Goal: Task Accomplishment & Management: Use online tool/utility

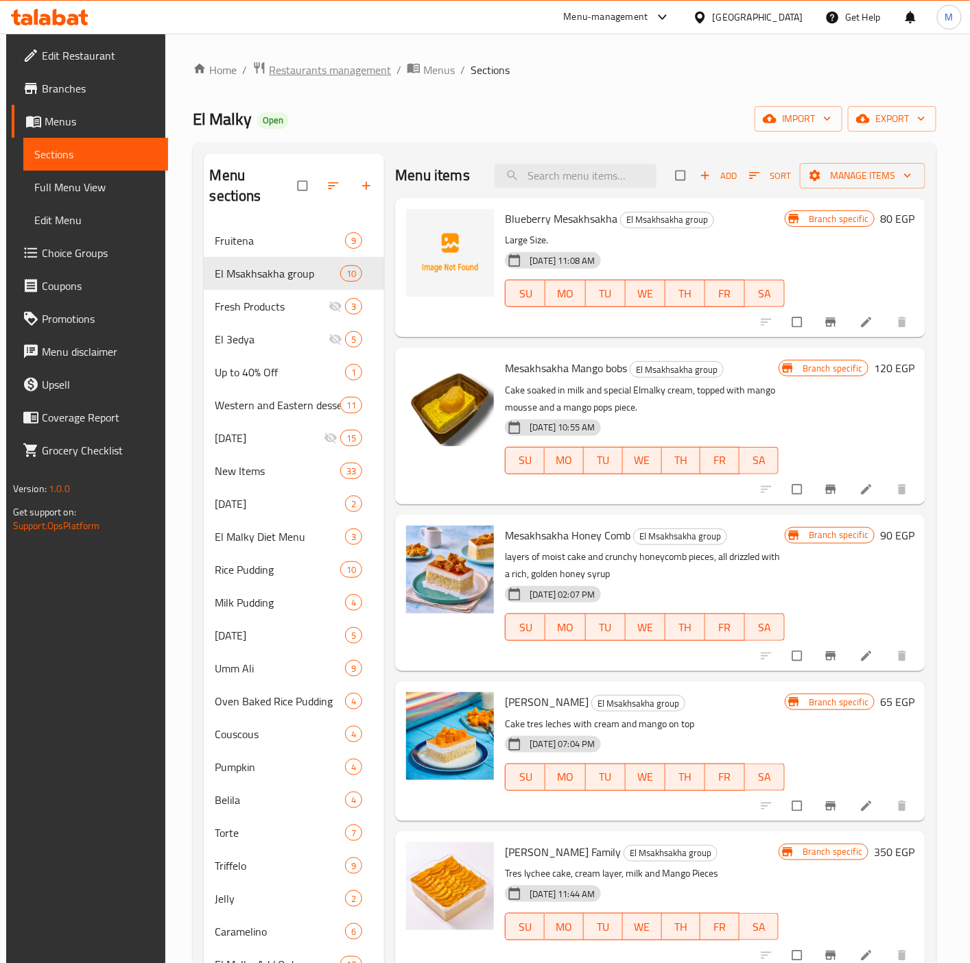
click at [290, 71] on span "Restaurants management" at bounding box center [330, 70] width 122 height 16
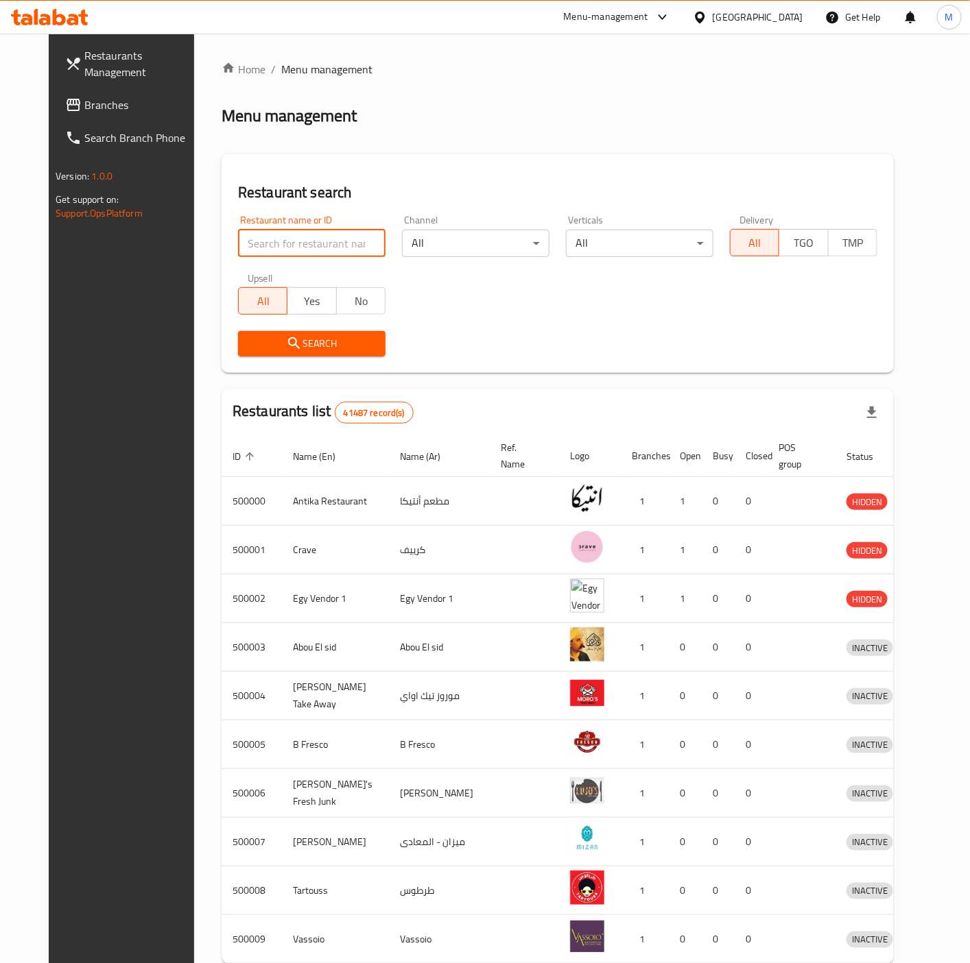
click at [272, 241] on input "search" at bounding box center [311, 243] width 147 height 27
paste input "608882"
type input "608882"
click at [253, 339] on span "Search" at bounding box center [311, 343] width 125 height 17
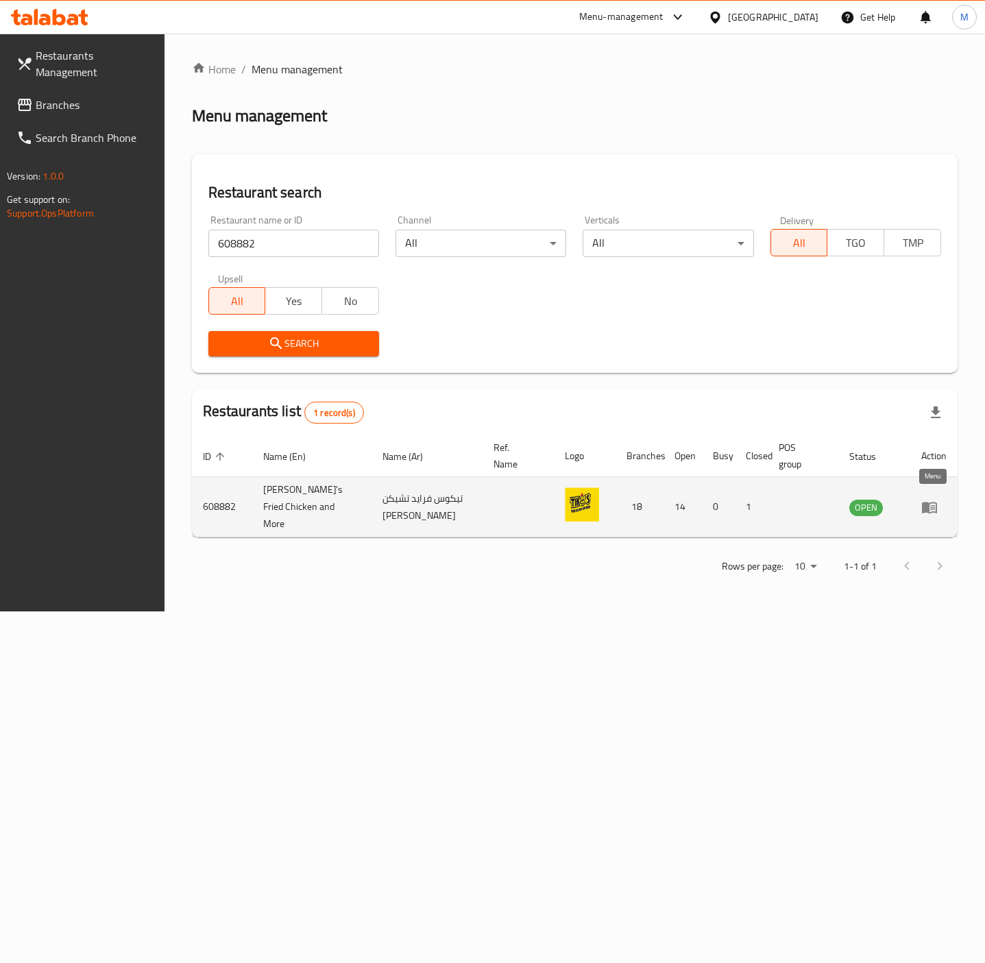
click at [926, 502] on icon "enhanced table" at bounding box center [929, 508] width 15 height 12
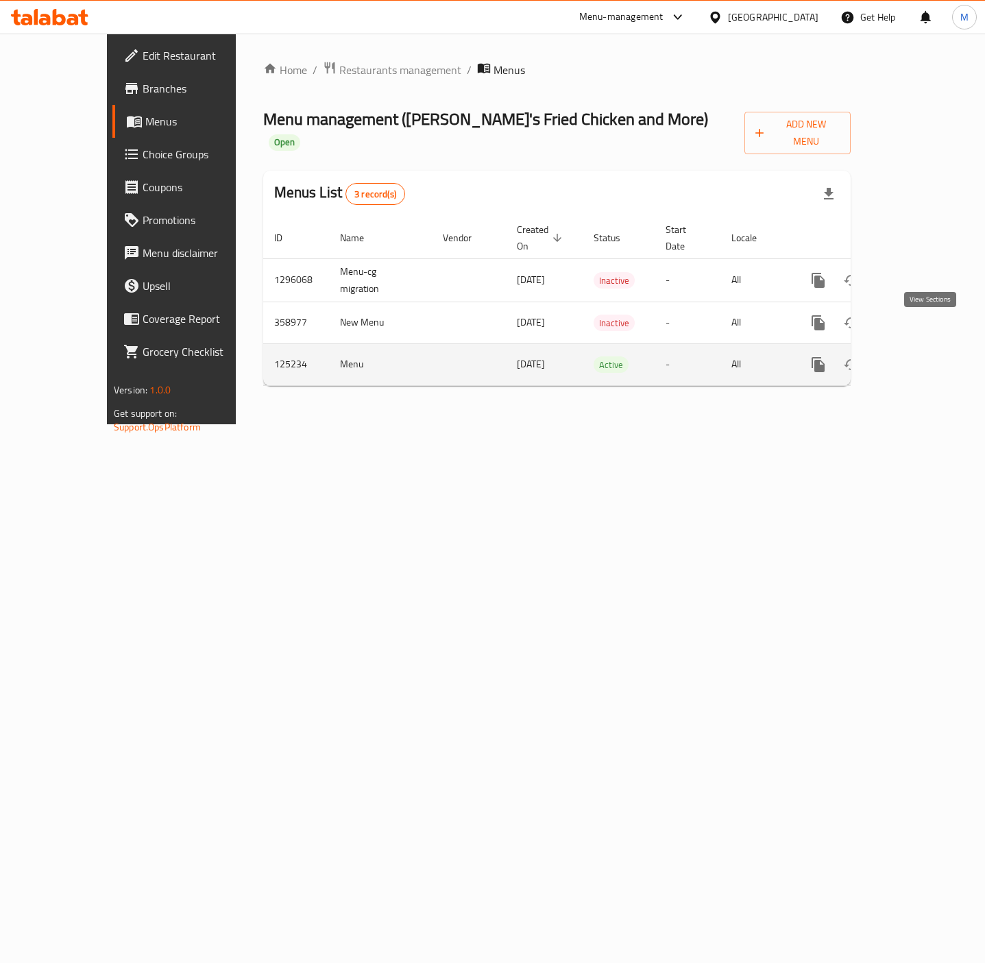
click at [930, 348] on link "enhanced table" at bounding box center [917, 364] width 33 height 33
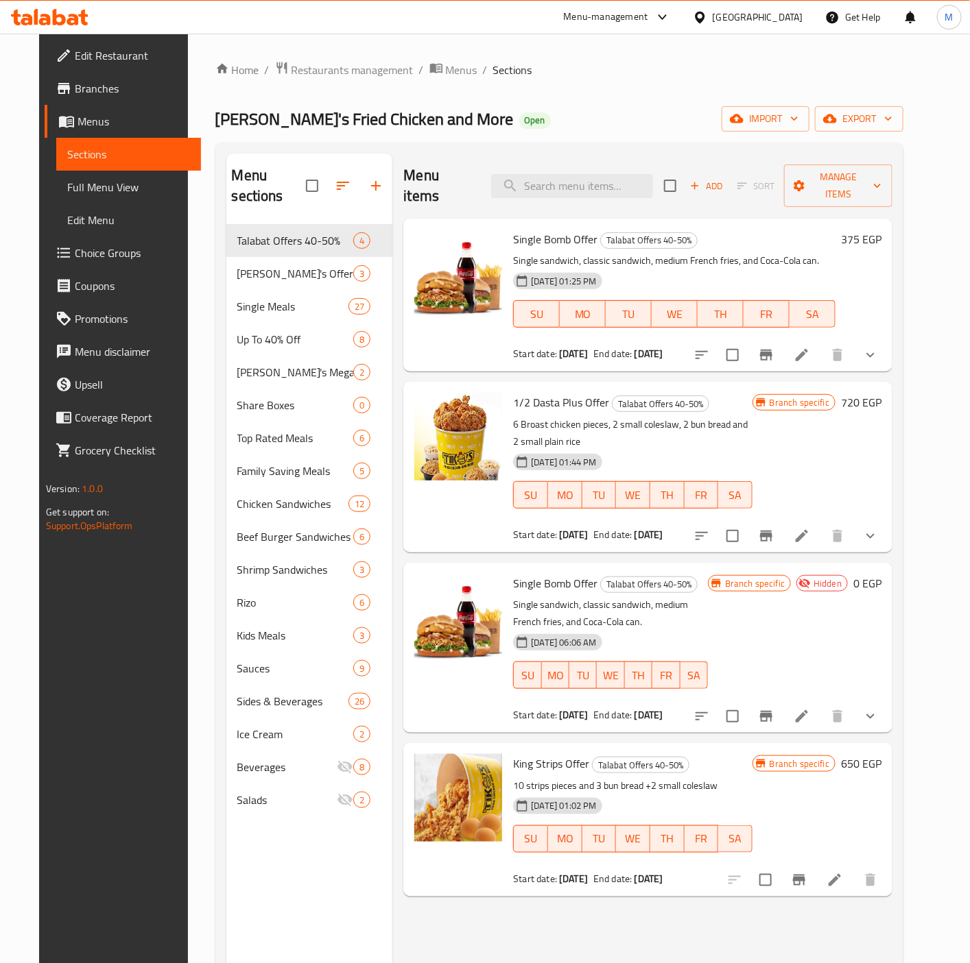
click at [75, 91] on span "Branches" at bounding box center [132, 88] width 115 height 16
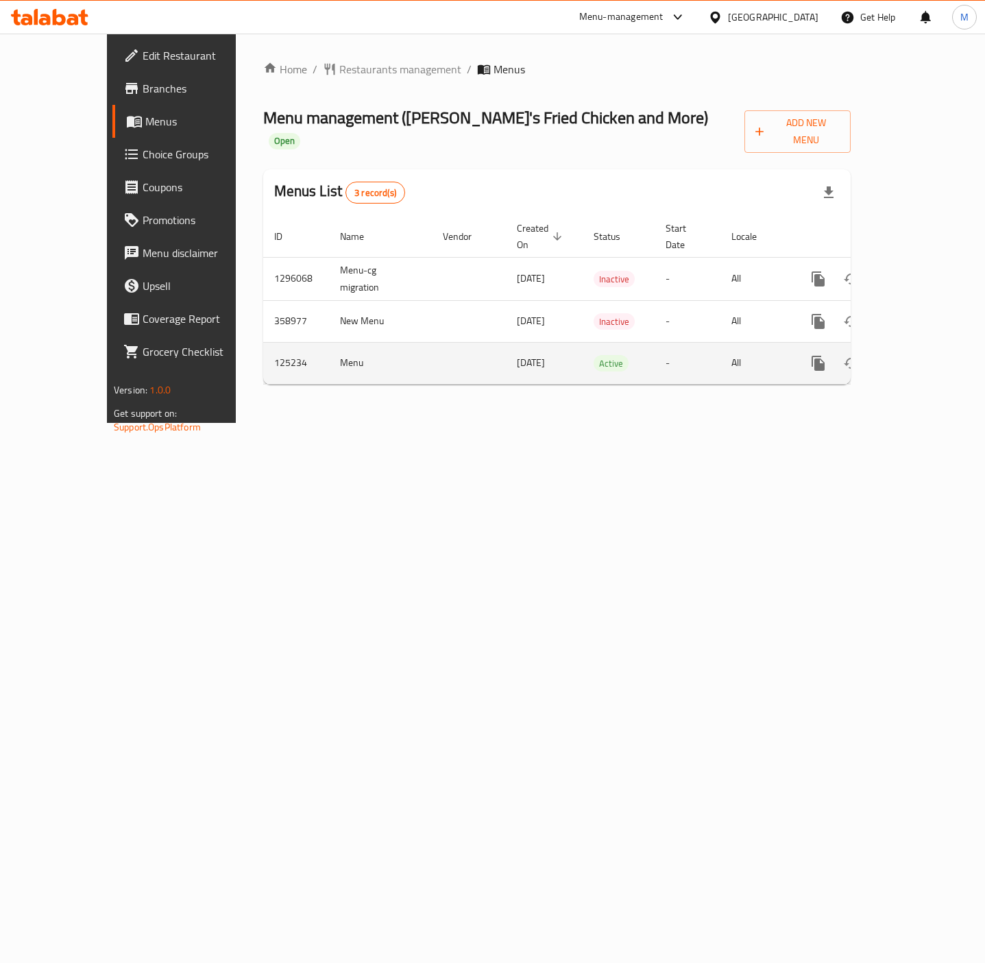
click at [924, 357] on icon "enhanced table" at bounding box center [917, 363] width 12 height 12
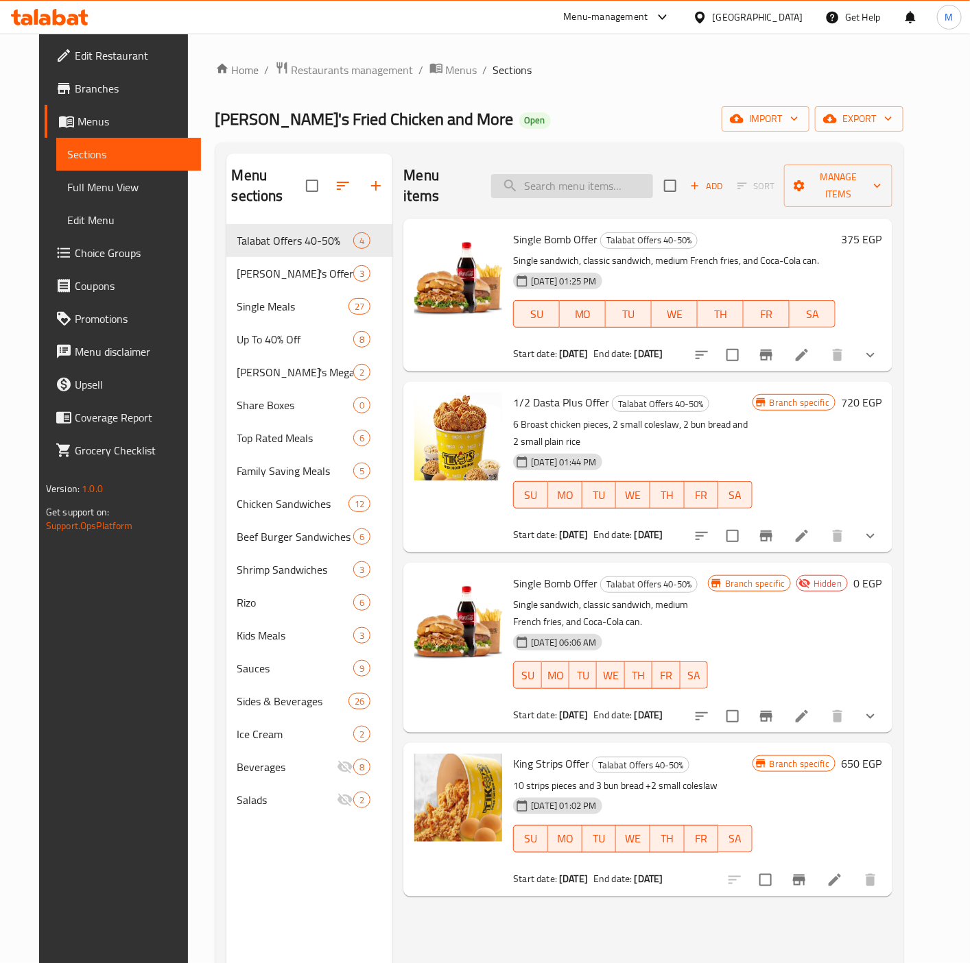
click at [560, 186] on input "search" at bounding box center [572, 186] width 162 height 24
paste input "4 Share Offers 2"
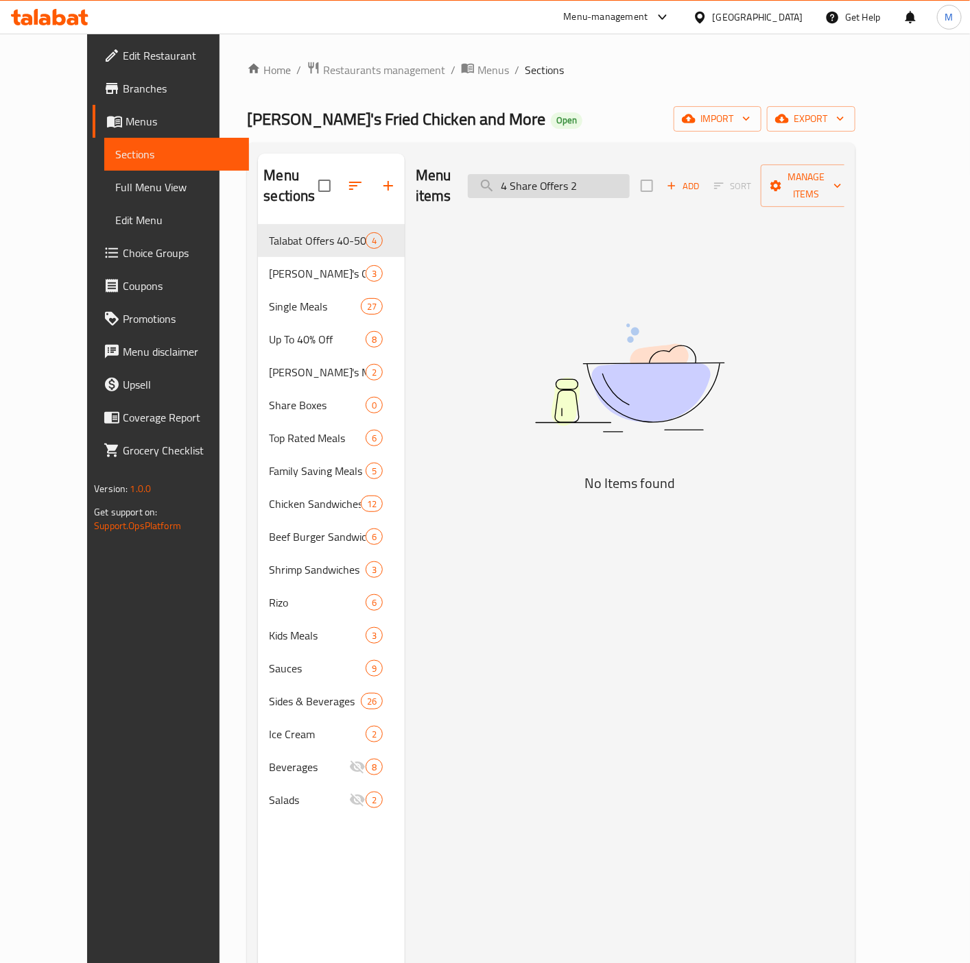
click at [537, 180] on input "4 Share Offers 2" at bounding box center [549, 186] width 162 height 24
click at [584, 174] on input "4 Share Offers 2" at bounding box center [549, 186] width 162 height 24
click at [584, 175] on input "4 Share Offers 2" at bounding box center [549, 186] width 162 height 24
paste input "Diesel Offer"
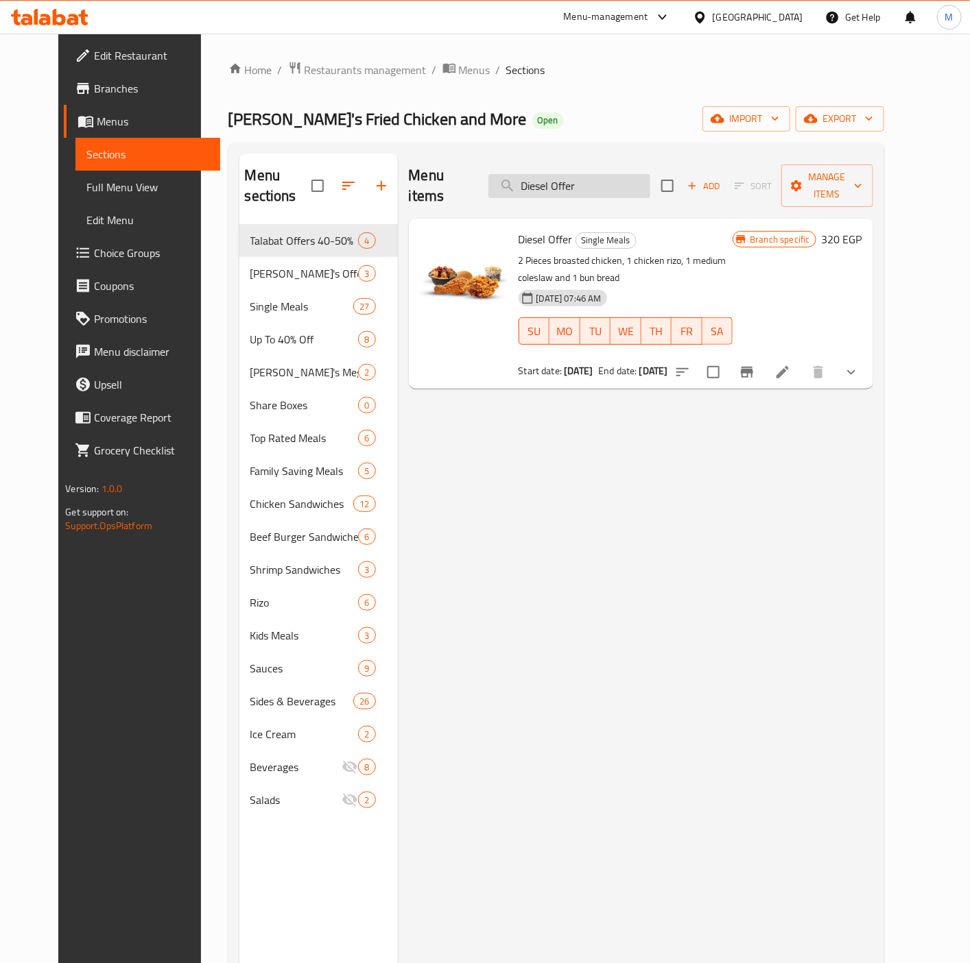
click at [574, 174] on input "Diesel Offer" at bounding box center [569, 186] width 162 height 24
paste input "4 Share Offers 2"
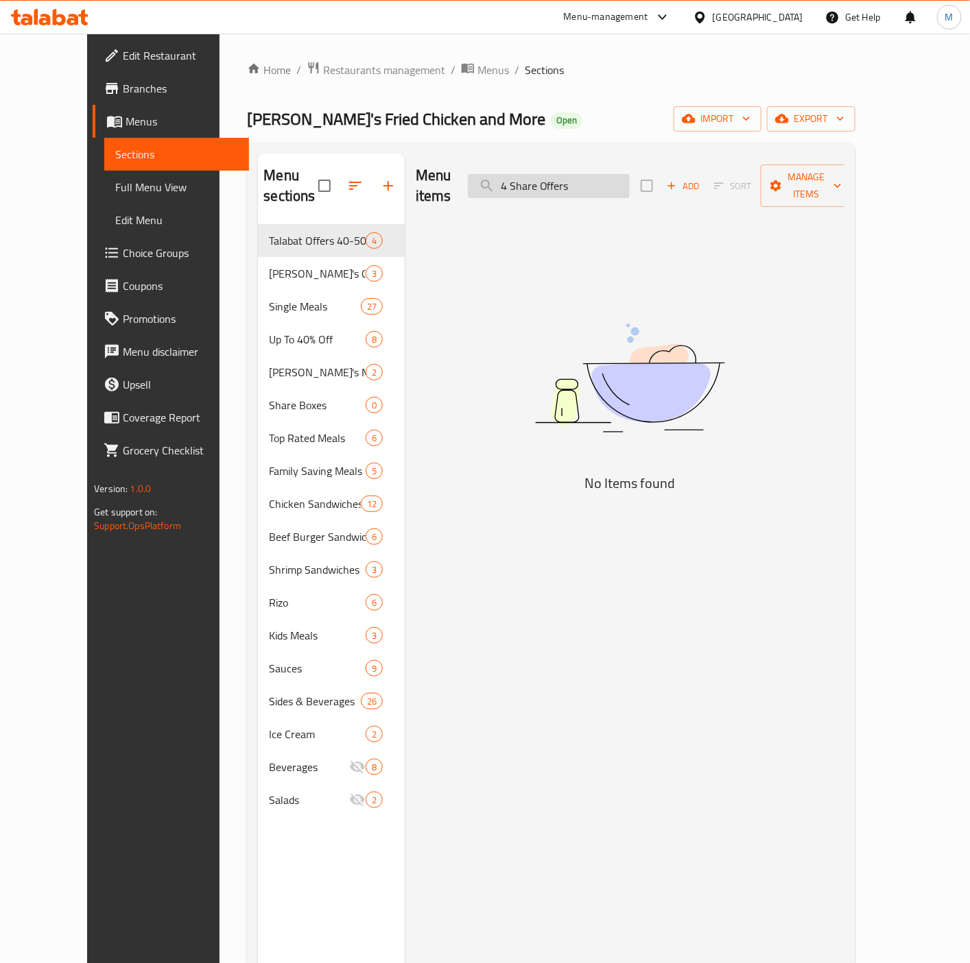
click at [537, 180] on input "4 Share Offers" at bounding box center [549, 186] width 162 height 24
drag, startPoint x: 545, startPoint y: 175, endPoint x: 387, endPoint y: 183, distance: 158.6
click at [405, 183] on div "Menu items 4 Share Offers Add Sort Manage items No Items found" at bounding box center [625, 635] width 440 height 963
click at [630, 182] on input "Share Offers" at bounding box center [549, 186] width 162 height 24
type input "S"
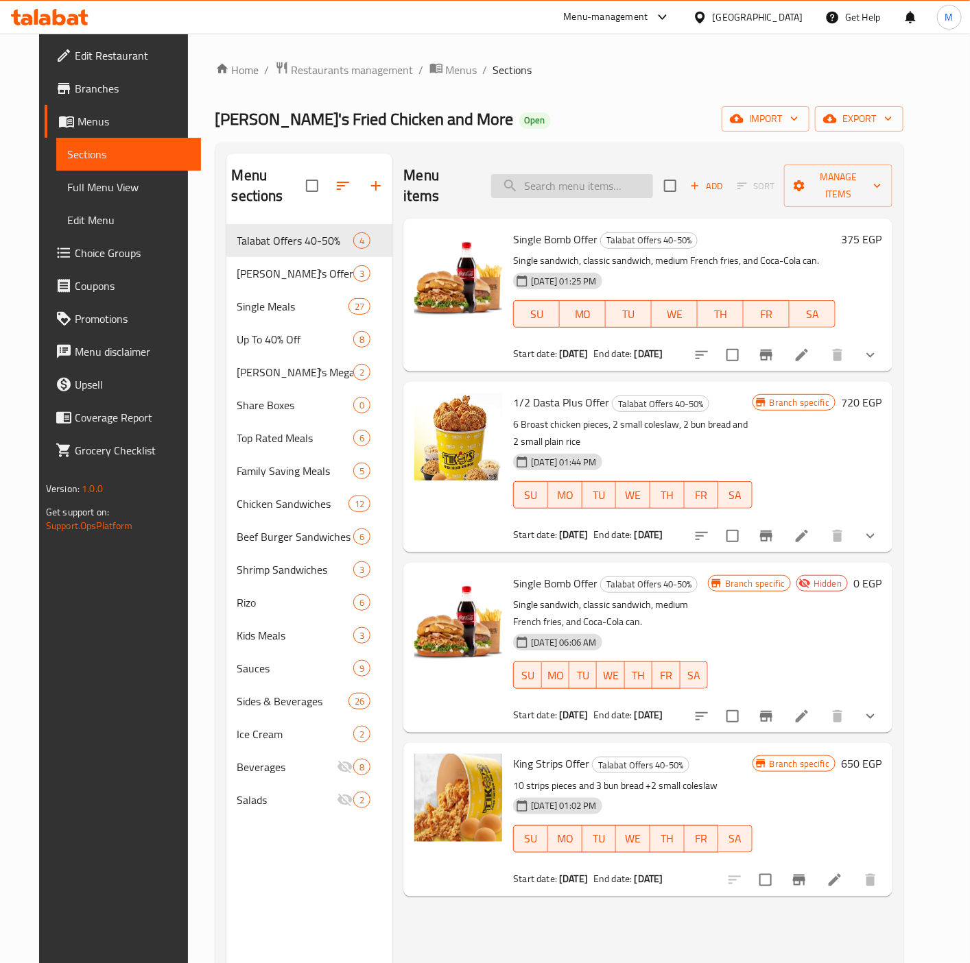
click at [587, 188] on input "search" at bounding box center [572, 186] width 162 height 24
paste input "Diesel Offer"
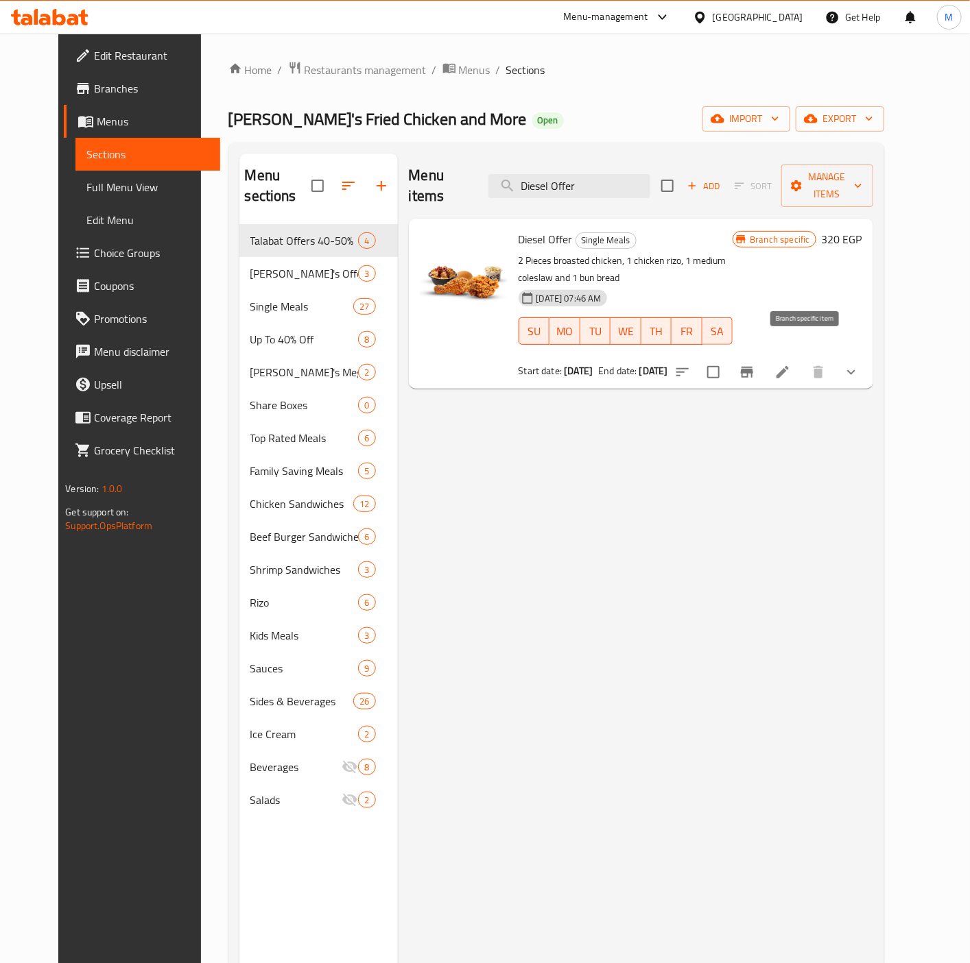
type input "Diesel Offer"
click at [753, 367] on icon "Branch-specific-item" at bounding box center [747, 372] width 12 height 11
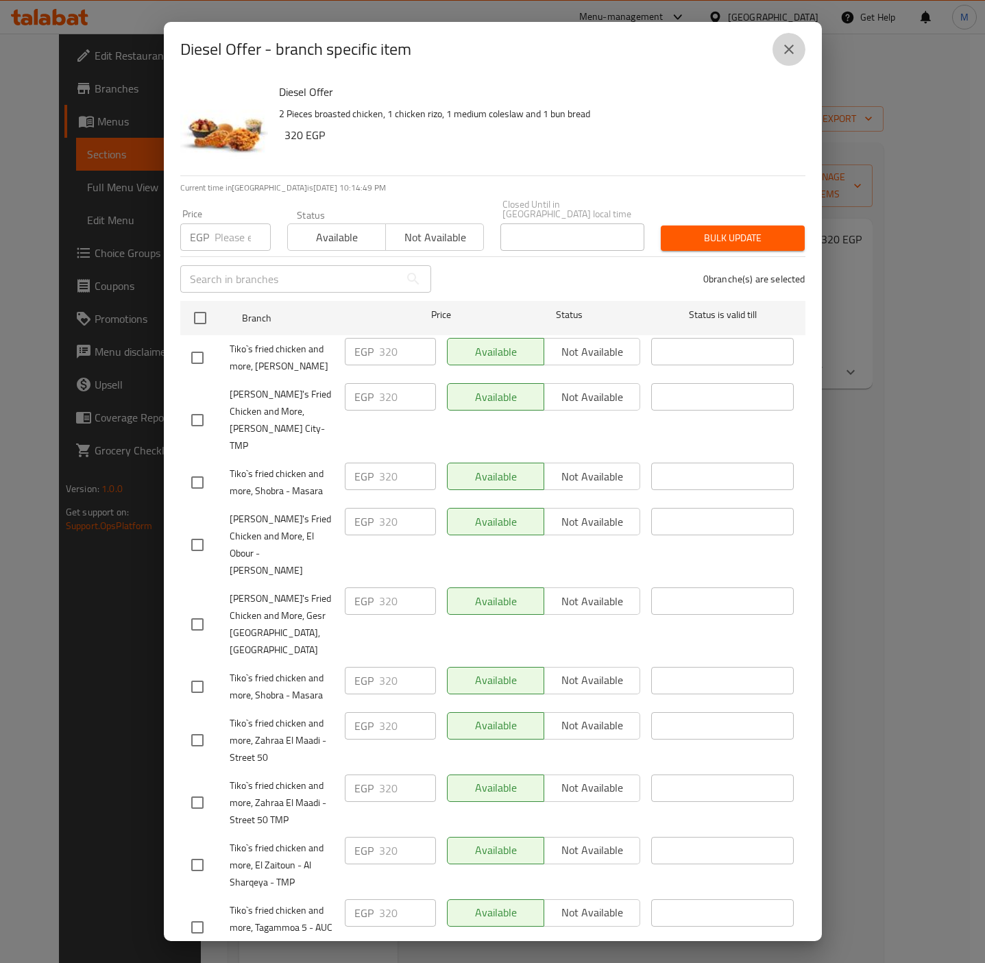
click at [793, 56] on icon "close" at bounding box center [789, 49] width 16 height 16
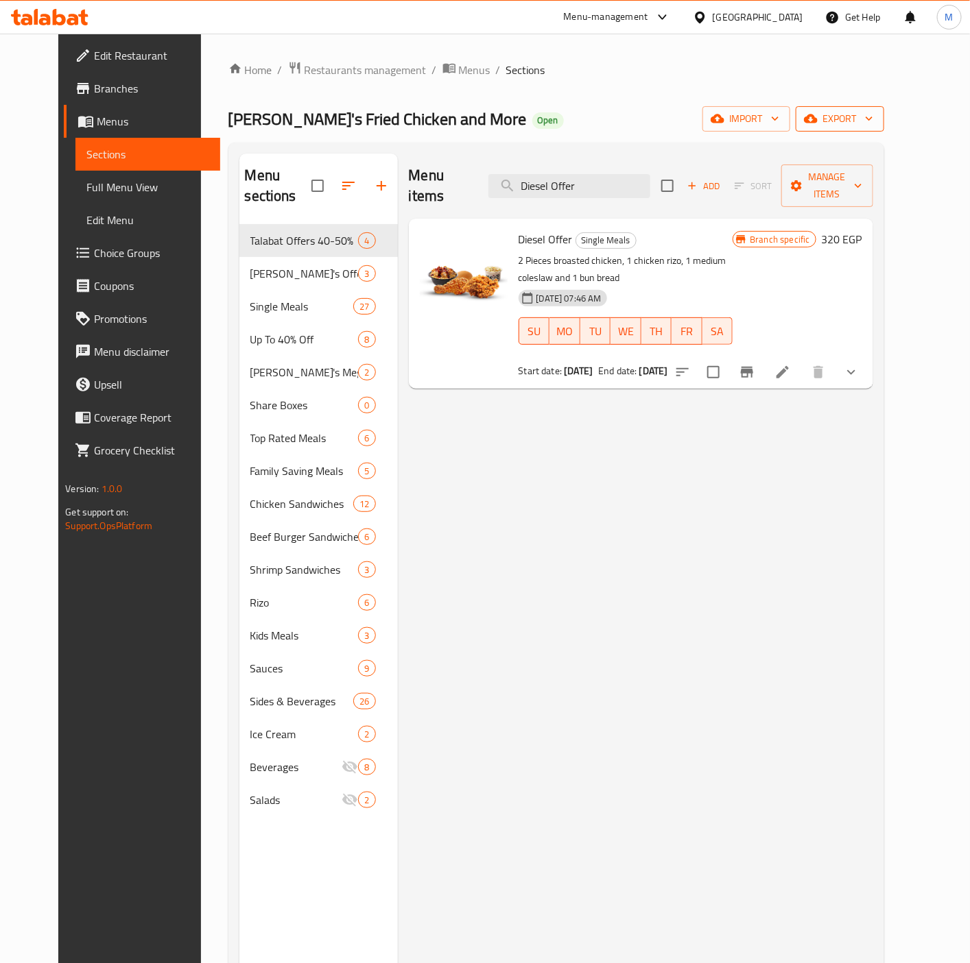
click at [872, 130] on button "export" at bounding box center [839, 118] width 88 height 25
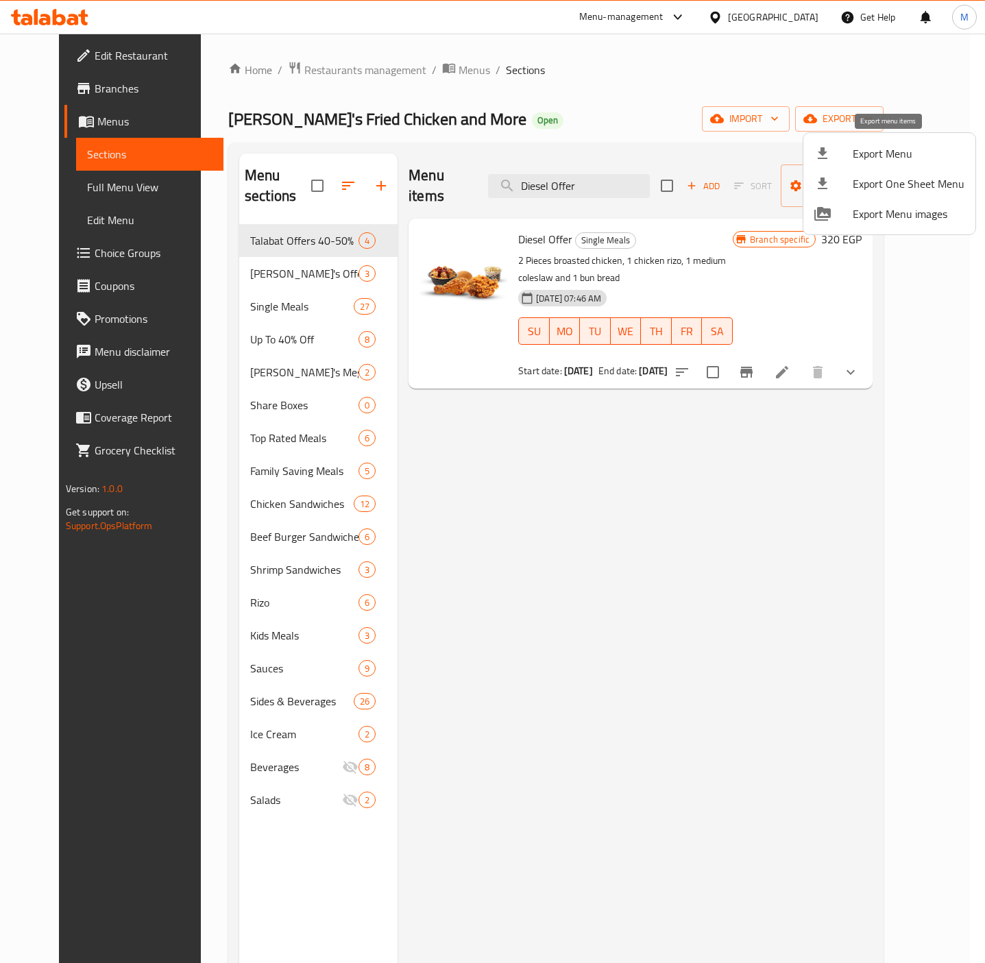
click at [881, 148] on span "Export Menu" at bounding box center [909, 153] width 112 height 16
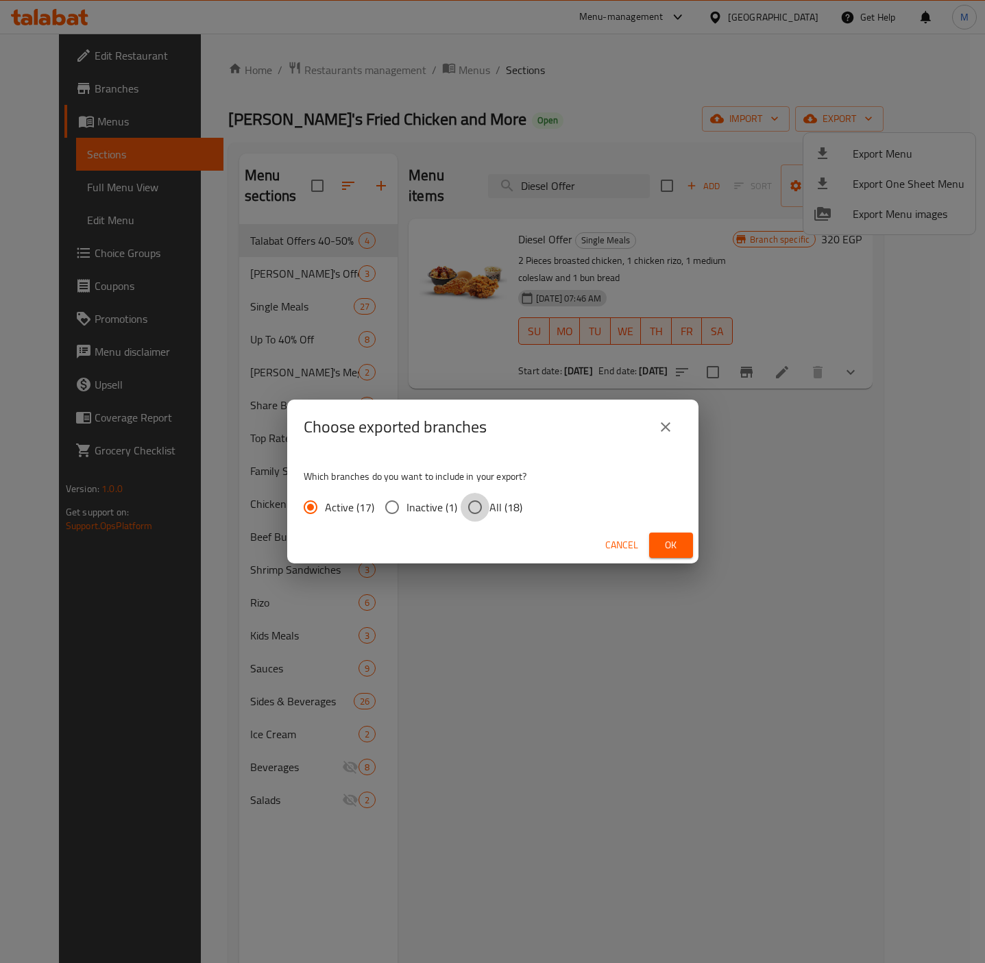
click at [467, 507] on input "All (18)" at bounding box center [475, 507] width 29 height 29
radio input "true"
click at [688, 548] on button "Ok" at bounding box center [671, 545] width 44 height 25
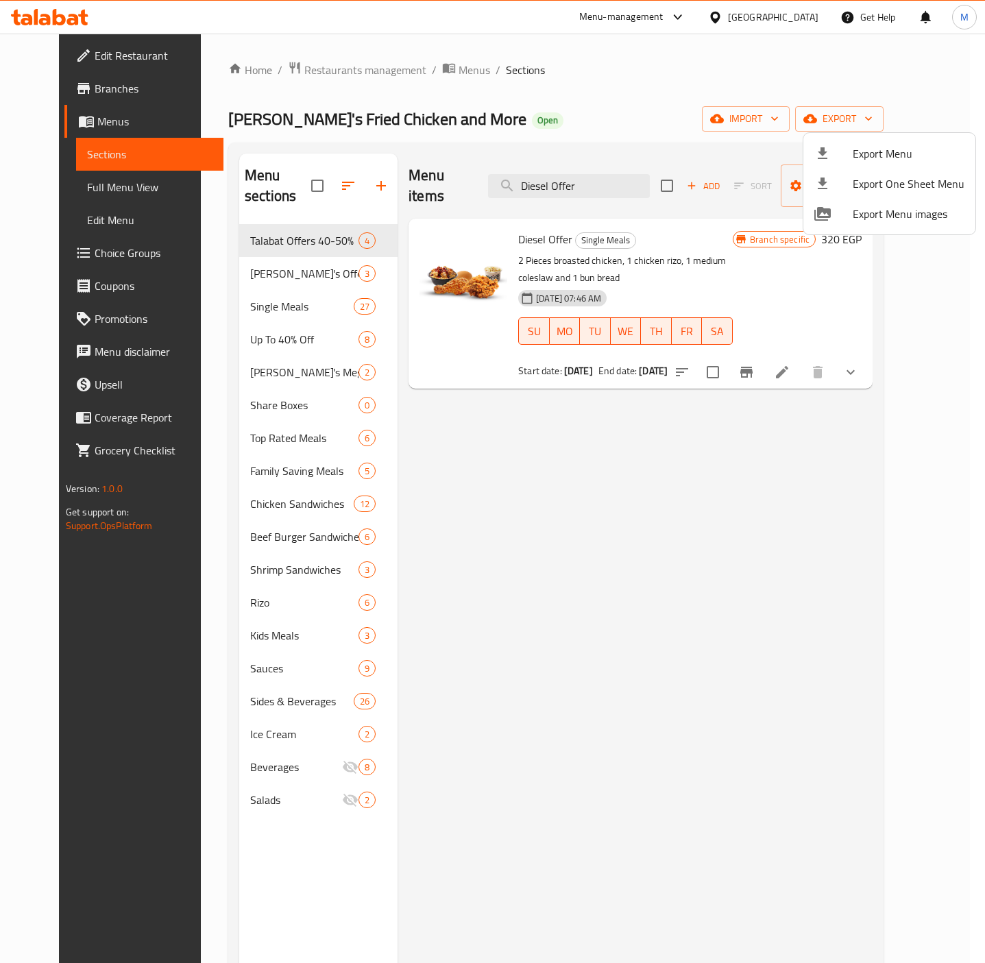
drag, startPoint x: 721, startPoint y: 630, endPoint x: 698, endPoint y: 630, distance: 22.6
click at [712, 630] on div at bounding box center [492, 481] width 985 height 963
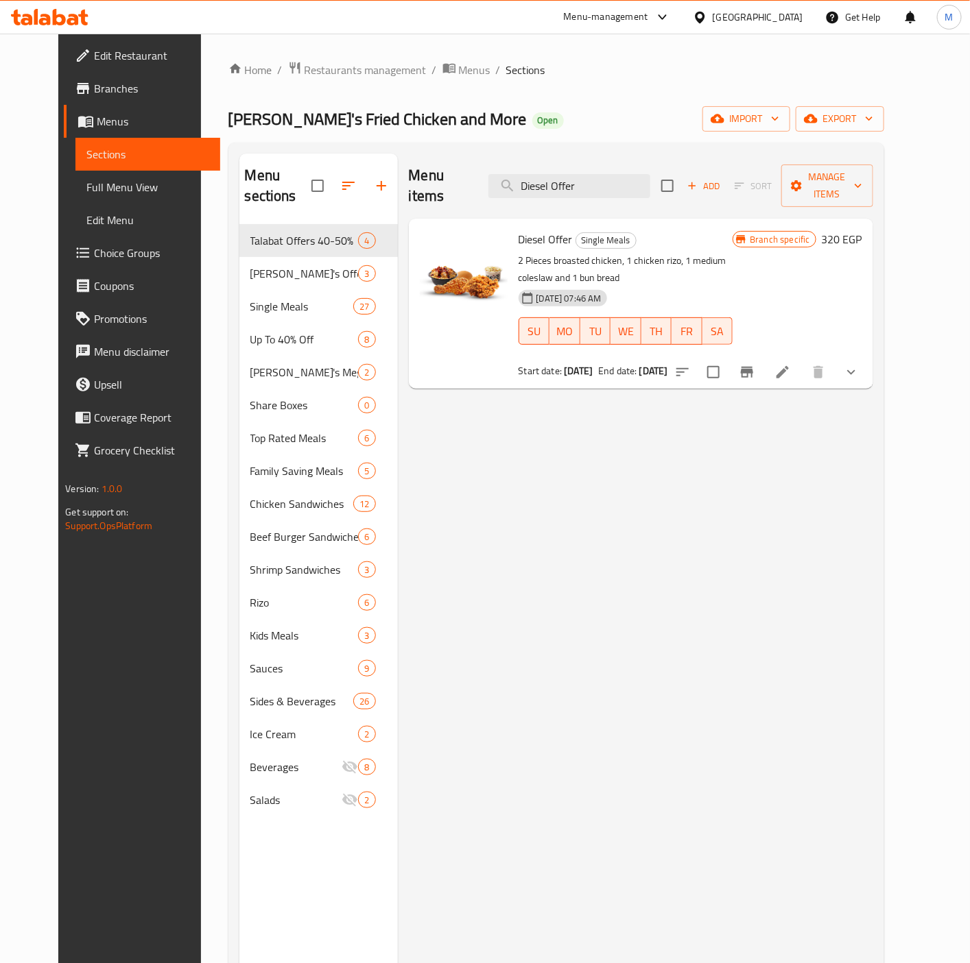
click at [529, 229] on span "Diesel Offer" at bounding box center [545, 239] width 54 height 21
copy h6 "Diesel Offer"
click at [536, 229] on span "Diesel Offer" at bounding box center [545, 239] width 54 height 21
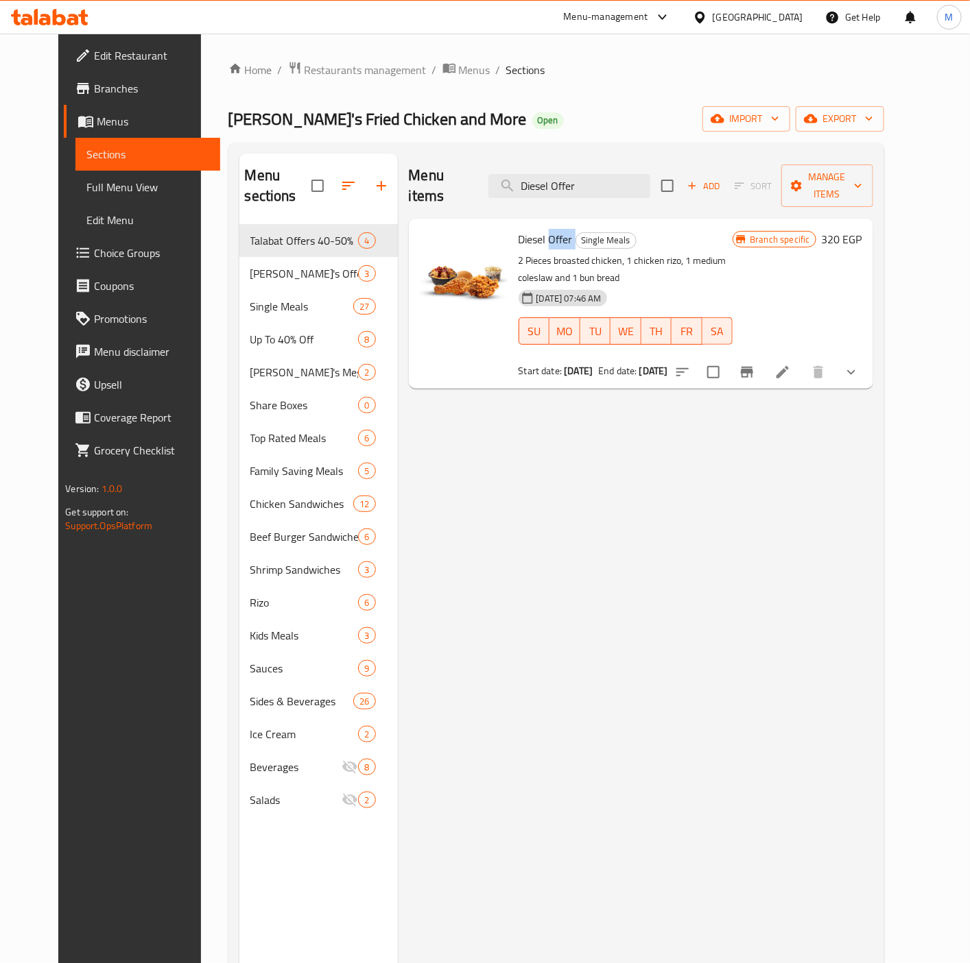
click at [536, 229] on span "Diesel Offer" at bounding box center [545, 239] width 54 height 21
drag, startPoint x: 813, startPoint y: 590, endPoint x: 813, endPoint y: 603, distance: 12.4
click at [813, 601] on div "Menu items Diesel Offer Add Sort Manage items Diesel Offer Single Meals 2 Piece…" at bounding box center [635, 635] width 475 height 963
click at [884, 538] on div "Menu sections Talabat Offers 40-50% 4 Tiko's Offers 40-50% Off 3 Single Meals 2…" at bounding box center [556, 635] width 656 height 985
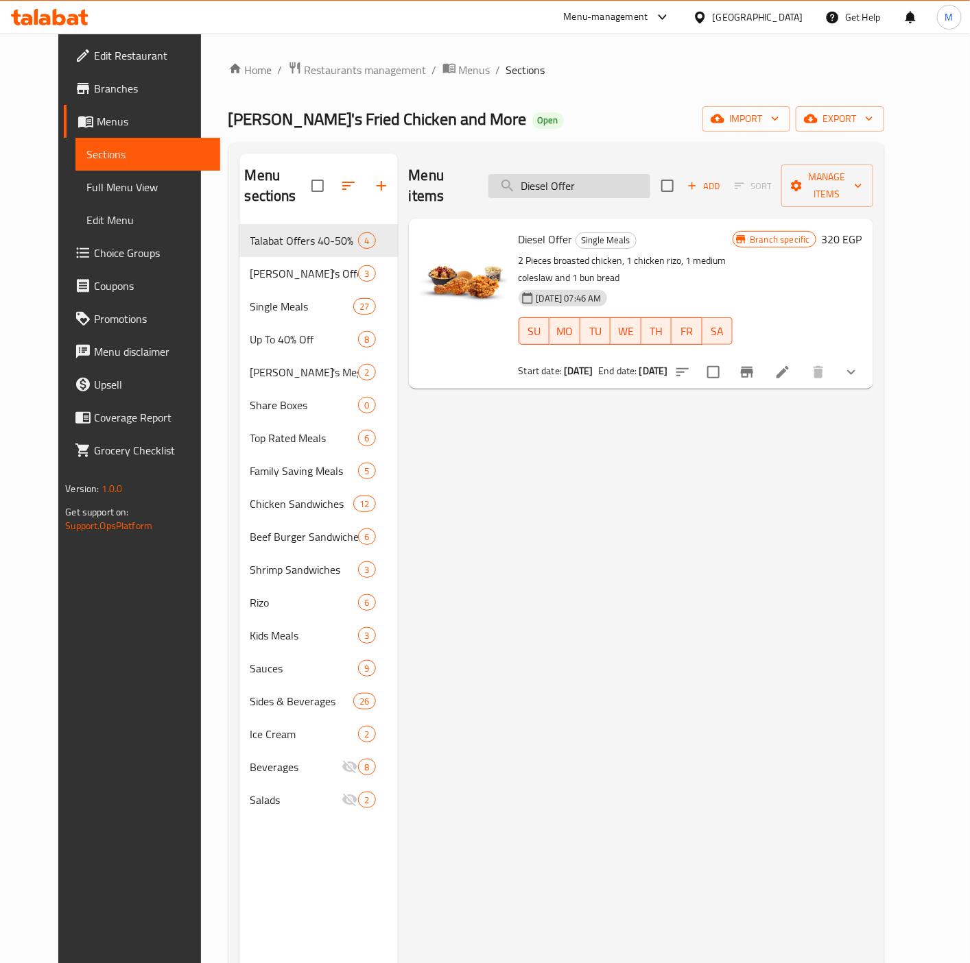
click at [566, 177] on input "Diesel Offer" at bounding box center [569, 186] width 162 height 24
paste input "allayb."
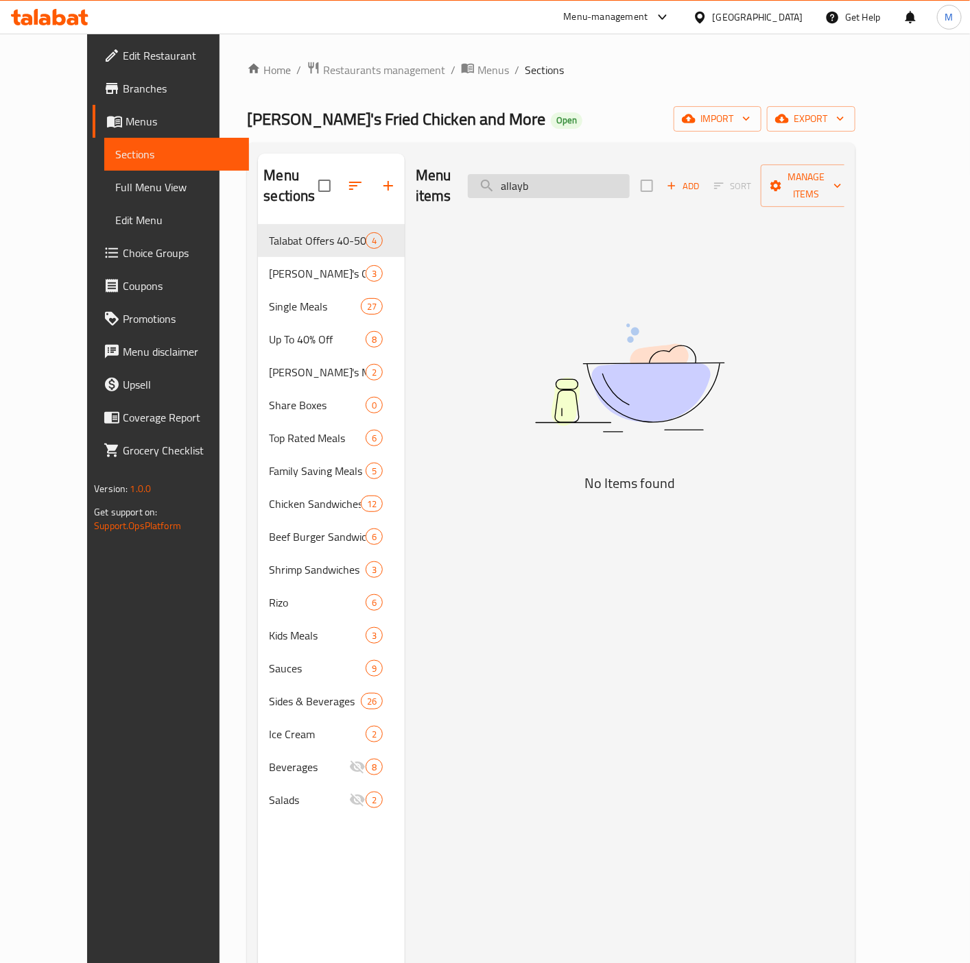
click at [542, 180] on input "allayb" at bounding box center [549, 186] width 162 height 24
click at [580, 176] on input "llayb" at bounding box center [549, 186] width 162 height 24
paste input "X0207"
click at [536, 182] on input "X0207" at bounding box center [549, 186] width 162 height 24
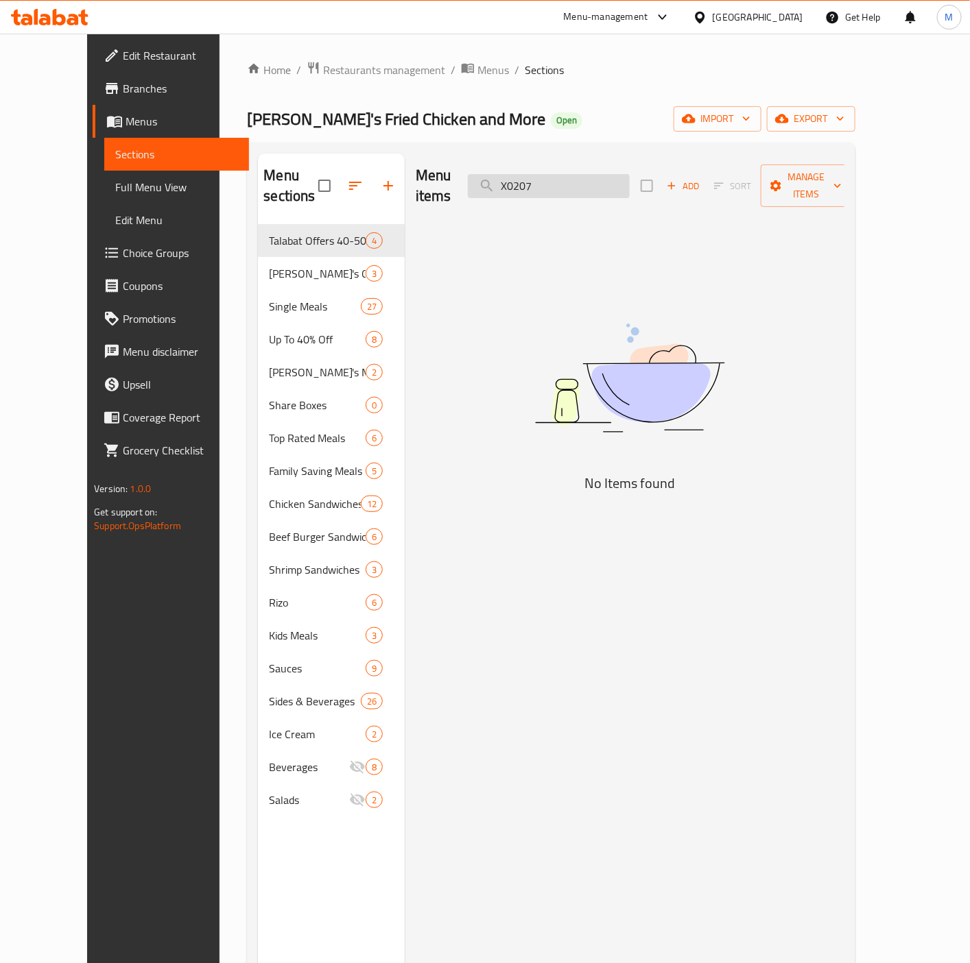
click at [562, 176] on input "X0207" at bounding box center [549, 186] width 162 height 24
paste input "allayb."
click at [537, 179] on input "allayb." at bounding box center [549, 186] width 162 height 24
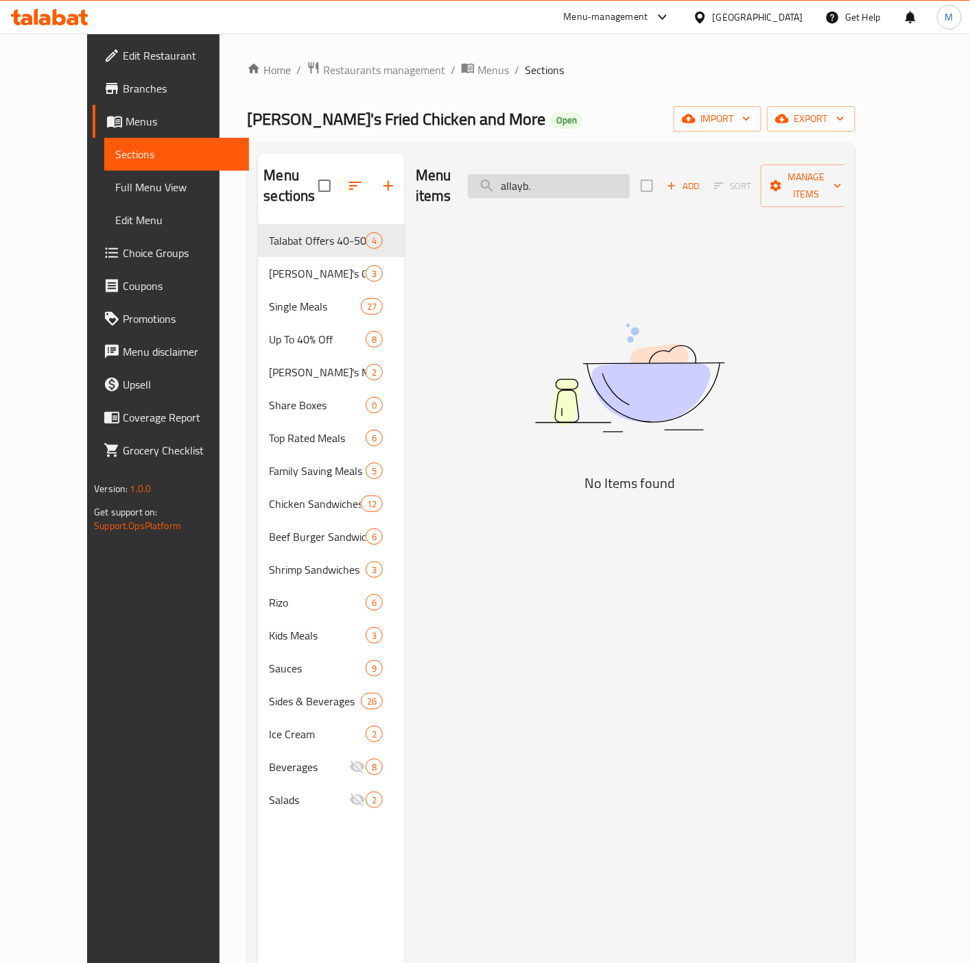
click at [607, 179] on input "allayb." at bounding box center [549, 186] width 162 height 24
click at [572, 184] on input "allayb" at bounding box center [549, 186] width 162 height 24
paste input "9 Family Mail."
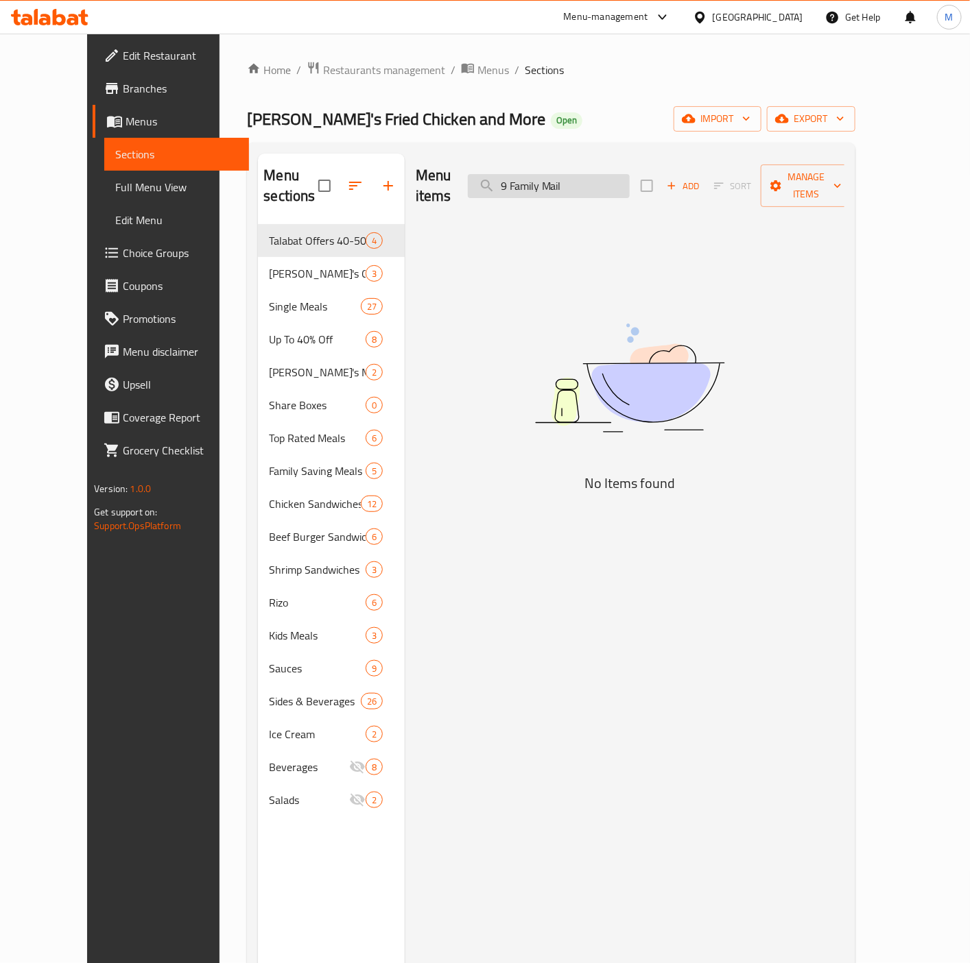
click at [599, 179] on input "9 Family Mail" at bounding box center [549, 186] width 162 height 24
paste input "El Rayak Offer"
drag, startPoint x: 534, startPoint y: 173, endPoint x: 669, endPoint y: 173, distance: 135.8
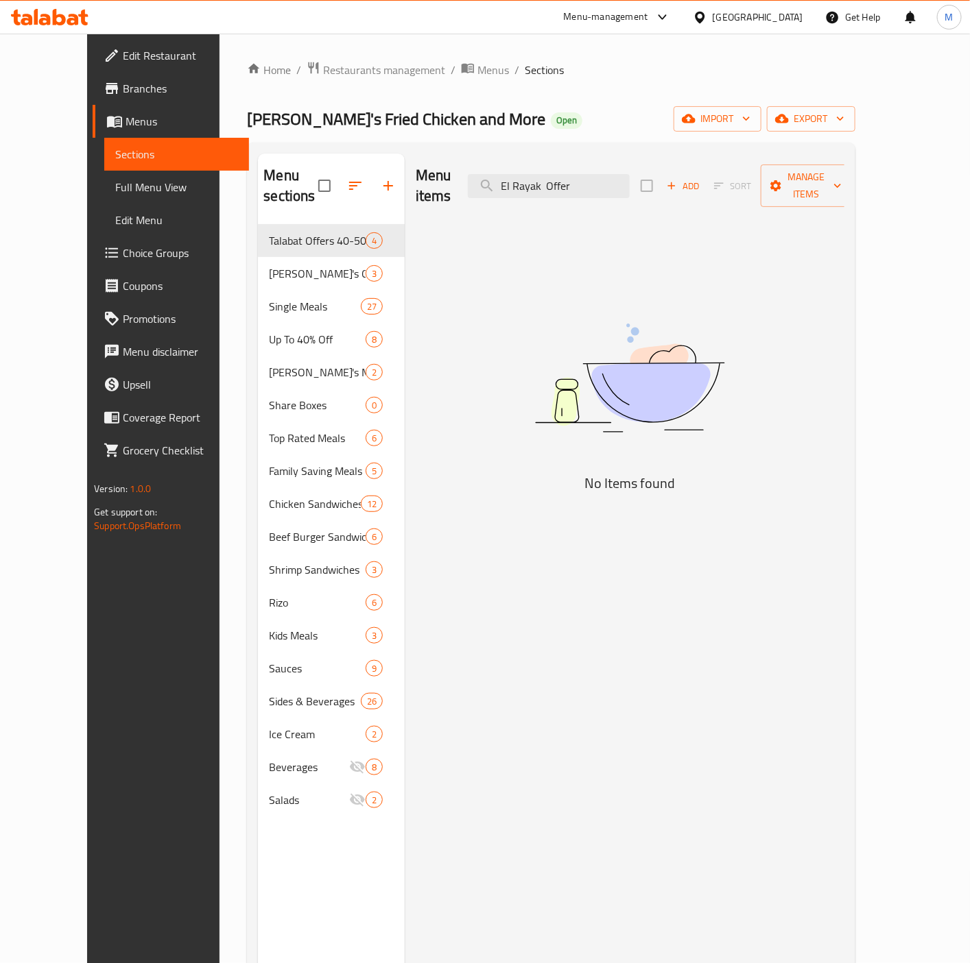
click at [538, 174] on input "El Rayak Offer" at bounding box center [549, 186] width 162 height 24
type input "l Rayak Offer"
click at [624, 182] on input "l Rayak Offer" at bounding box center [549, 186] width 162 height 24
drag, startPoint x: 494, startPoint y: 173, endPoint x: 367, endPoint y: 186, distance: 128.1
click at [367, 186] on div "Menu sections Talabat Offers 40-50% 4 Tiko's Offers 40-50% Off 3 Single Meals 2…" at bounding box center [551, 635] width 586 height 963
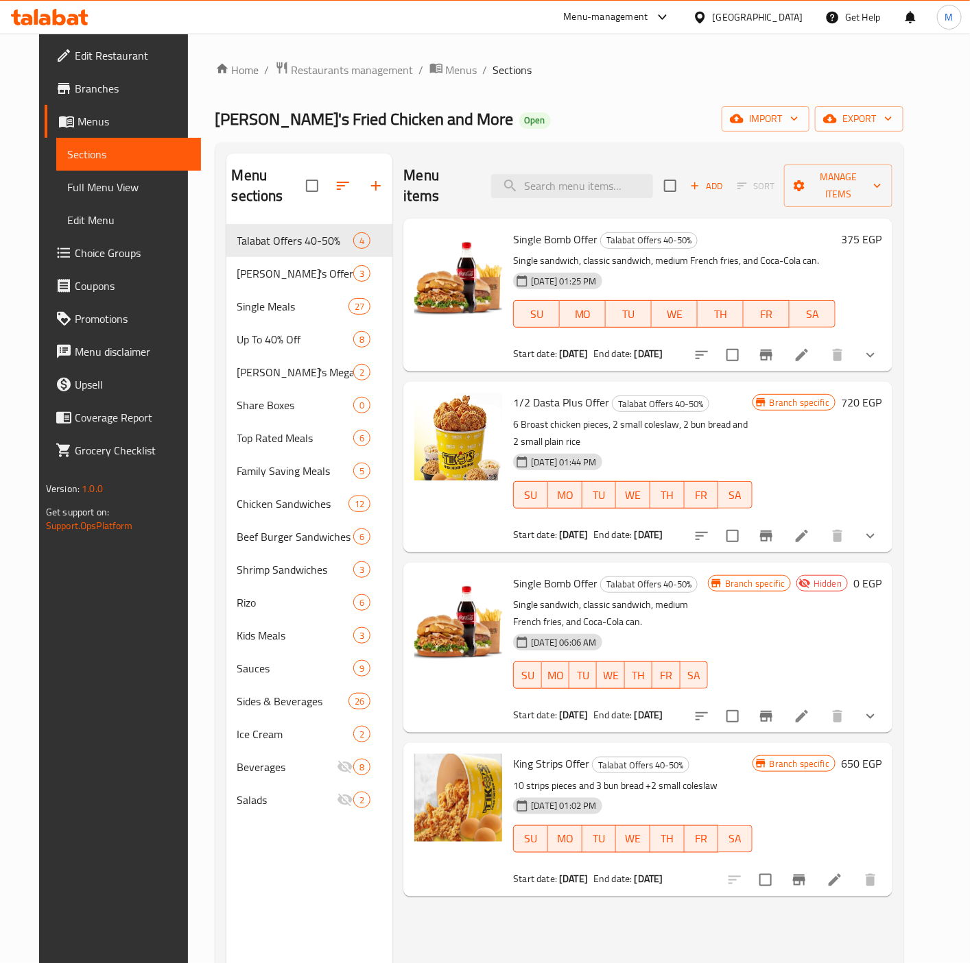
click at [75, 91] on span "Branches" at bounding box center [132, 88] width 115 height 16
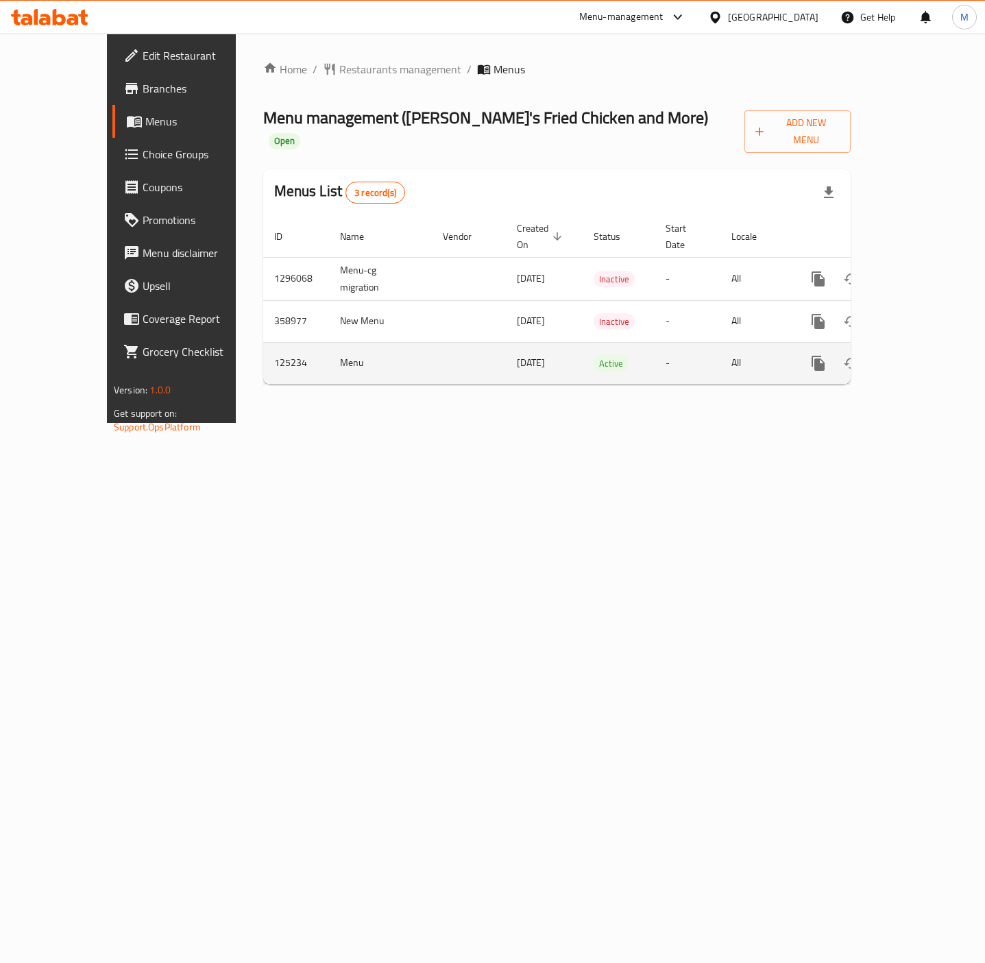
click at [926, 355] on icon "enhanced table" at bounding box center [917, 363] width 16 height 16
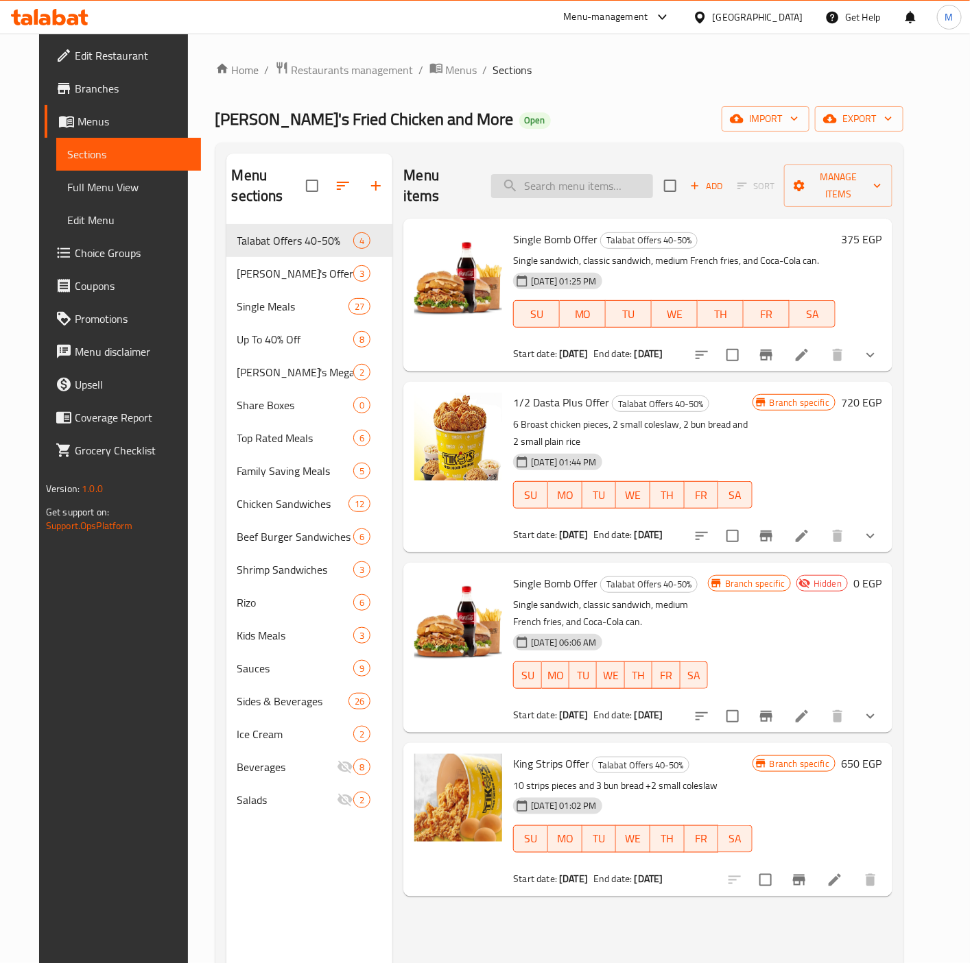
click at [617, 174] on input "search" at bounding box center [572, 186] width 162 height 24
paste input "El Rayak Offer"
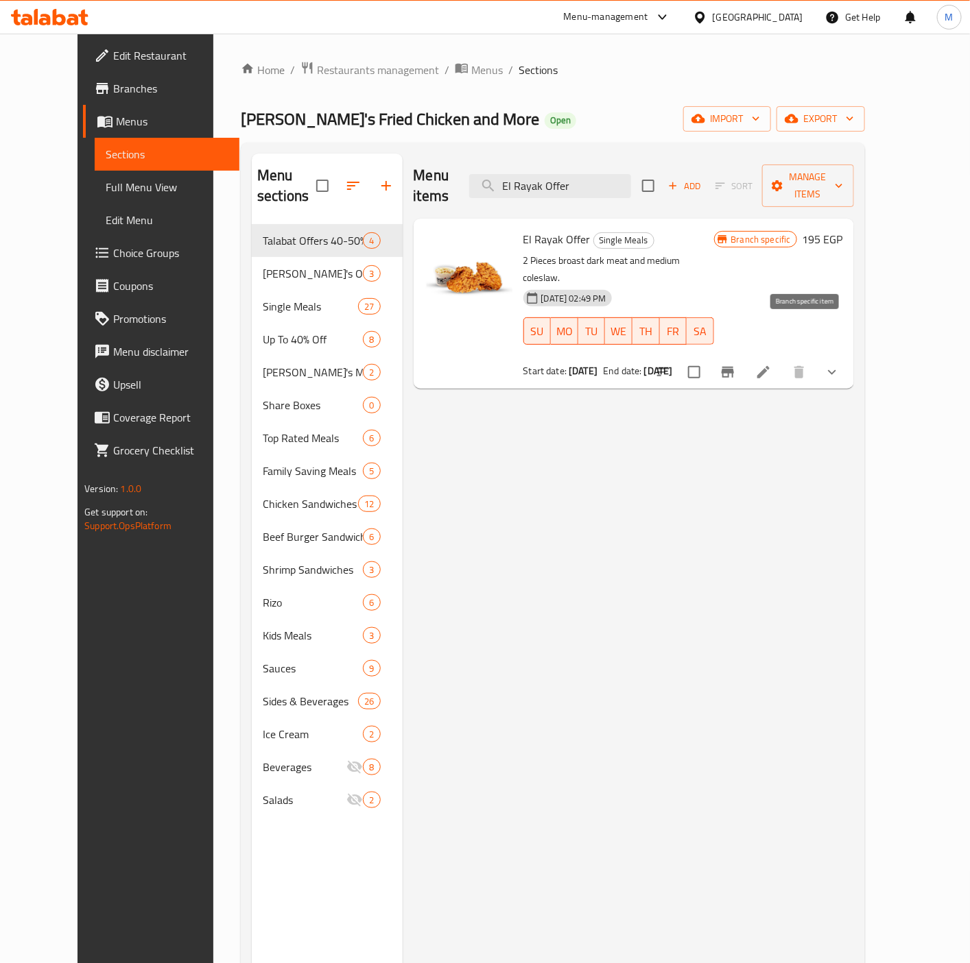
click at [734, 367] on icon "Branch-specific-item" at bounding box center [727, 372] width 12 height 11
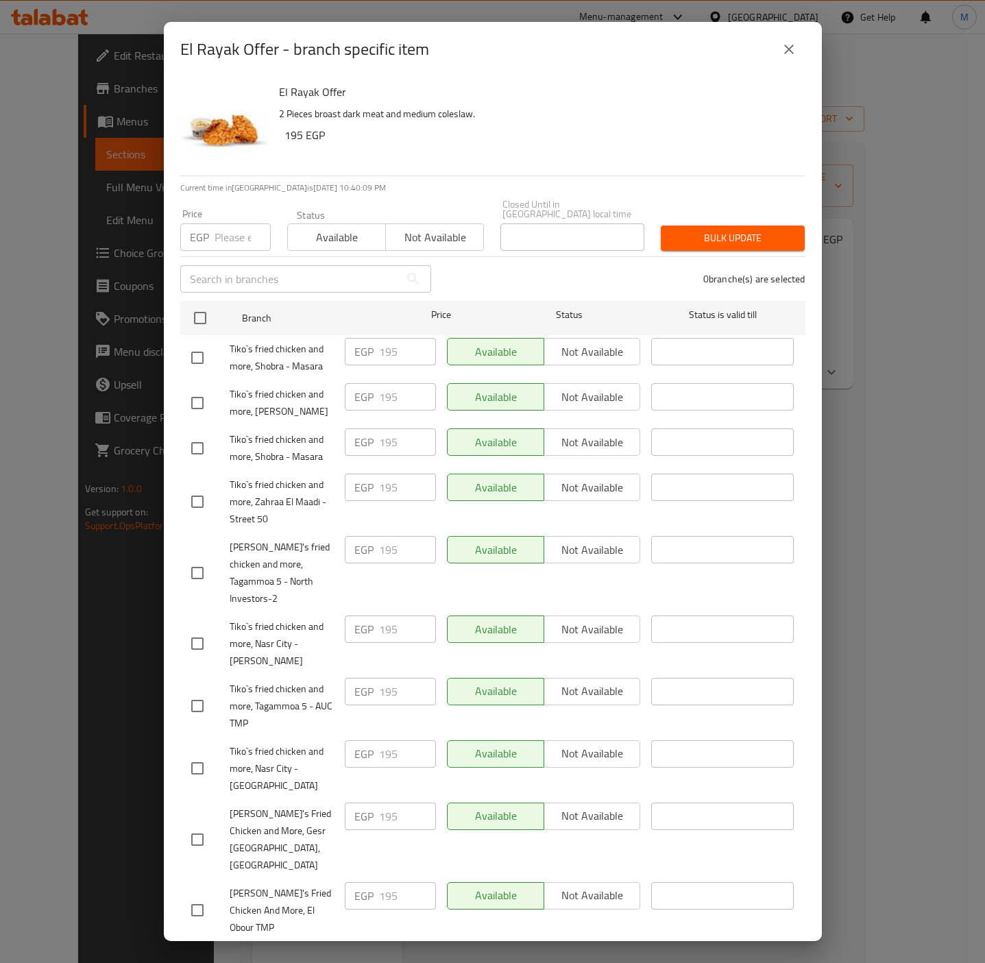
click at [791, 46] on icon "close" at bounding box center [789, 49] width 16 height 16
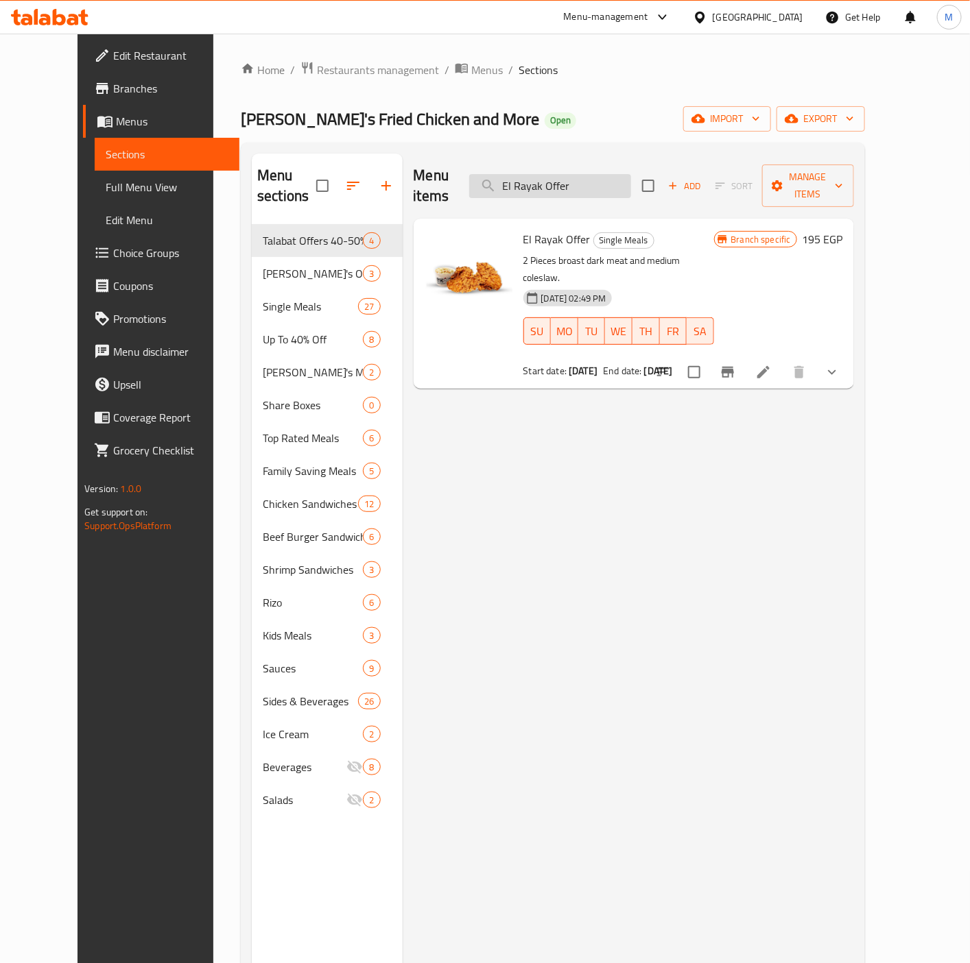
click at [631, 176] on input "El Rayak Offer" at bounding box center [550, 186] width 162 height 24
paste input "Mongz"
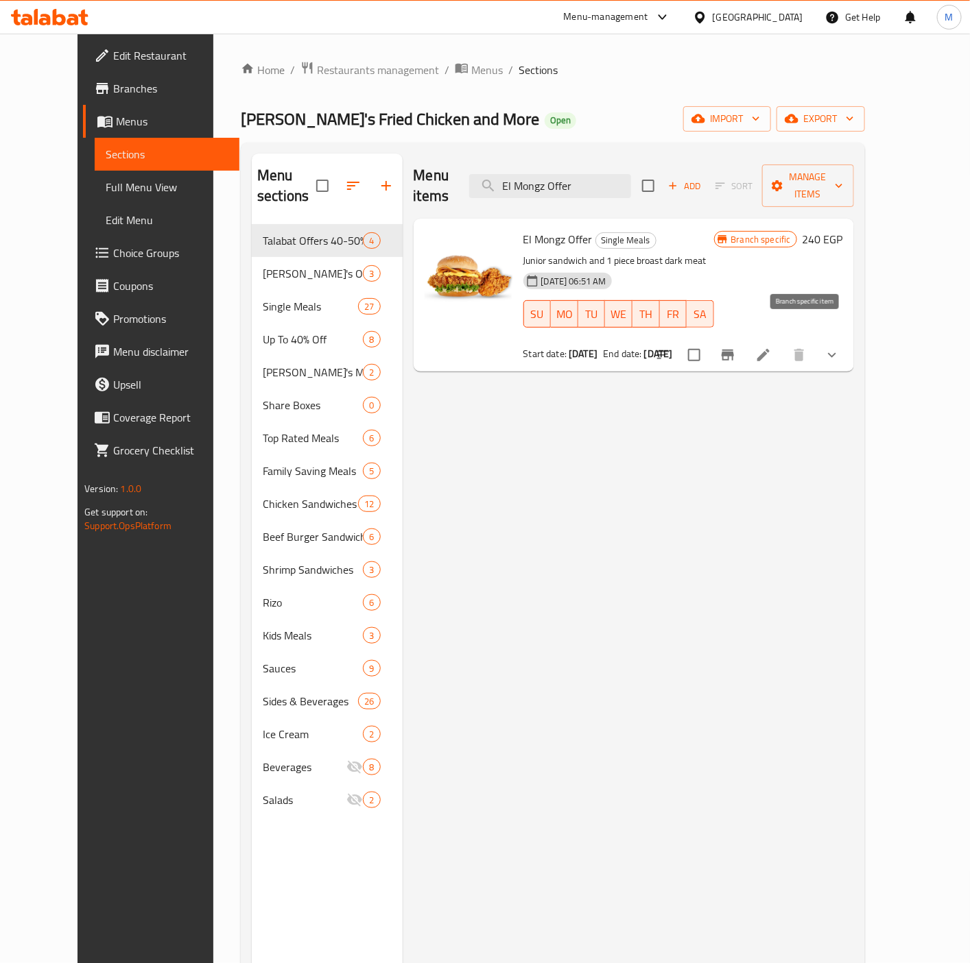
click at [734, 350] on icon "Branch-specific-item" at bounding box center [727, 355] width 12 height 11
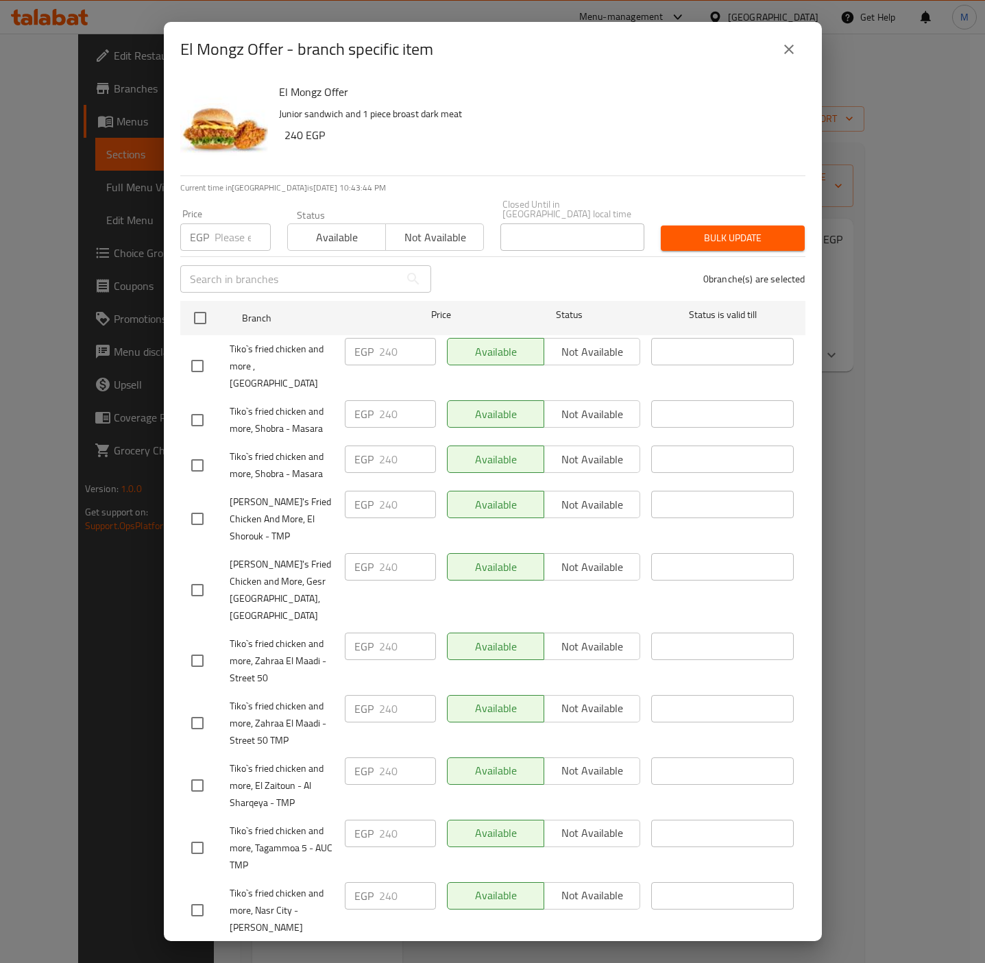
click at [794, 53] on icon "close" at bounding box center [789, 49] width 16 height 16
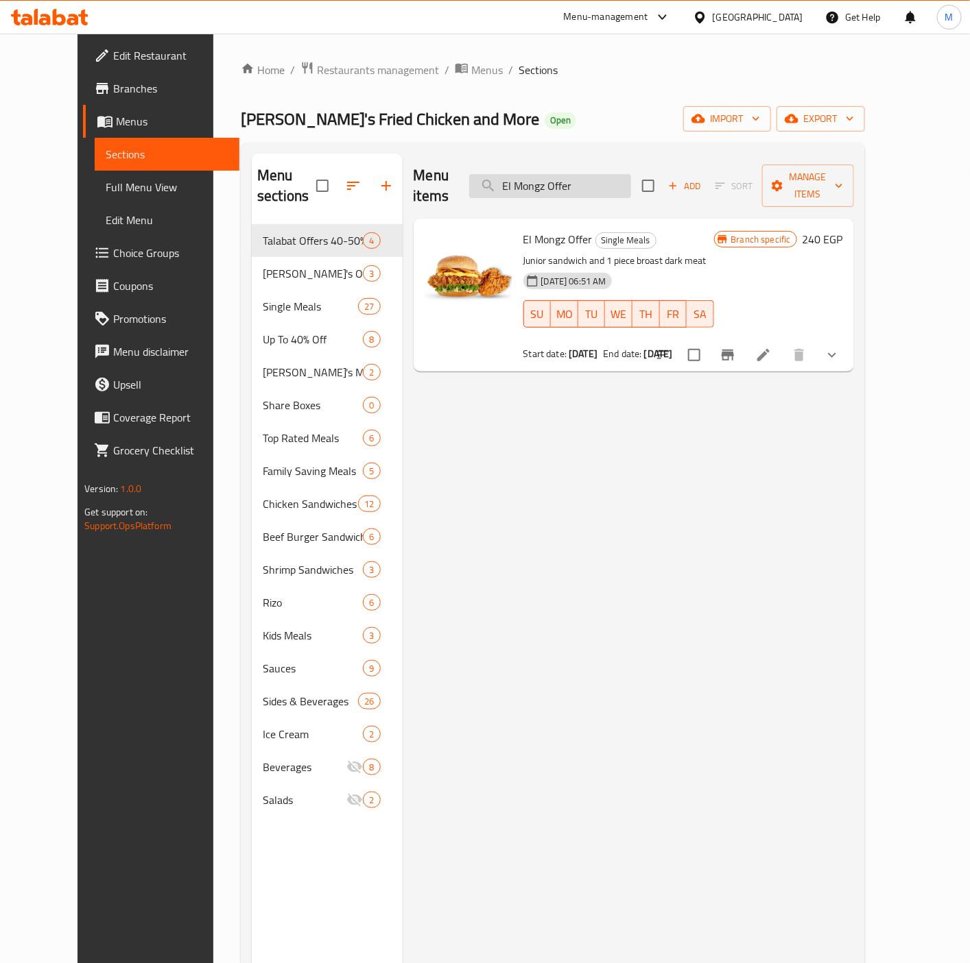
click at [581, 174] on input "El Mongz Offer" at bounding box center [550, 186] width 162 height 24
paste input "Asli"
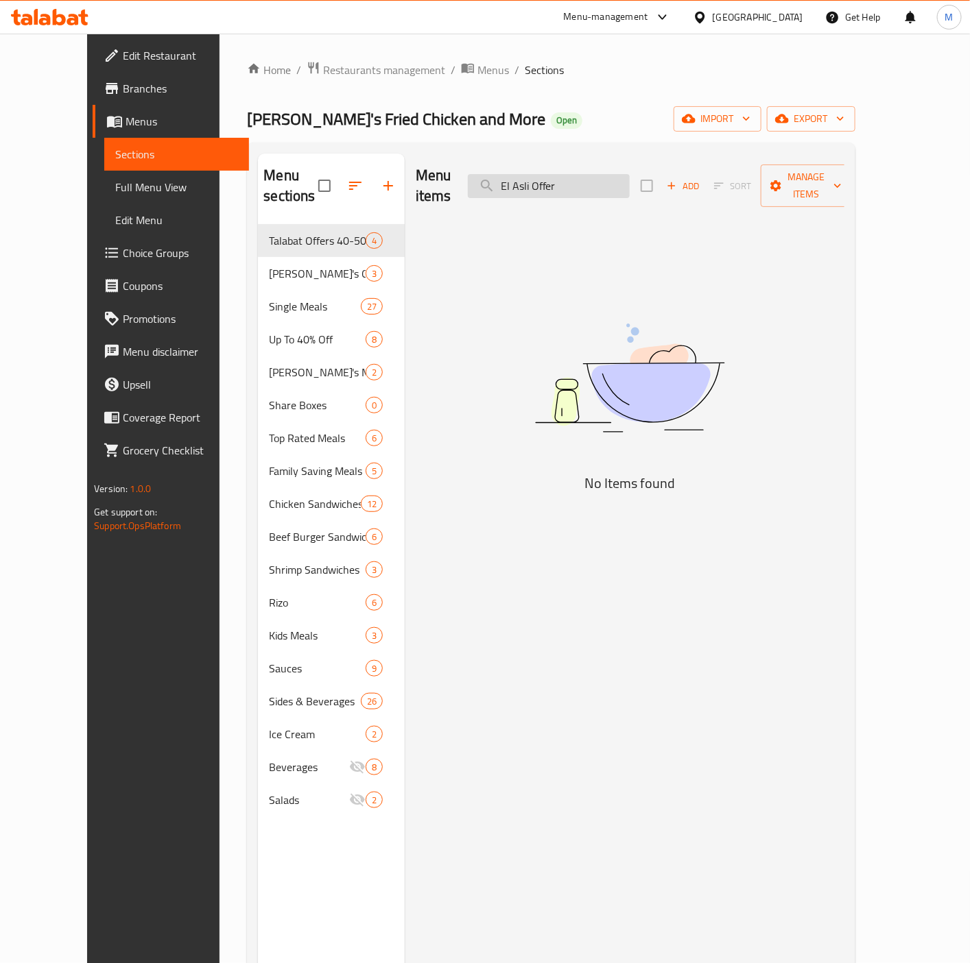
click at [535, 178] on input "El Asli Offer" at bounding box center [549, 186] width 162 height 24
click at [605, 179] on input "El Asli Offer" at bounding box center [549, 186] width 162 height 24
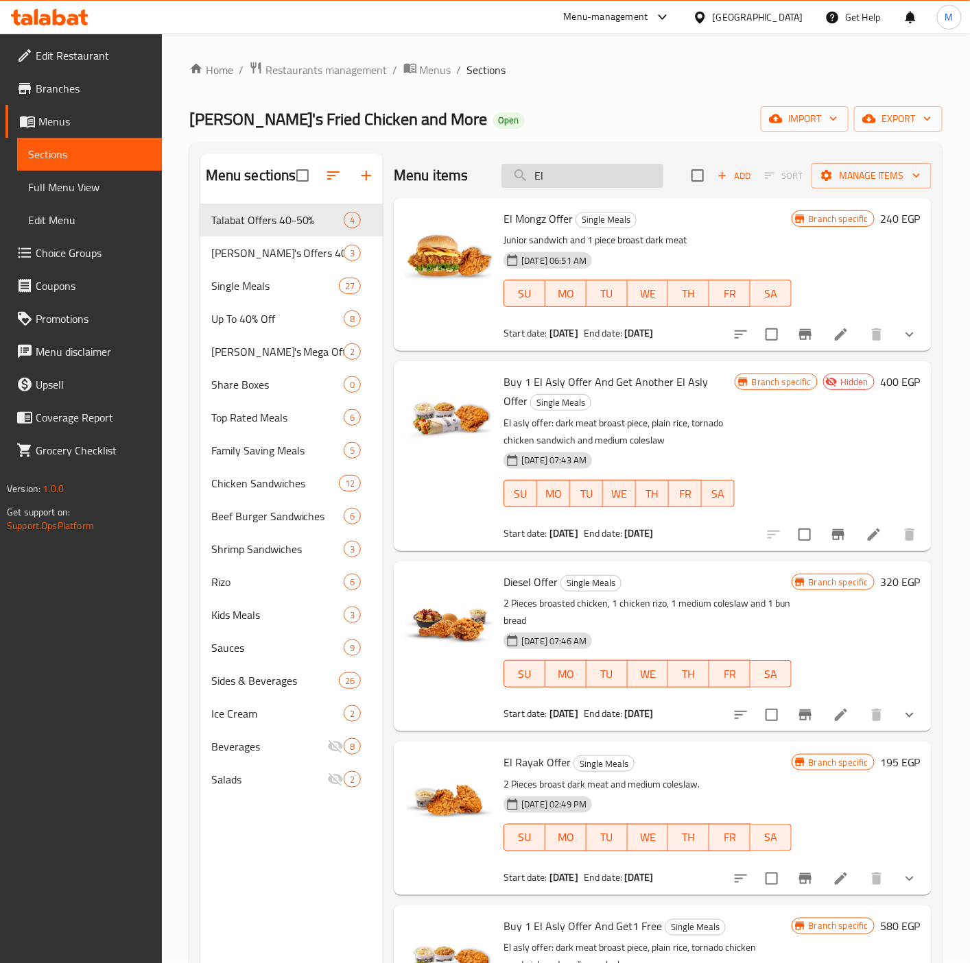
click at [582, 177] on input "El" at bounding box center [582, 176] width 162 height 24
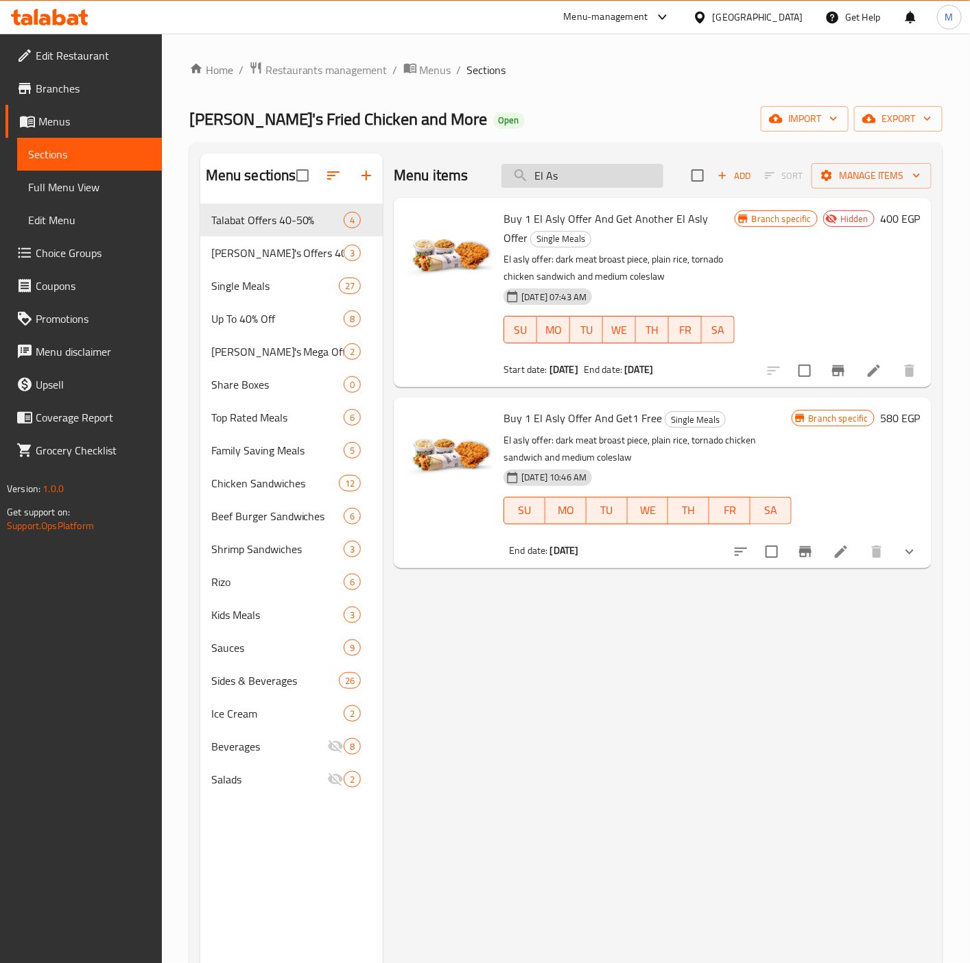
click at [582, 177] on input "El As" at bounding box center [582, 176] width 162 height 24
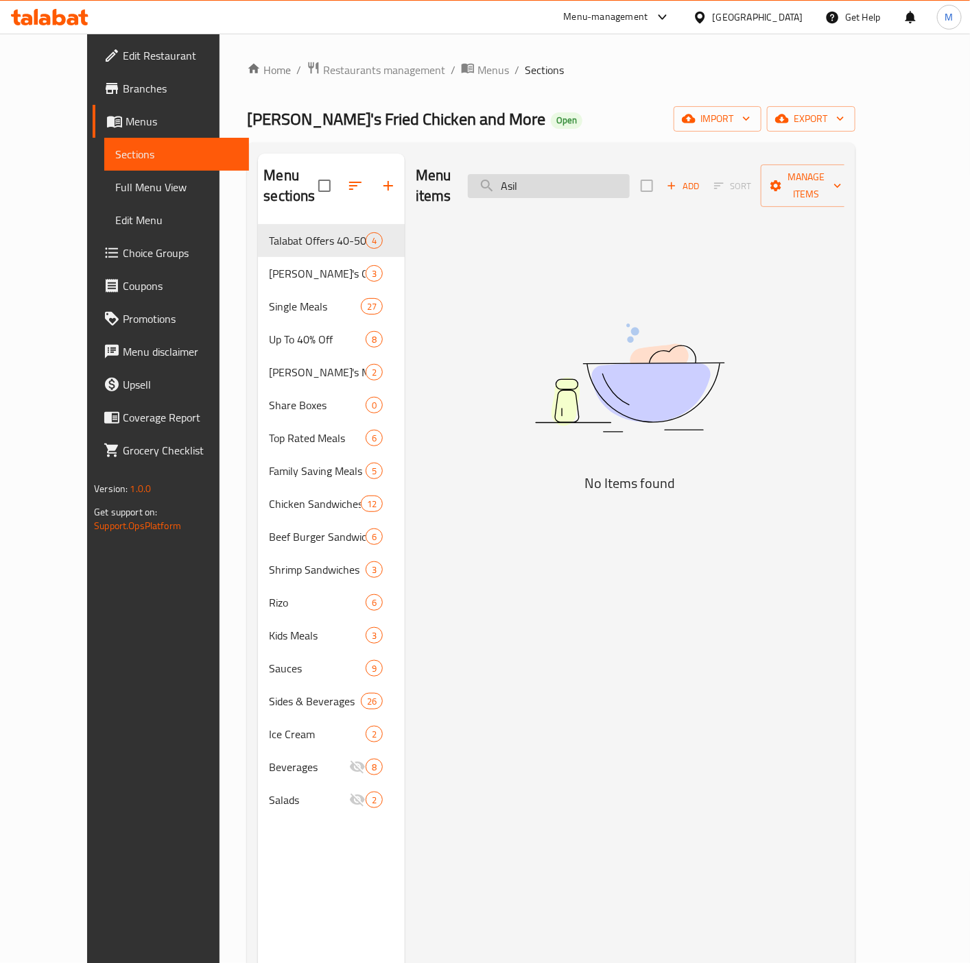
click at [572, 174] on input "Asil" at bounding box center [549, 186] width 162 height 24
paste input "nos dsta bls"
click at [537, 181] on input "nos dsta" at bounding box center [549, 186] width 162 height 24
click at [589, 179] on input "nos dsta" at bounding box center [549, 186] width 162 height 24
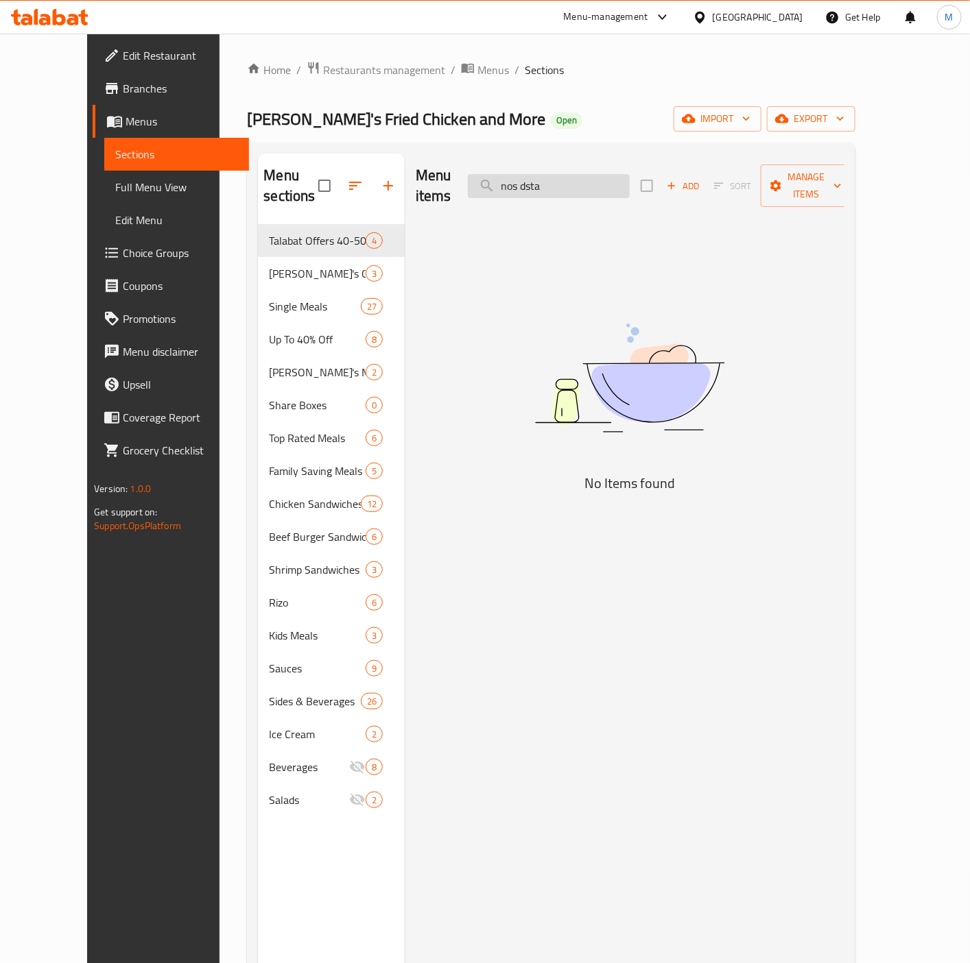
click at [589, 179] on input "nos dsta" at bounding box center [549, 186] width 162 height 24
paste input "Nos Dasta"
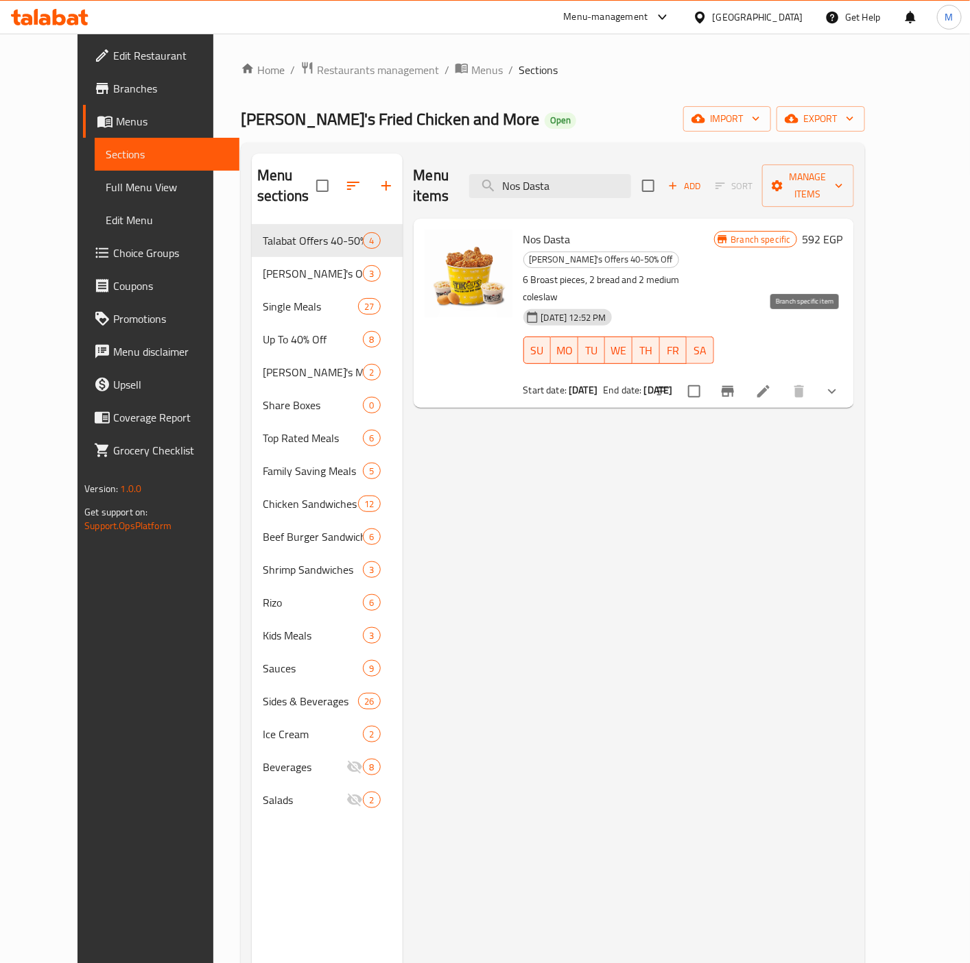
click at [736, 383] on icon "Branch-specific-item" at bounding box center [727, 391] width 16 height 16
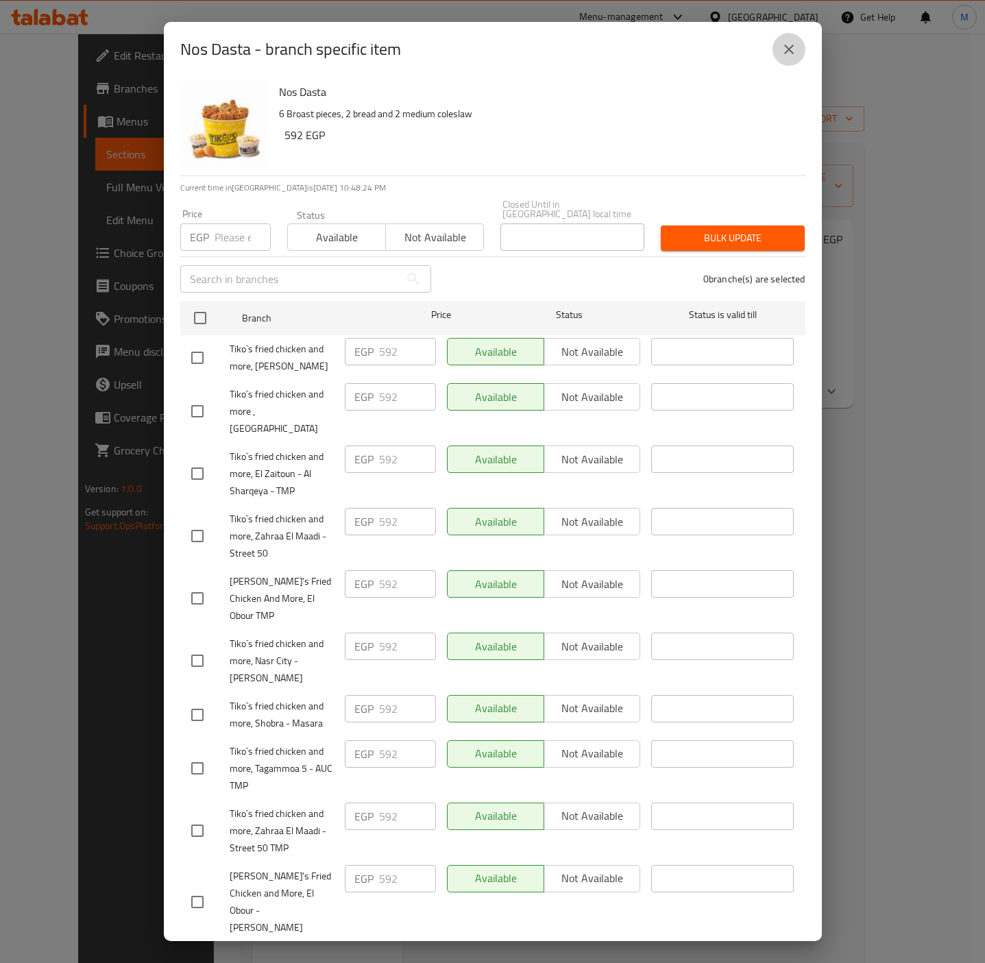
click at [792, 43] on icon "close" at bounding box center [789, 49] width 16 height 16
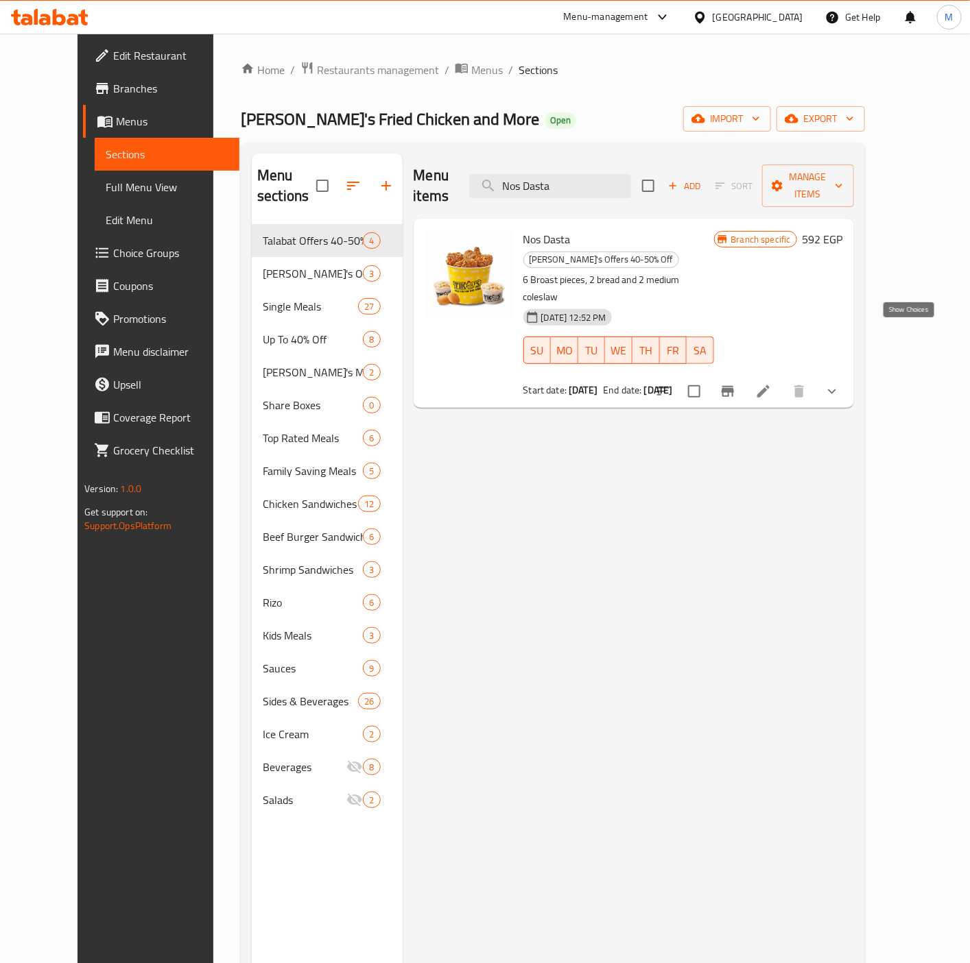
click at [840, 383] on icon "show more" at bounding box center [832, 391] width 16 height 16
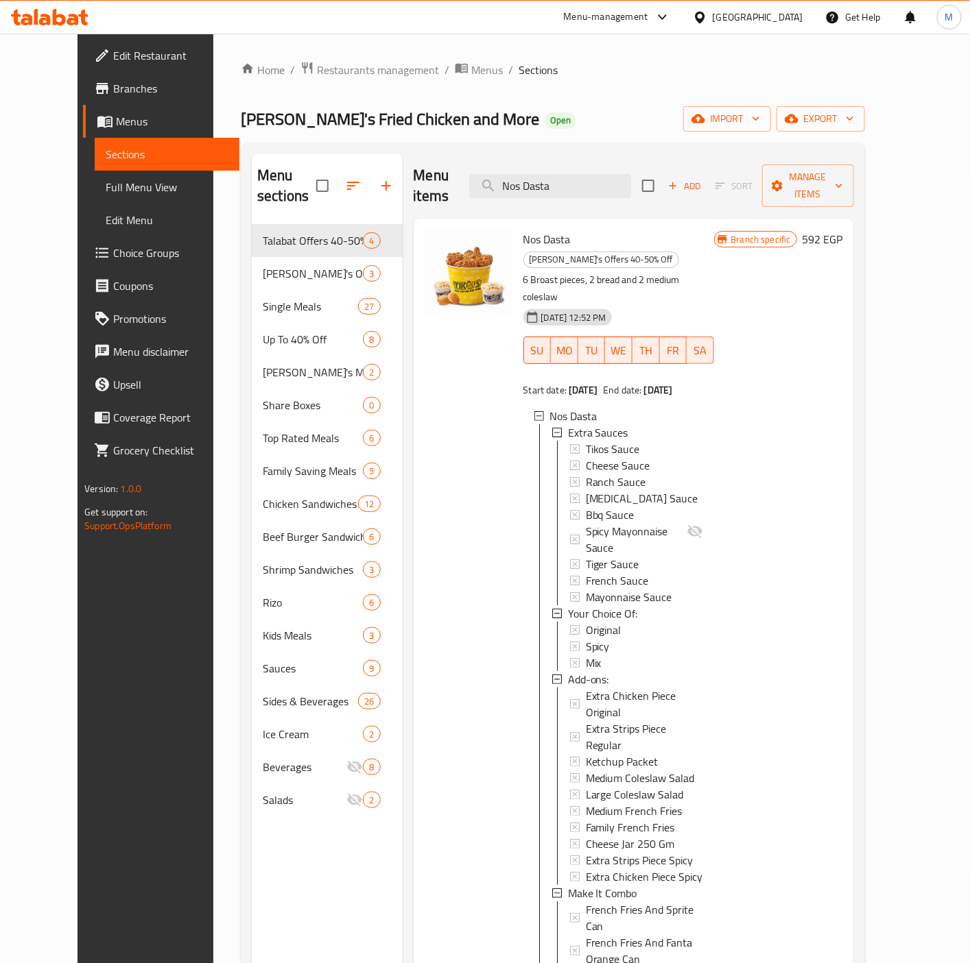
click at [843, 547] on div "Branch specific 592 EGP" at bounding box center [778, 629] width 129 height 798
click at [580, 175] on input "Nos Dasta" at bounding box center [550, 186] width 162 height 24
paste input "Tabtaba Offer"
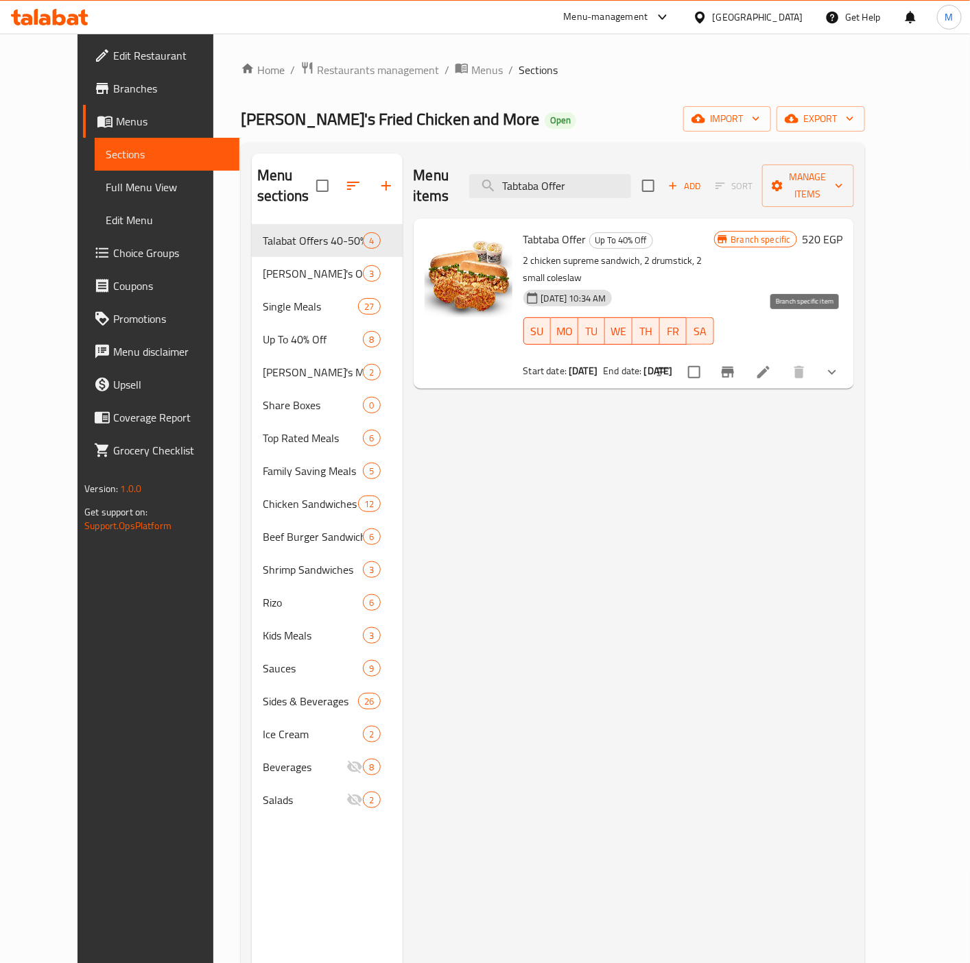
click at [744, 356] on button "Branch-specific-item" at bounding box center [727, 372] width 33 height 33
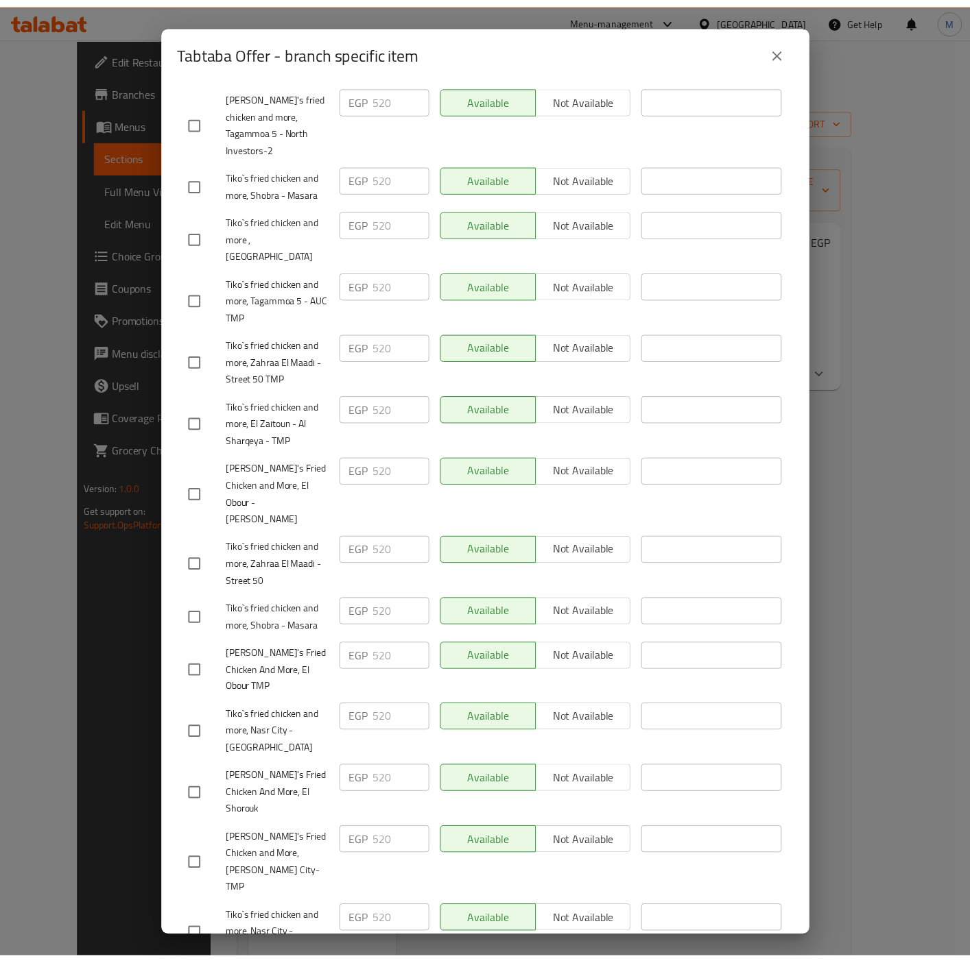
scroll to position [404, 0]
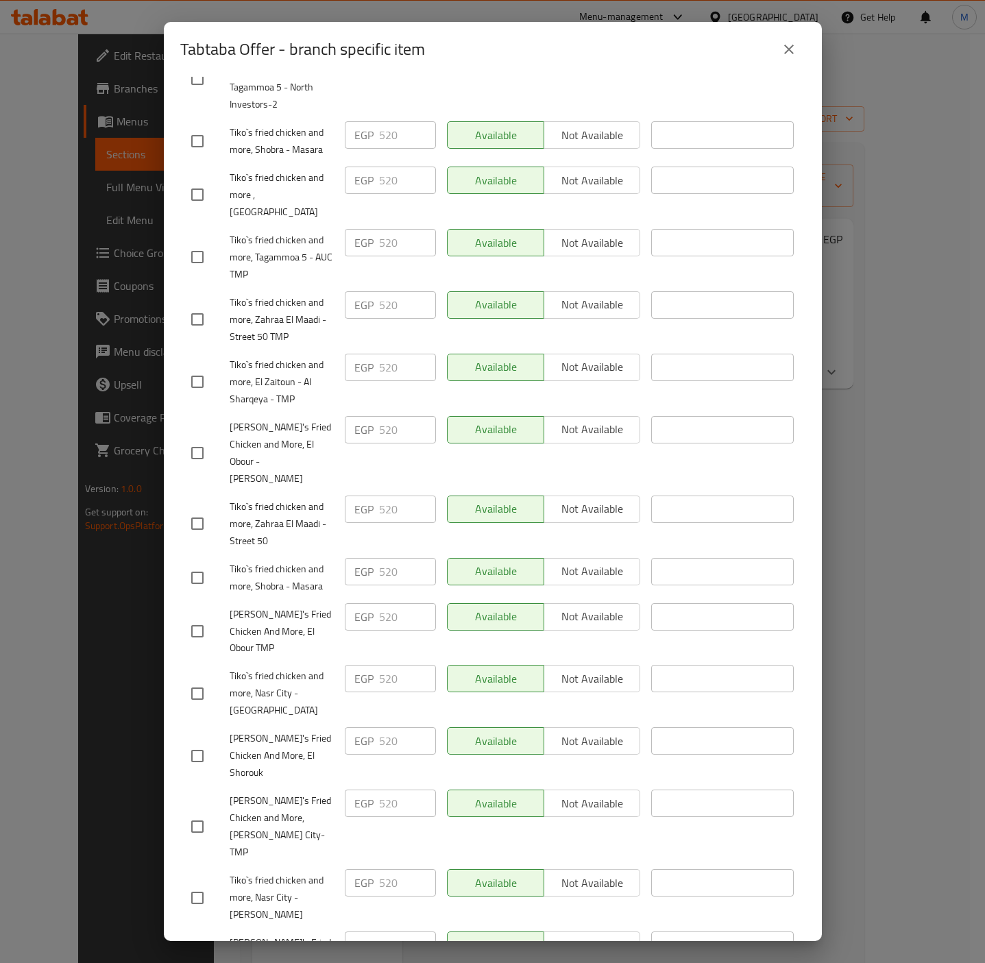
click at [918, 520] on div "Tabtaba Offer - branch specific item Tabtaba Offer 2 chicken supreme sandwich, …" at bounding box center [492, 481] width 985 height 963
click at [788, 44] on icon "close" at bounding box center [789, 49] width 16 height 16
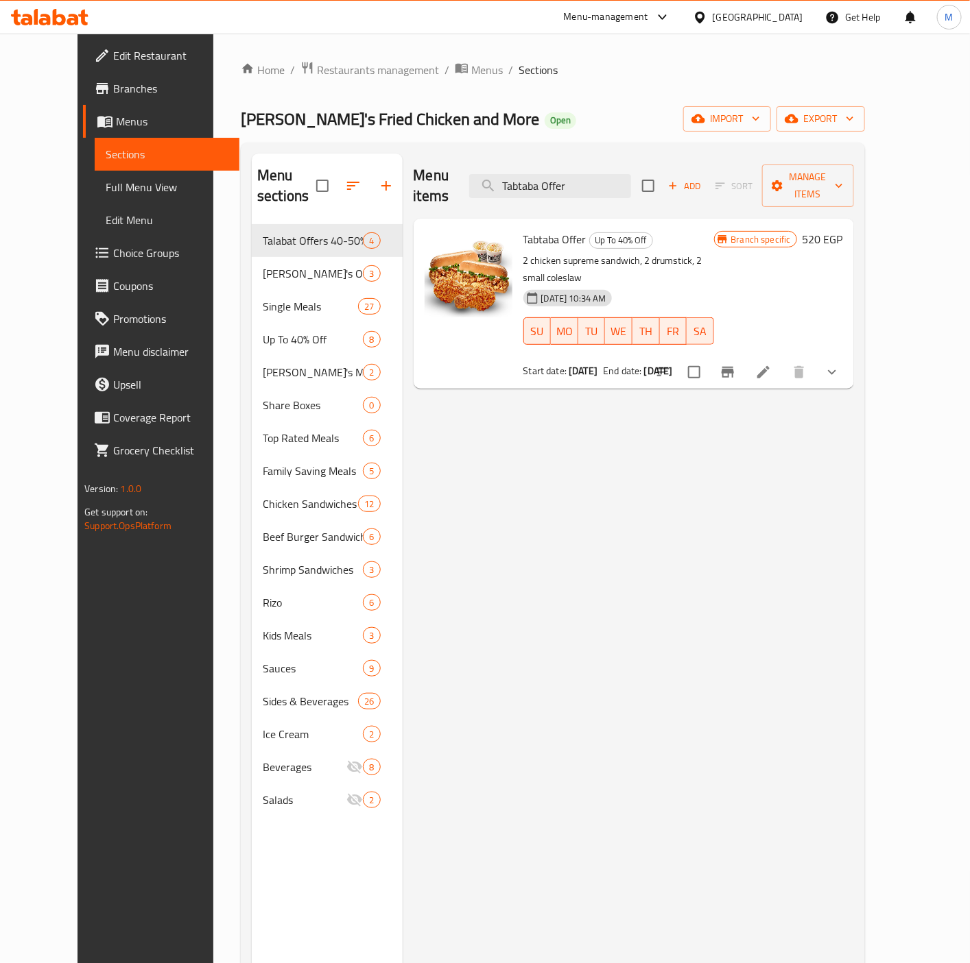
drag, startPoint x: 817, startPoint y: 545, endPoint x: 827, endPoint y: 540, distance: 11.1
click at [819, 545] on div "Menu items Tabtaba Offer Add Sort Manage items Tabtaba Offer Up To 40% Off 2 ch…" at bounding box center [628, 635] width 451 height 963
click at [601, 180] on input "Tabtaba Offer" at bounding box center [550, 186] width 162 height 24
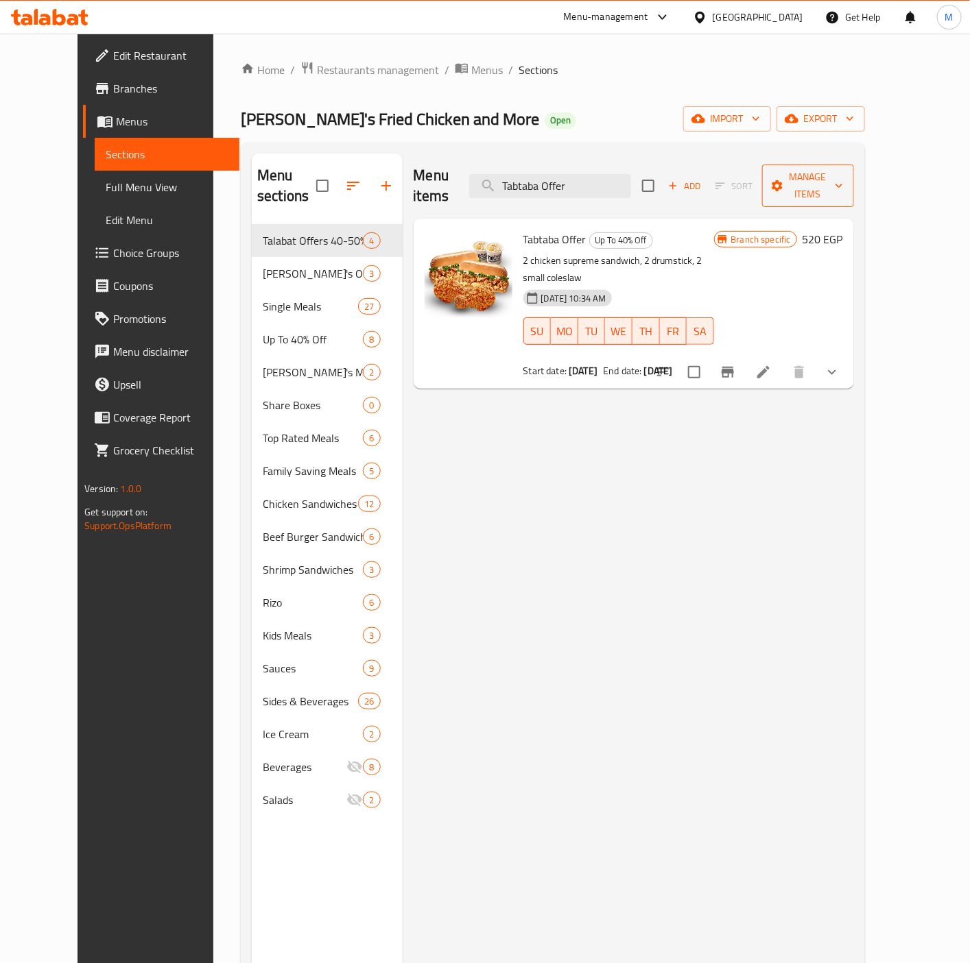
paste input "offer 1."
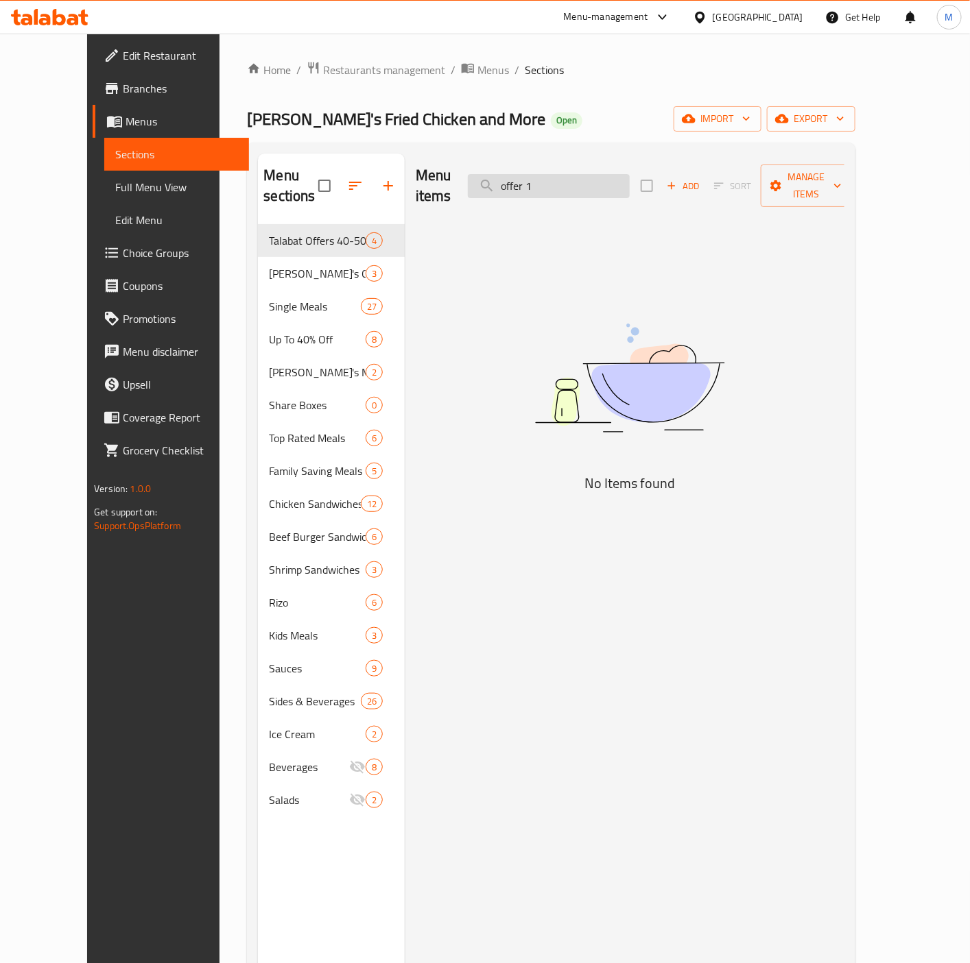
click at [537, 175] on input "offer 1" at bounding box center [549, 186] width 162 height 24
click at [588, 174] on input "offer 1" at bounding box center [549, 186] width 162 height 24
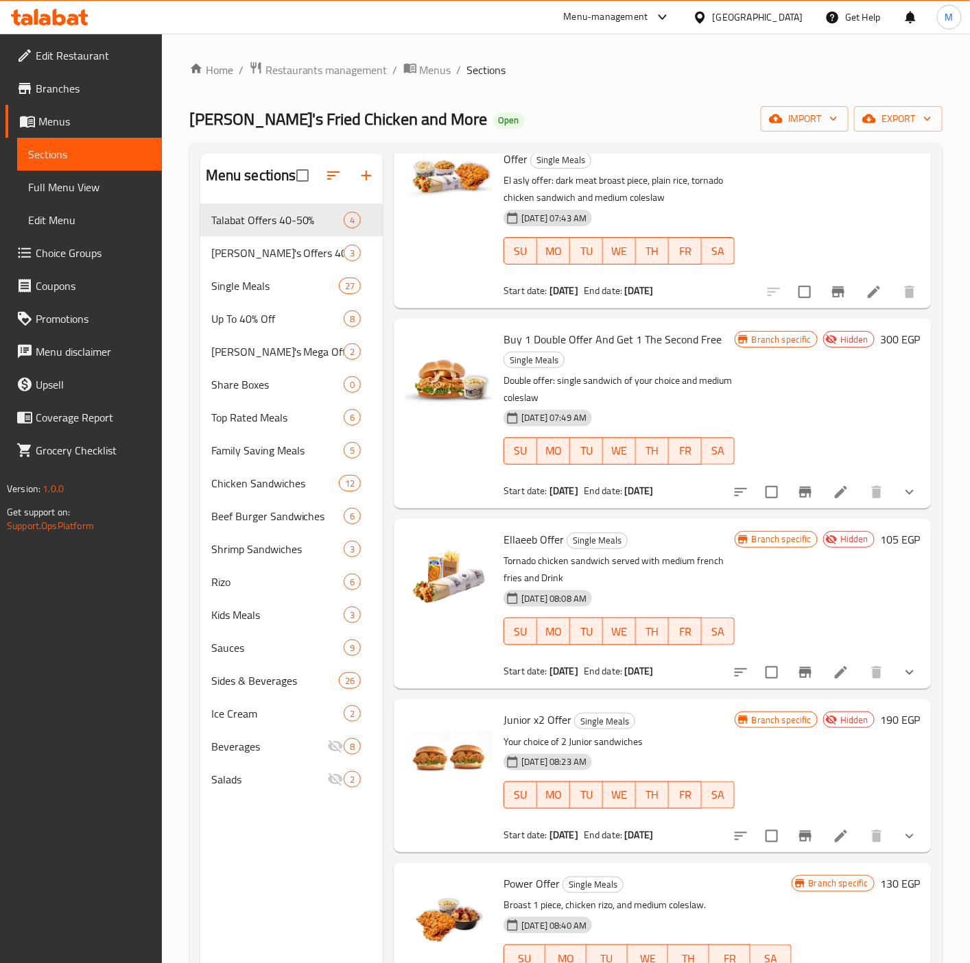
scroll to position [2366, 0]
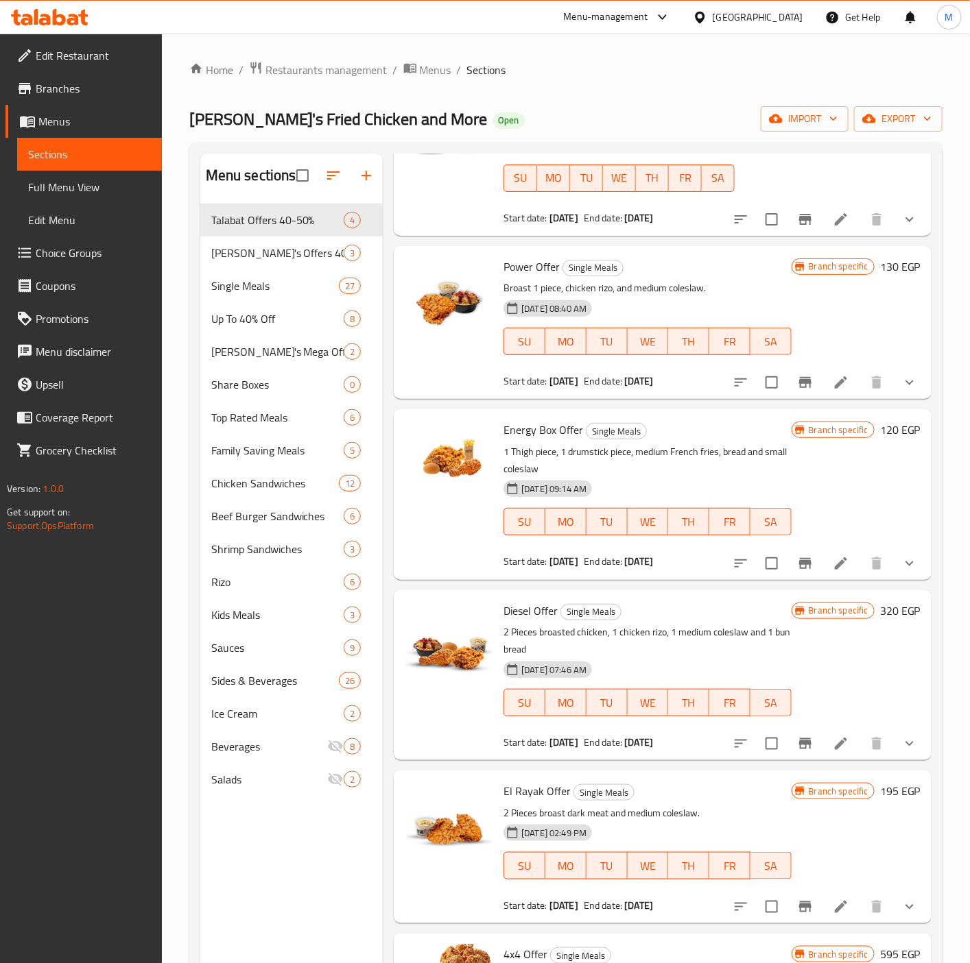
click at [712, 457] on p "1 Thigh piece, 1 drumstick piece, medium French fries, bread and small coleslaw" at bounding box center [646, 461] width 287 height 34
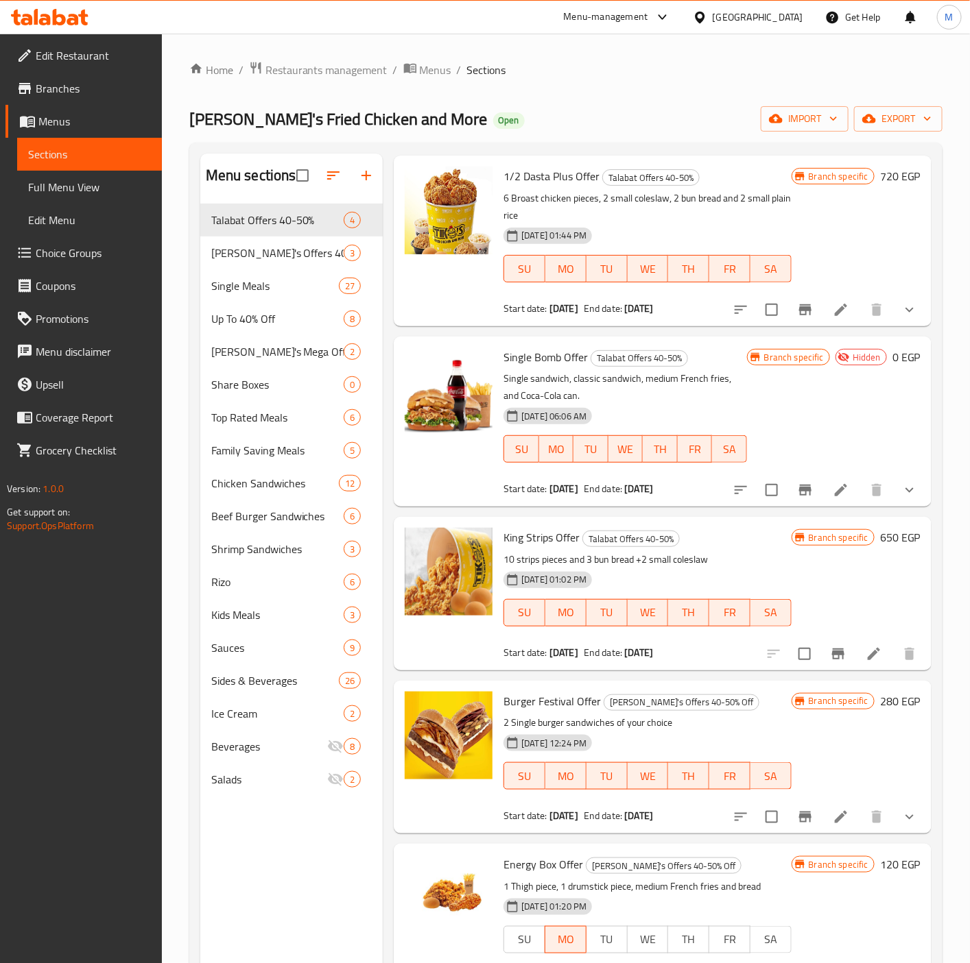
scroll to position [0, 0]
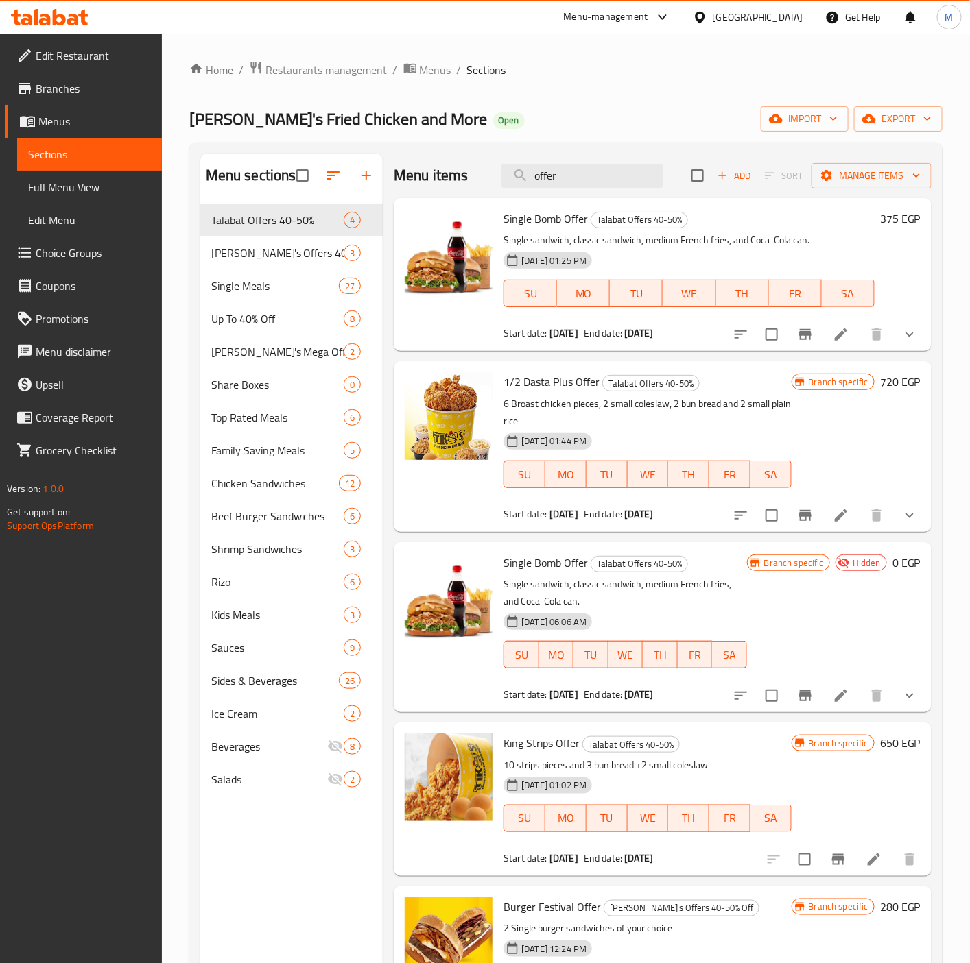
click at [572, 192] on div "Menu items offer Add Sort Manage items" at bounding box center [663, 176] width 538 height 45
click at [568, 185] on input "offer" at bounding box center [582, 176] width 162 height 24
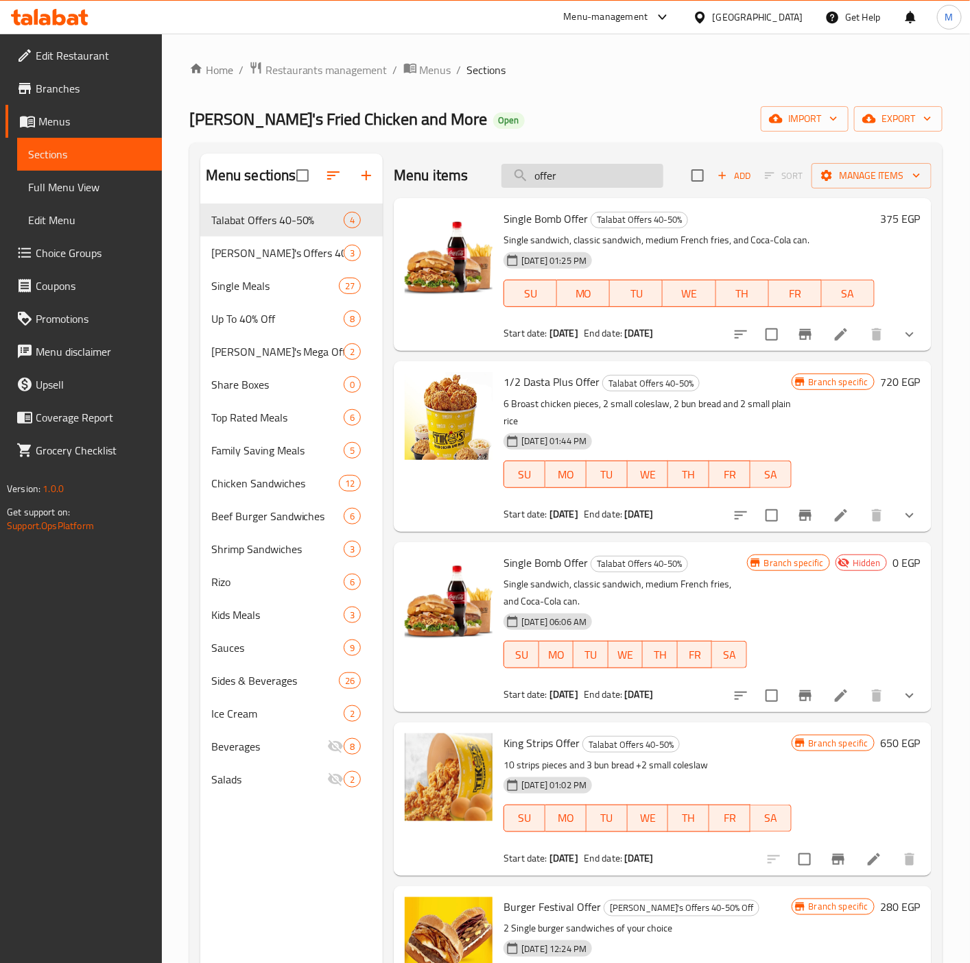
paste input "1."
type input "o"
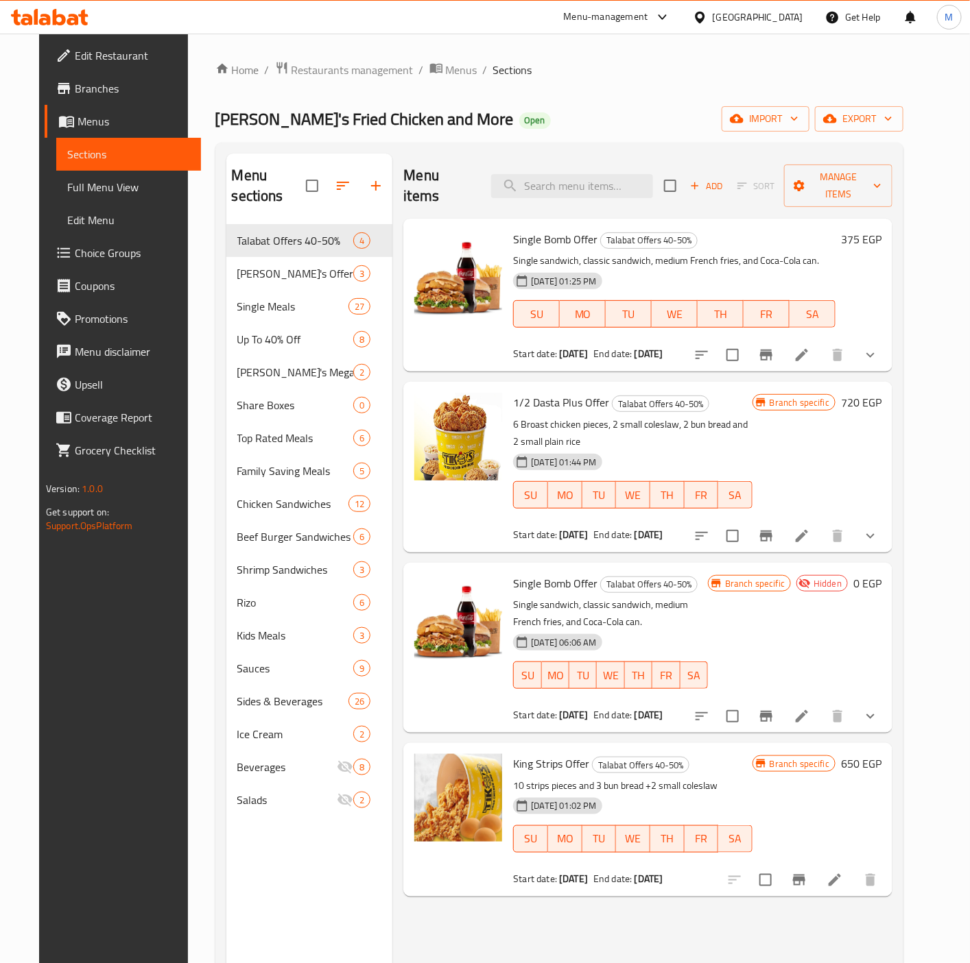
click at [571, 189] on div "Menu items Add Sort Manage items" at bounding box center [647, 186] width 489 height 65
click at [568, 175] on input "search" at bounding box center [572, 186] width 162 height 24
paste input "offer 2."
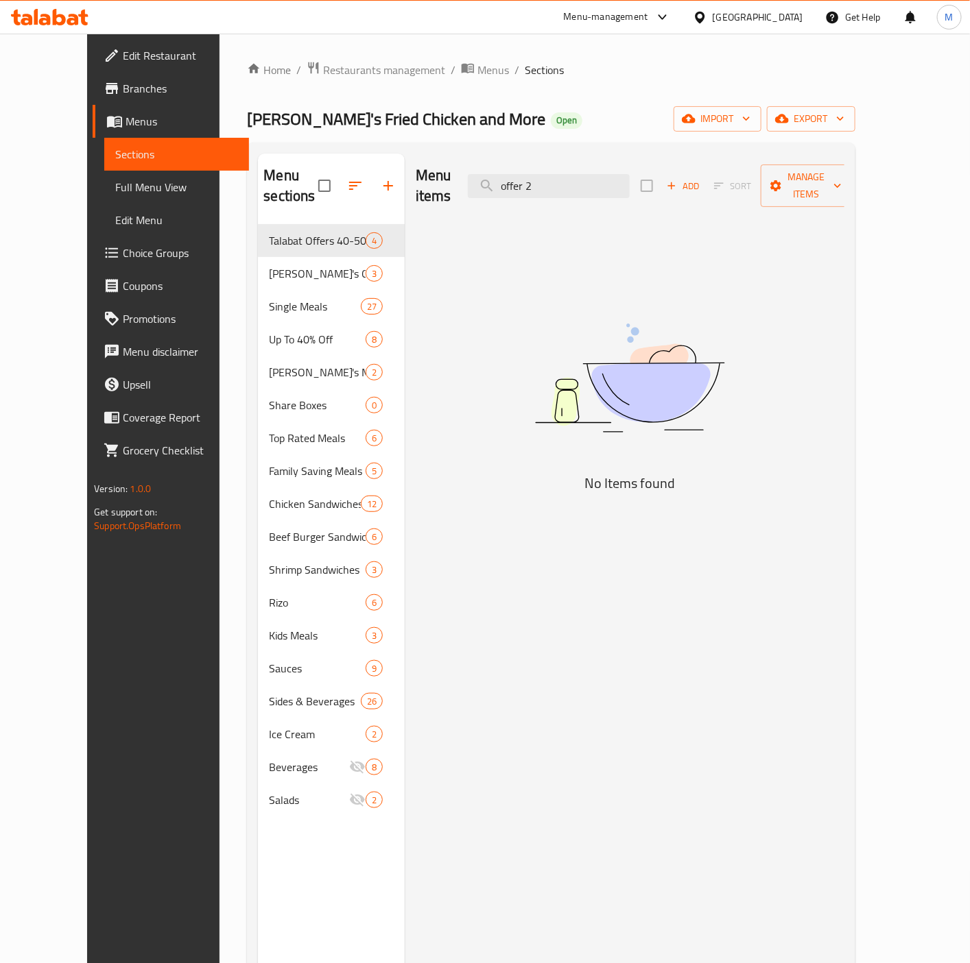
type input "offer 2"
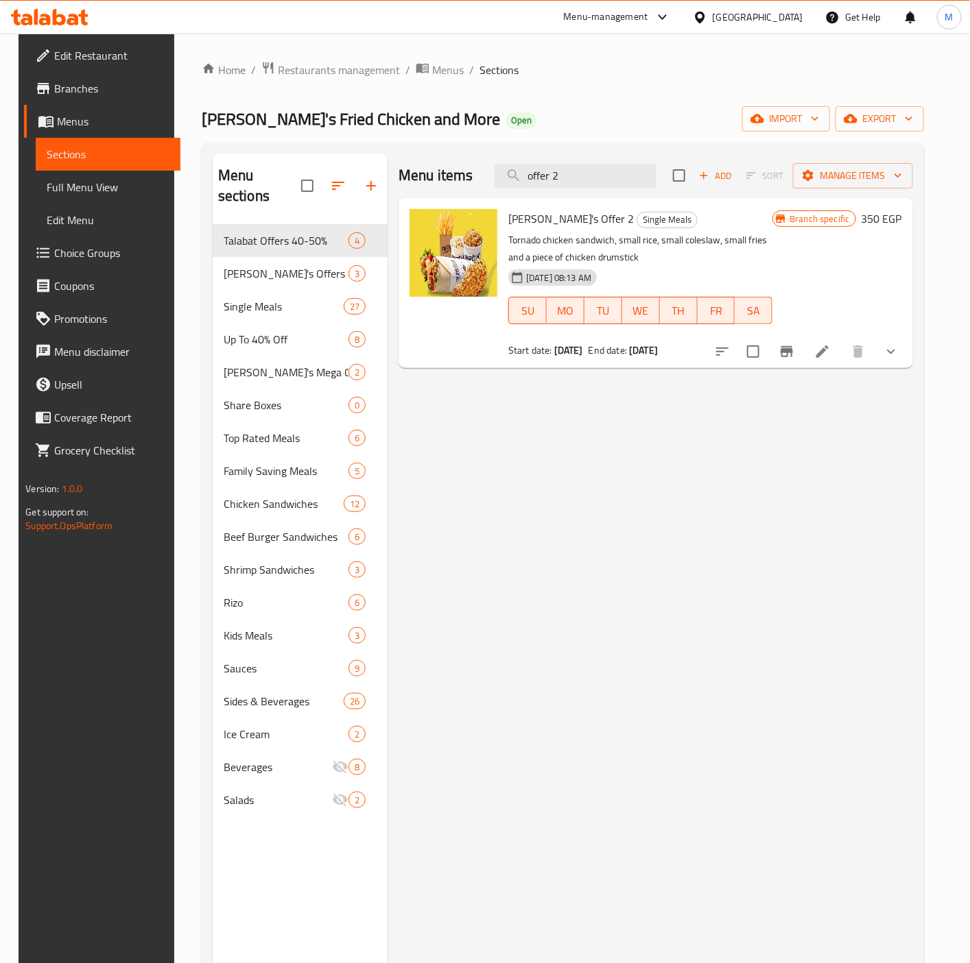
drag, startPoint x: 48, startPoint y: 89, endPoint x: 43, endPoint y: 111, distance: 22.5
click at [54, 89] on span "Branches" at bounding box center [111, 88] width 115 height 16
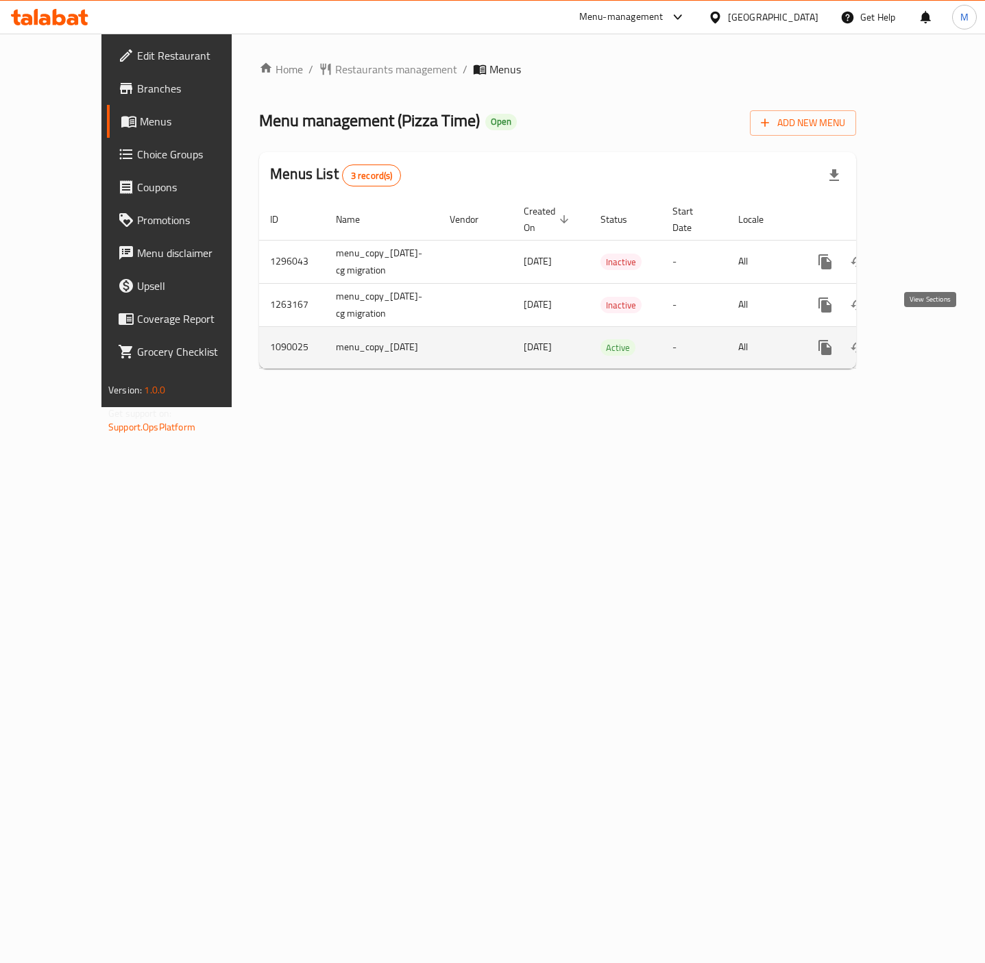
click at [933, 339] on icon "enhanced table" at bounding box center [924, 347] width 16 height 16
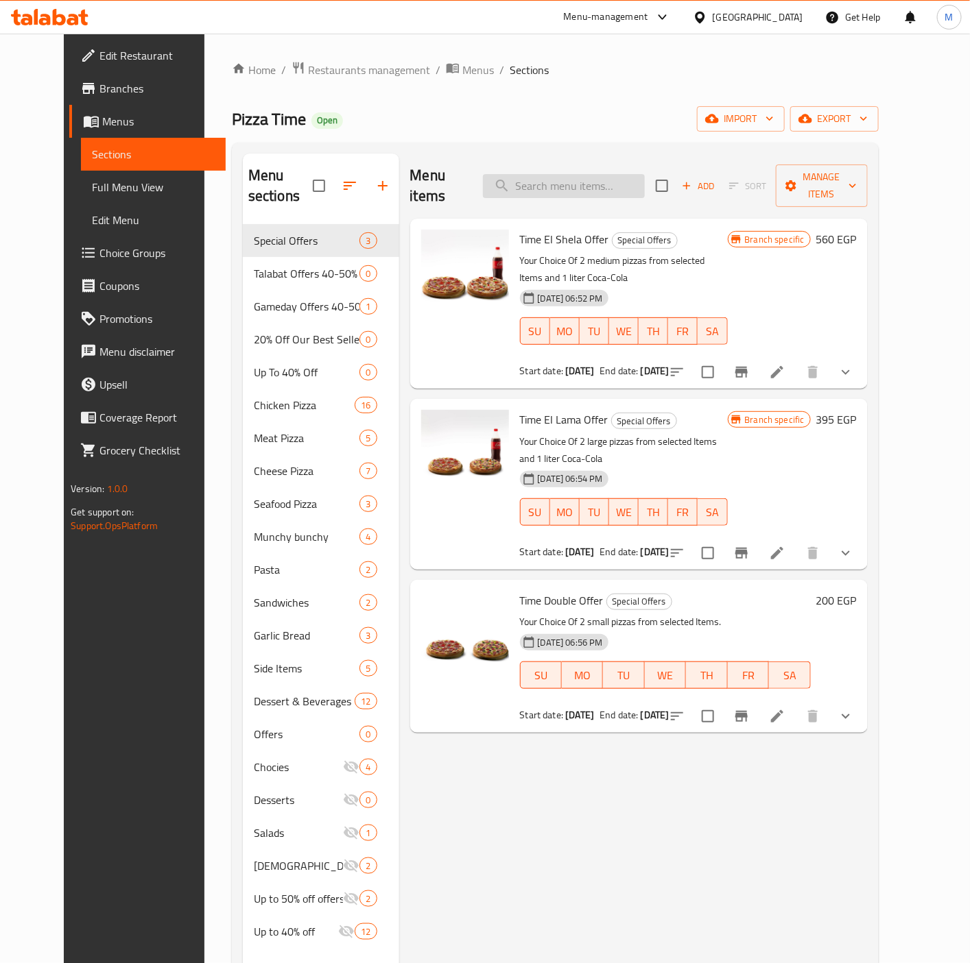
click at [587, 174] on input "search" at bounding box center [564, 186] width 162 height 24
paste input "offer 1."
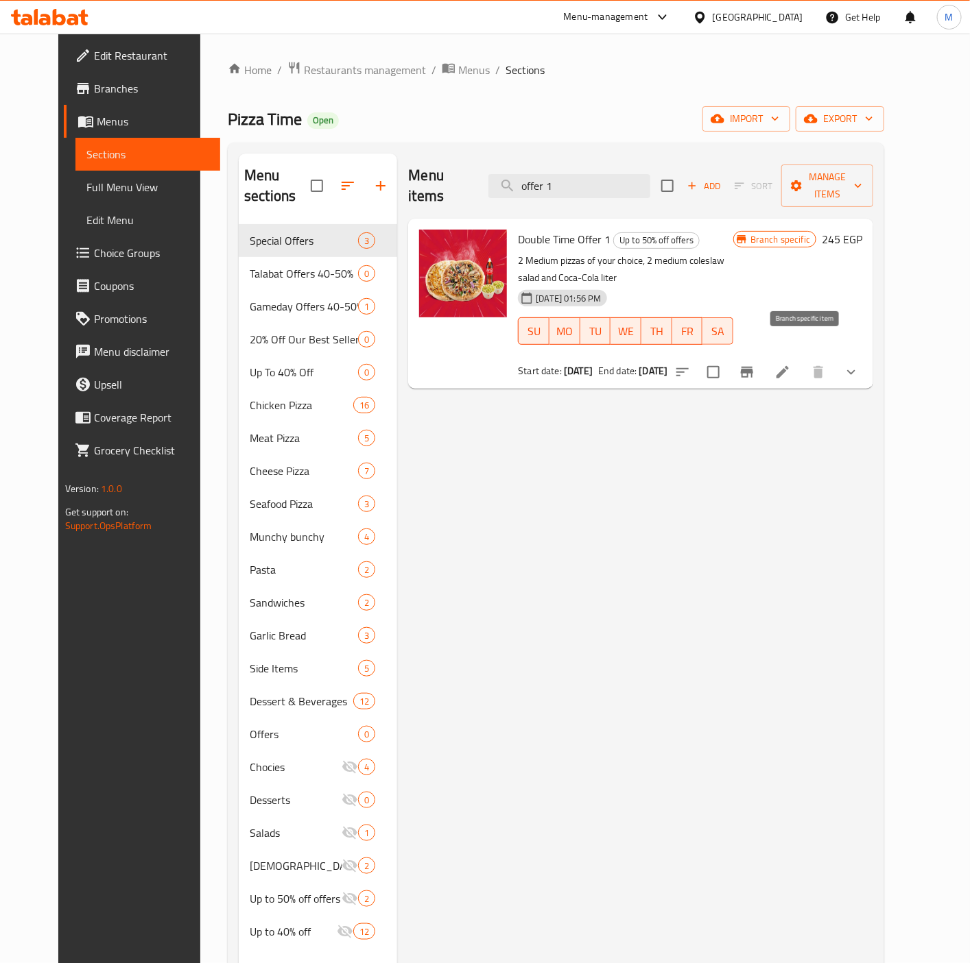
type input "offer 1"
click at [753, 367] on icon "Branch-specific-item" at bounding box center [747, 372] width 12 height 11
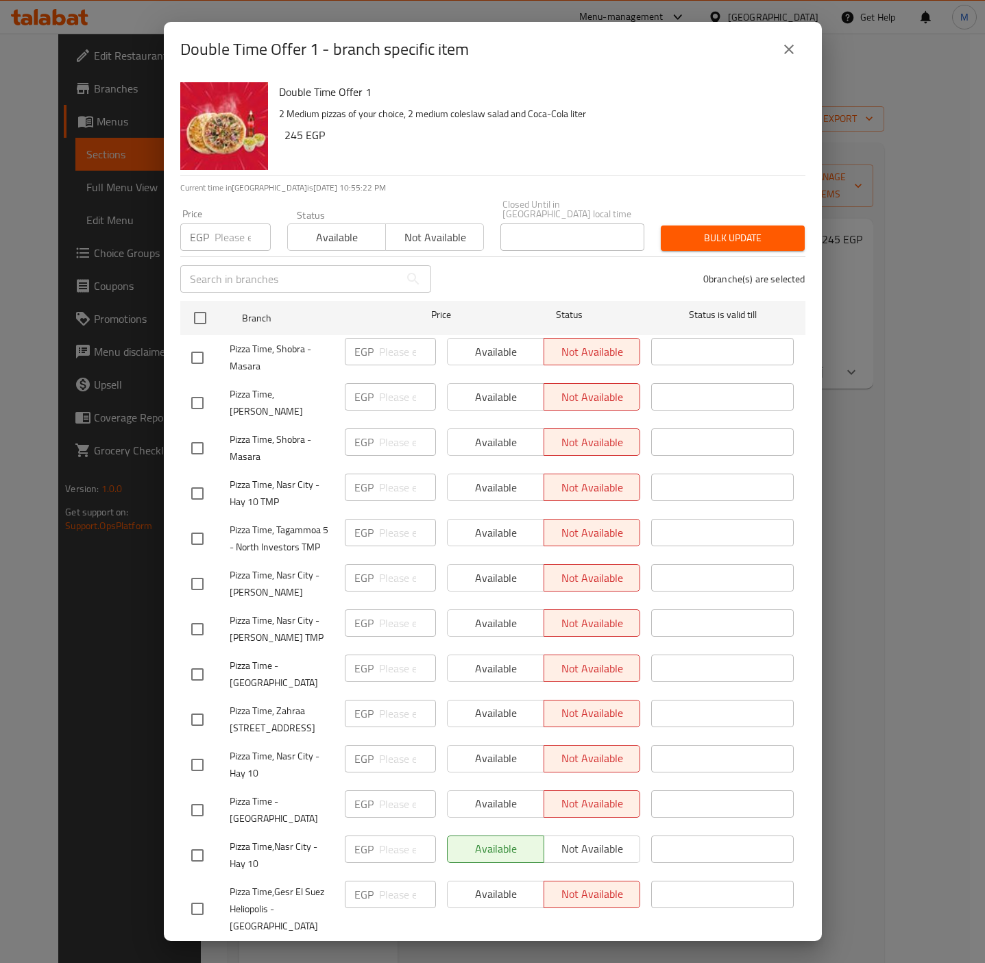
click at [778, 60] on button "close" at bounding box center [789, 49] width 33 height 33
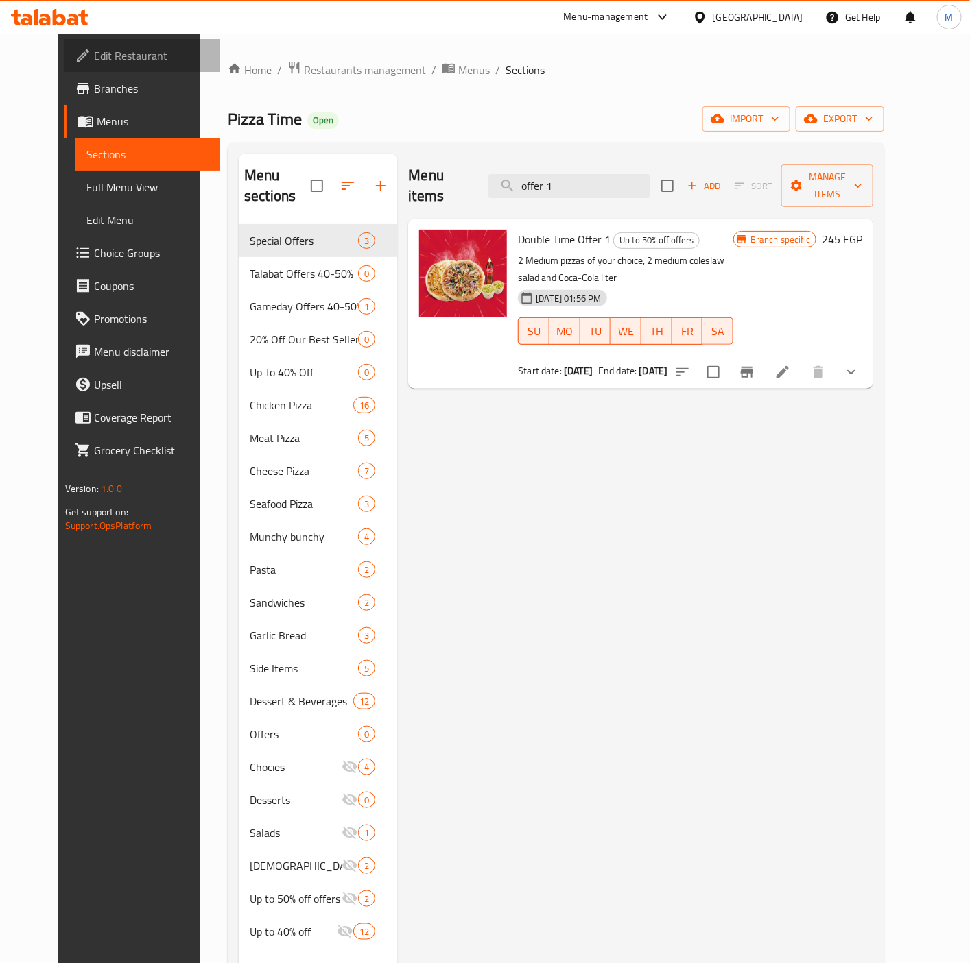
click at [94, 60] on span "Edit Restaurant" at bounding box center [151, 55] width 115 height 16
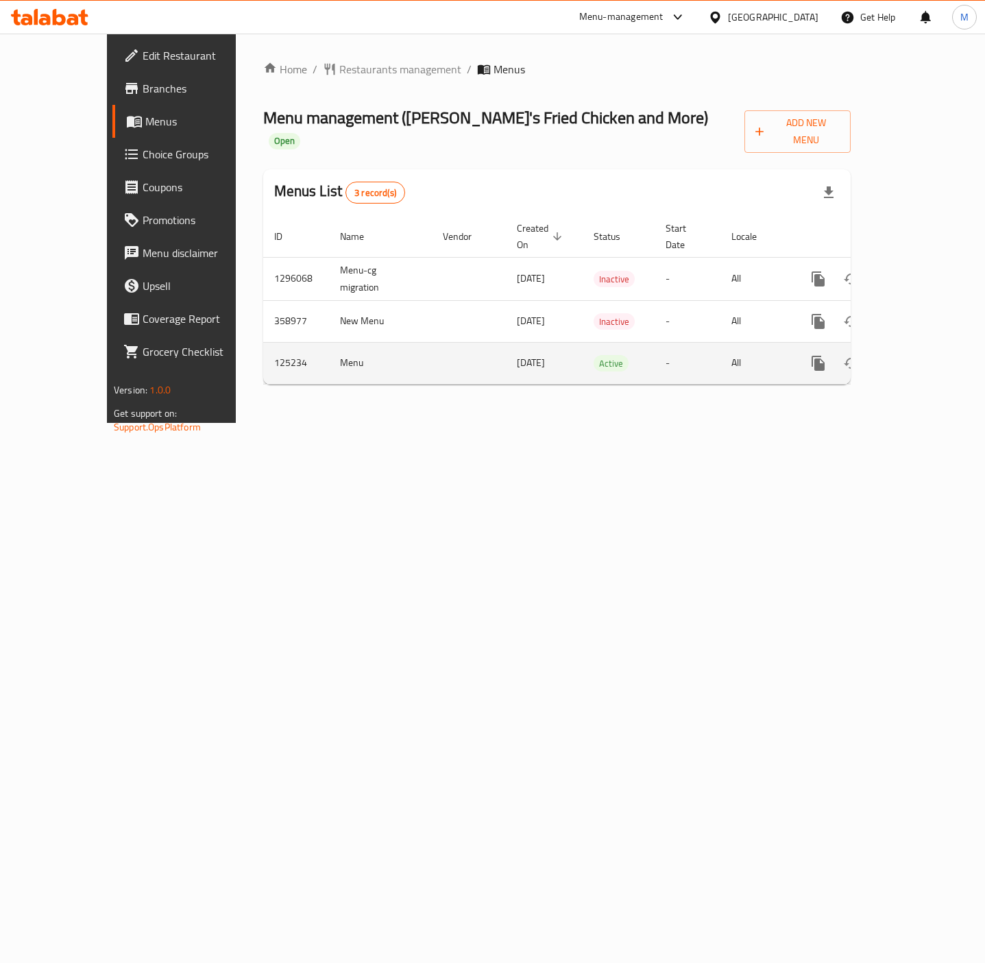
click at [924, 355] on icon "enhanced table" at bounding box center [917, 363] width 16 height 16
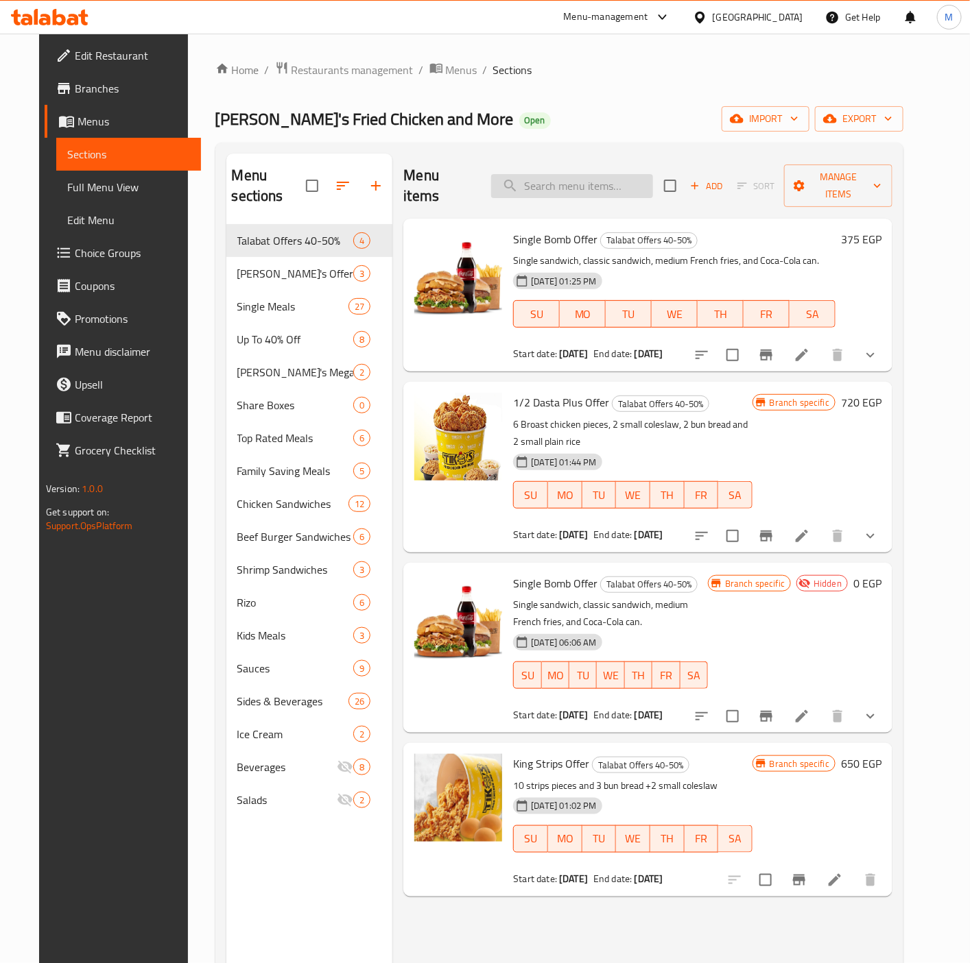
click at [534, 178] on input "search" at bounding box center [572, 186] width 162 height 24
paste input "offer 2."
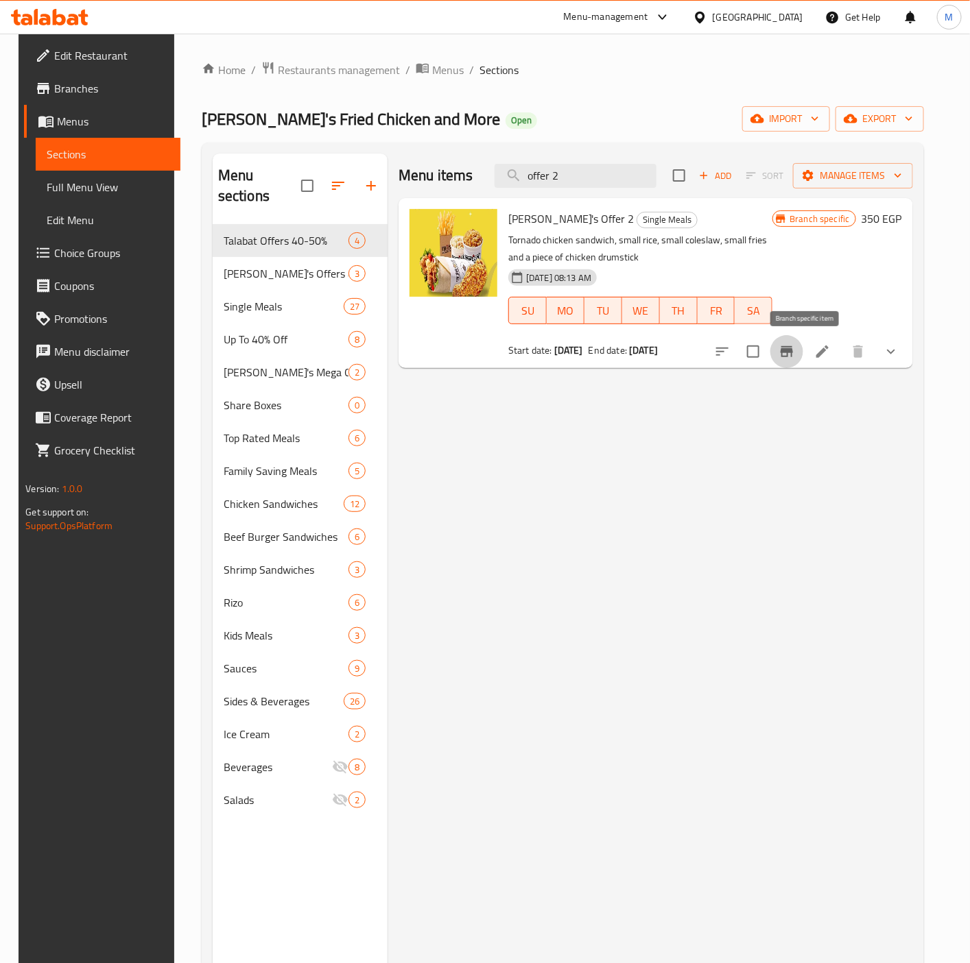
click at [793, 352] on icon "Branch-specific-item" at bounding box center [786, 351] width 12 height 11
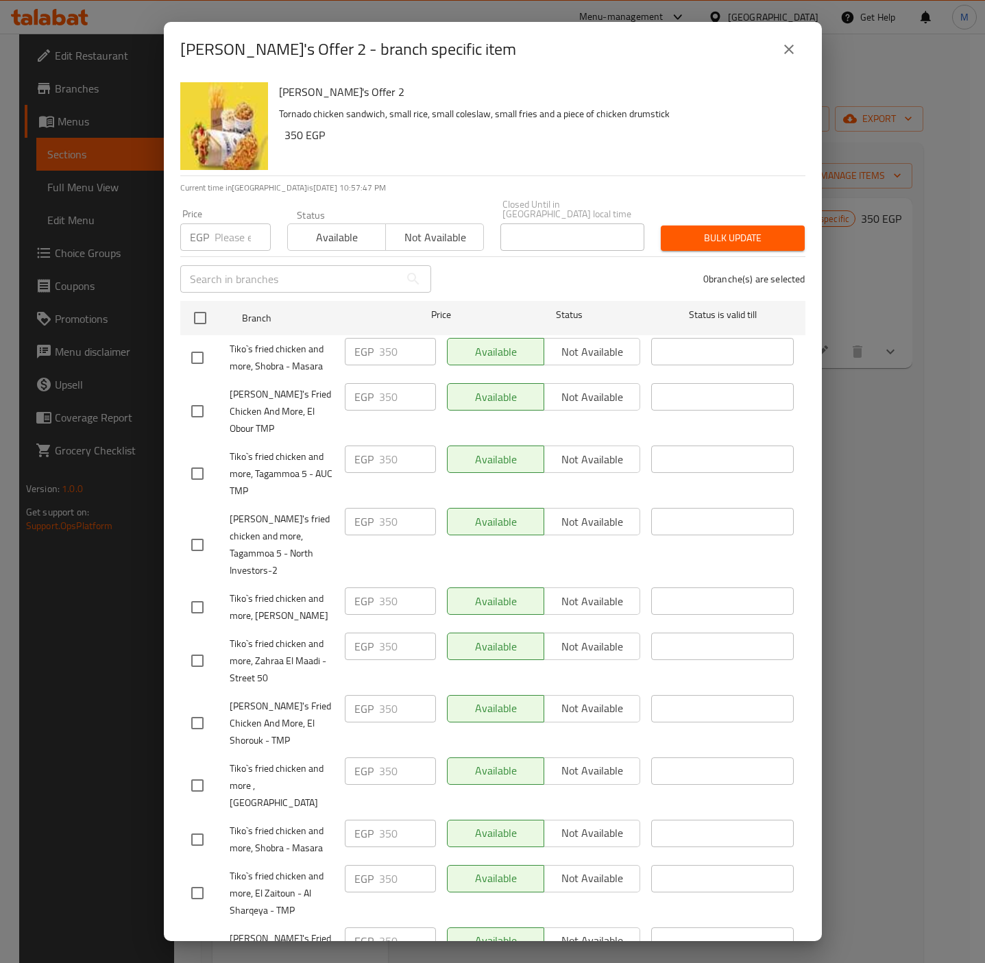
click at [790, 50] on icon "close" at bounding box center [790, 50] width 10 height 10
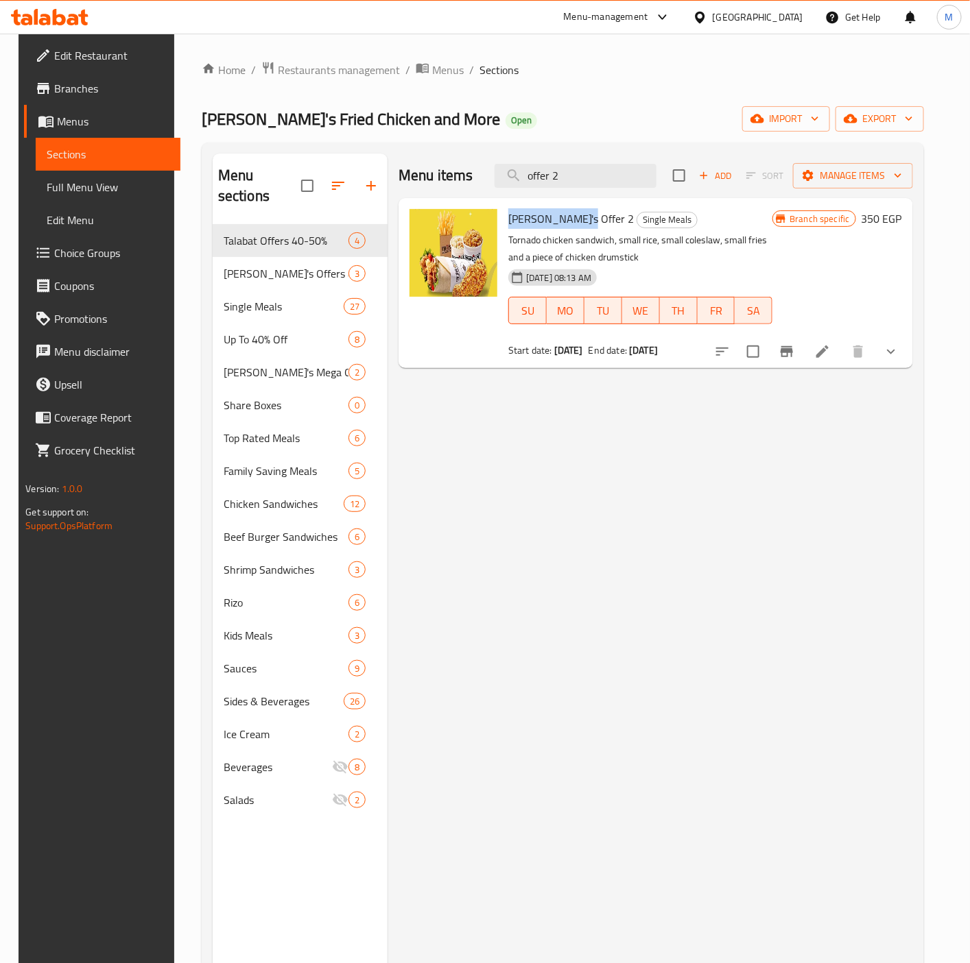
drag, startPoint x: 566, startPoint y: 220, endPoint x: 505, endPoint y: 223, distance: 61.1
click at [508, 223] on span "[PERSON_NAME]'s Offer 2" at bounding box center [570, 218] width 125 height 21
copy span "[PERSON_NAME]'s Offer 2"
click at [607, 175] on input "offer 2" at bounding box center [575, 176] width 162 height 24
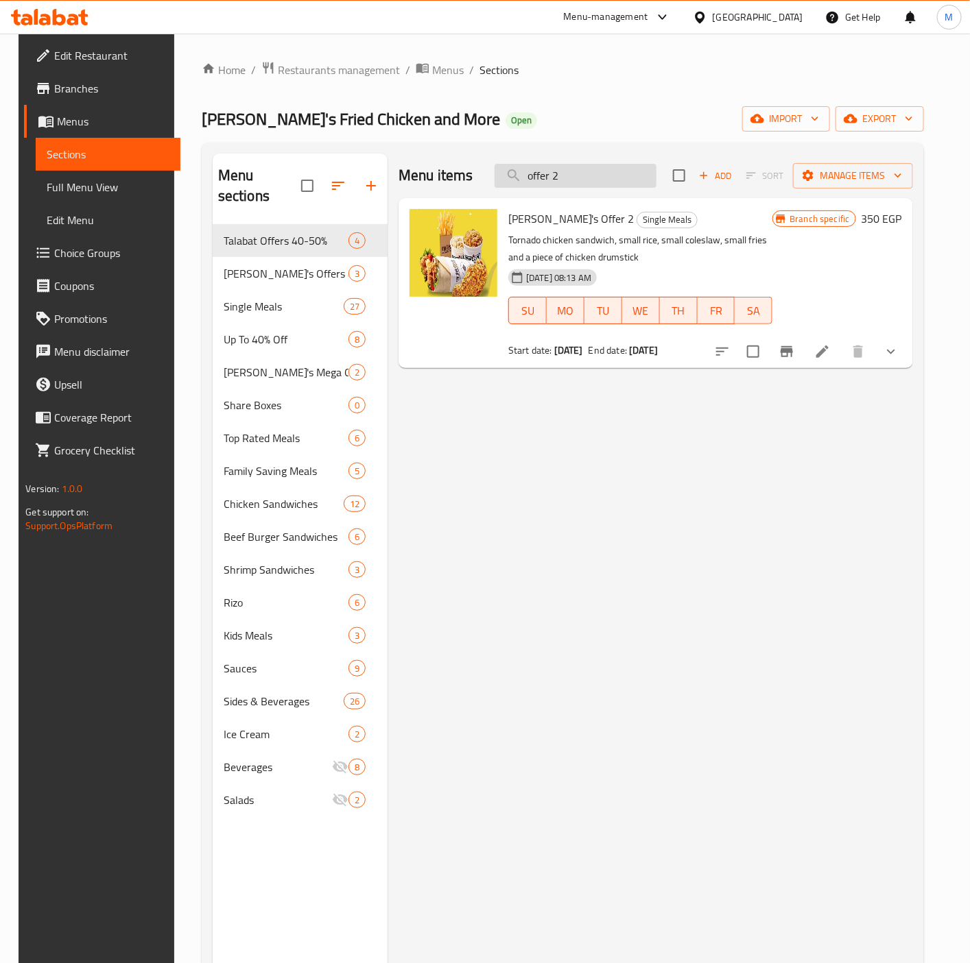
click at [607, 175] on input "offer 2" at bounding box center [575, 176] width 162 height 24
paste input "[PERSON_NAME]'s Offer 2"
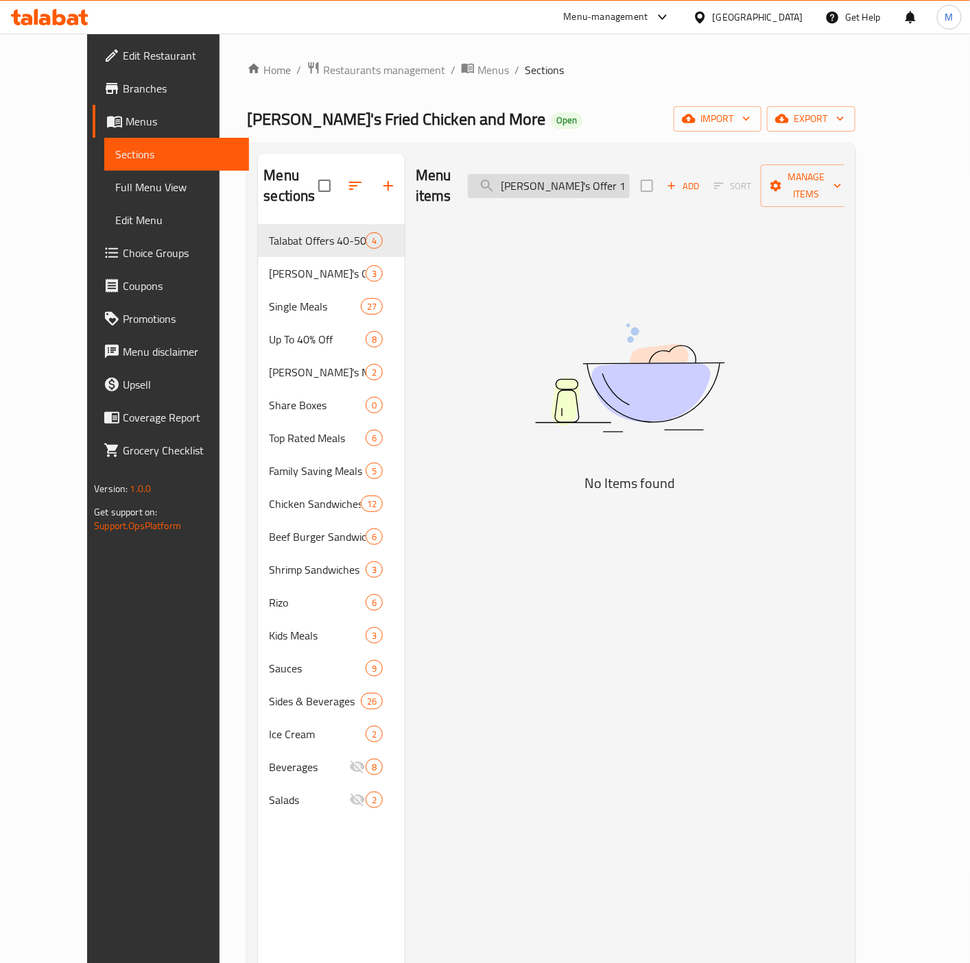
click at [630, 174] on input "Tiko's Offer 1" at bounding box center [549, 186] width 162 height 24
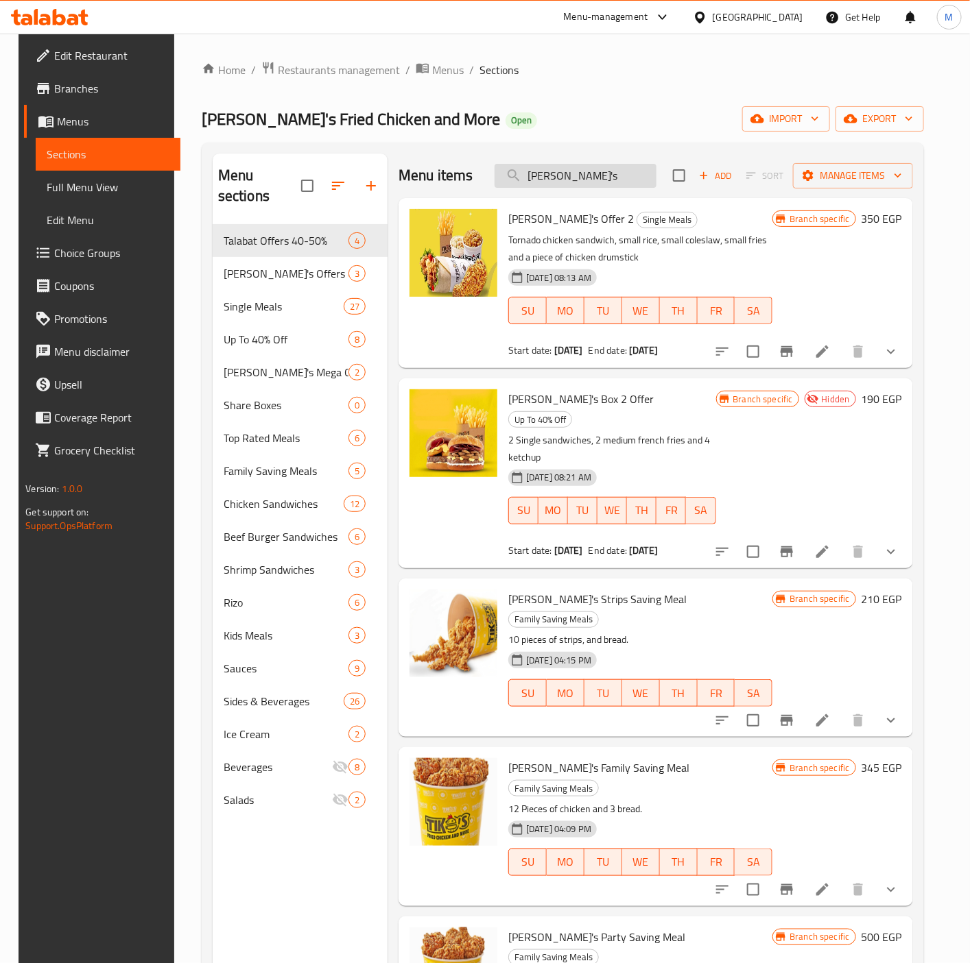
click at [579, 183] on input "Tiko's" at bounding box center [575, 176] width 162 height 24
paste input ".Three star"
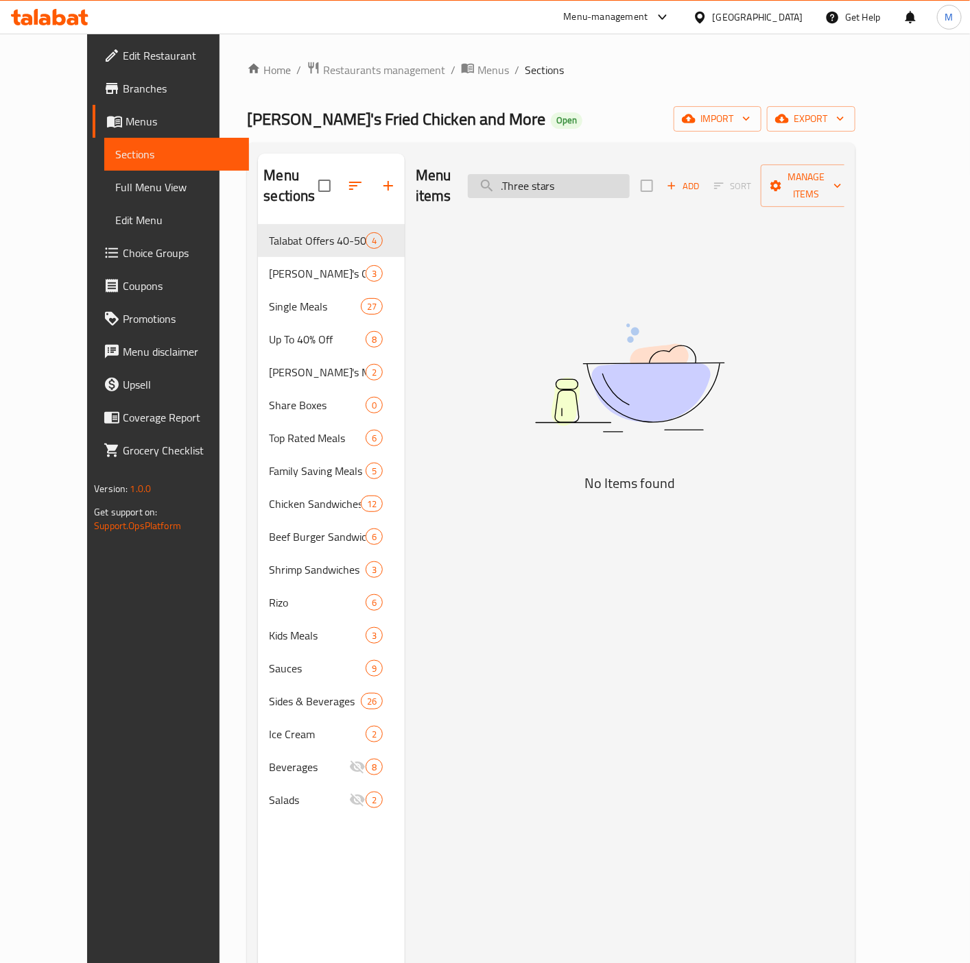
click at [534, 176] on input ".Three stars" at bounding box center [549, 186] width 162 height 24
click at [616, 174] on input "Three stars" at bounding box center [549, 186] width 162 height 24
click at [539, 174] on input "Three star" at bounding box center [549, 186] width 162 height 24
click at [558, 174] on input "Three star" at bounding box center [549, 186] width 162 height 24
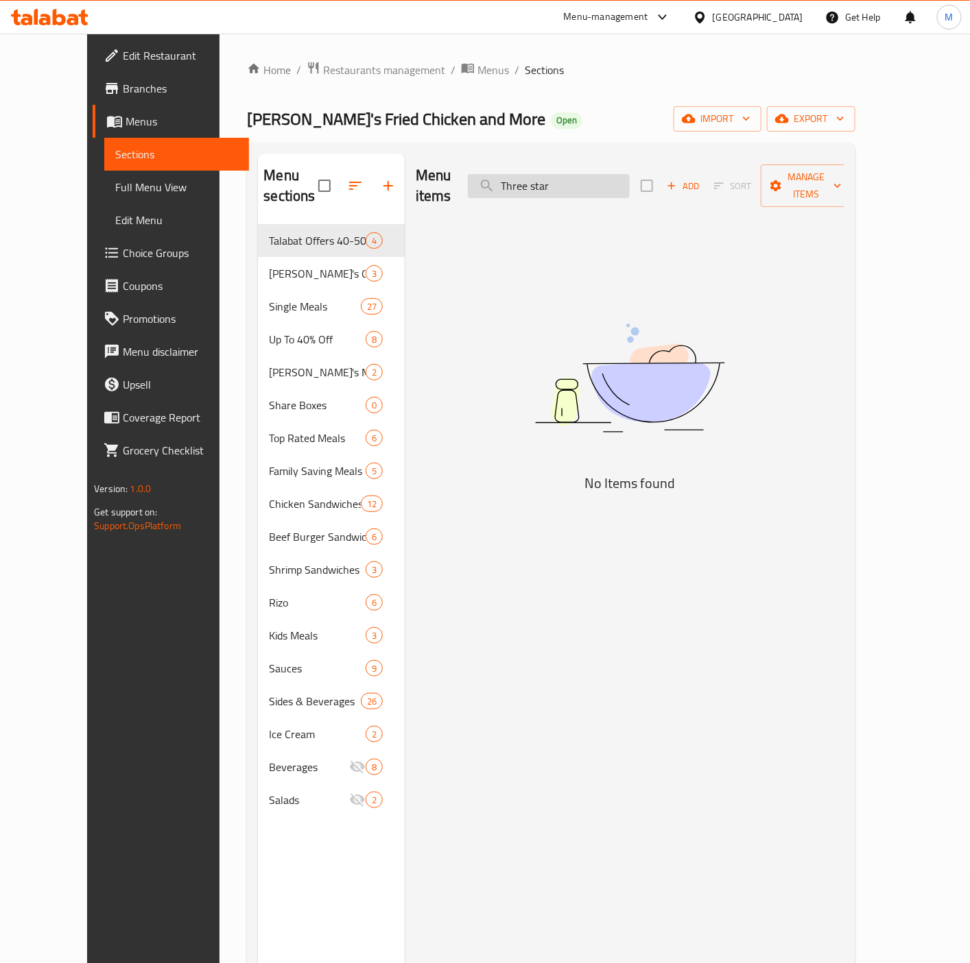
click at [558, 174] on input "Three star" at bounding box center [549, 186] width 162 height 24
paste input ".Super Meal"
click at [541, 175] on input ".Super Meal" at bounding box center [549, 186] width 162 height 24
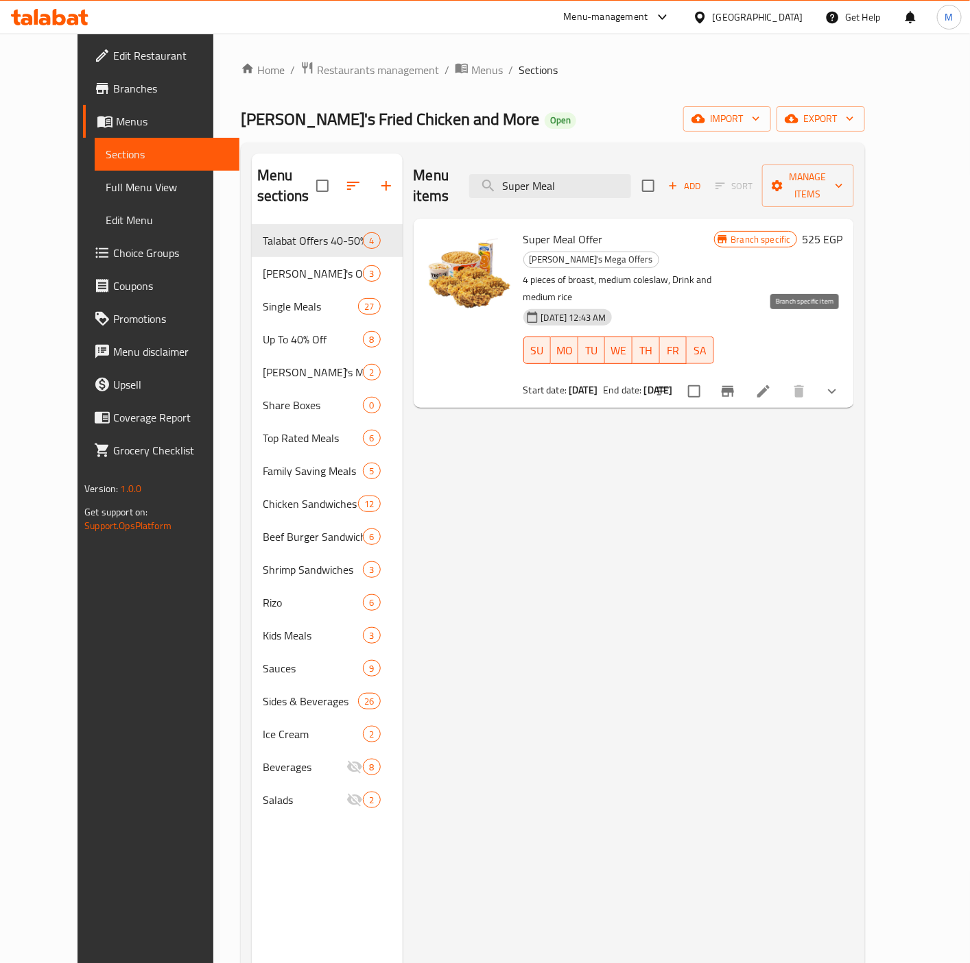
click at [744, 375] on button "Branch-specific-item" at bounding box center [727, 391] width 33 height 33
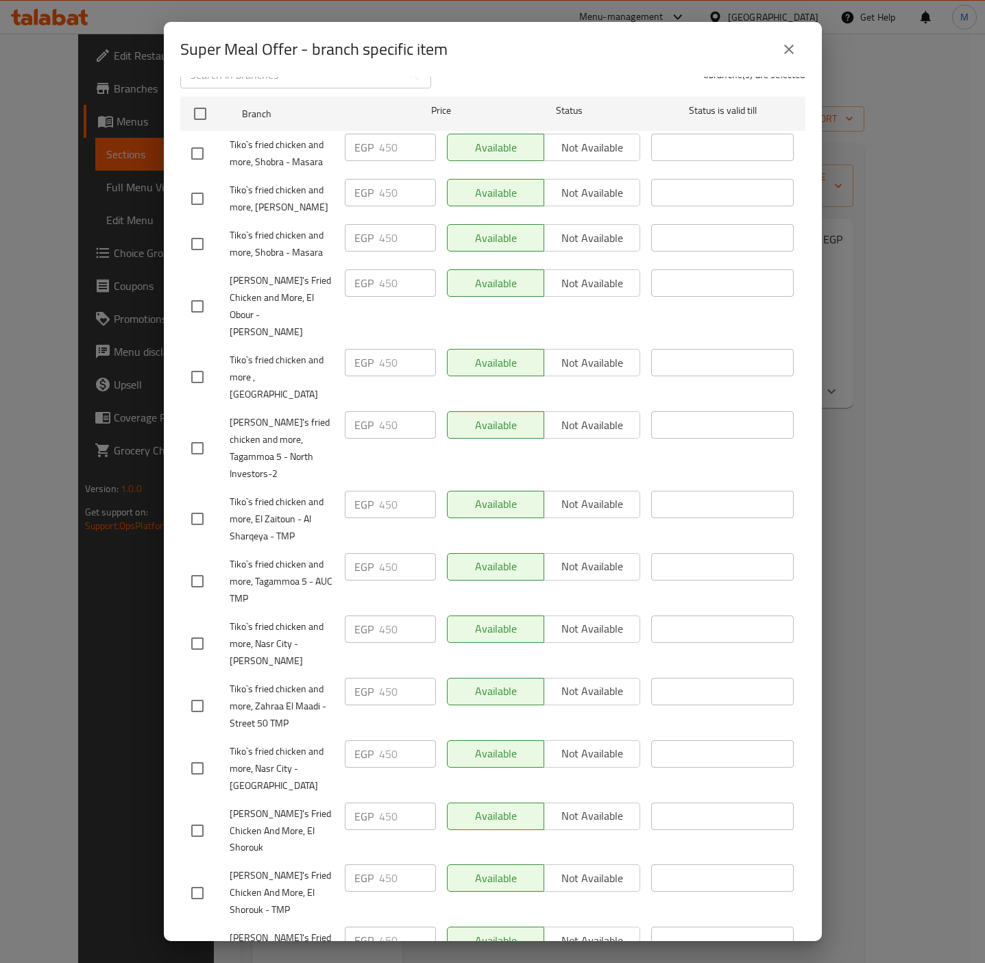
scroll to position [404, 0]
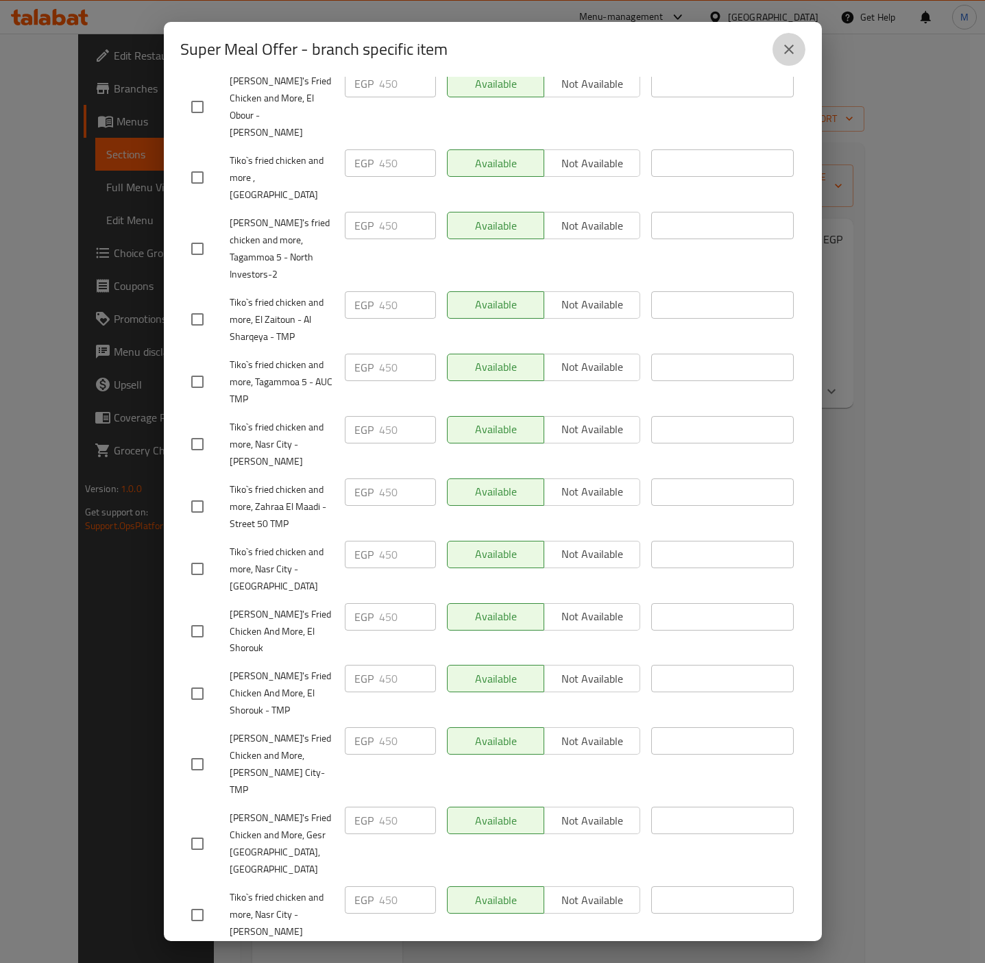
click at [785, 44] on icon "close" at bounding box center [789, 49] width 16 height 16
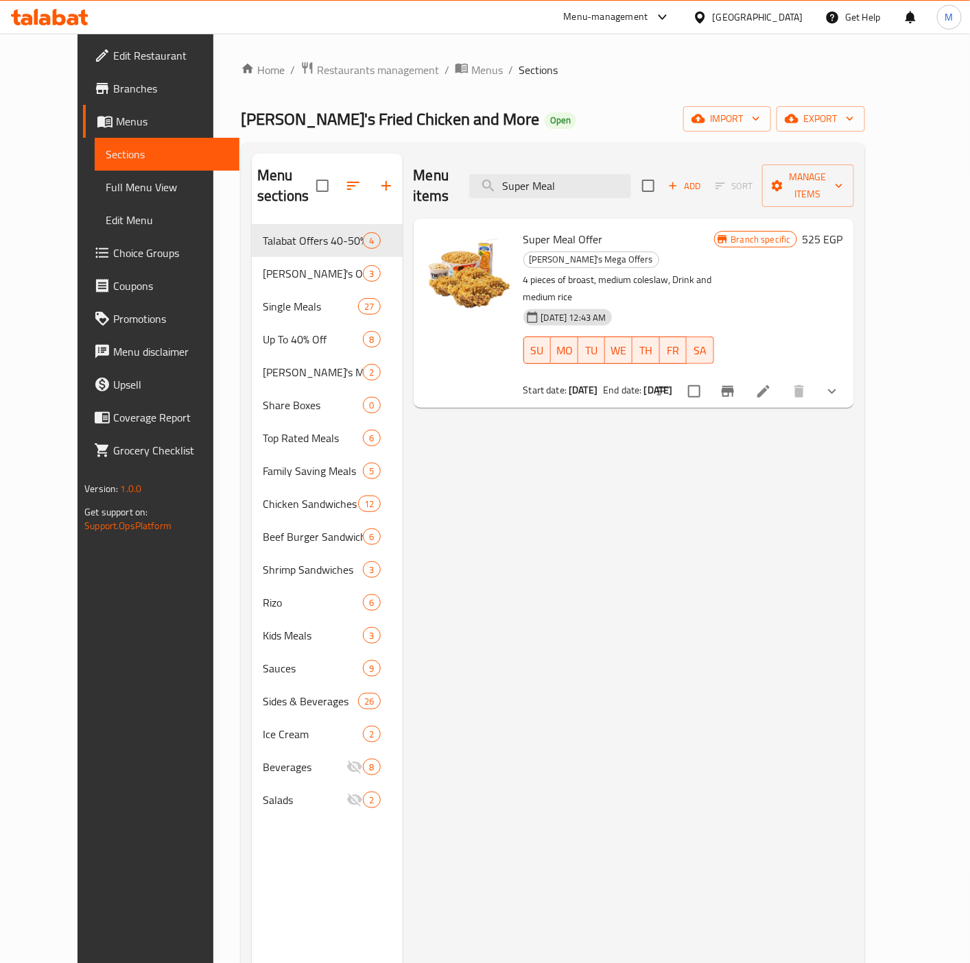
click at [553, 229] on span "Super Meal Offer" at bounding box center [563, 239] width 80 height 21
click at [552, 229] on span "Super Meal Offer" at bounding box center [563, 239] width 80 height 21
copy h6 "Super Meal Offer"
drag, startPoint x: 762, startPoint y: 529, endPoint x: 322, endPoint y: 43, distance: 655.9
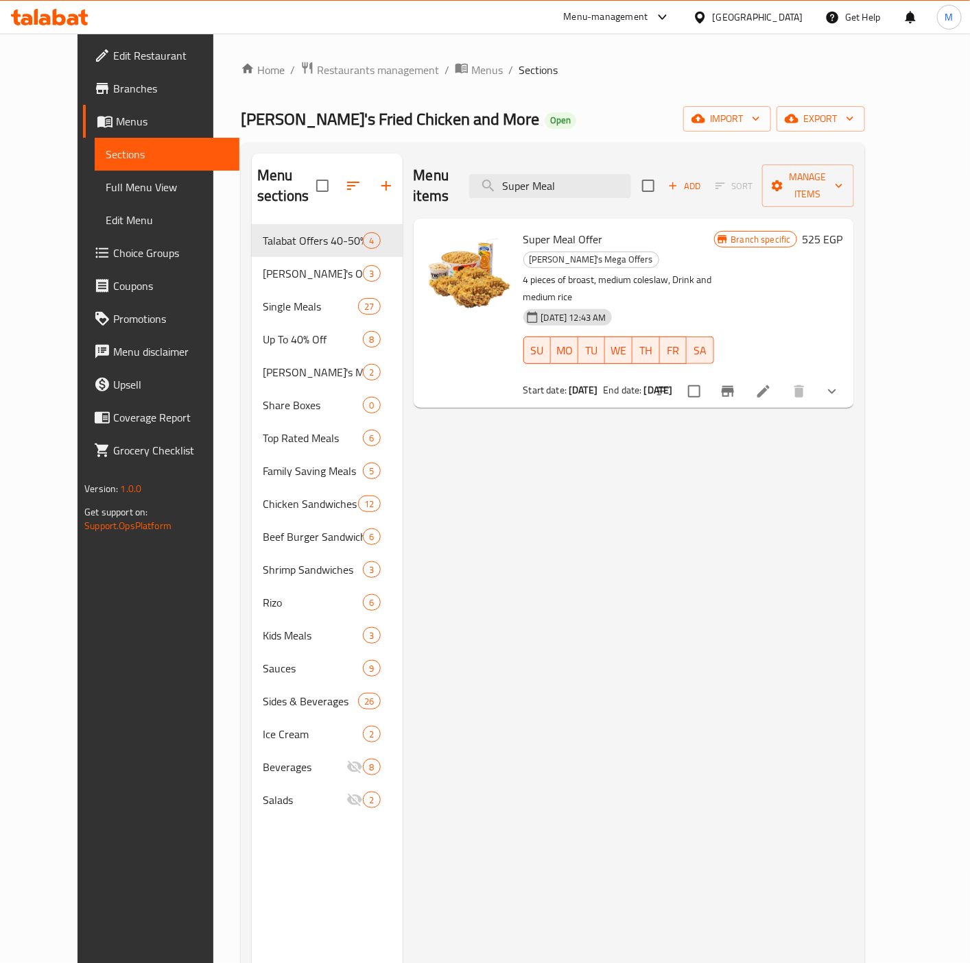
click at [762, 525] on div "Menu items Super Meal Add Sort Manage items Super Meal Offer Tiko's Mega Offers…" at bounding box center [628, 635] width 451 height 963
drag, startPoint x: 601, startPoint y: 505, endPoint x: 614, endPoint y: 439, distance: 67.0
click at [603, 499] on div "Menu items Super Meal Add Sort Manage items Super Meal Offer Tiko's Mega Offers…" at bounding box center [628, 635] width 451 height 963
click at [566, 182] on input "Super Meal" at bounding box center [550, 186] width 162 height 24
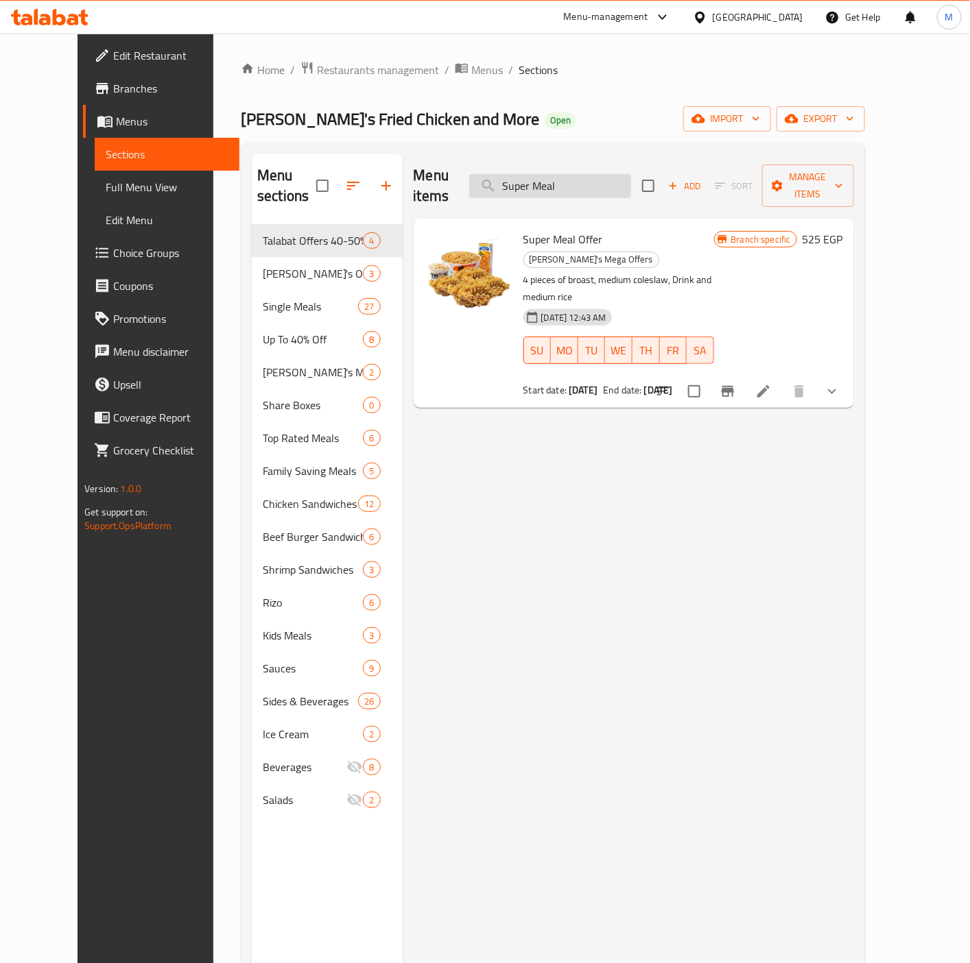
click at [566, 182] on input "Super Meal" at bounding box center [550, 186] width 162 height 24
paste input "nos dsta"
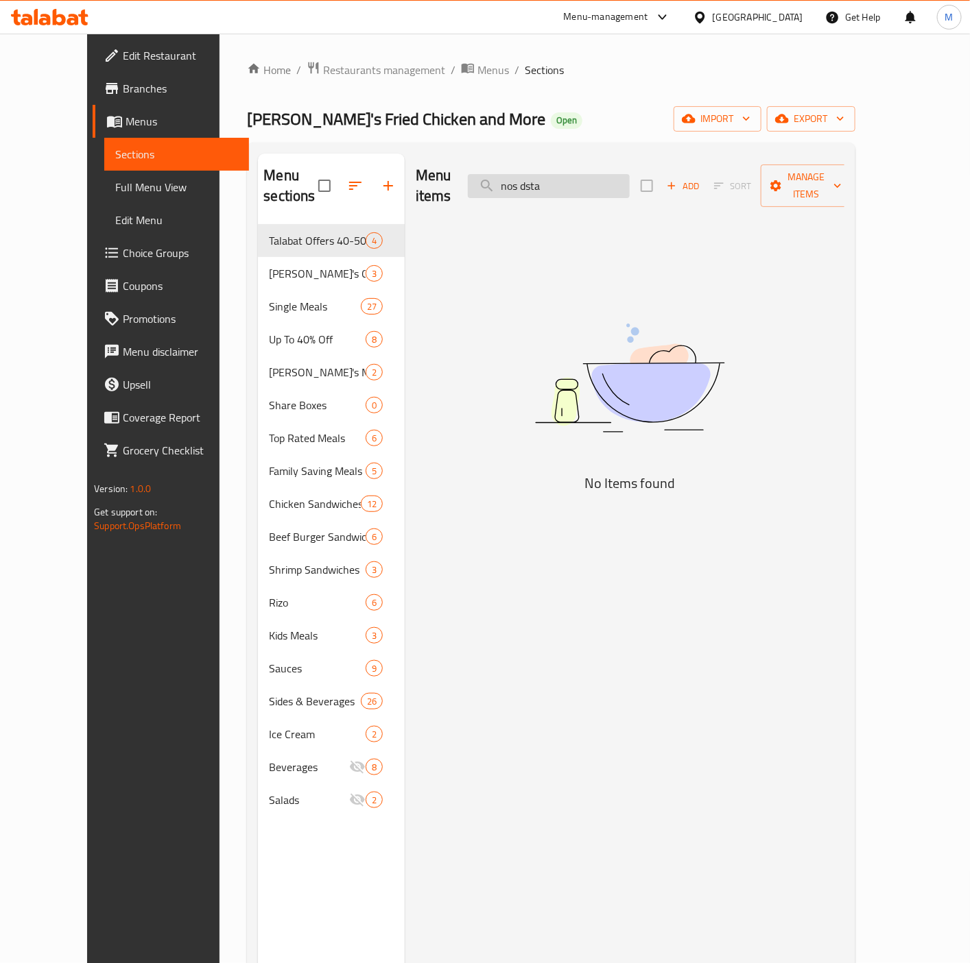
click at [597, 177] on input "nos dsta" at bounding box center [549, 186] width 162 height 24
click at [535, 175] on input "nos dsta" at bounding box center [549, 186] width 162 height 24
click at [612, 176] on input "nos dsta" at bounding box center [549, 186] width 162 height 24
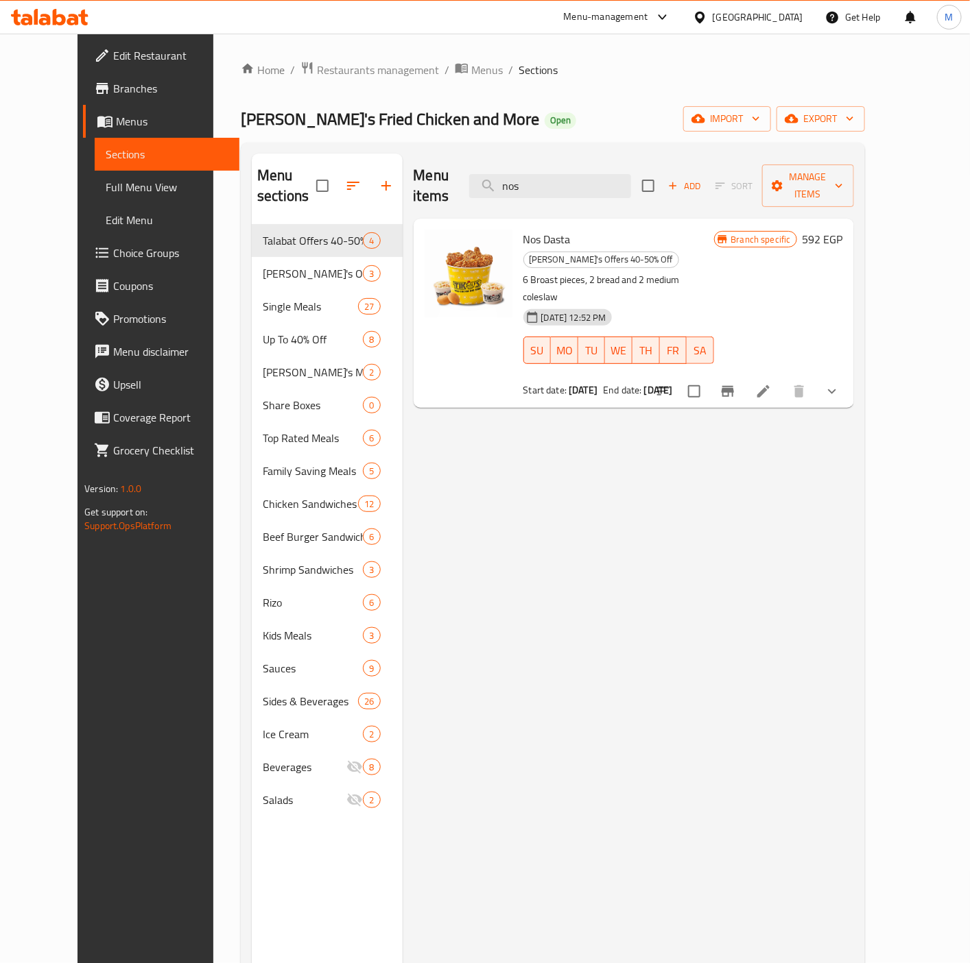
click at [736, 383] on icon "Branch-specific-item" at bounding box center [727, 391] width 16 height 16
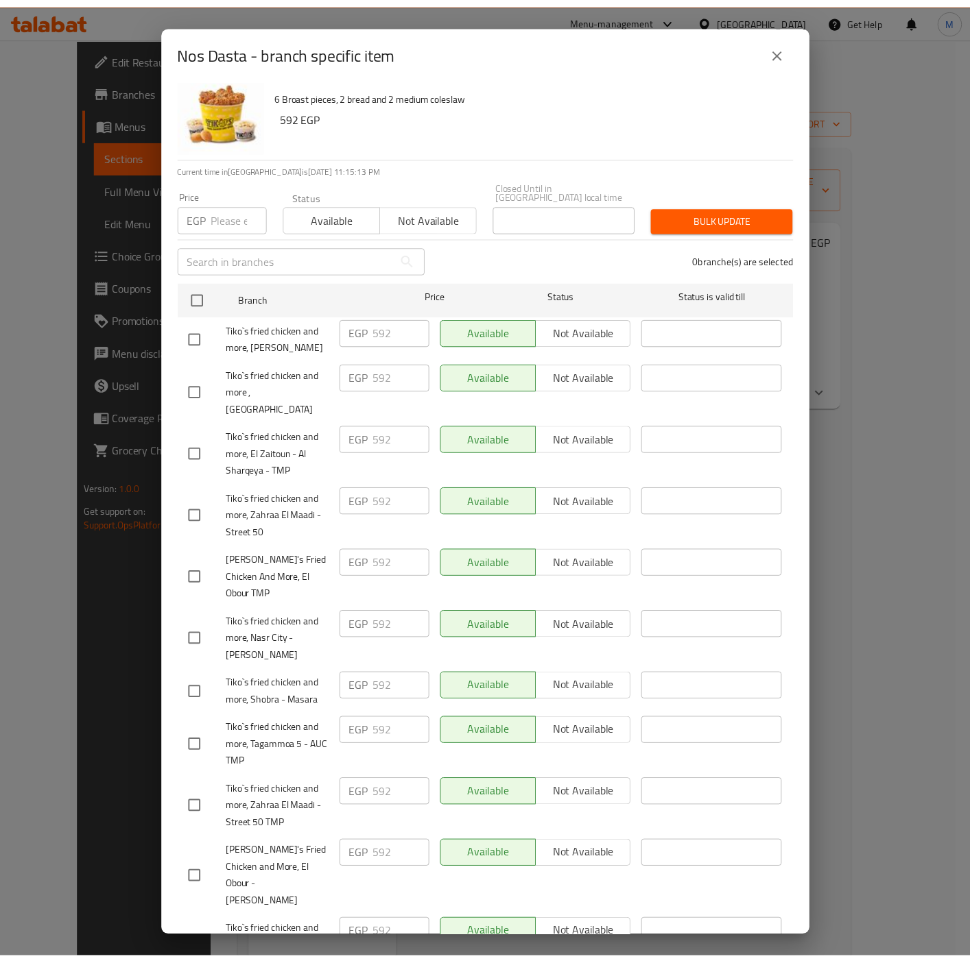
scroll to position [0, 0]
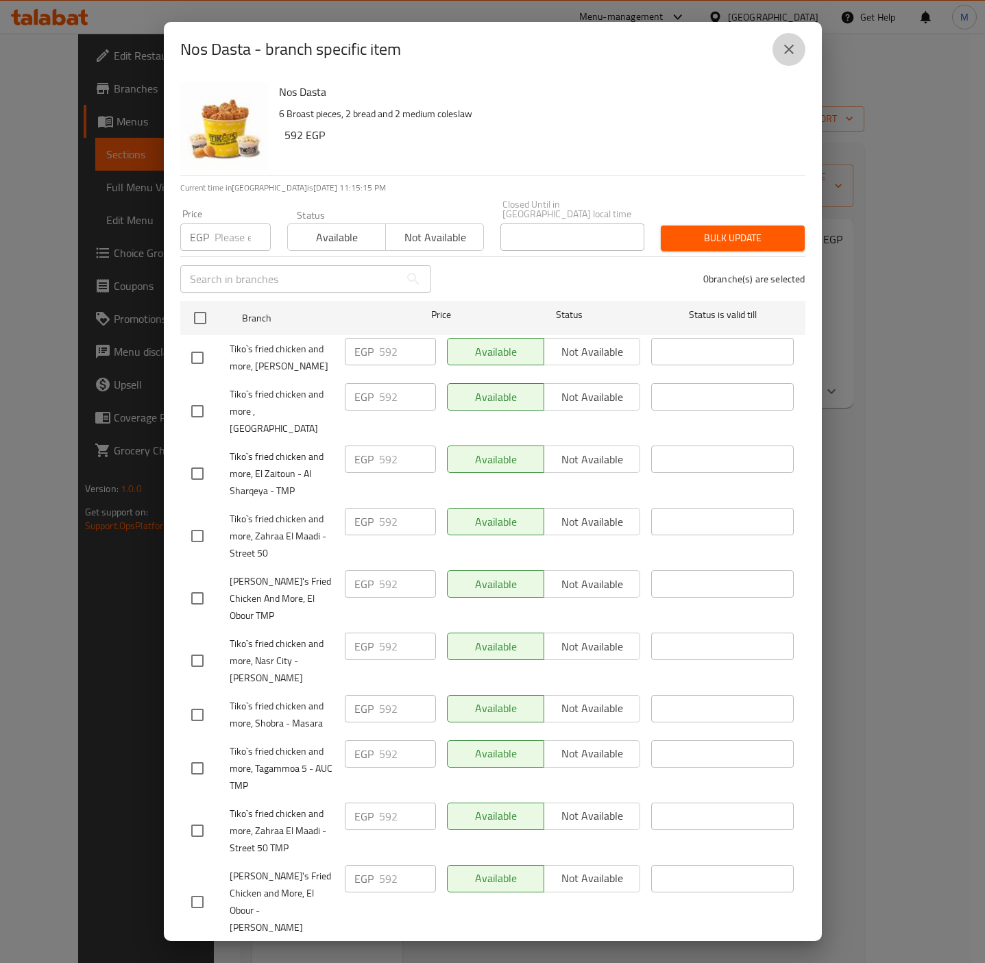
click at [800, 43] on button "close" at bounding box center [789, 49] width 33 height 33
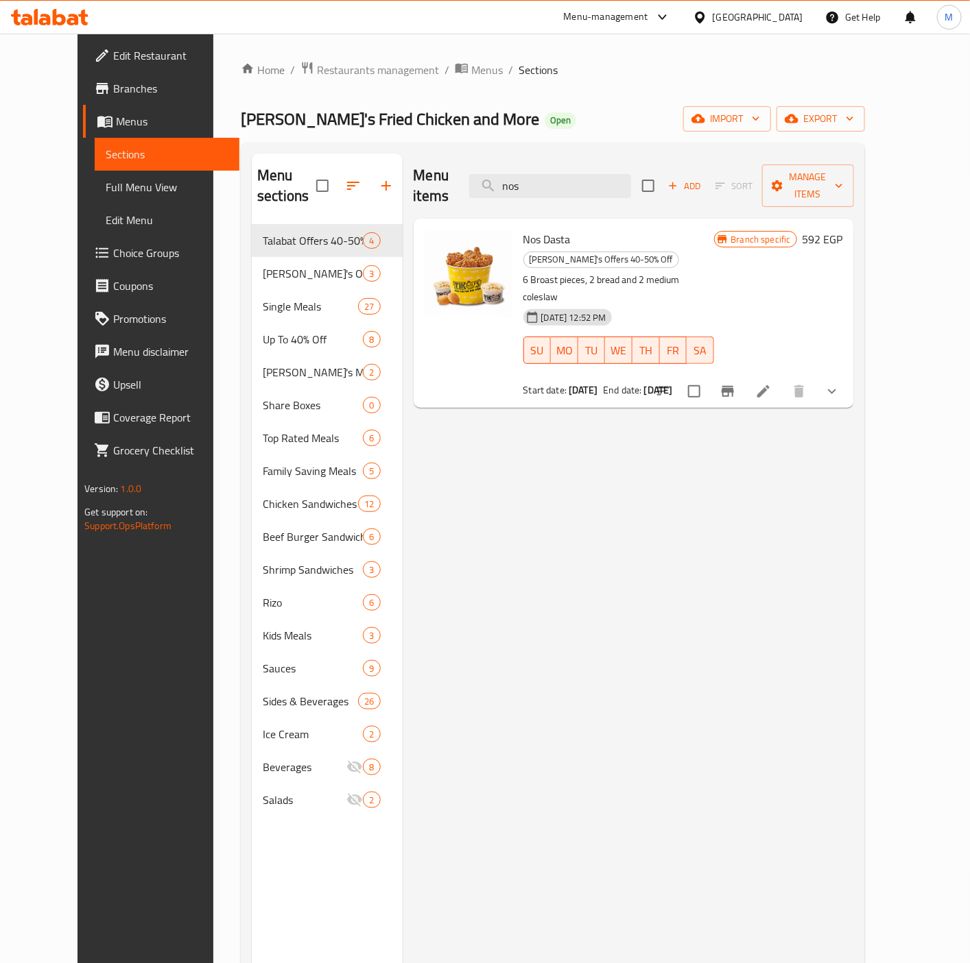
click at [755, 658] on div "Menu items nos Add Sort Manage items Nos Dasta Tiko's Offers 40-50% Off 6 Broas…" at bounding box center [628, 635] width 451 height 963
click at [854, 609] on div "Menu items nos Add Sort Manage items Nos Dasta Tiko's Offers 40-50% Off 6 Broas…" at bounding box center [628, 635] width 451 height 963
click at [525, 229] on span "Nos Dasta" at bounding box center [546, 239] width 47 height 21
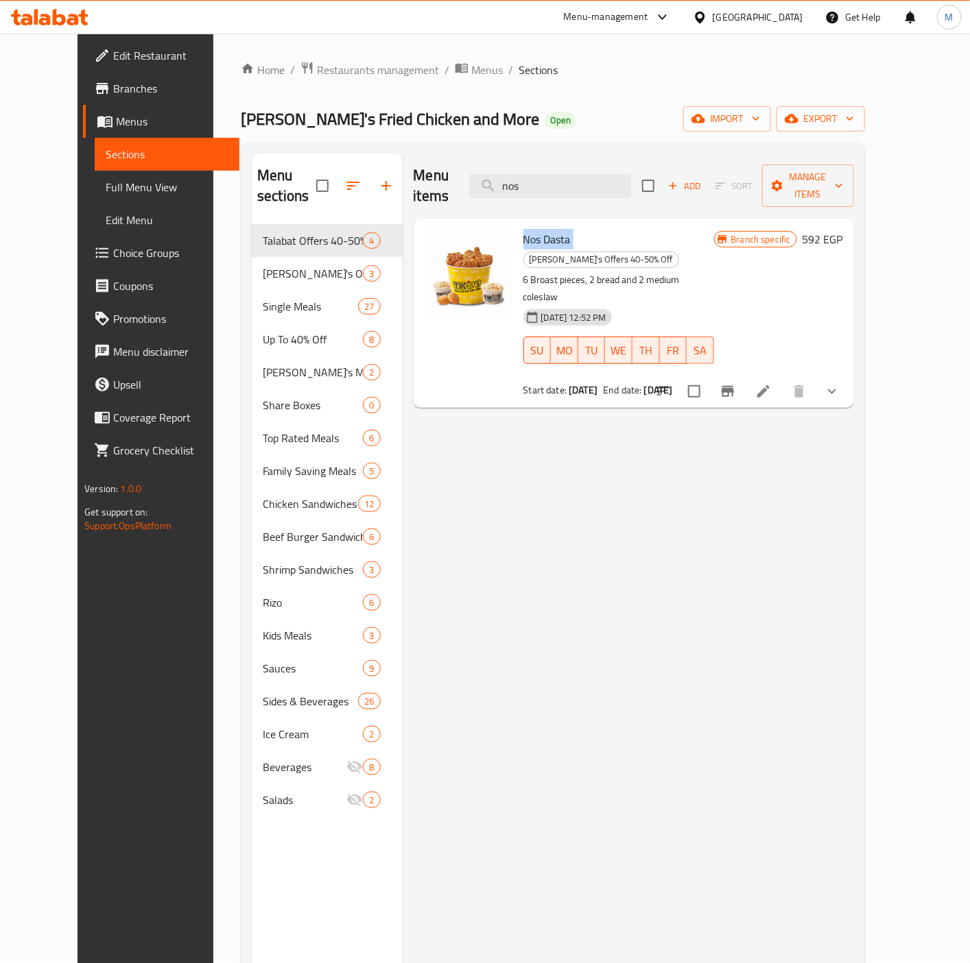
copy h6 "Nos Dasta"
click at [601, 529] on div "Menu items nos Add Sort Manage items Nos Dasta Tiko's Offers 40-50% Off 6 Broas…" at bounding box center [628, 635] width 451 height 963
click at [529, 229] on span "Nos Dasta" at bounding box center [546, 239] width 47 height 21
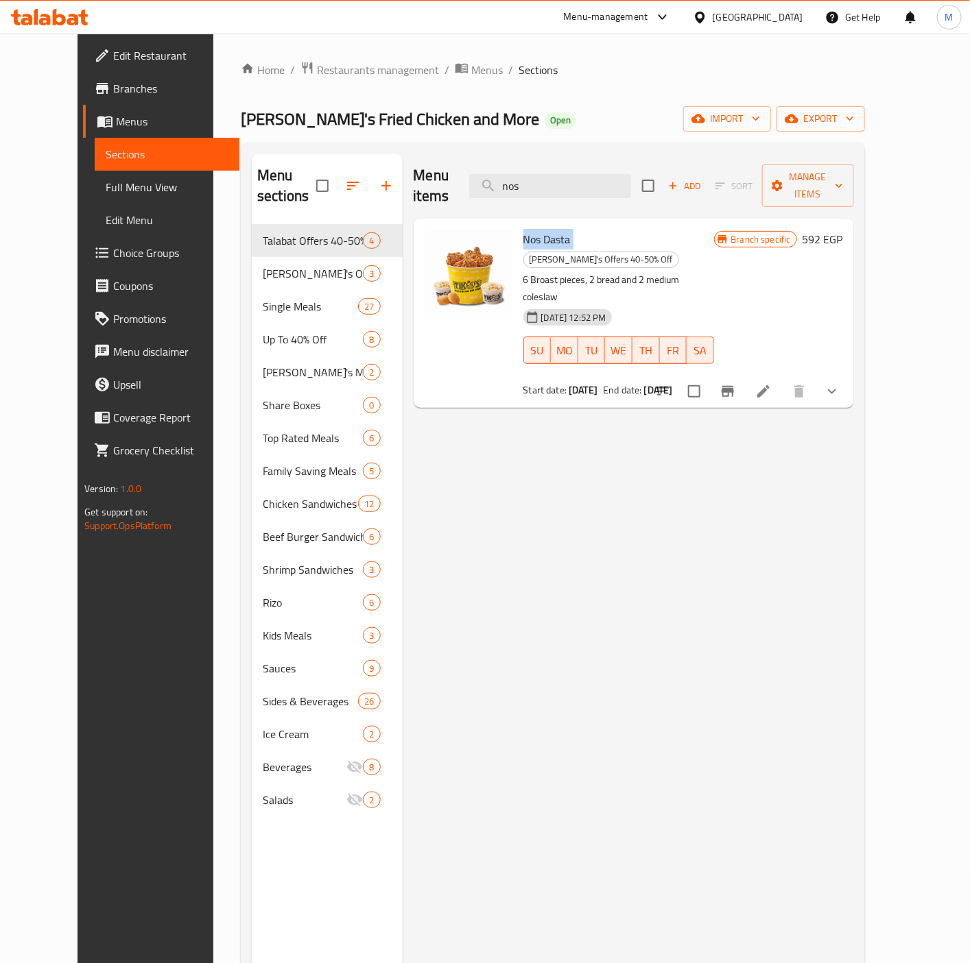
copy h6 "Nos Dasta"
click at [669, 632] on div "Menu items nos Add Sort Manage items Nos Dasta Tiko's Offers 40-50% Off 6 Broas…" at bounding box center [628, 635] width 451 height 963
click at [582, 176] on input "nos" at bounding box center [550, 186] width 162 height 24
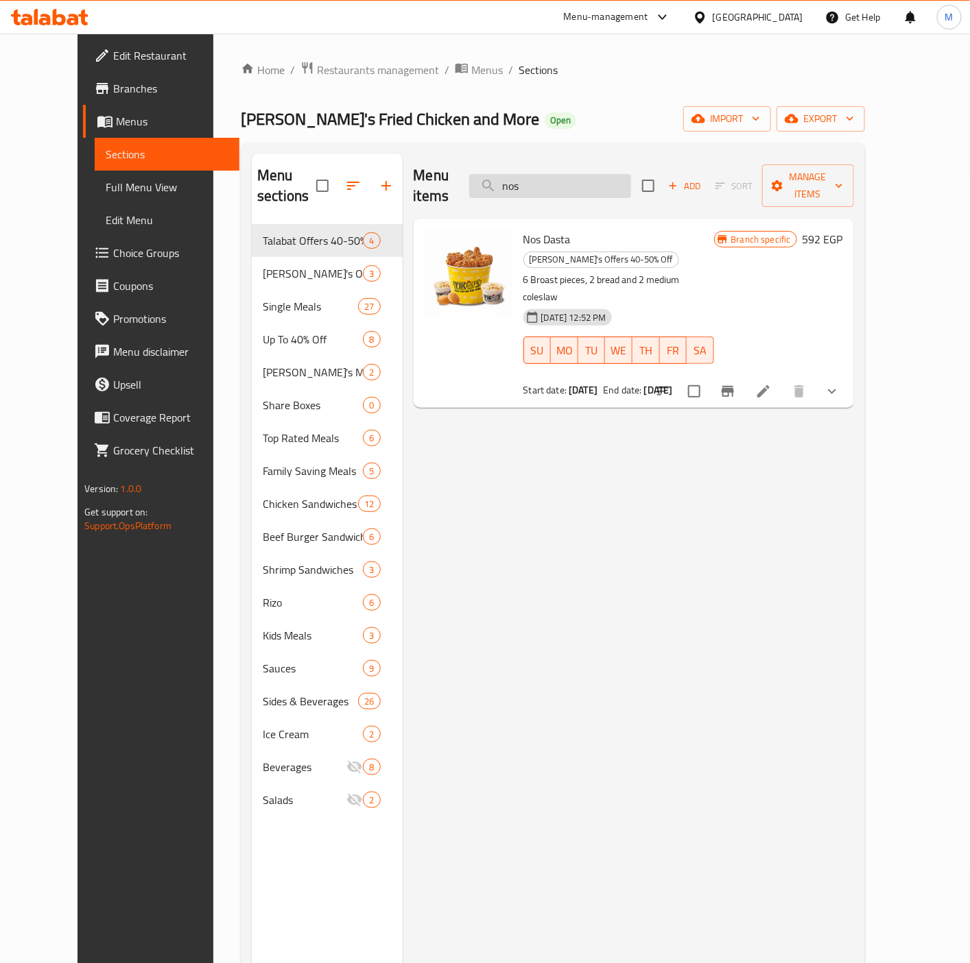
paste input "alhryf"
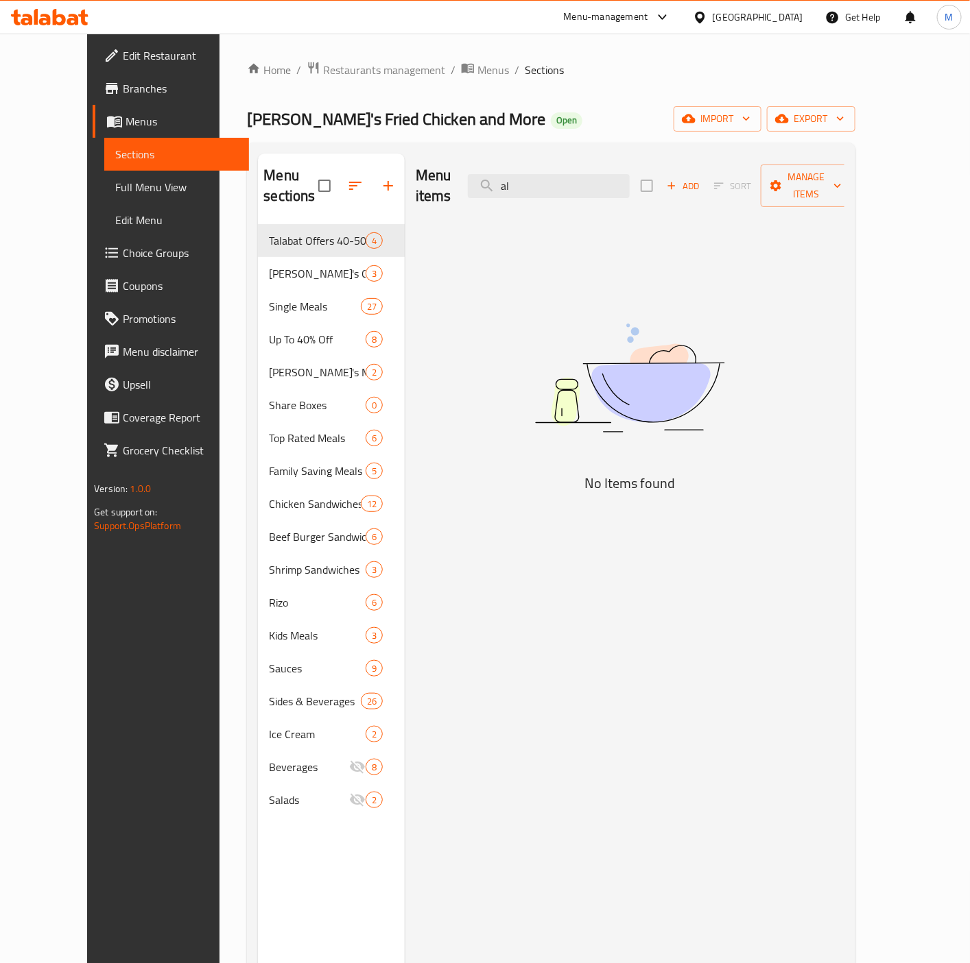
type input "a"
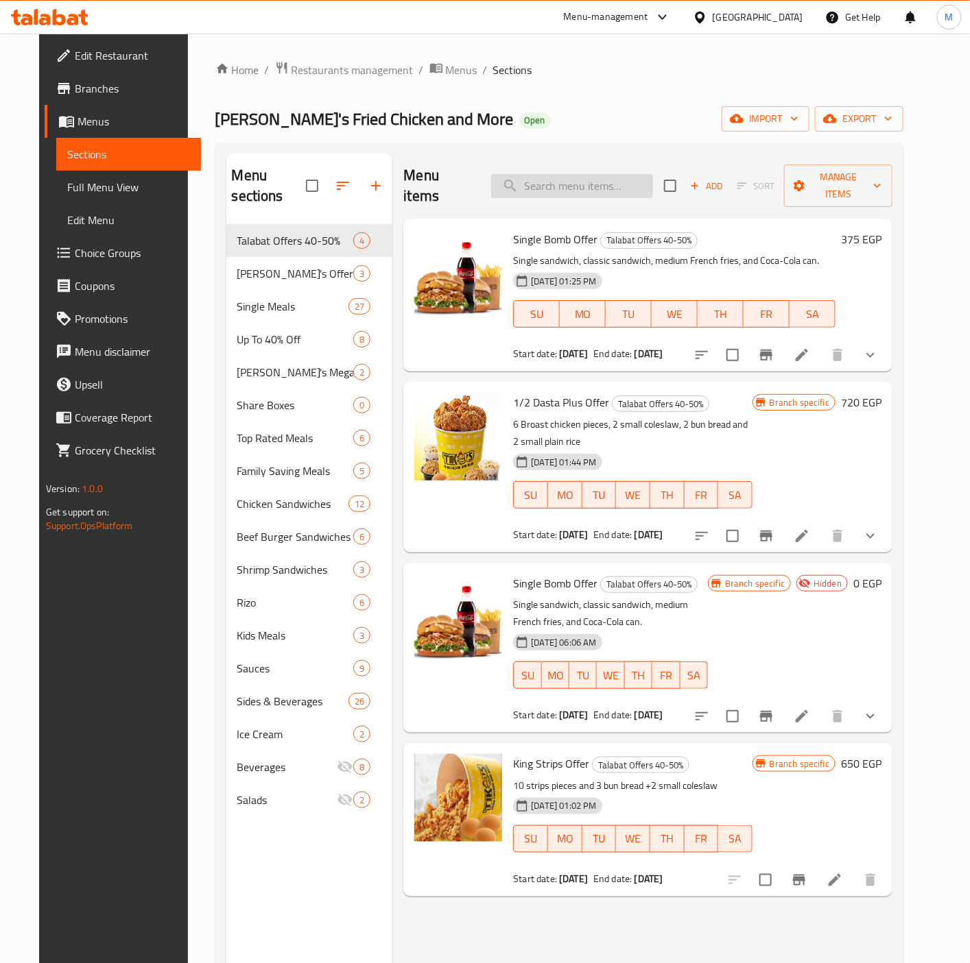
click at [541, 182] on input "search" at bounding box center [572, 186] width 162 height 24
paste input "alhryf"
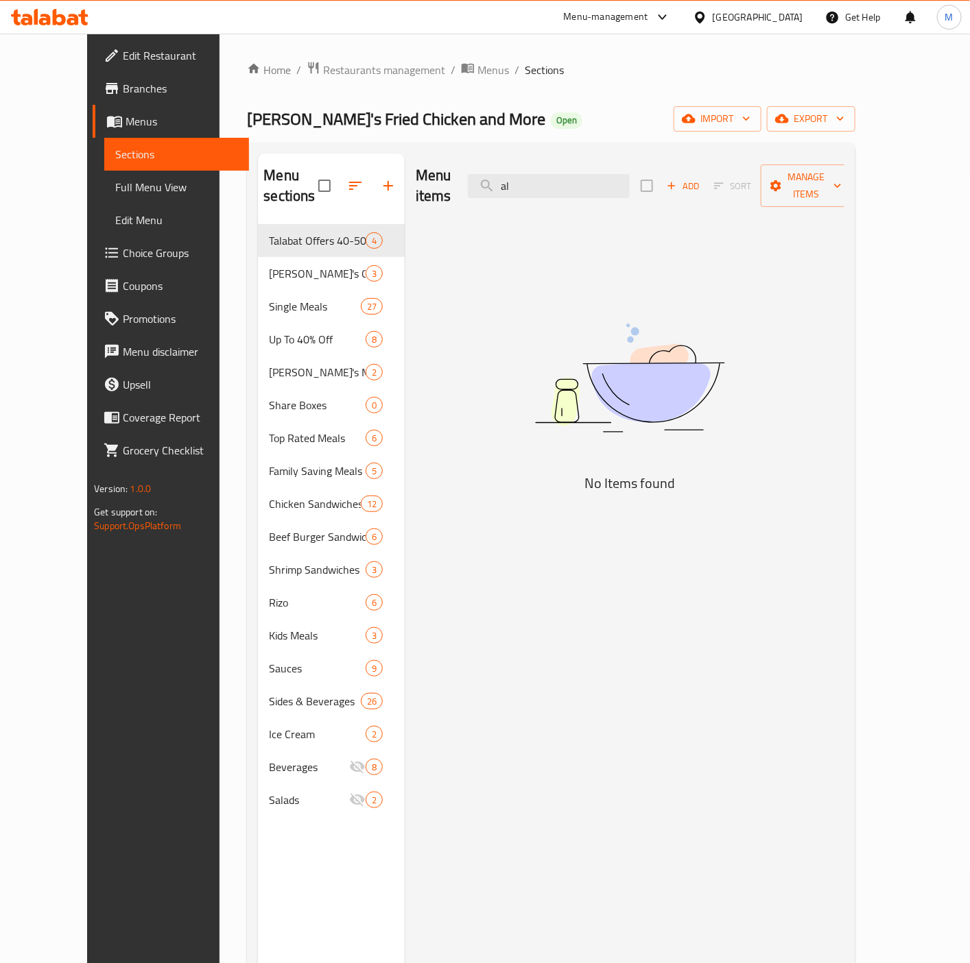
type input "a"
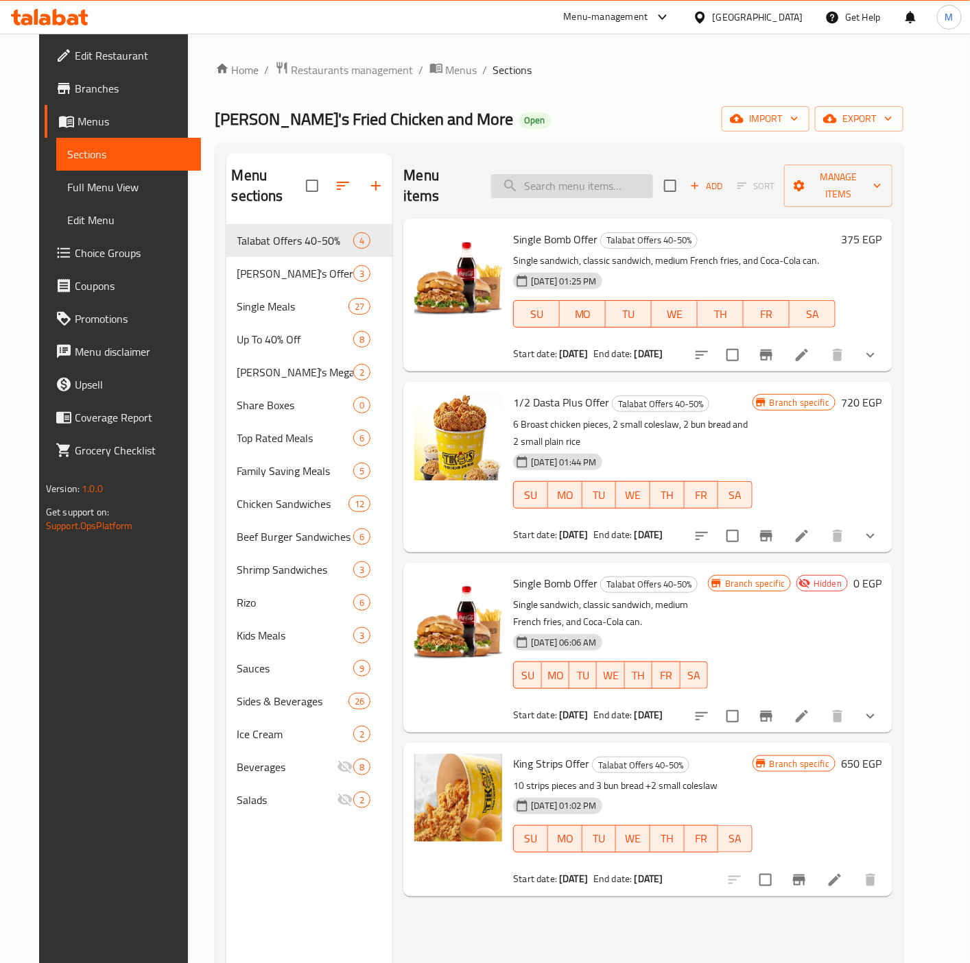
click at [571, 186] on input "search" at bounding box center [572, 186] width 162 height 24
paste input "Energy Box Offer .."
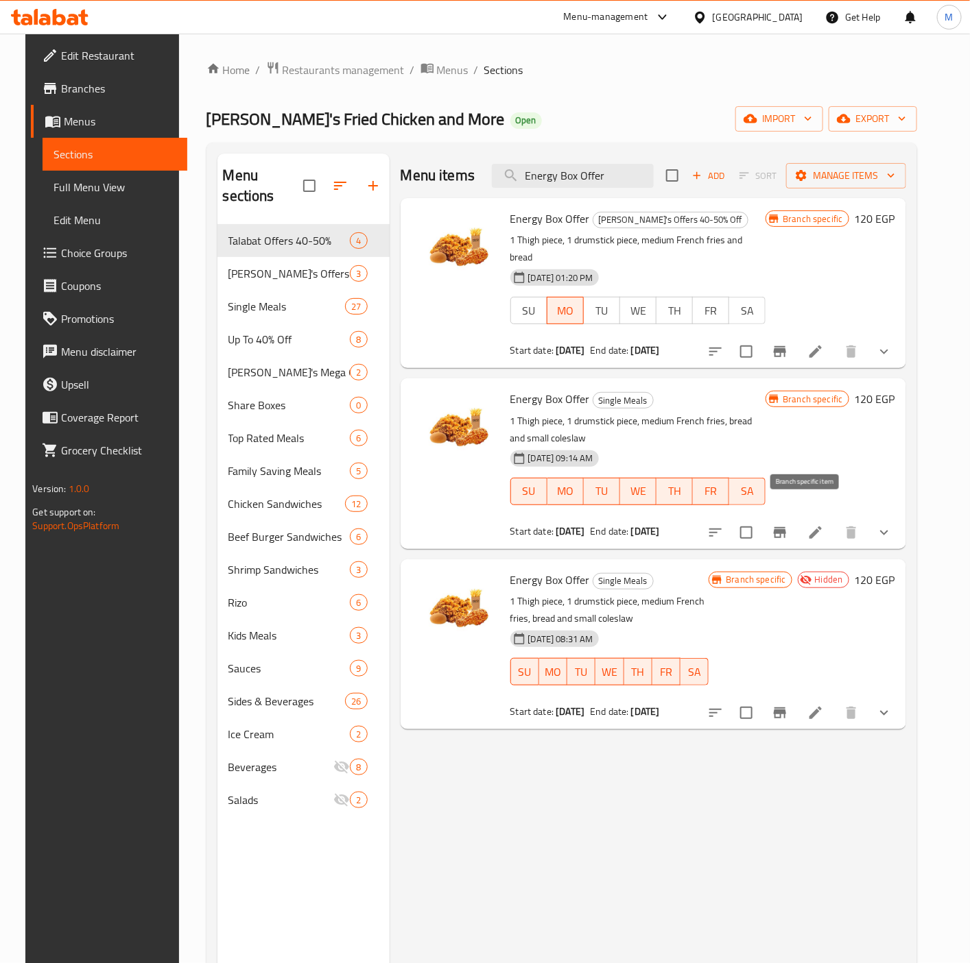
type input "Energy Box Offer"
click at [786, 527] on icon "Branch-specific-item" at bounding box center [780, 532] width 12 height 11
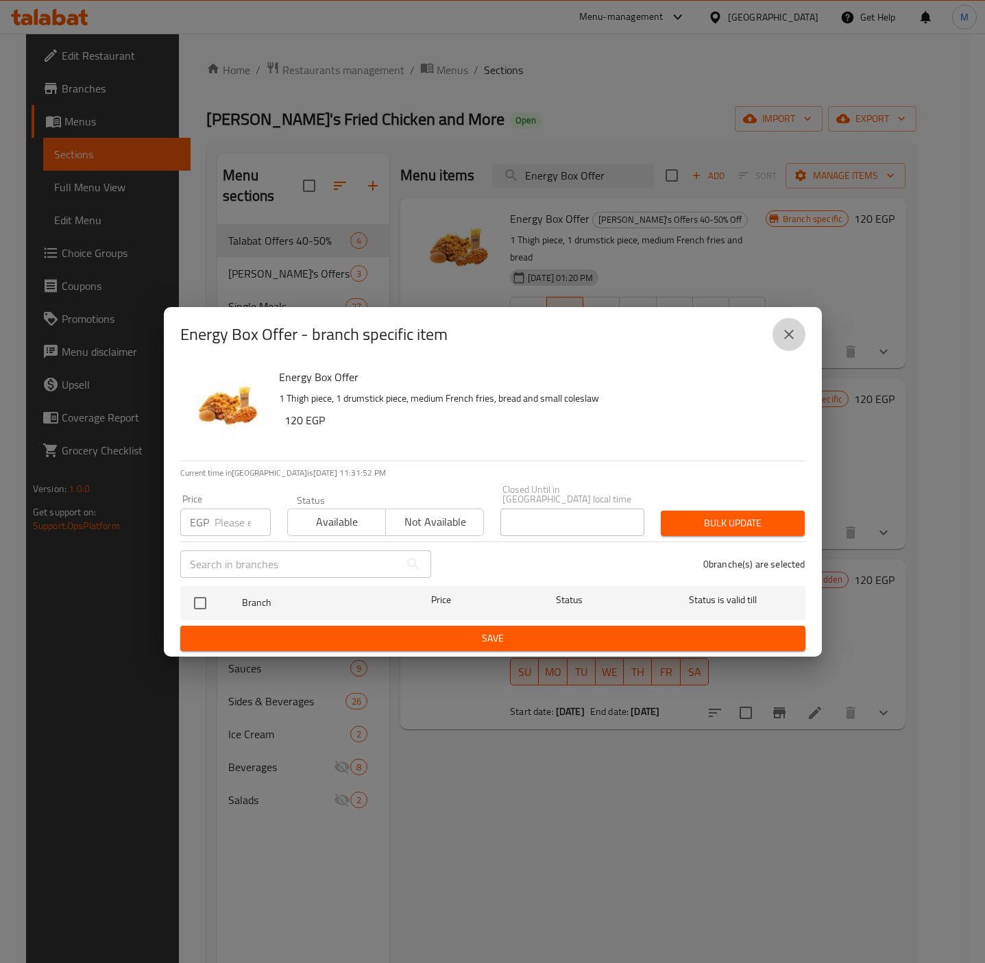
click at [794, 340] on icon "close" at bounding box center [789, 334] width 16 height 16
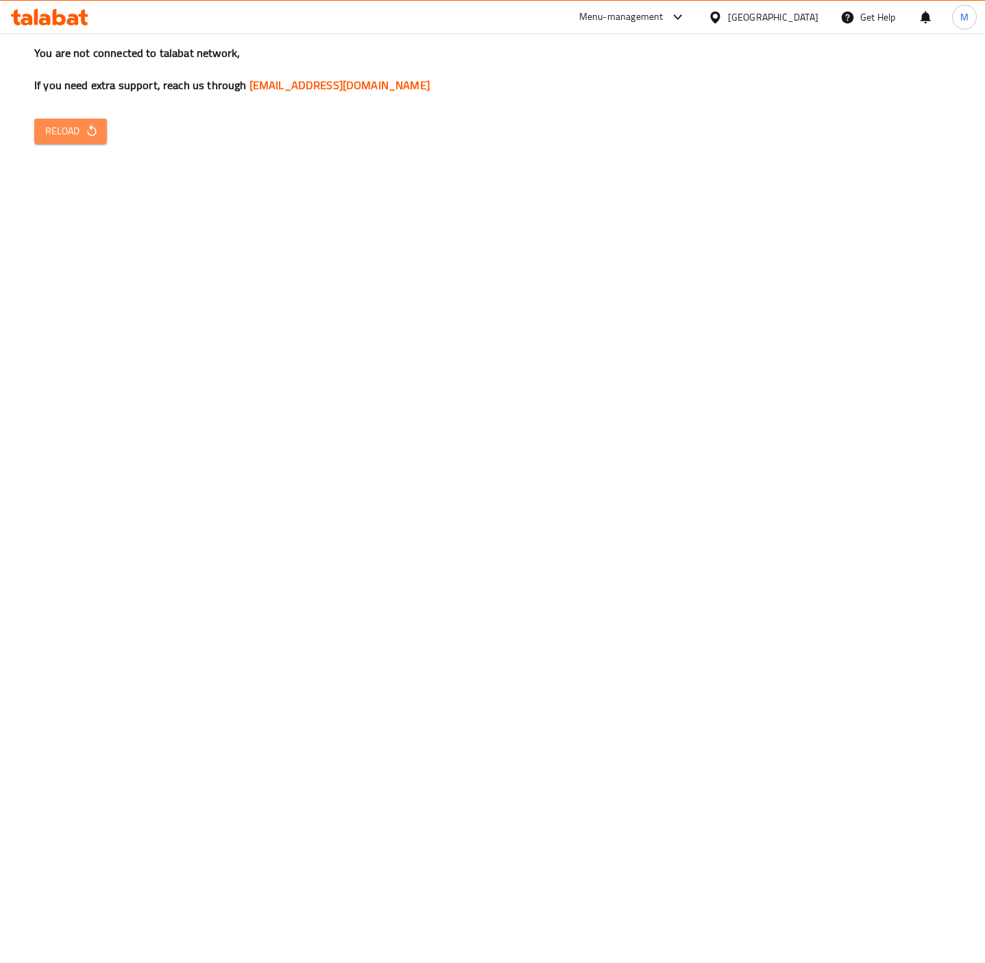
click at [72, 130] on span "Reload" at bounding box center [70, 131] width 51 height 17
click at [88, 125] on icon "button" at bounding box center [92, 131] width 14 height 14
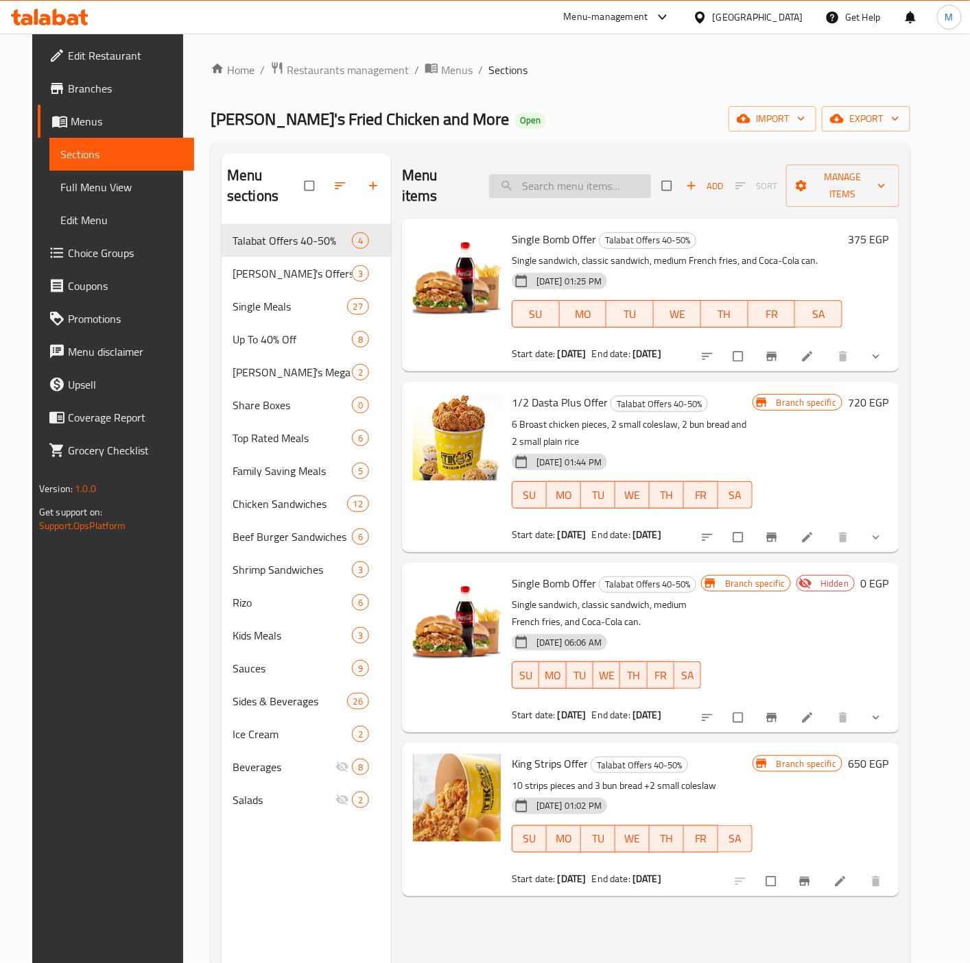
click at [632, 175] on input "search" at bounding box center [570, 186] width 162 height 24
paste input "Energy Box Offer .."
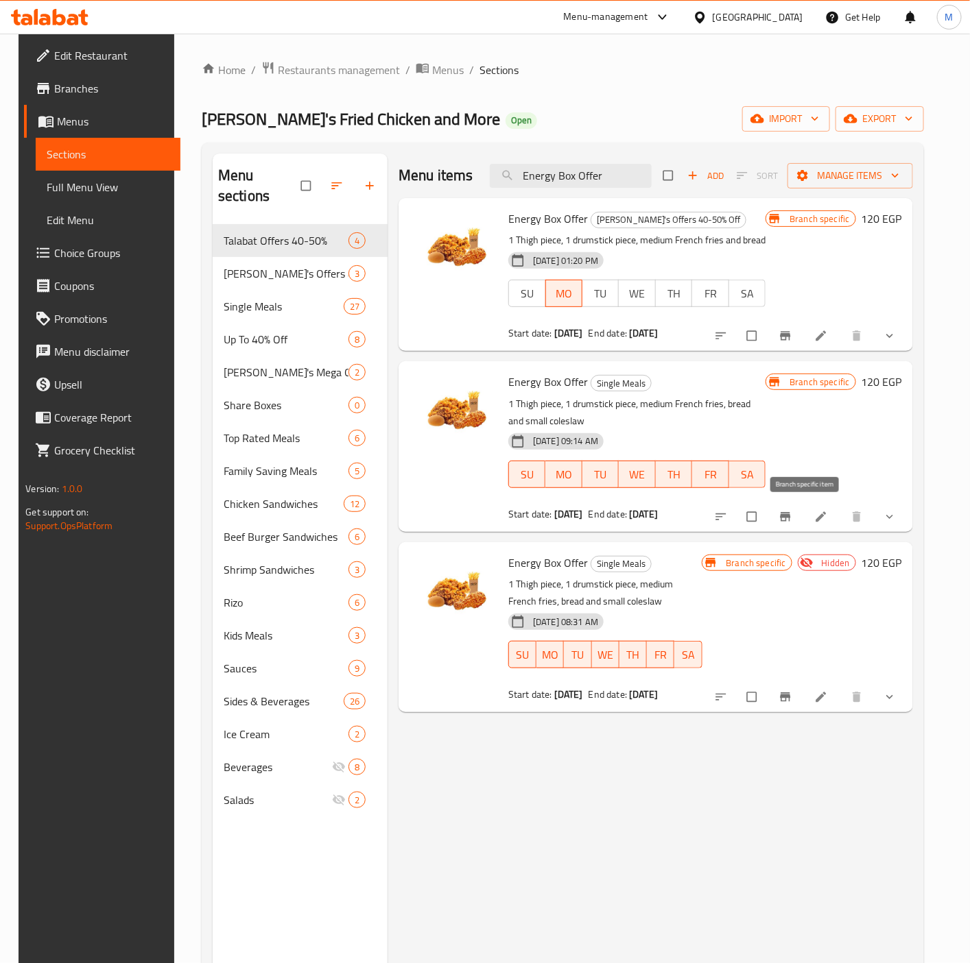
click at [796, 511] on button "Branch-specific-item" at bounding box center [786, 517] width 33 height 30
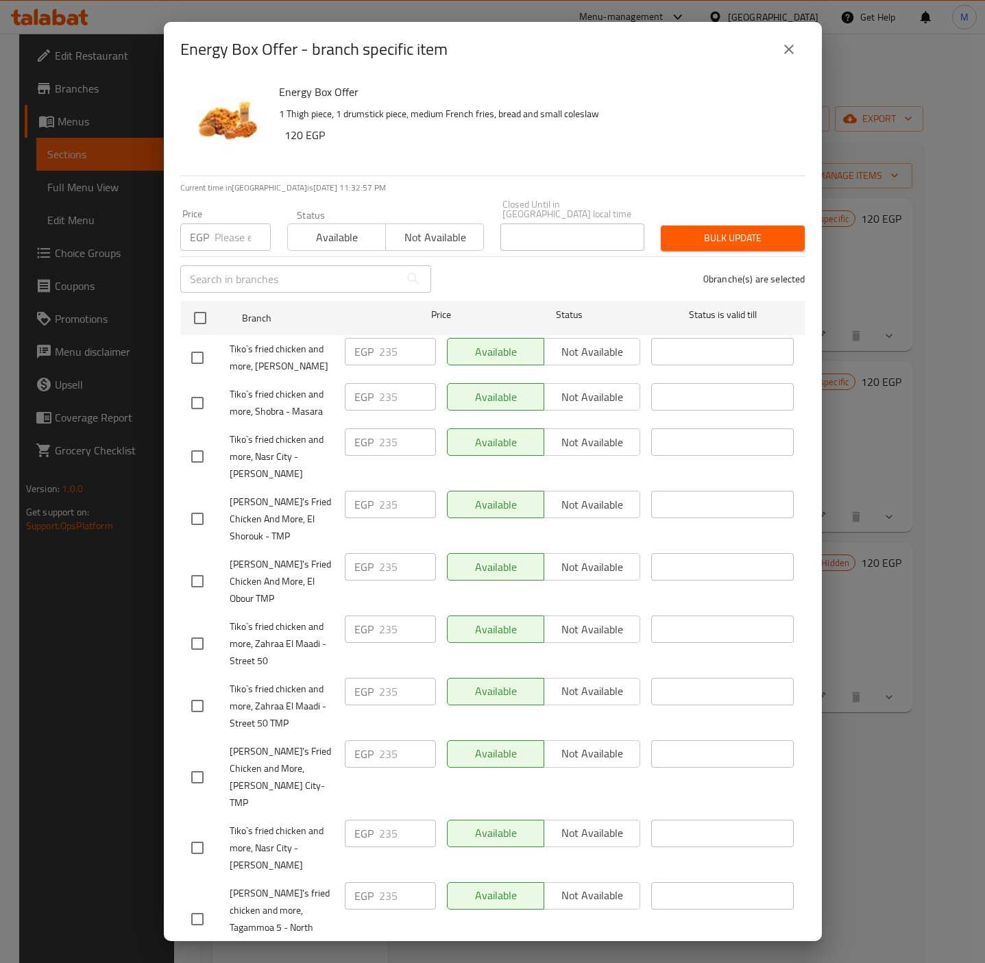
click at [789, 51] on icon "close" at bounding box center [789, 49] width 16 height 16
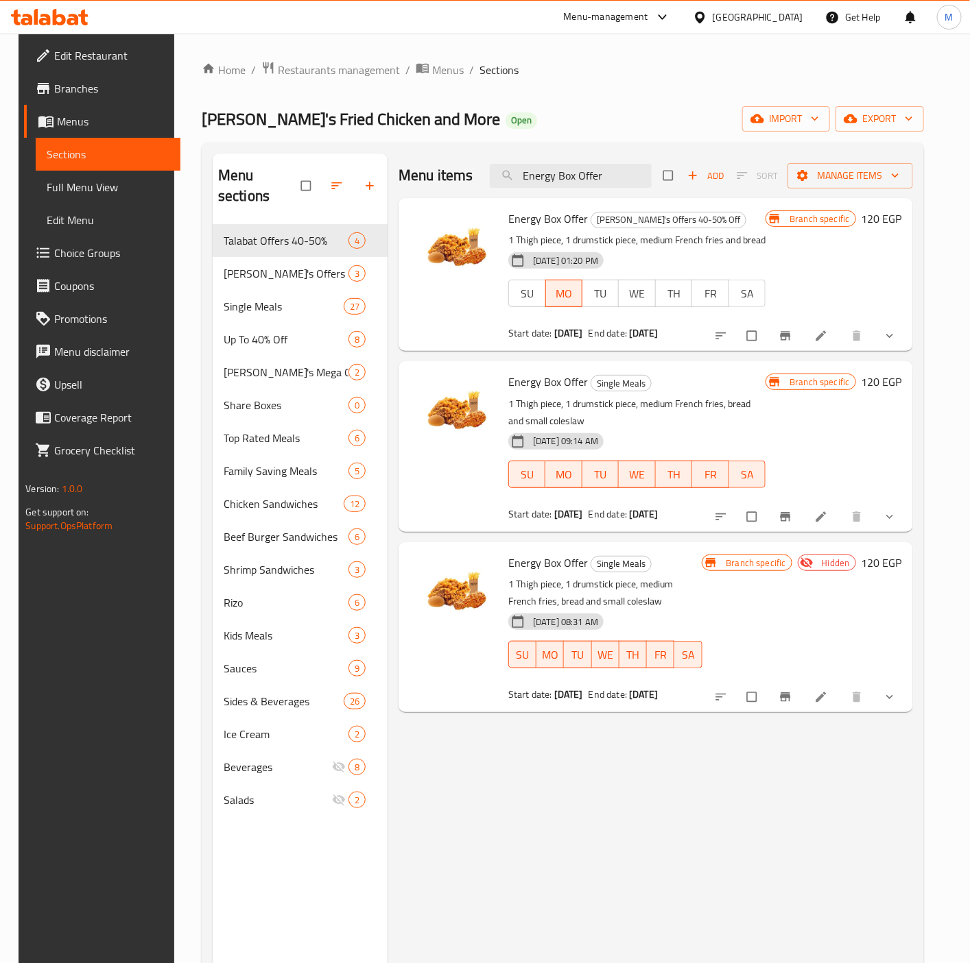
click at [527, 387] on span "Energy Box Offer" at bounding box center [548, 382] width 80 height 21
copy h6 "Energy Box Offer"
click at [543, 390] on span "Energy Box Offer" at bounding box center [548, 382] width 80 height 21
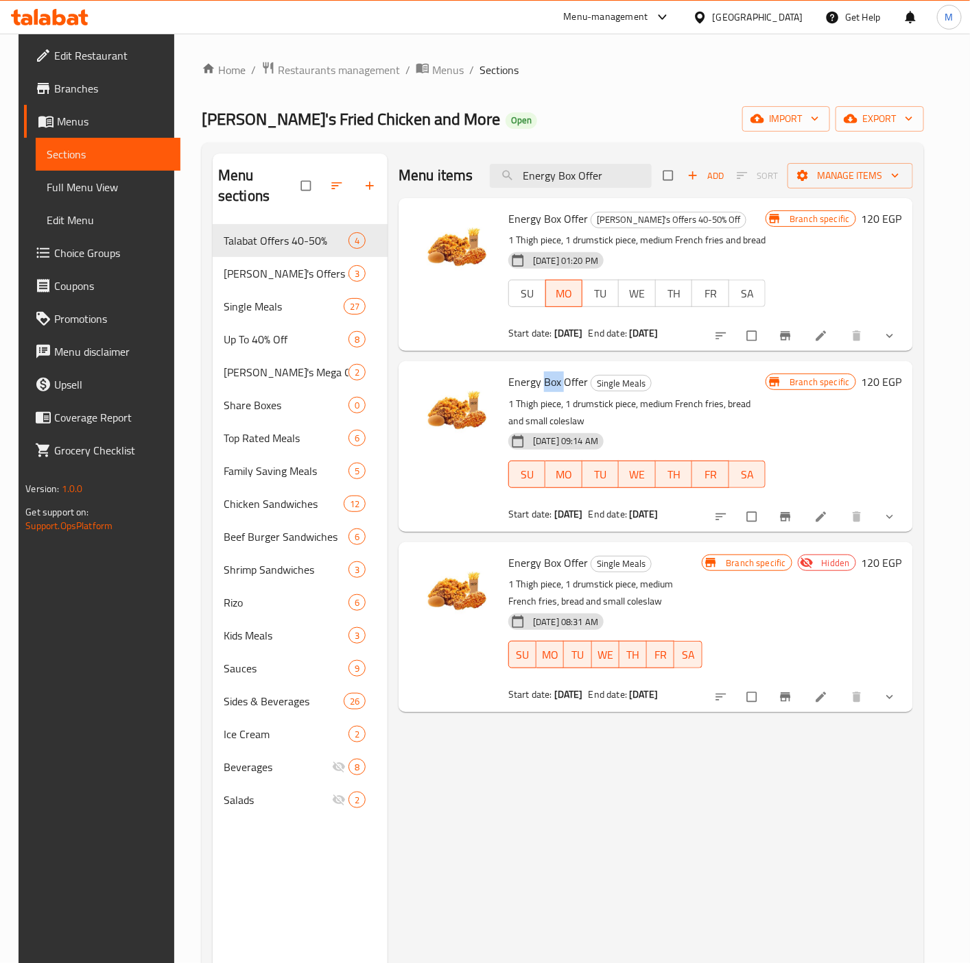
click at [543, 390] on span "Energy Box Offer" at bounding box center [548, 382] width 80 height 21
click at [809, 790] on div "Menu items Energy Box Offer Add Sort Manage items Energy Box Offer Tiko's Offer…" at bounding box center [649, 635] width 525 height 963
click at [601, 177] on input "Energy Box Offer" at bounding box center [571, 176] width 162 height 24
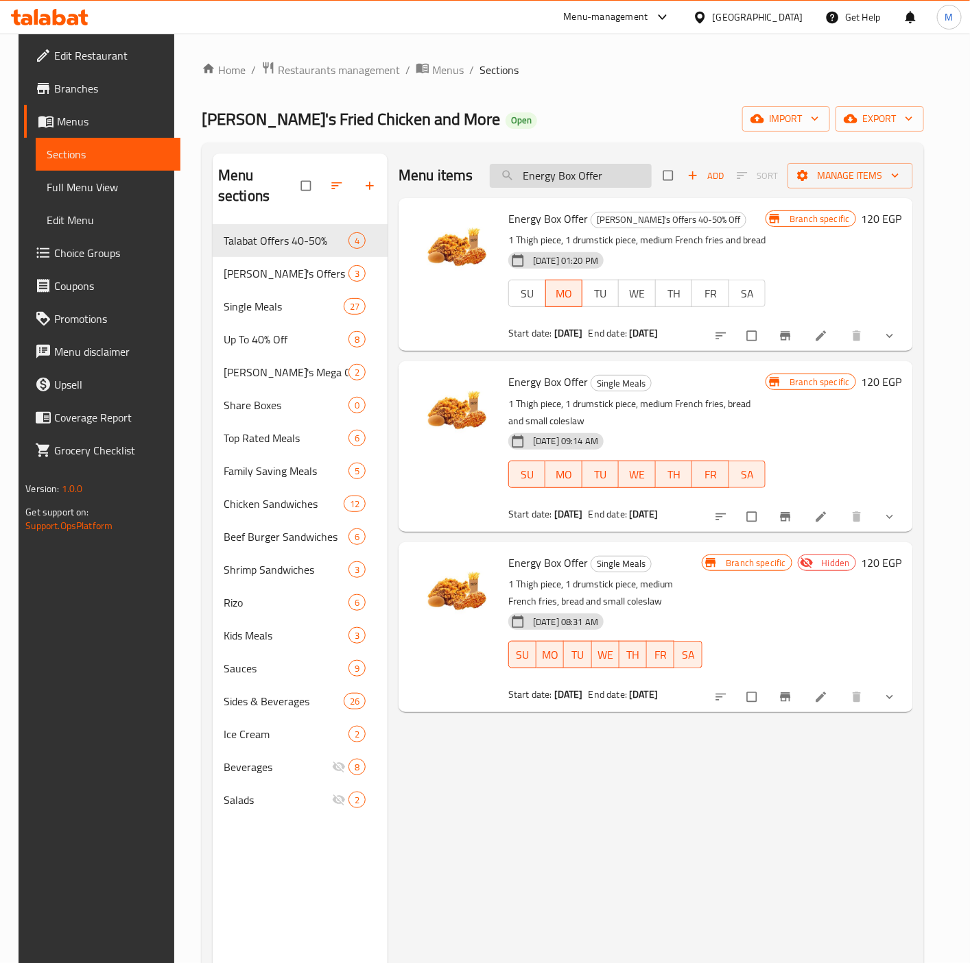
click at [601, 177] on input "Energy Box Offer" at bounding box center [571, 176] width 162 height 24
paste input "box singel"
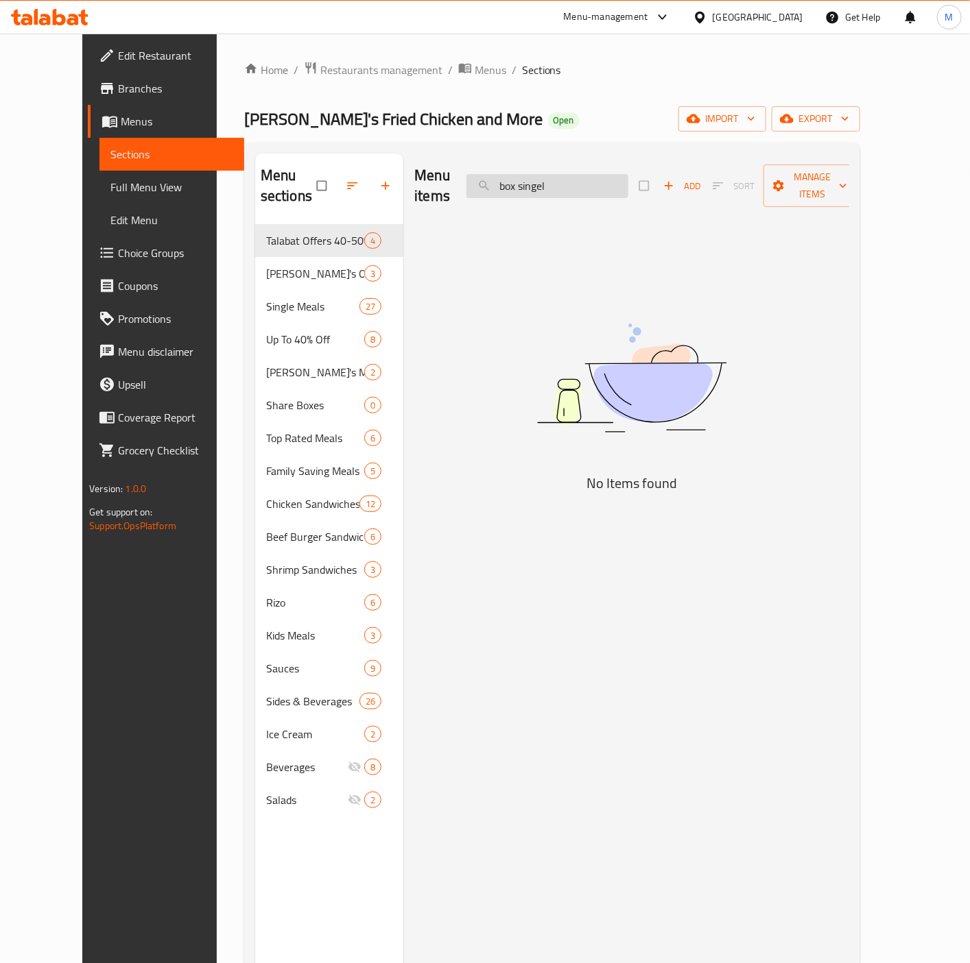
click at [628, 182] on input "box singel" at bounding box center [547, 186] width 162 height 24
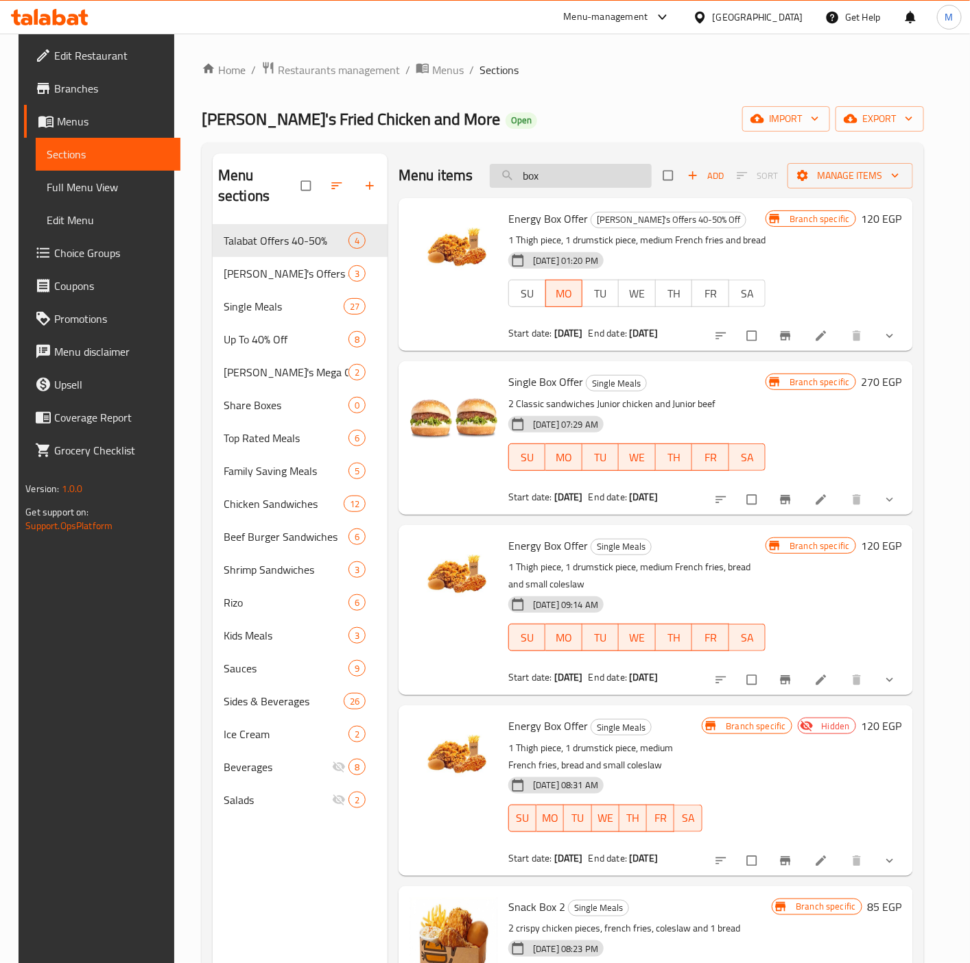
click at [519, 178] on input "box" at bounding box center [571, 176] width 162 height 24
click at [568, 176] on input "box" at bounding box center [571, 176] width 162 height 24
type input "س"
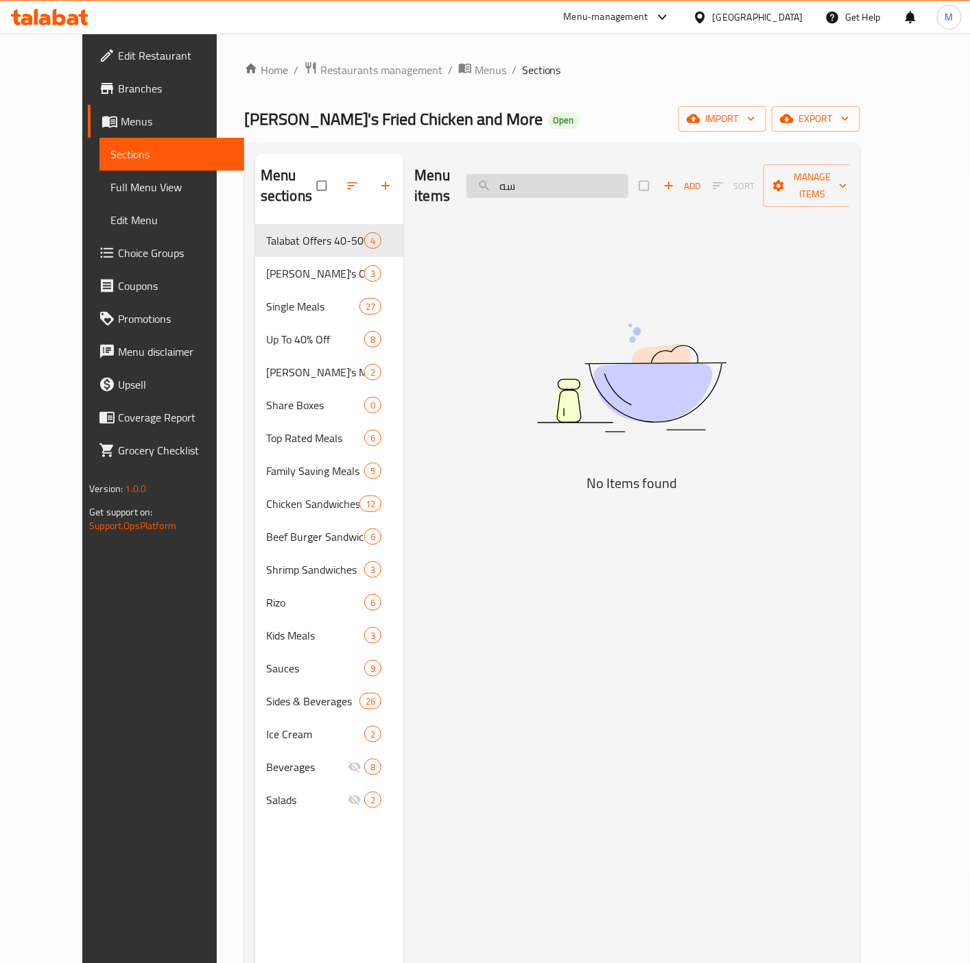
type input "س"
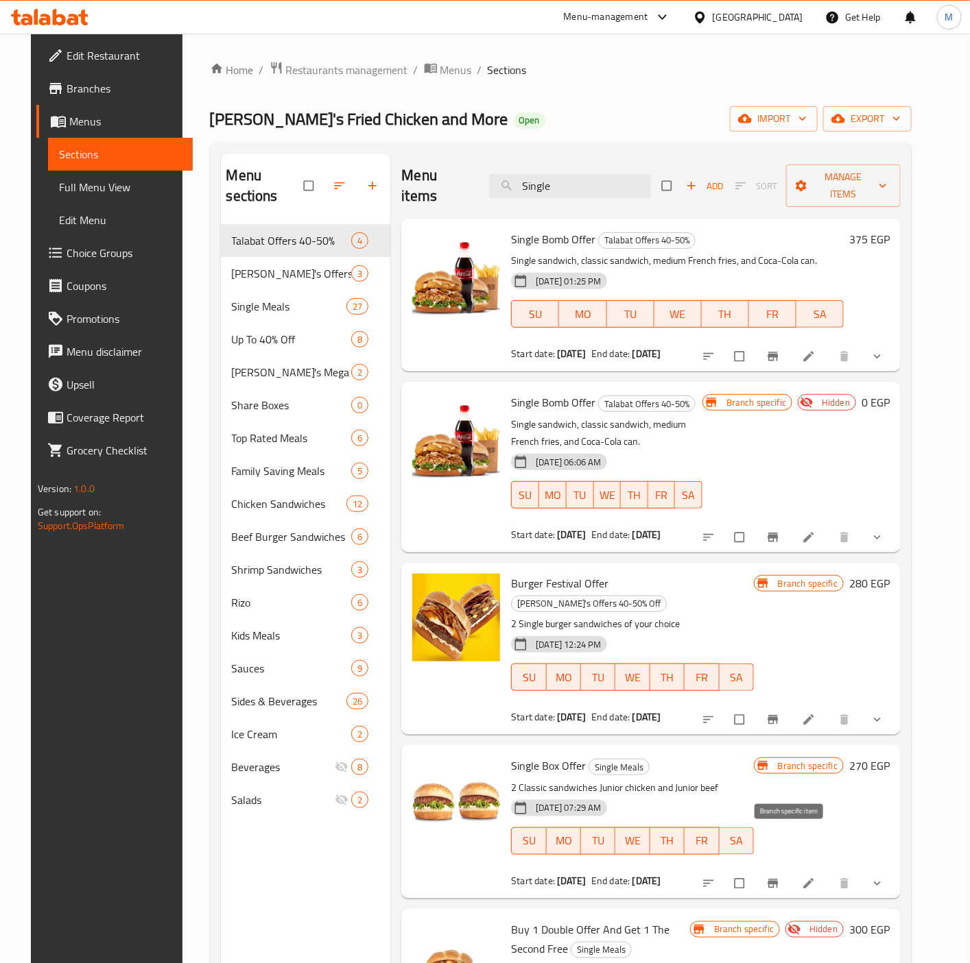
click at [791, 869] on button "Branch-specific-item" at bounding box center [774, 884] width 33 height 30
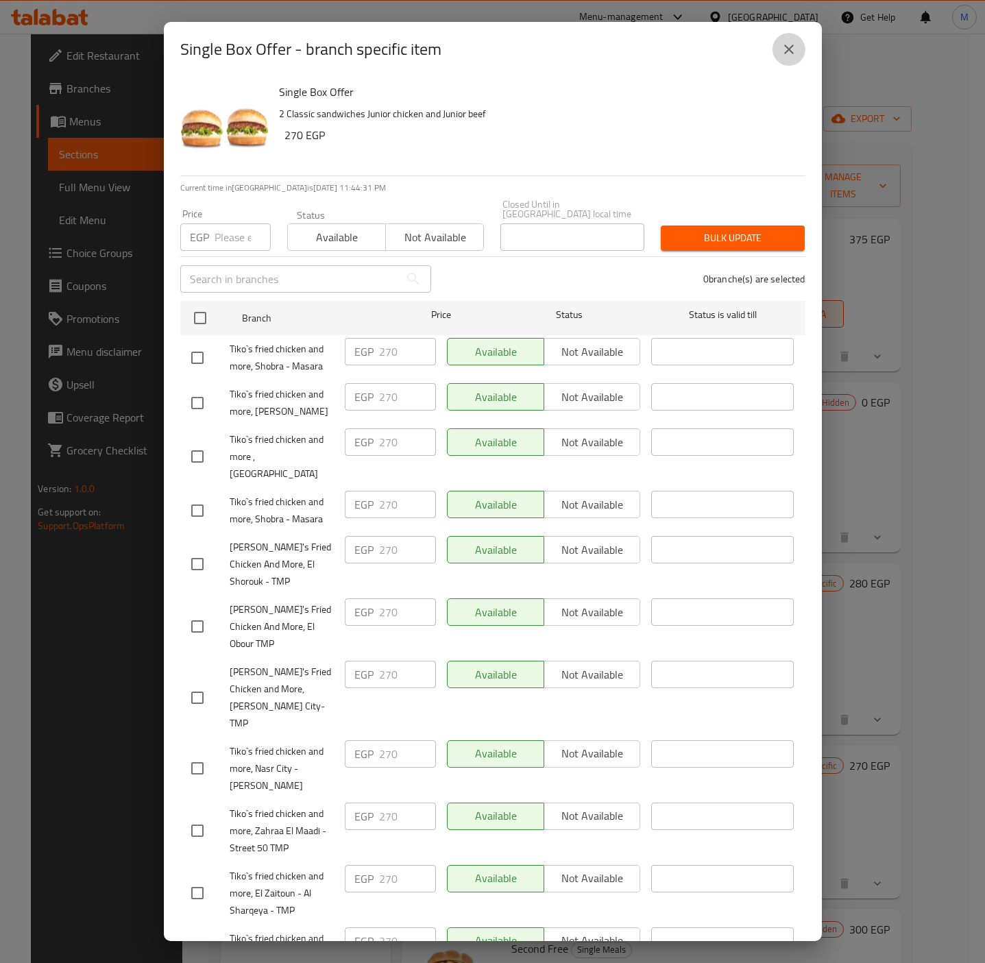
click at [787, 52] on icon "close" at bounding box center [789, 49] width 16 height 16
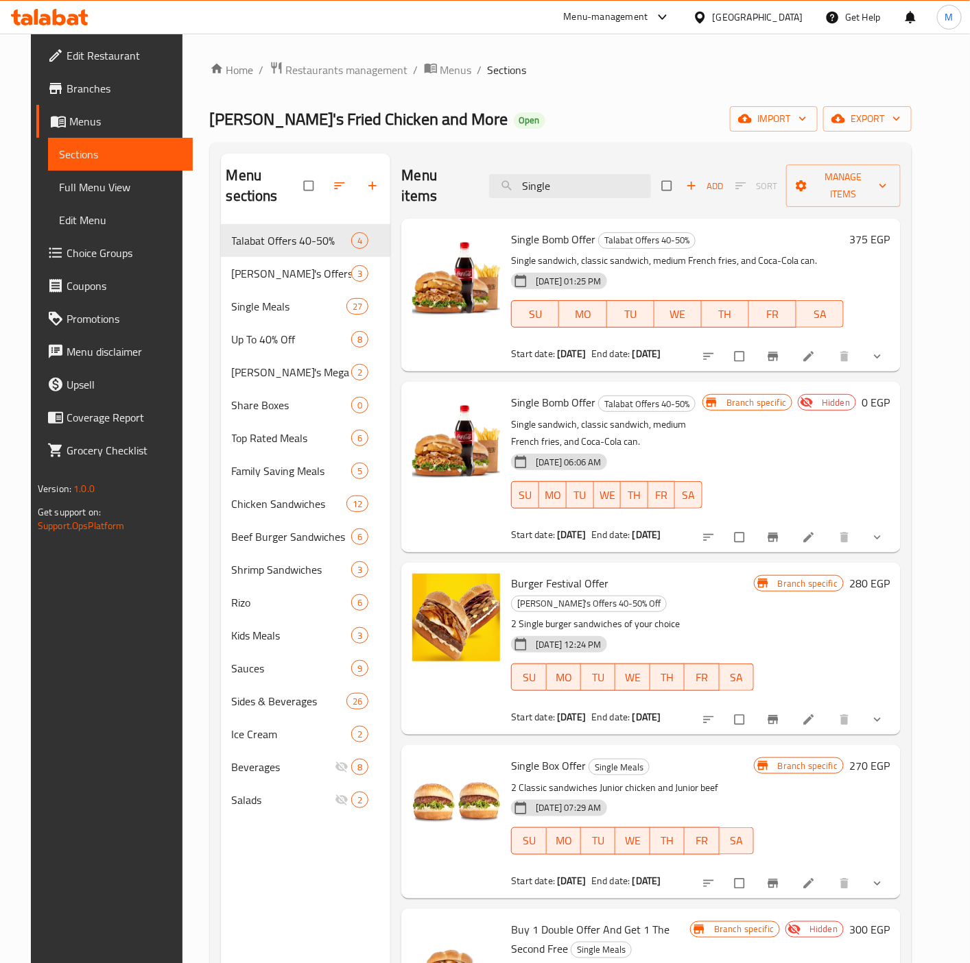
click at [536, 756] on span "Single Box Offer" at bounding box center [548, 766] width 75 height 21
copy h6 "Single Box Offer"
click at [809, 453] on div "Branch specific Hidden 0 EGP" at bounding box center [795, 467] width 187 height 148
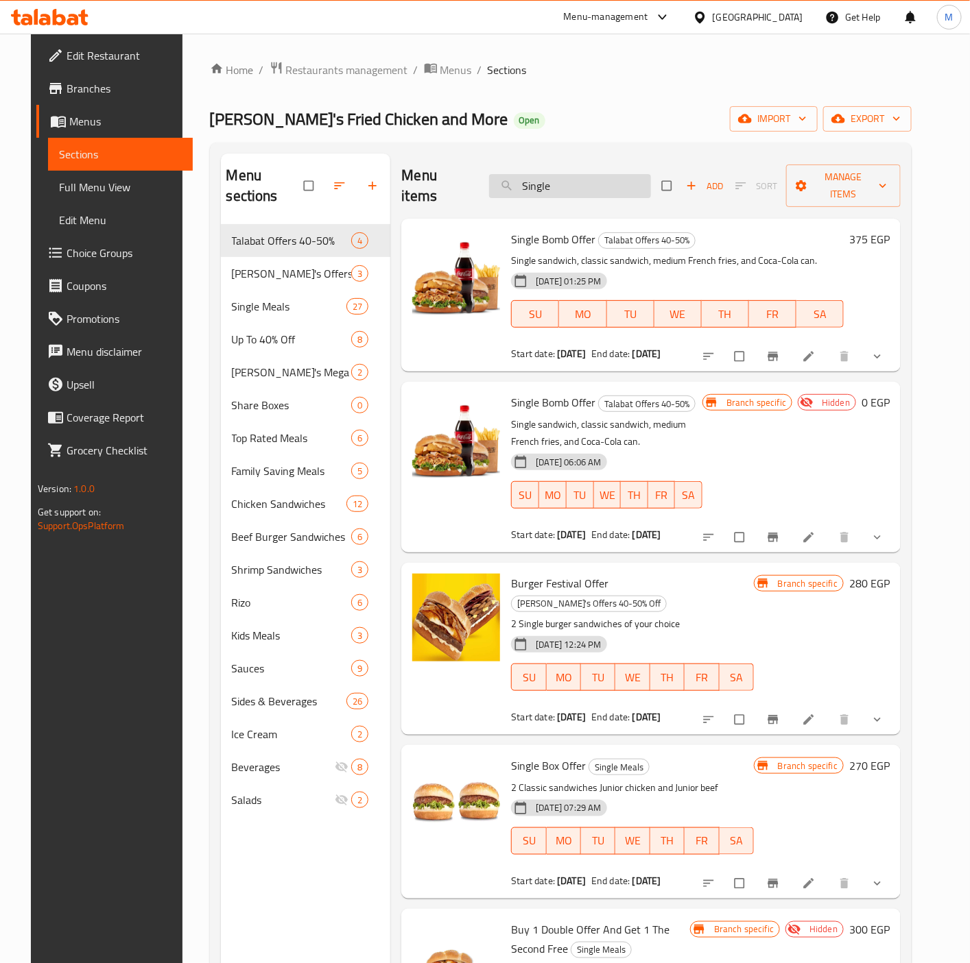
click at [577, 177] on input "Single" at bounding box center [570, 186] width 162 height 24
paste input "Bomb s"
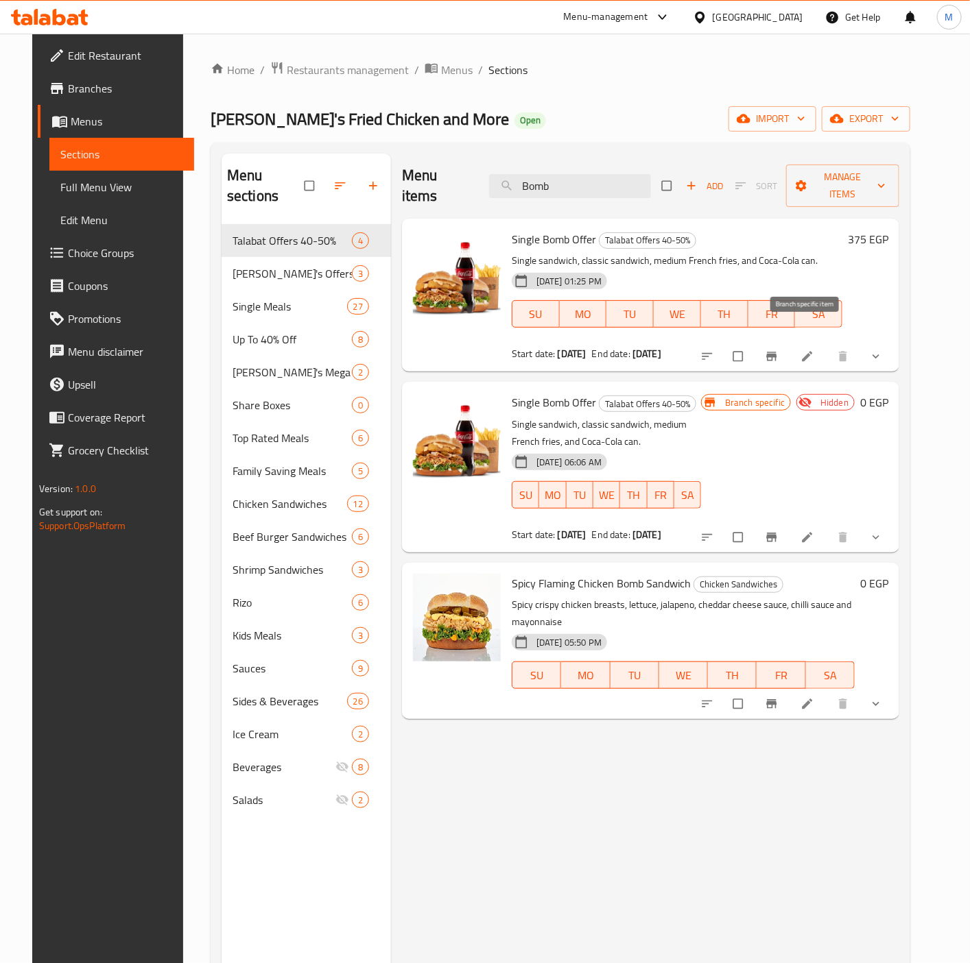
click at [789, 342] on button "Branch-specific-item" at bounding box center [772, 357] width 33 height 30
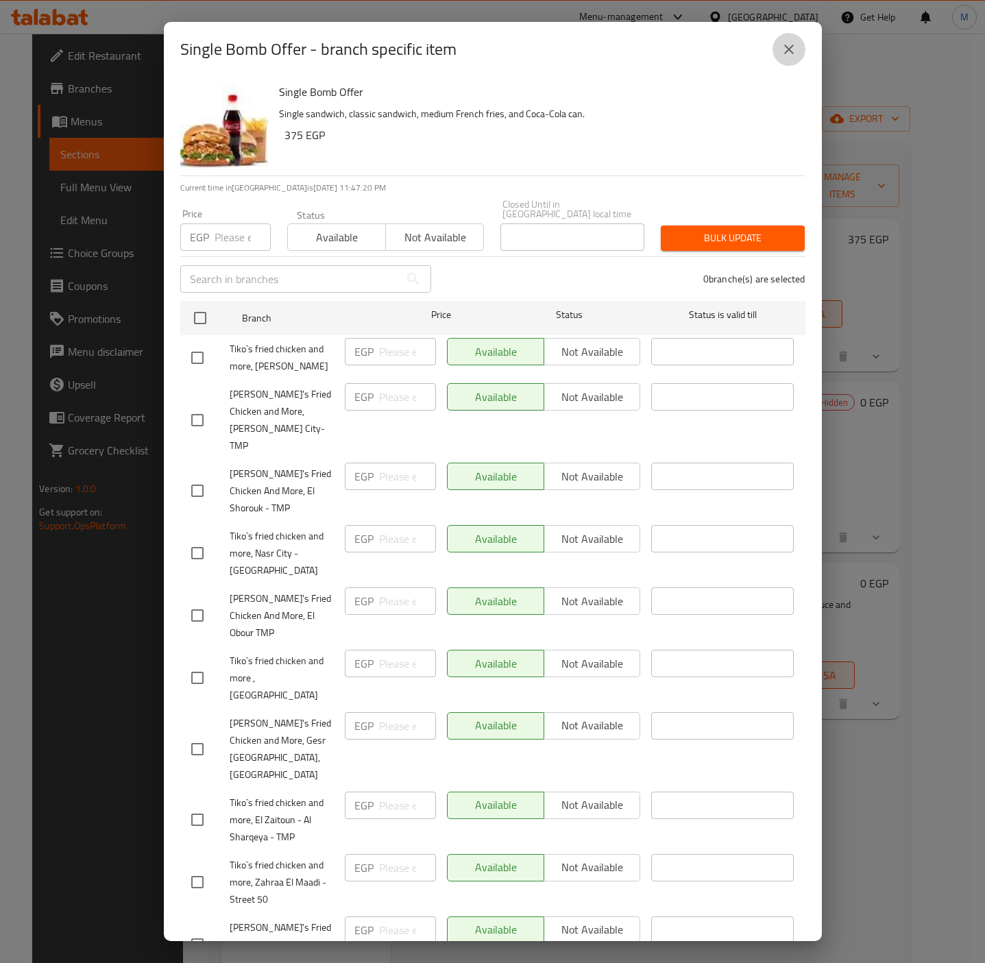
click at [782, 37] on button "close" at bounding box center [789, 49] width 33 height 33
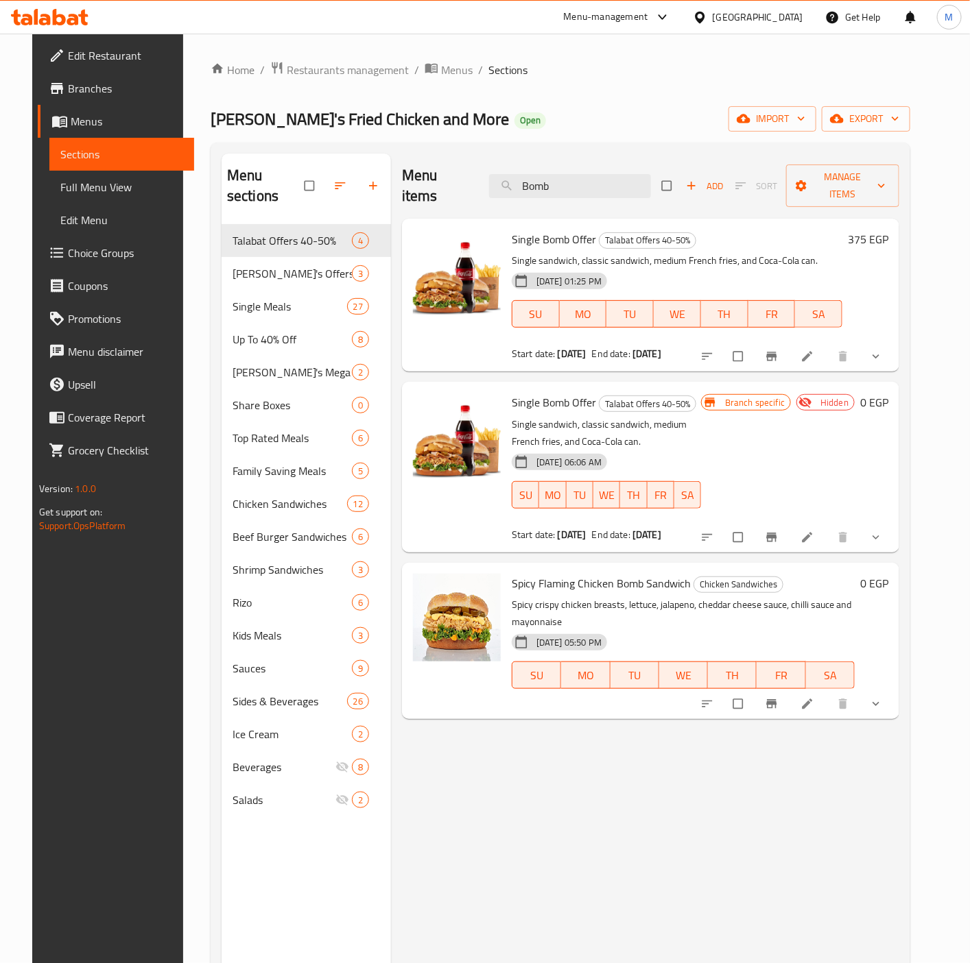
click at [879, 355] on icon "show more" at bounding box center [875, 357] width 7 height 4
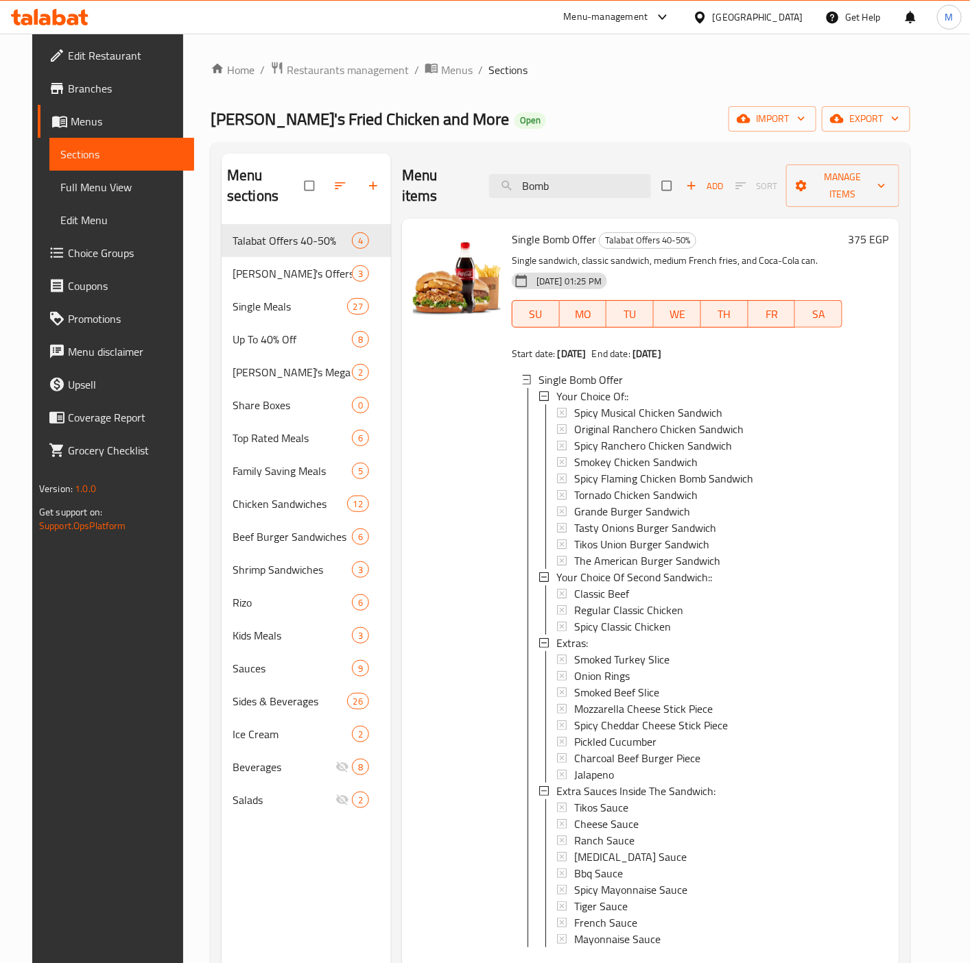
click at [407, 599] on div at bounding box center [456, 602] width 99 height 756
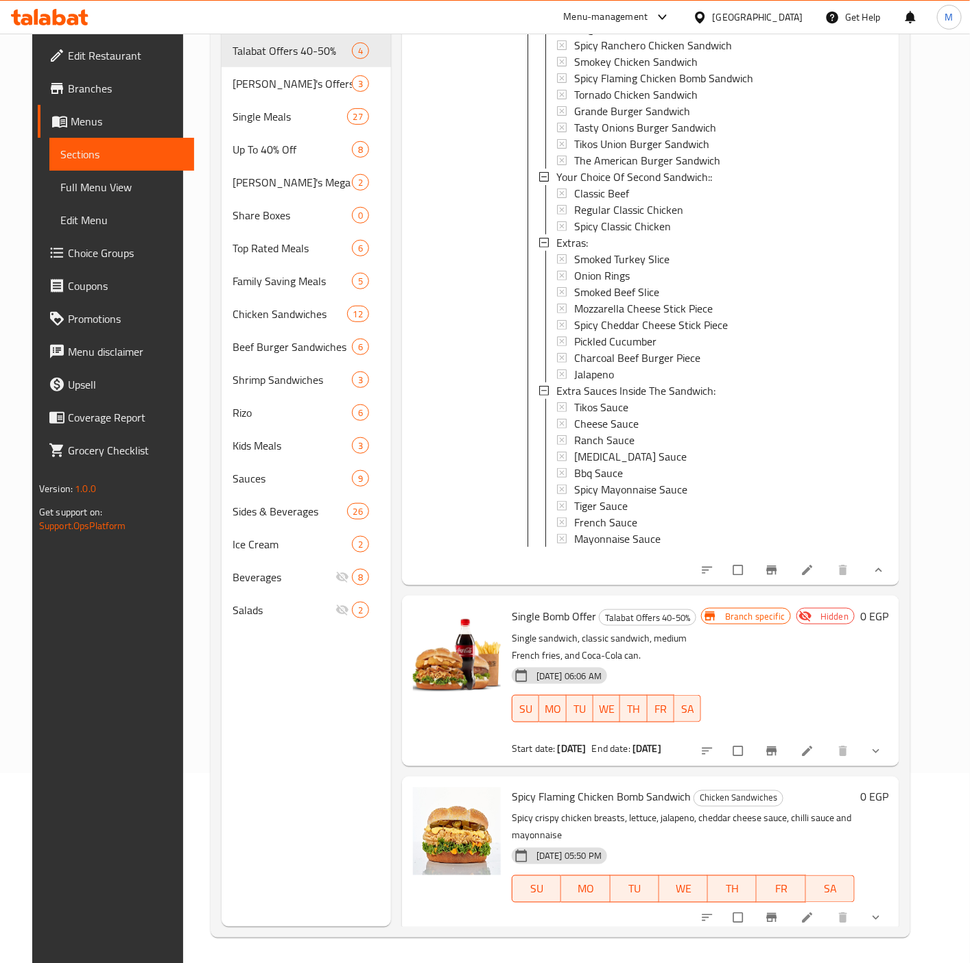
scroll to position [192, 0]
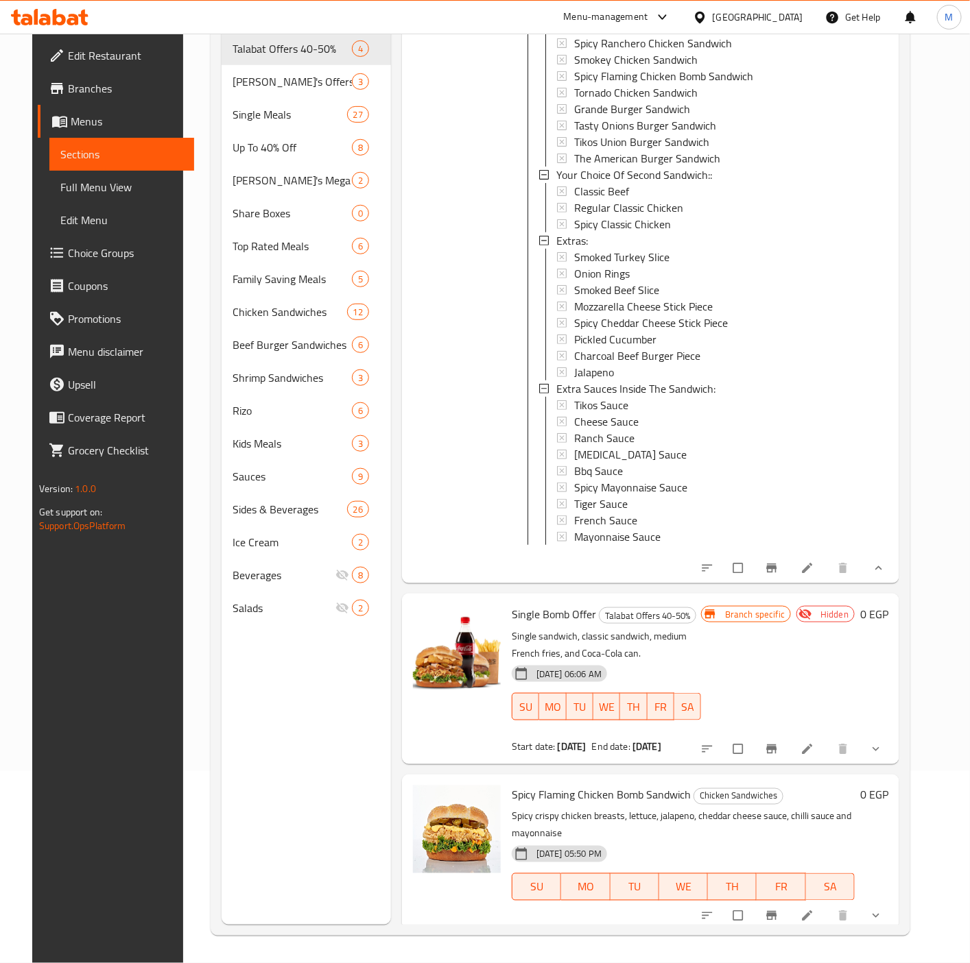
click at [883, 747] on icon "show more" at bounding box center [876, 750] width 14 height 14
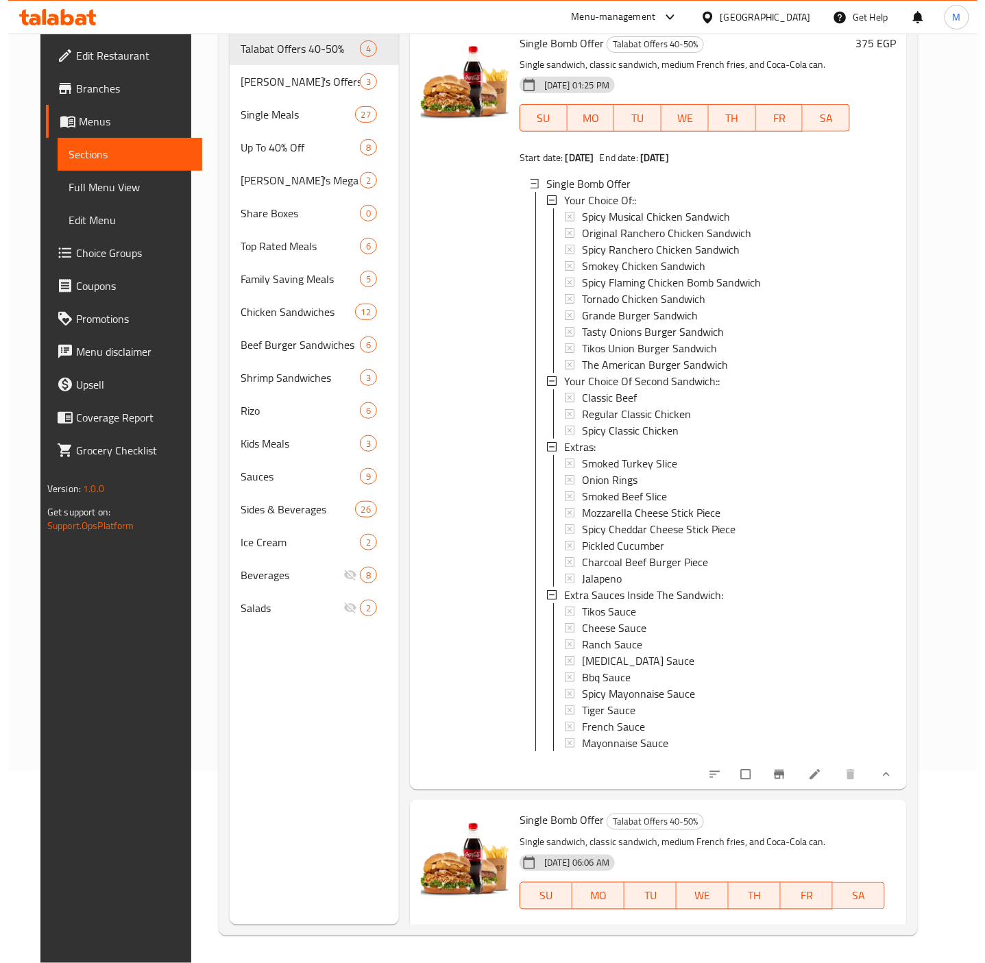
scroll to position [0, 0]
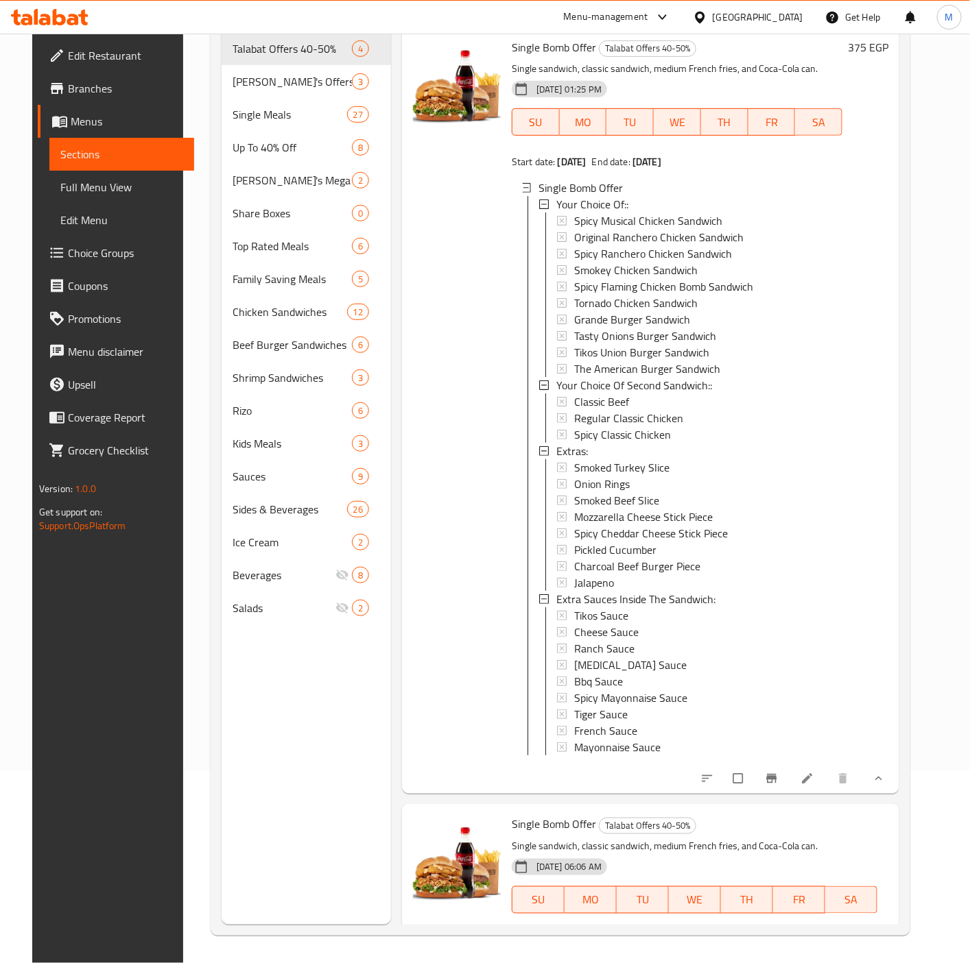
click at [778, 772] on icon "Branch-specific-item" at bounding box center [772, 779] width 14 height 14
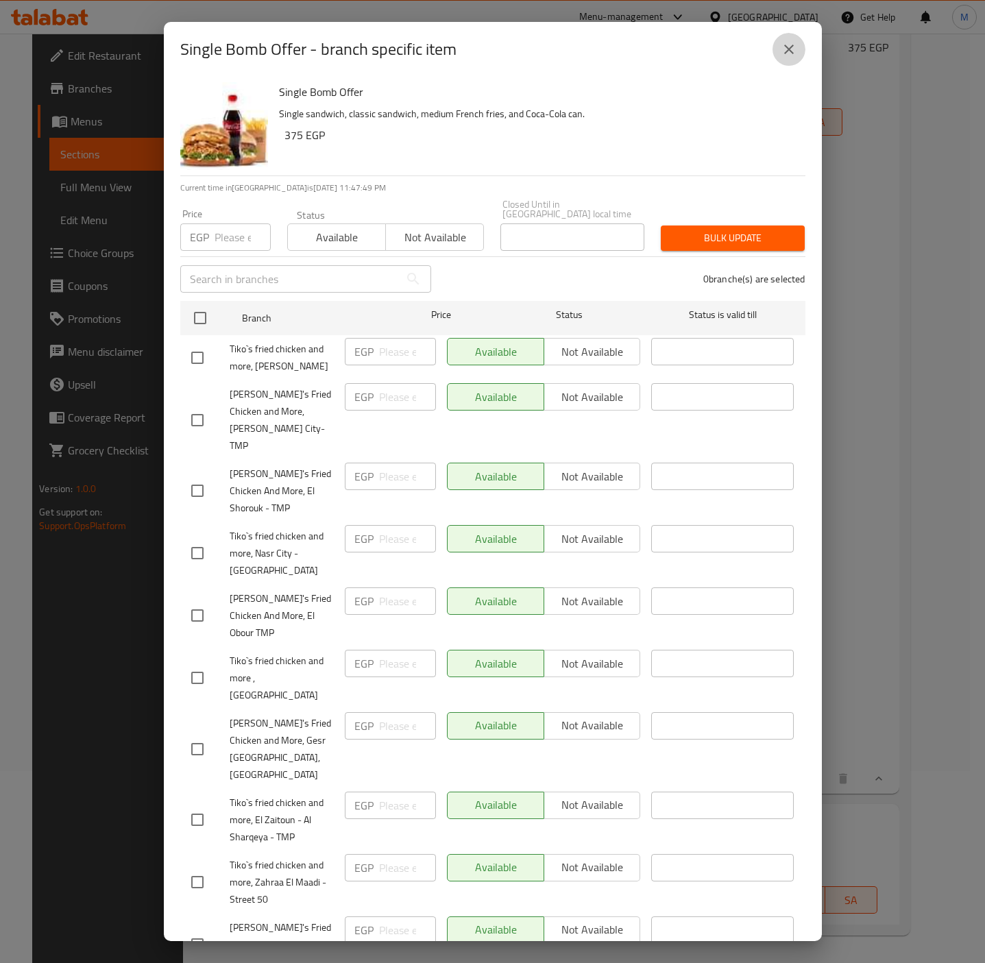
click at [786, 47] on icon "close" at bounding box center [789, 49] width 16 height 16
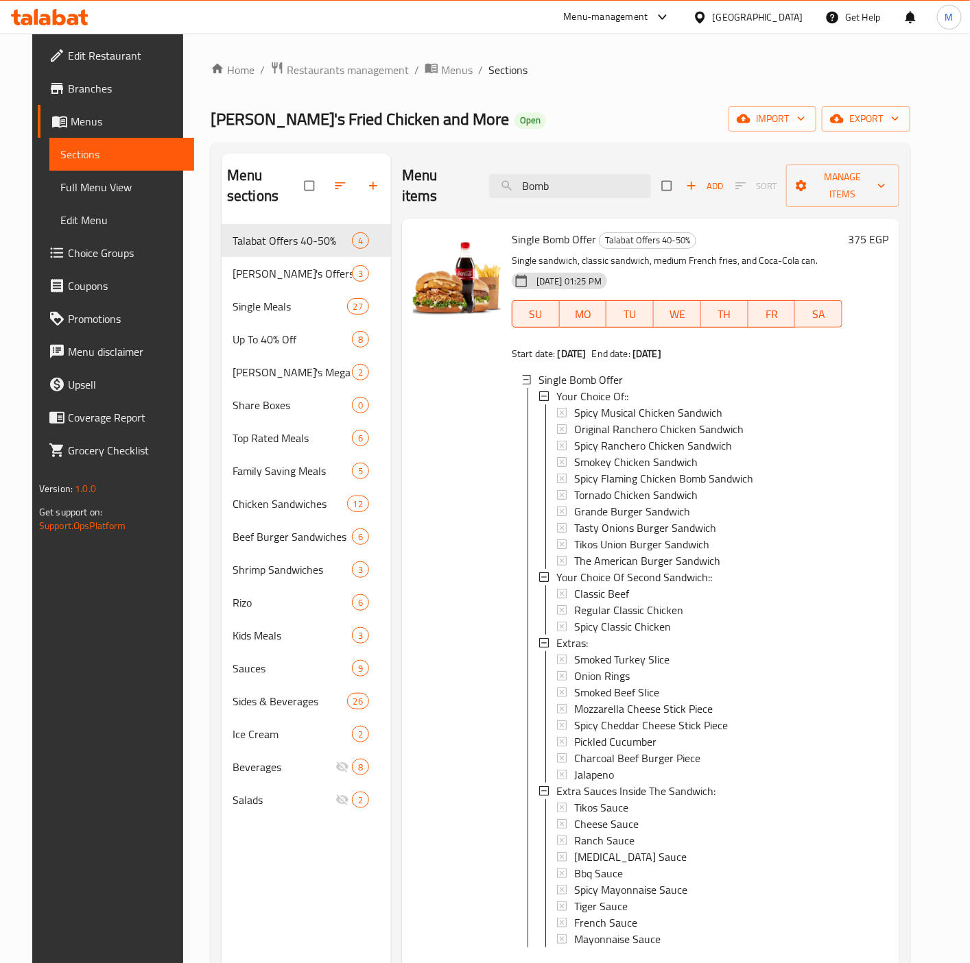
scroll to position [411, 0]
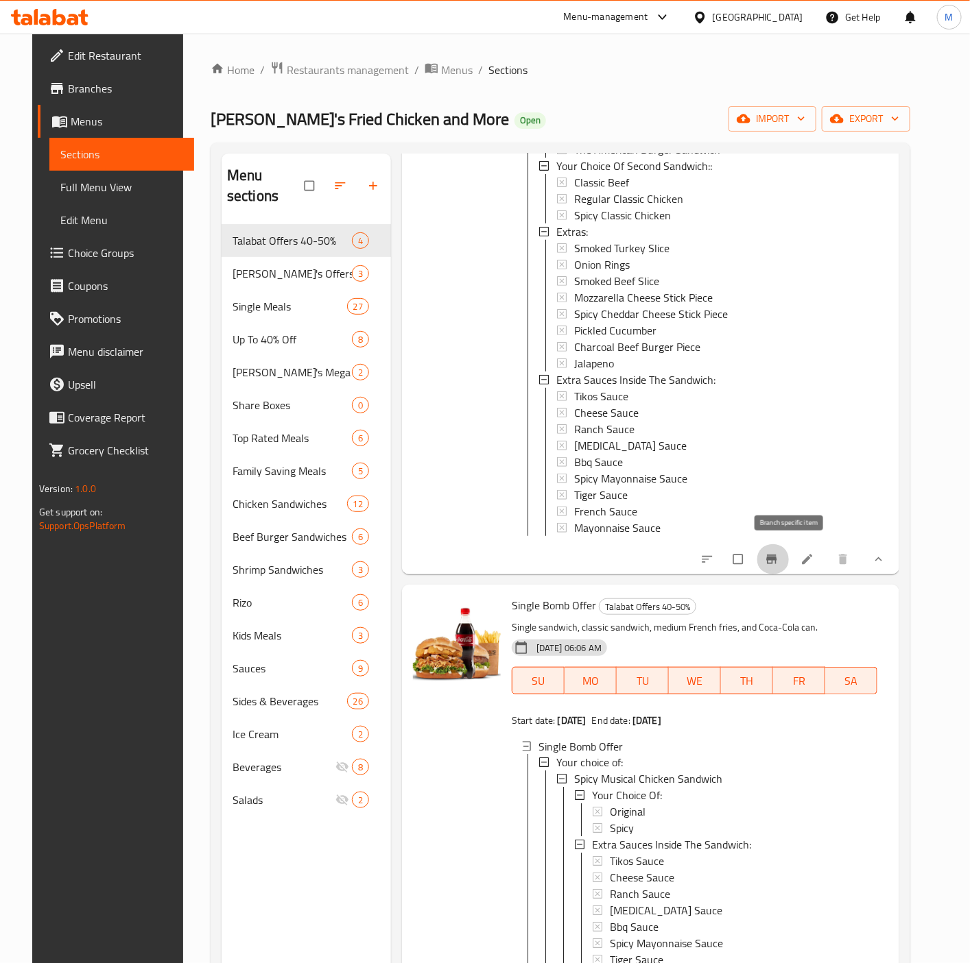
click at [787, 544] on button "Branch-specific-item" at bounding box center [772, 559] width 33 height 30
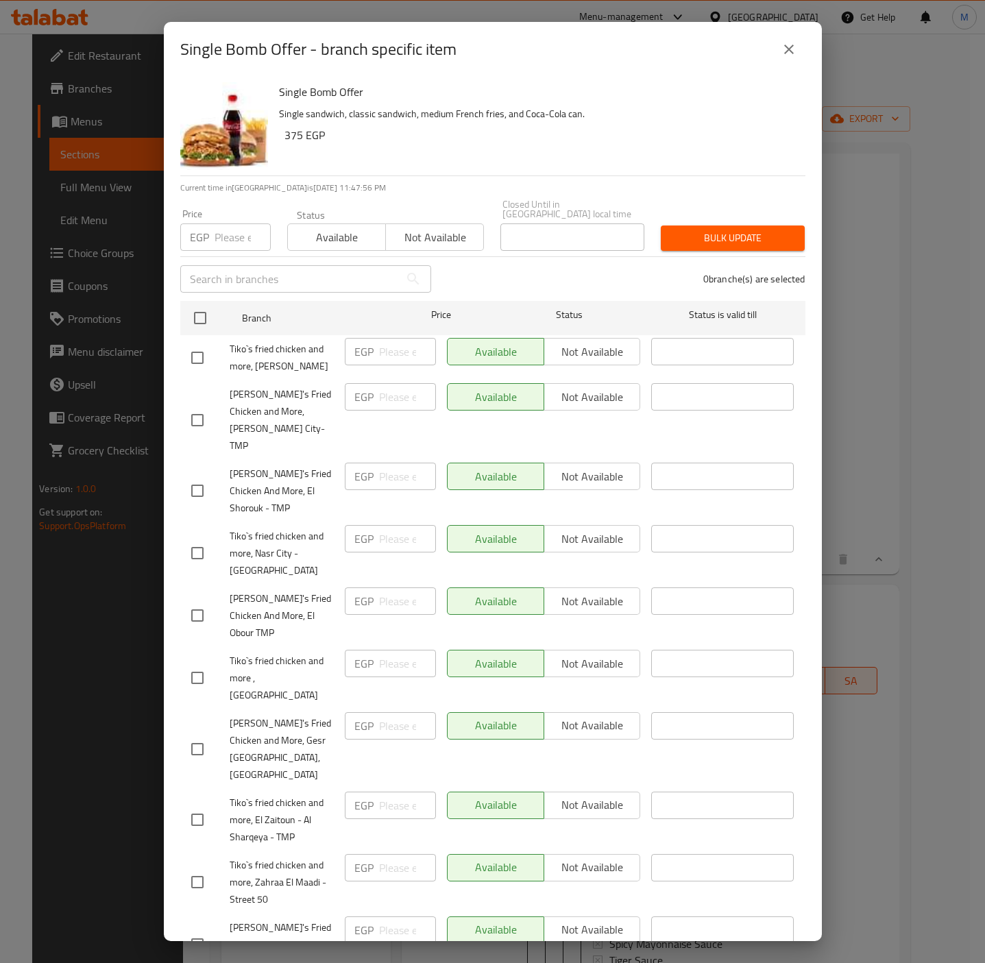
click at [786, 45] on icon "close" at bounding box center [789, 49] width 16 height 16
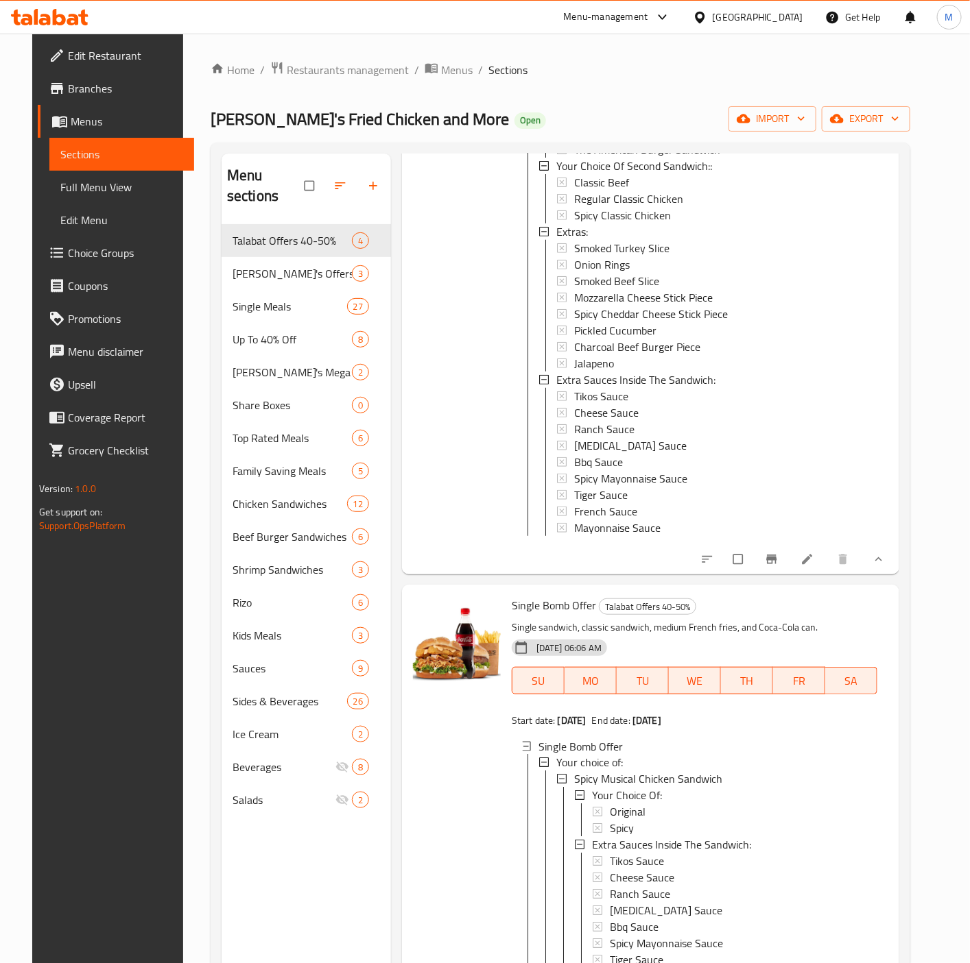
click at [873, 494] on div "375 EGP" at bounding box center [865, 190] width 46 height 745
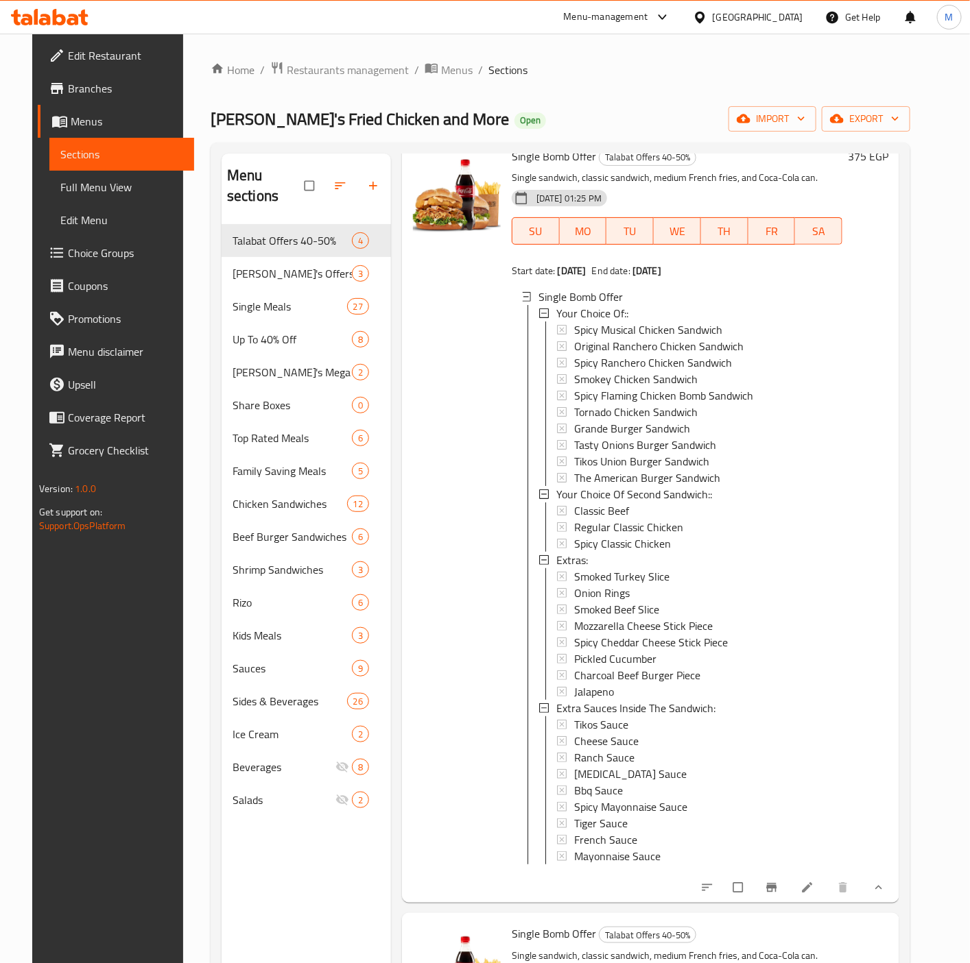
scroll to position [0, 0]
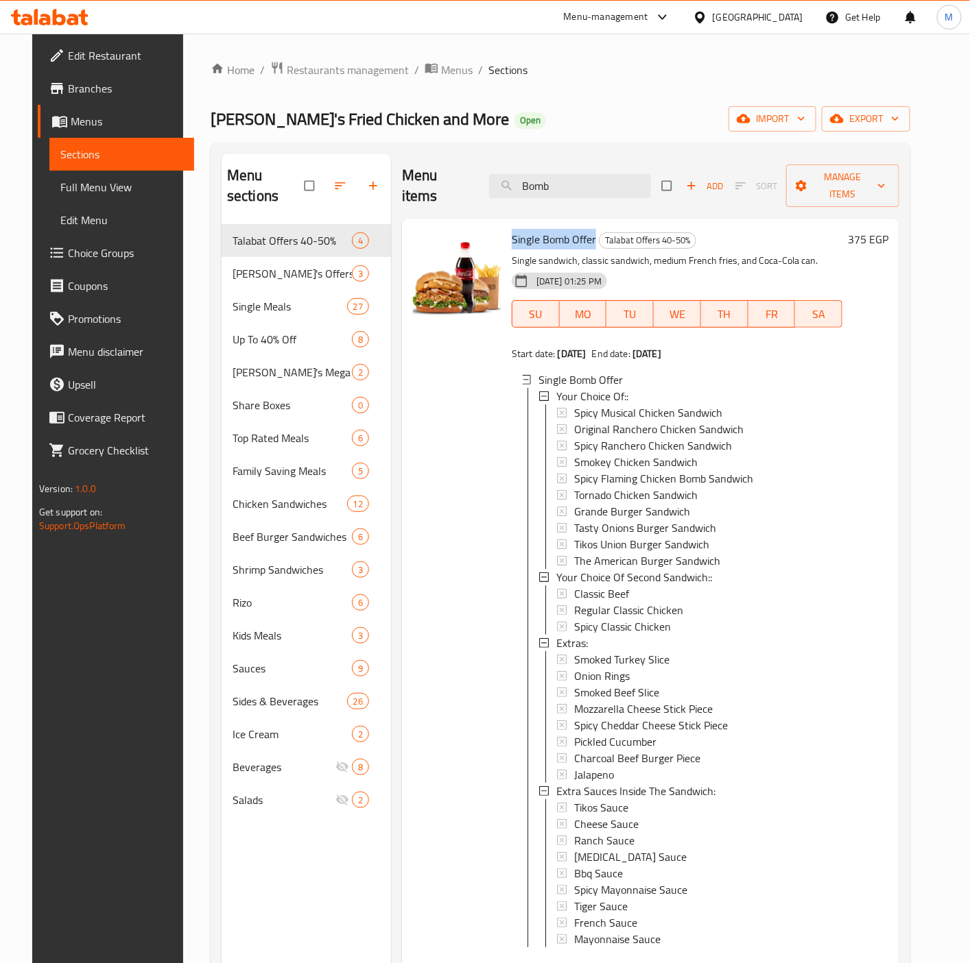
drag, startPoint x: 587, startPoint y: 221, endPoint x: 506, endPoint y: 210, distance: 81.7
click at [512, 229] on span "Single Bomb Offer" at bounding box center [554, 239] width 84 height 21
copy span "Single Bomb Offer"
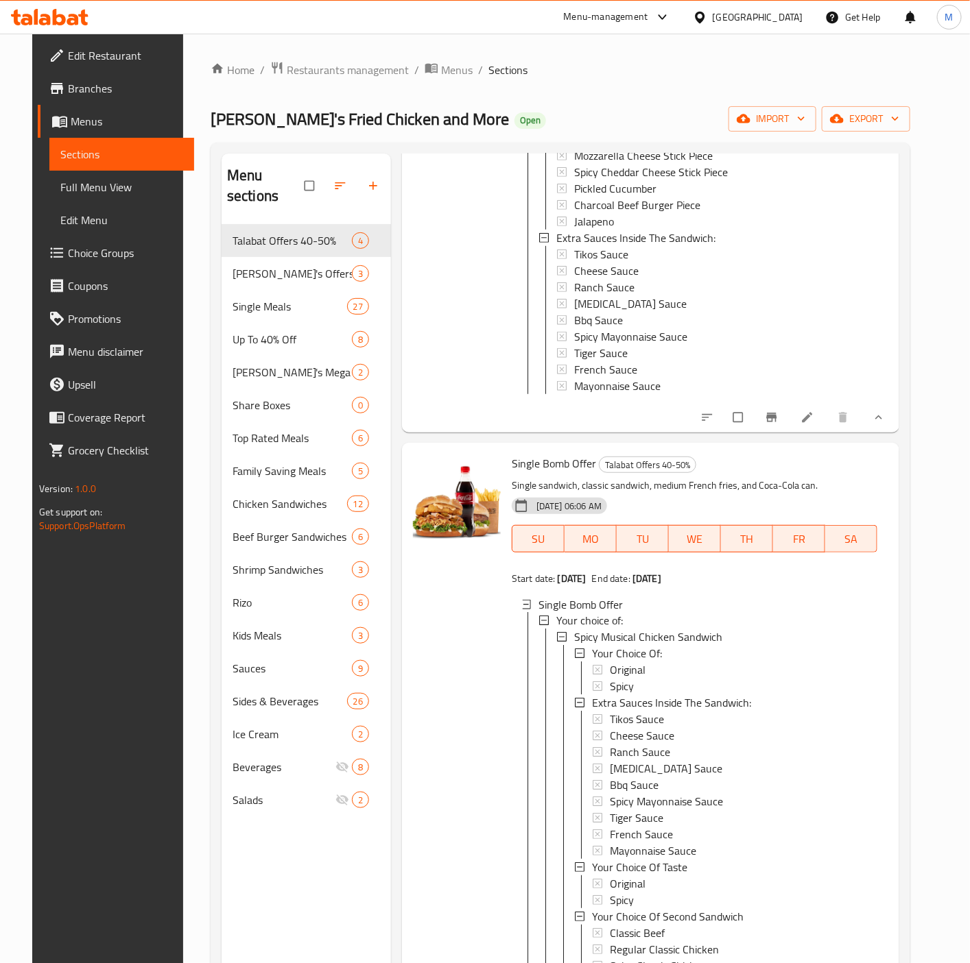
scroll to position [490, 0]
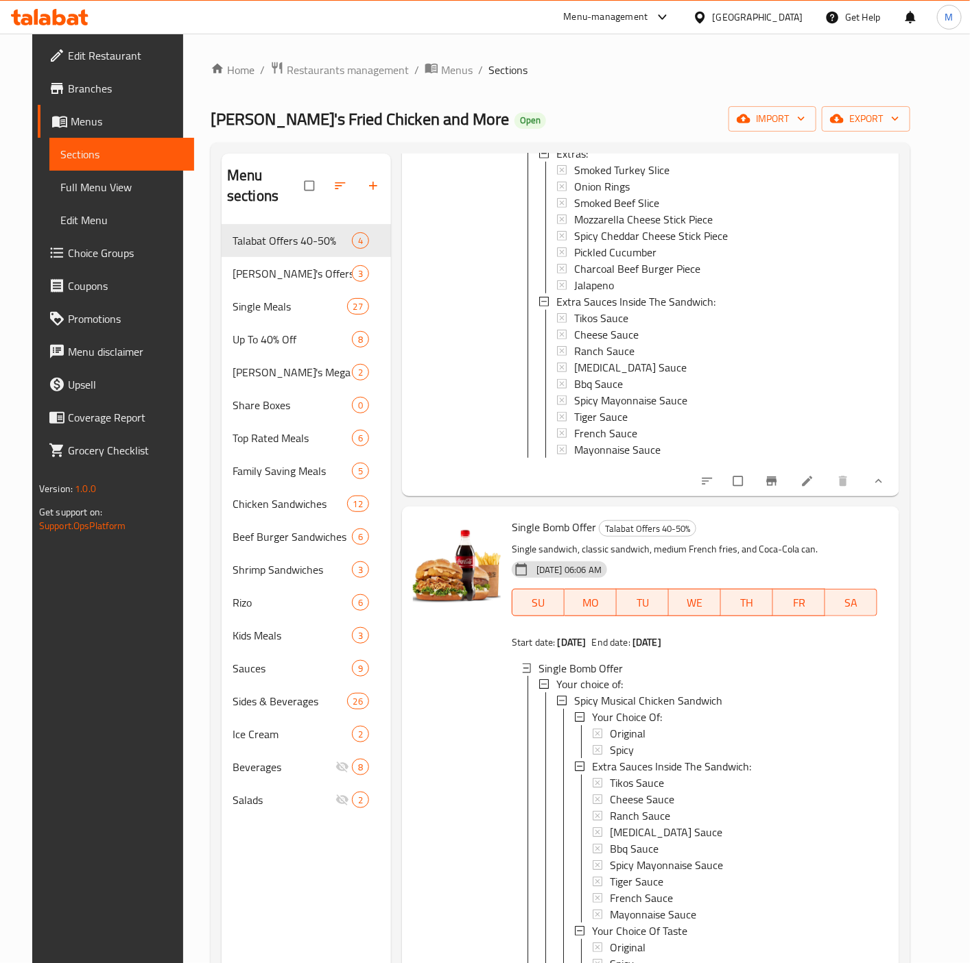
drag, startPoint x: 889, startPoint y: 476, endPoint x: 913, endPoint y: 484, distance: 26.0
click at [885, 477] on icon "show more" at bounding box center [879, 482] width 14 height 14
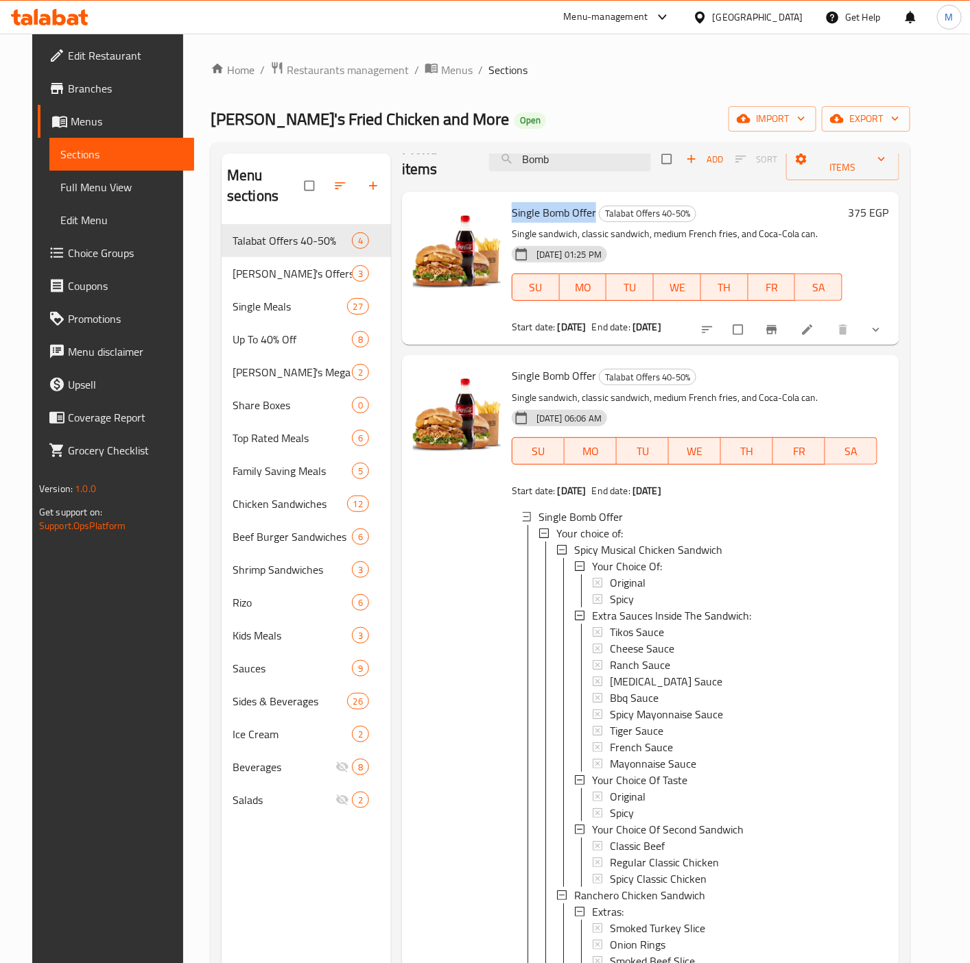
scroll to position [0, 0]
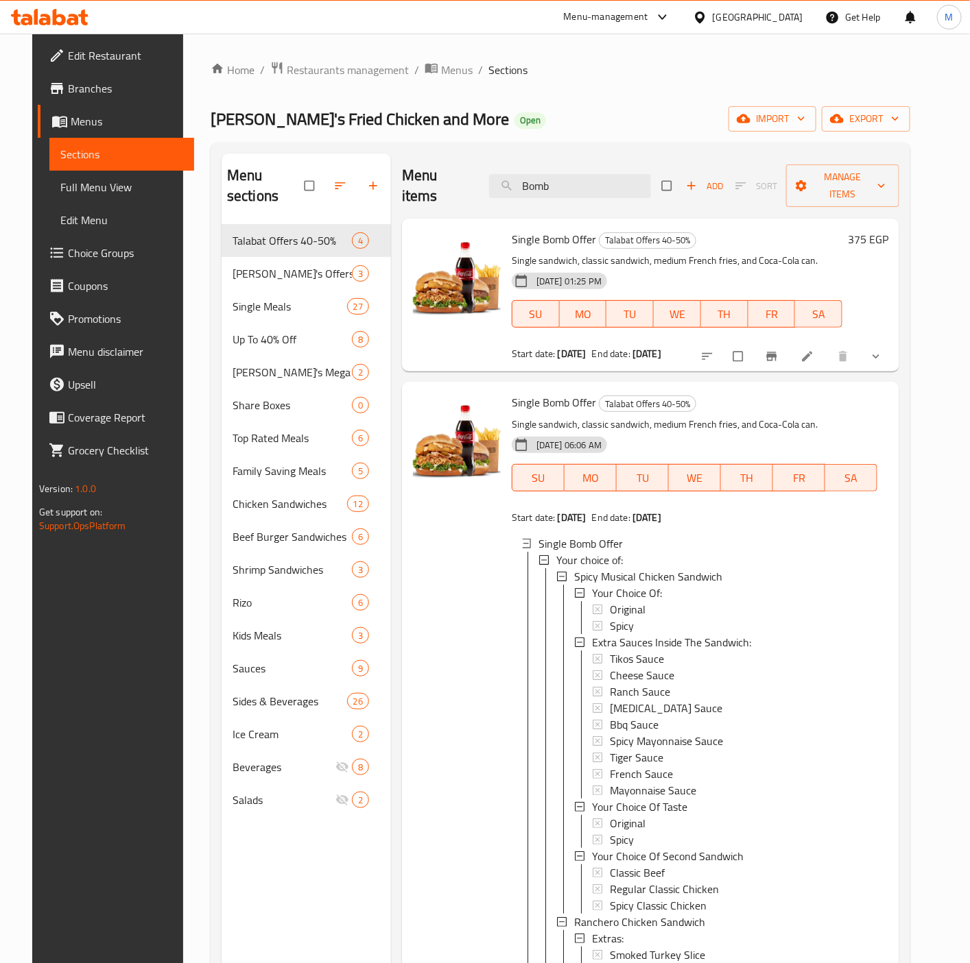
click at [554, 189] on div "Menu items Bomb Add Sort Manage items" at bounding box center [650, 186] width 497 height 65
click at [554, 179] on input "Bomb" at bounding box center [570, 186] width 162 height 24
paste input "junior 2."
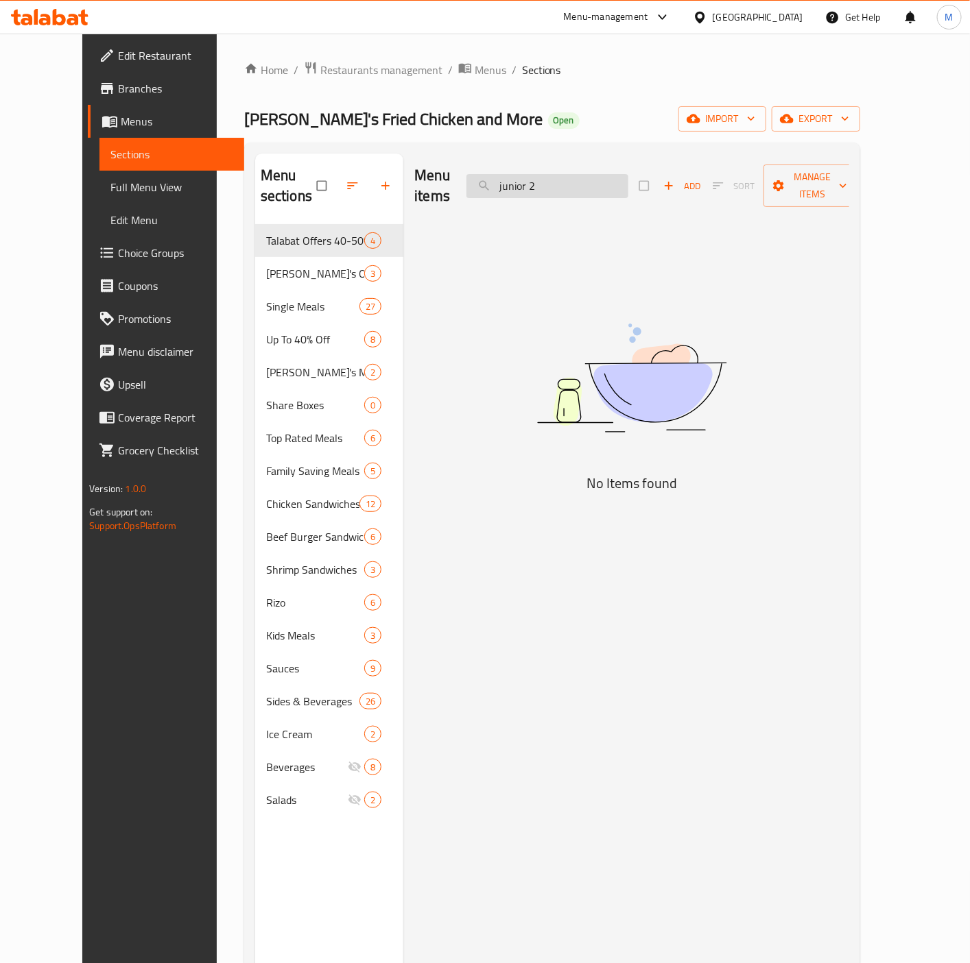
click at [529, 176] on input "junior 2" at bounding box center [547, 186] width 162 height 24
click at [623, 174] on input "junior 2" at bounding box center [547, 186] width 162 height 24
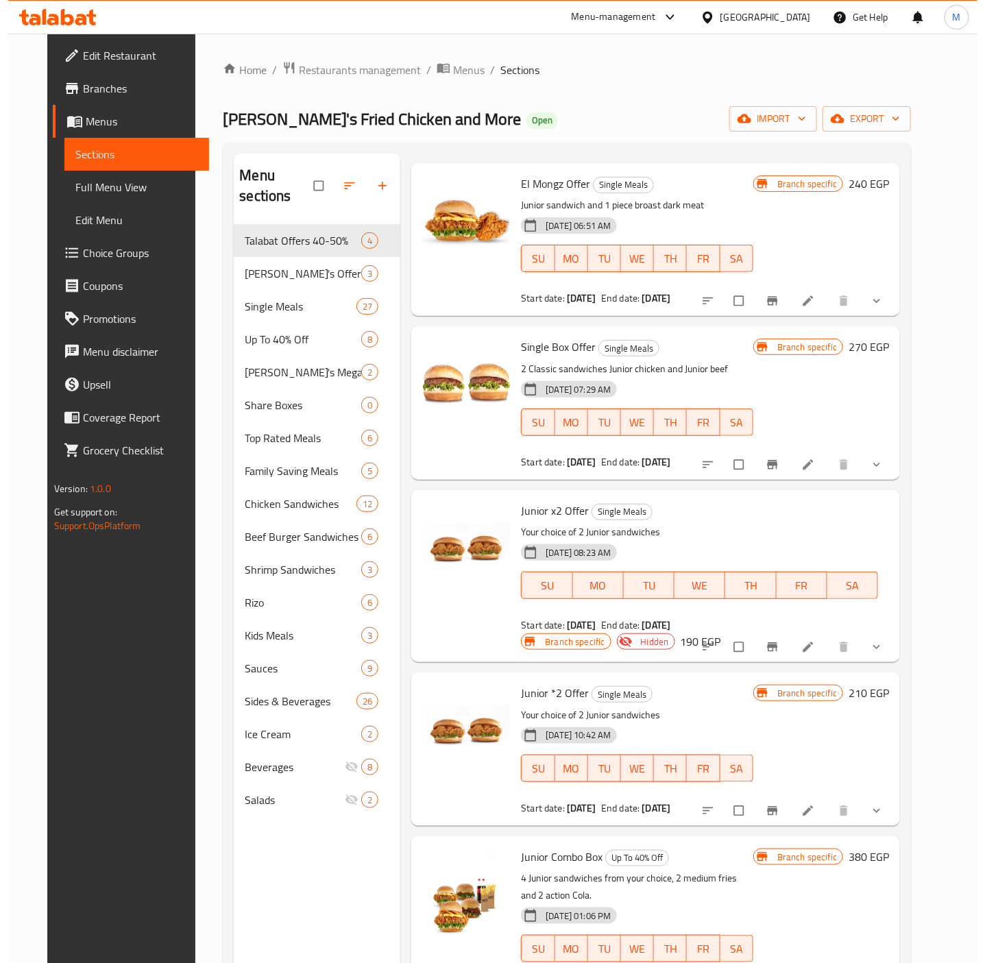
scroll to position [103, 0]
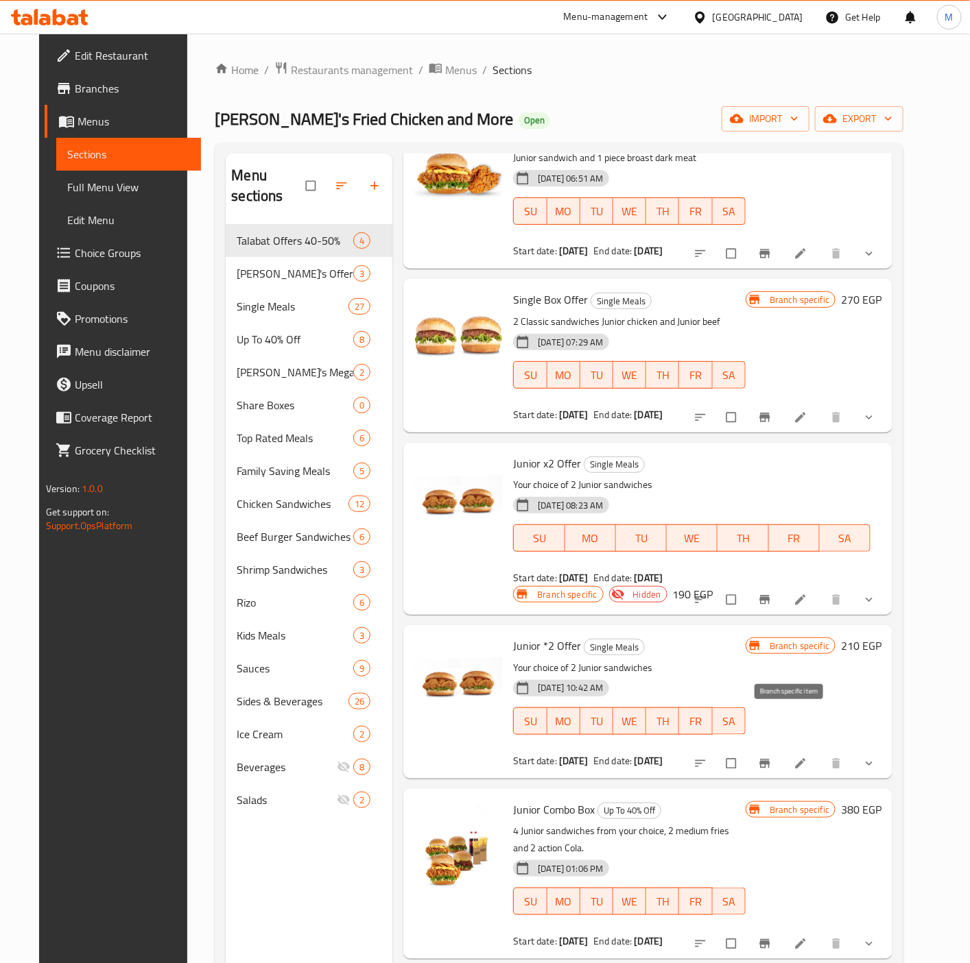
click at [770, 759] on icon "Branch-specific-item" at bounding box center [765, 763] width 10 height 9
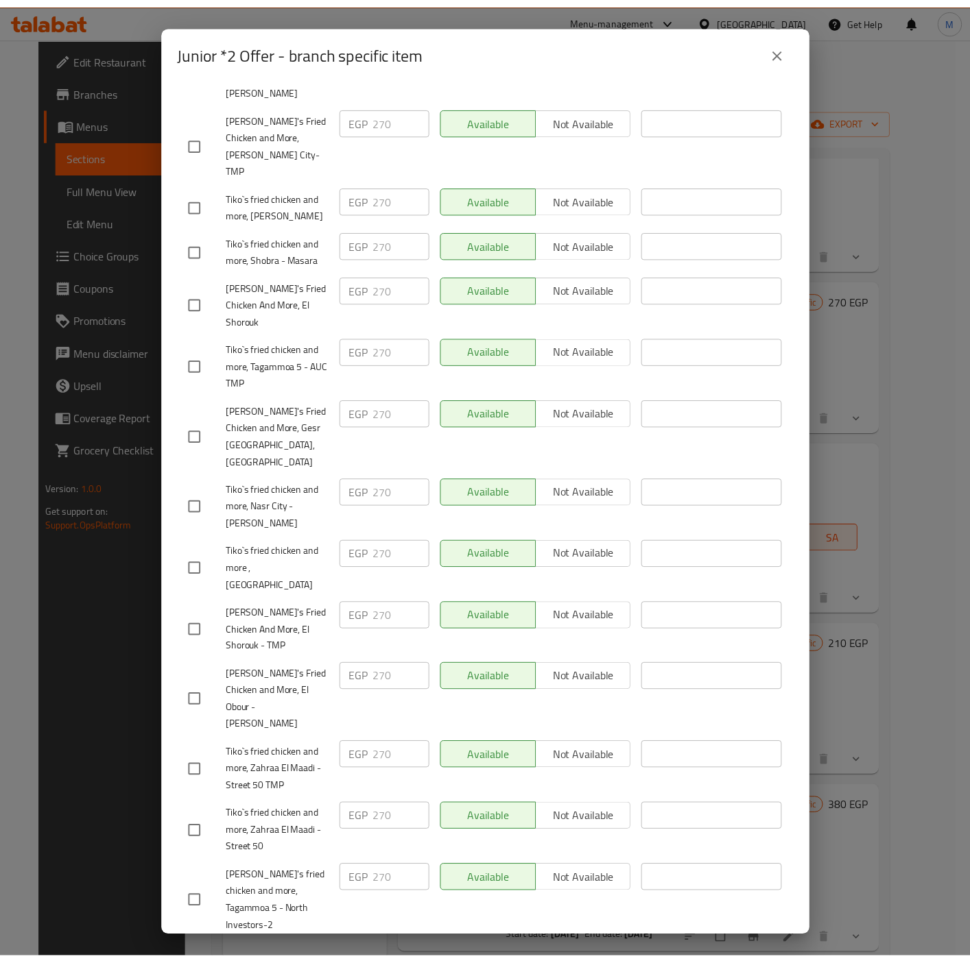
scroll to position [0, 0]
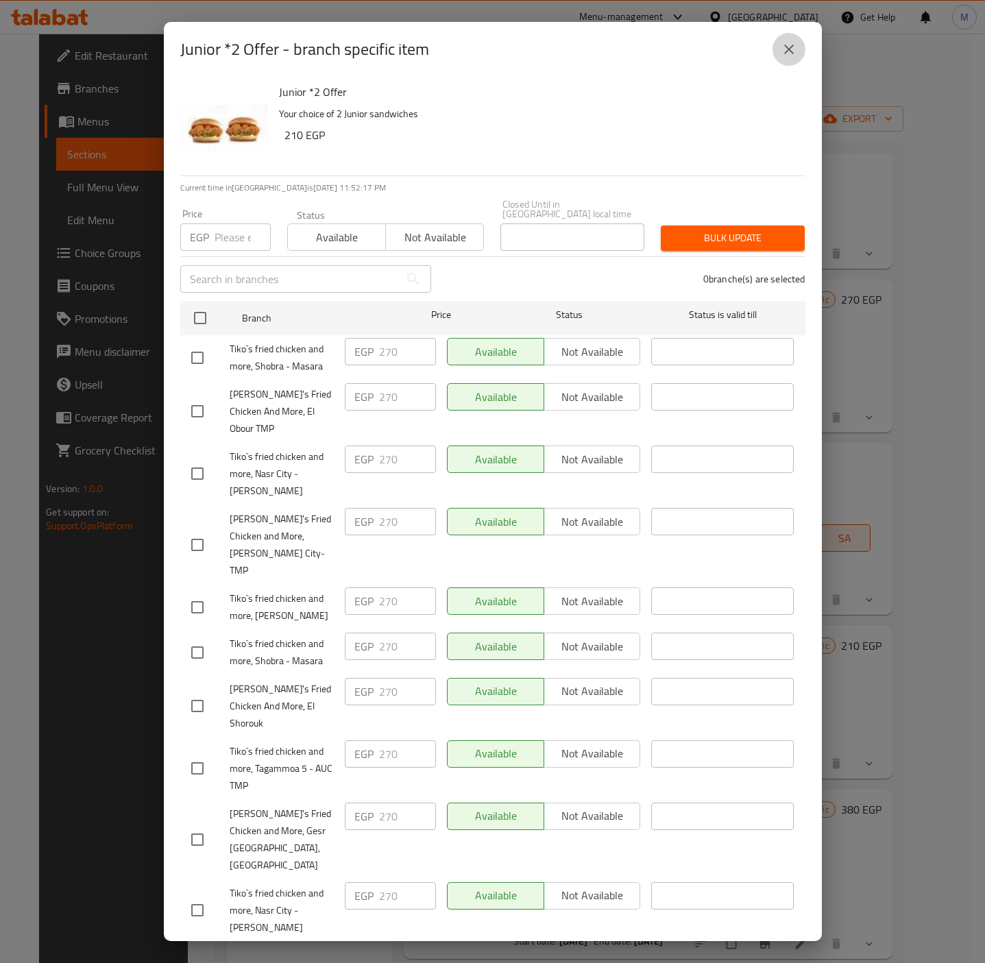
drag, startPoint x: 790, startPoint y: 42, endPoint x: 766, endPoint y: 58, distance: 29.1
click at [789, 43] on icon "close" at bounding box center [789, 49] width 16 height 16
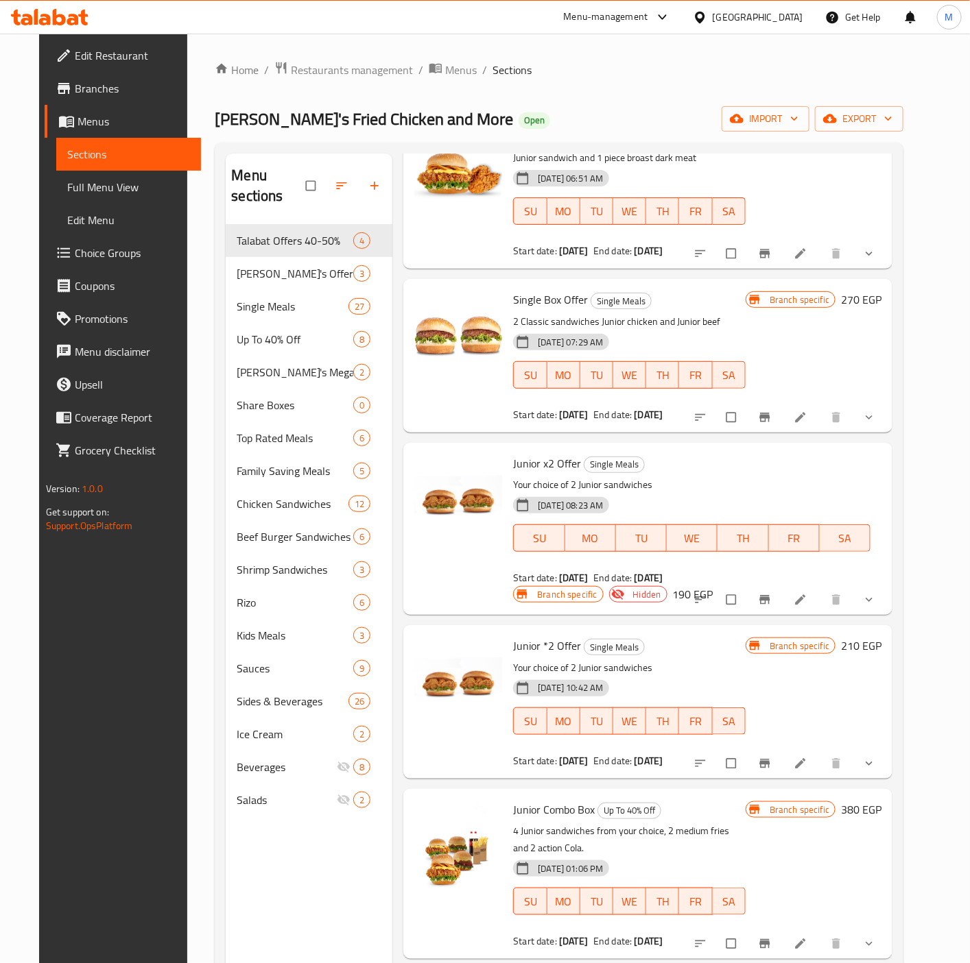
click at [556, 636] on span "Junior *2 Offer" at bounding box center [547, 646] width 68 height 21
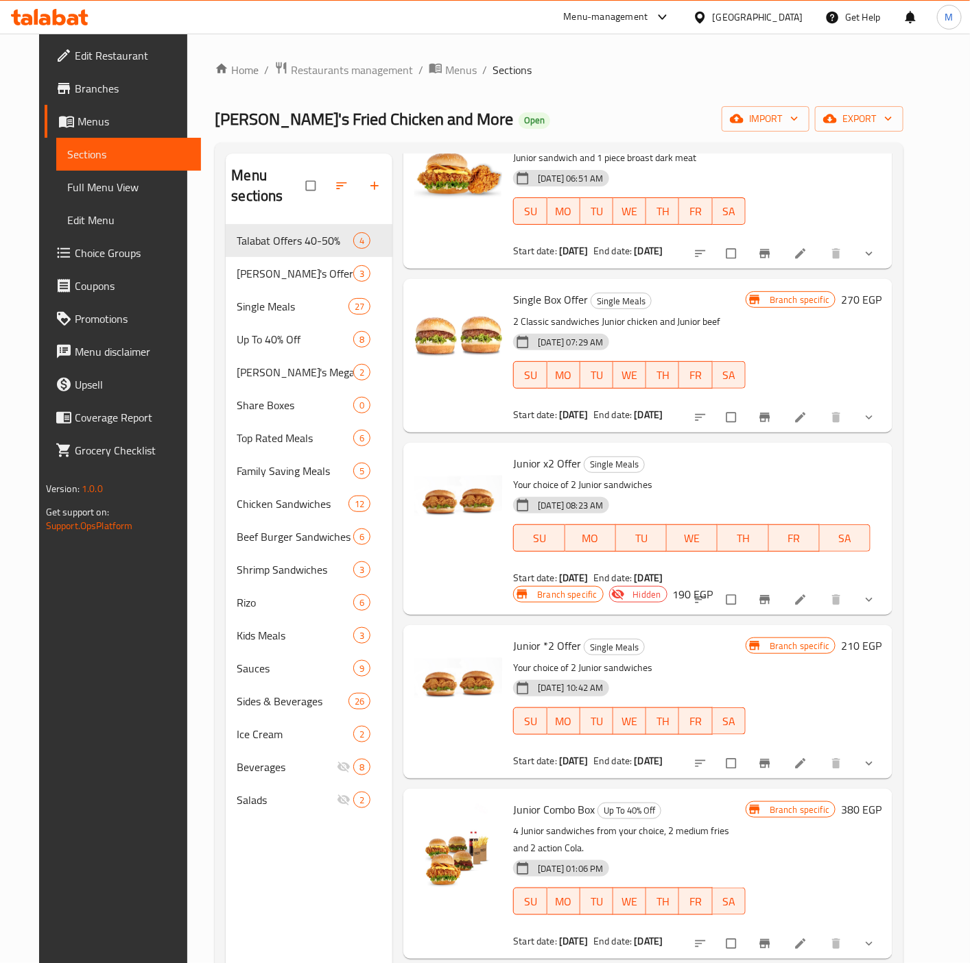
click at [848, 334] on div "Branch specific 270 EGP" at bounding box center [813, 355] width 136 height 131
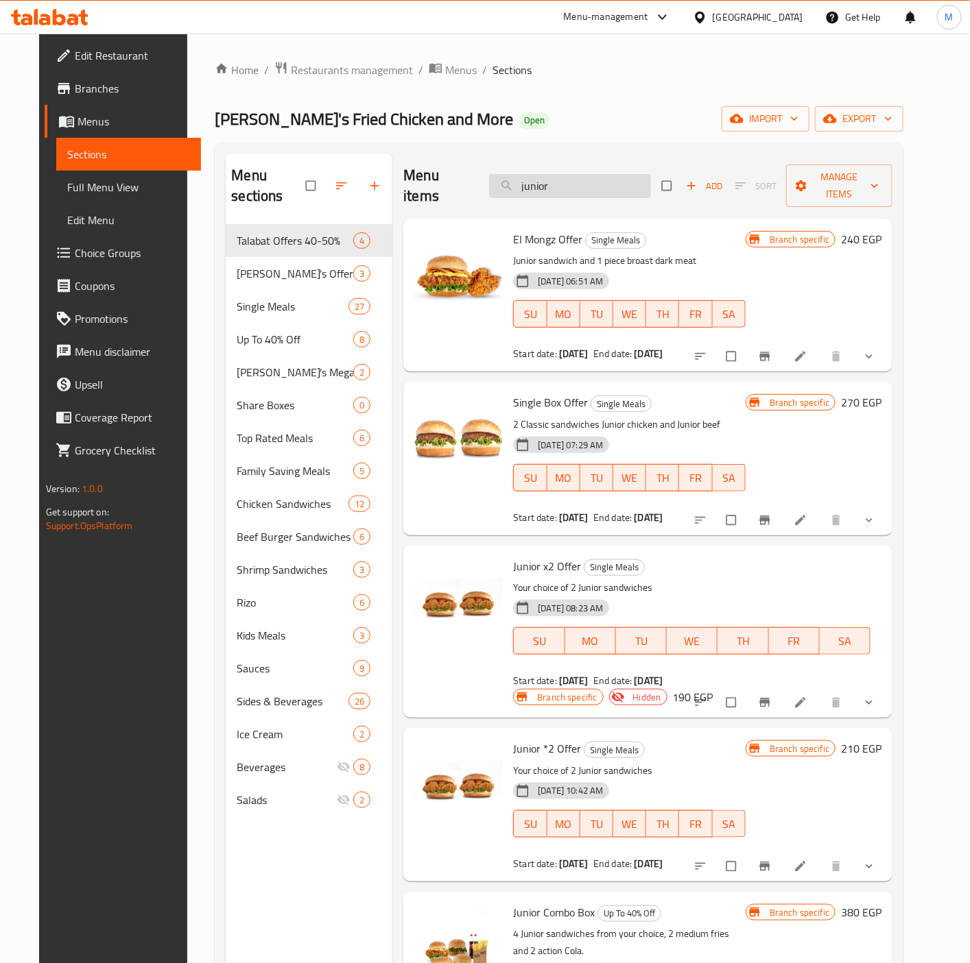
click at [583, 175] on input "junior" at bounding box center [570, 186] width 162 height 24
click at [582, 174] on input "junior" at bounding box center [570, 186] width 162 height 24
paste input "Super Sandwich."
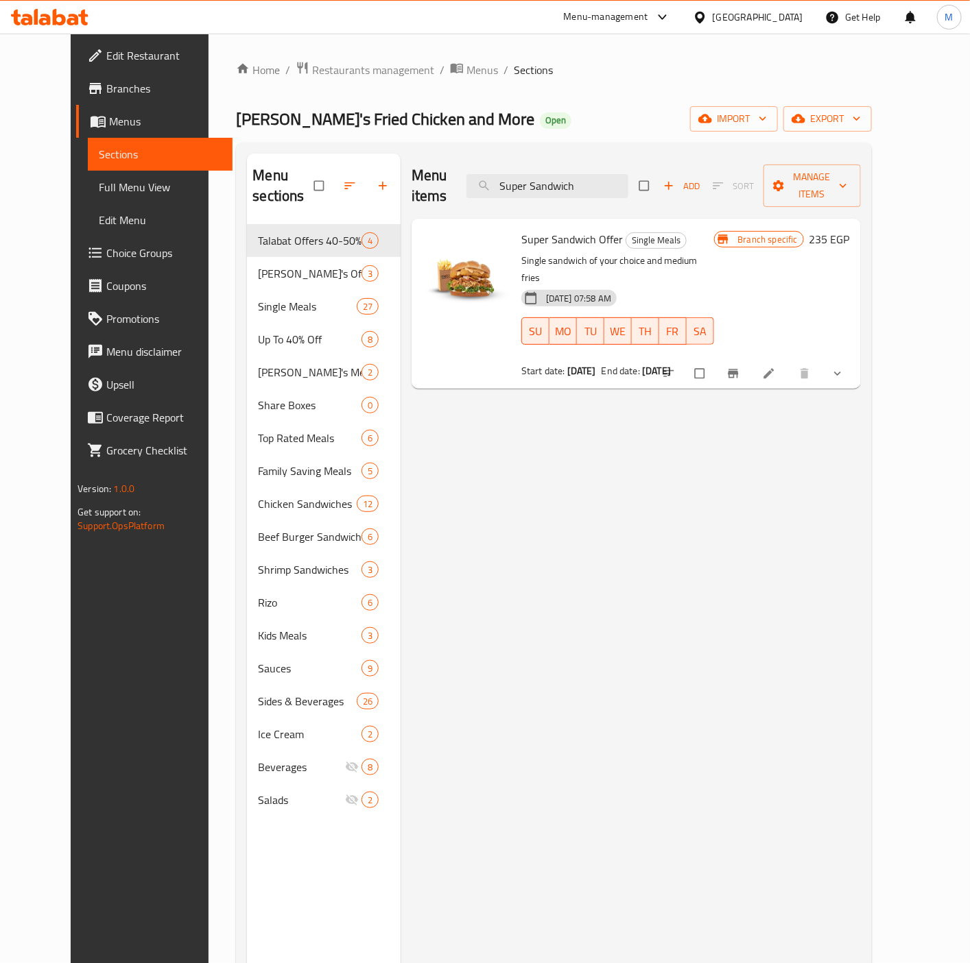
click at [558, 229] on span "Super Sandwich Offer" at bounding box center [571, 239] width 101 height 21
copy h6 "Super Sandwich Offer"
click at [597, 597] on div "Menu items Super Sandwich Add Sort Manage items Super Sandwich Offer Single Mea…" at bounding box center [630, 635] width 460 height 963
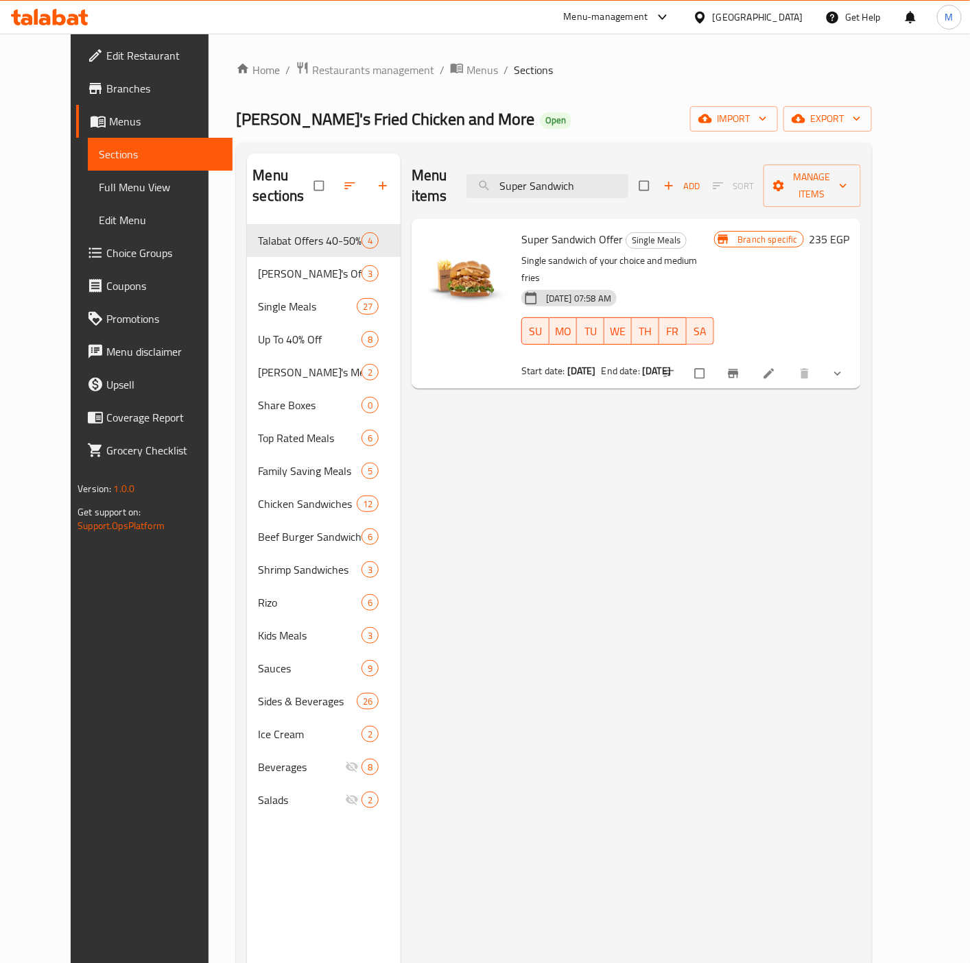
drag, startPoint x: 871, startPoint y: 459, endPoint x: 865, endPoint y: 464, distance: 7.4
click at [861, 459] on div "Menu items Super Sandwich Add Sort Manage items Super Sandwich Offer Single Mea…" at bounding box center [630, 635] width 460 height 963
click at [560, 174] on input "Super Sandwich" at bounding box center [547, 186] width 162 height 24
drag, startPoint x: 560, startPoint y: 169, endPoint x: 975, endPoint y: 169, distance: 415.6
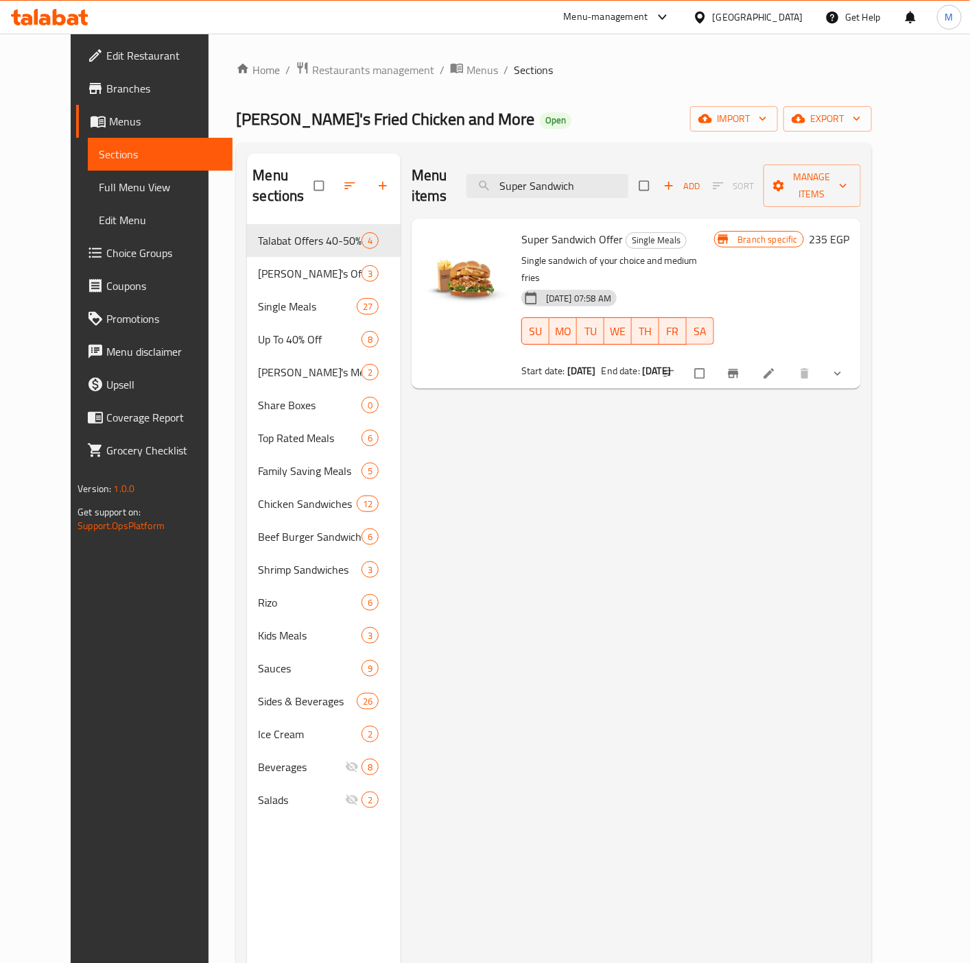
click at [560, 174] on input "Super Sandwich" at bounding box center [547, 186] width 162 height 24
paste input "Power mael."
click at [740, 367] on icon "Branch-specific-item" at bounding box center [733, 374] width 14 height 14
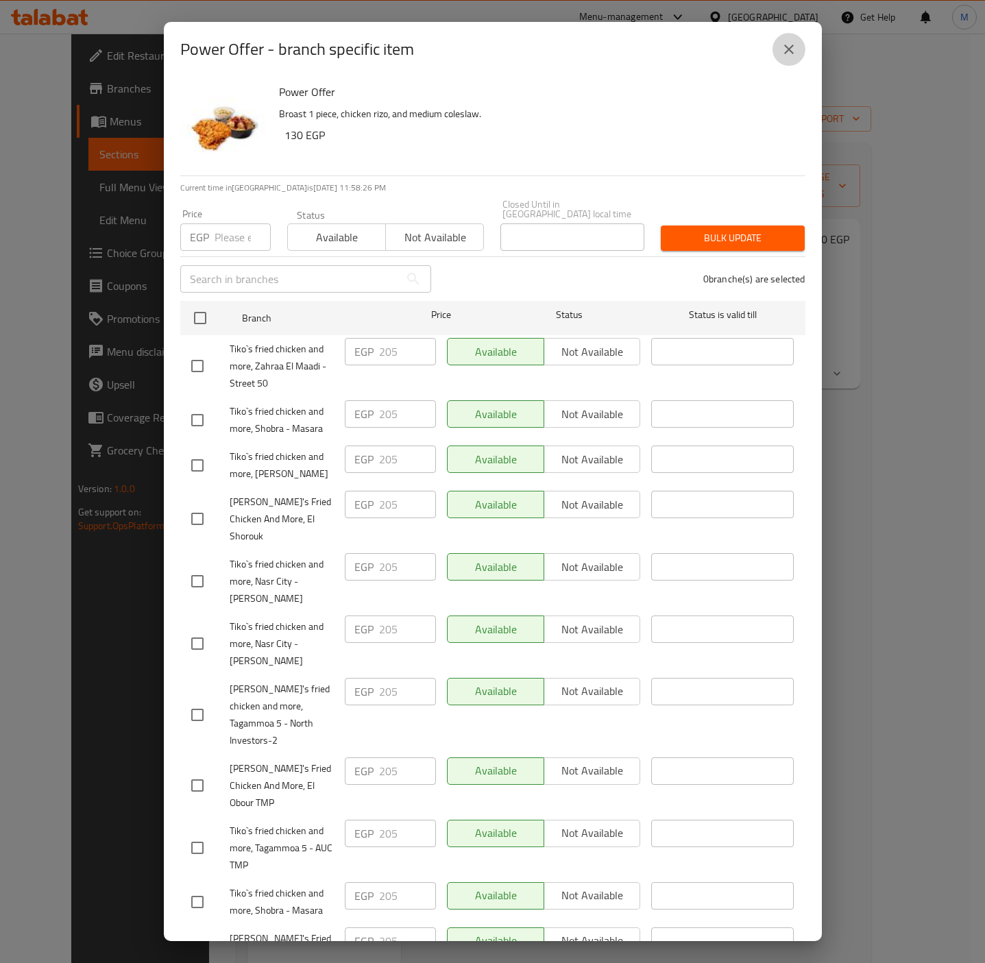
click at [784, 39] on button "close" at bounding box center [789, 49] width 33 height 33
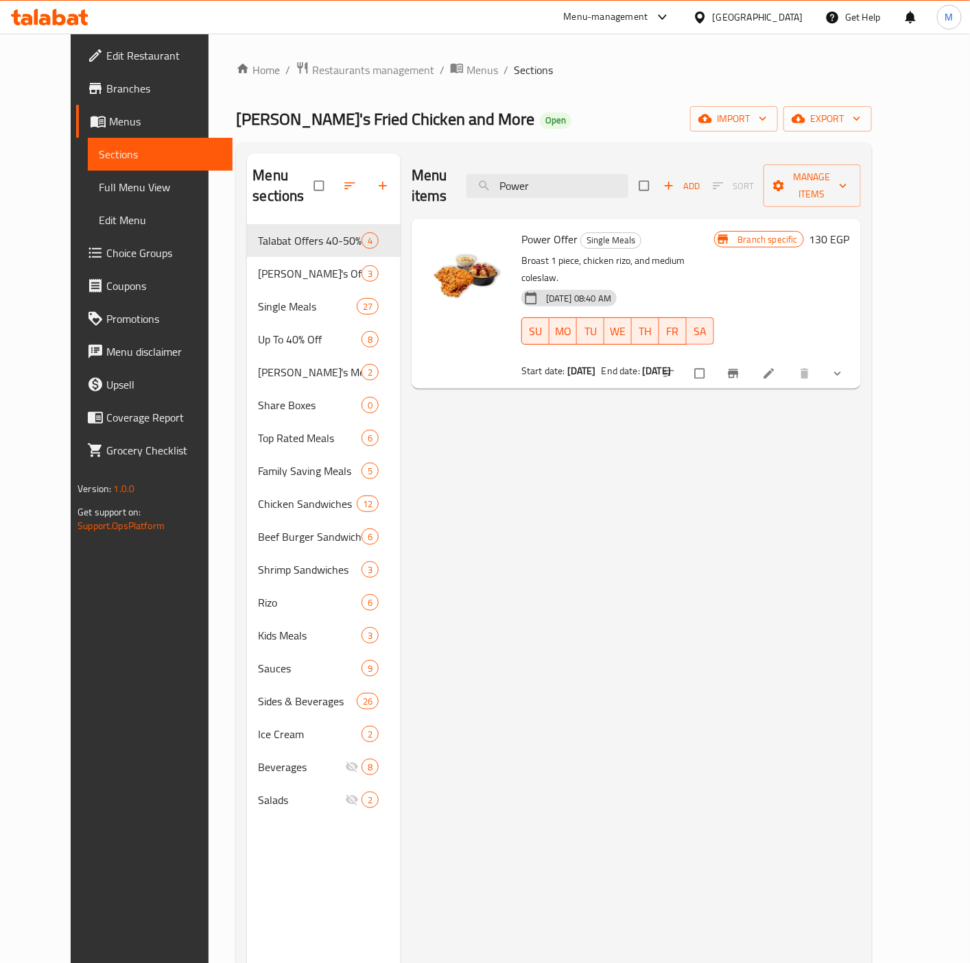
click at [538, 229] on span "Power Offer" at bounding box center [549, 239] width 56 height 21
copy h6 "Power Offer"
click at [551, 229] on span "Power Offer" at bounding box center [549, 239] width 56 height 21
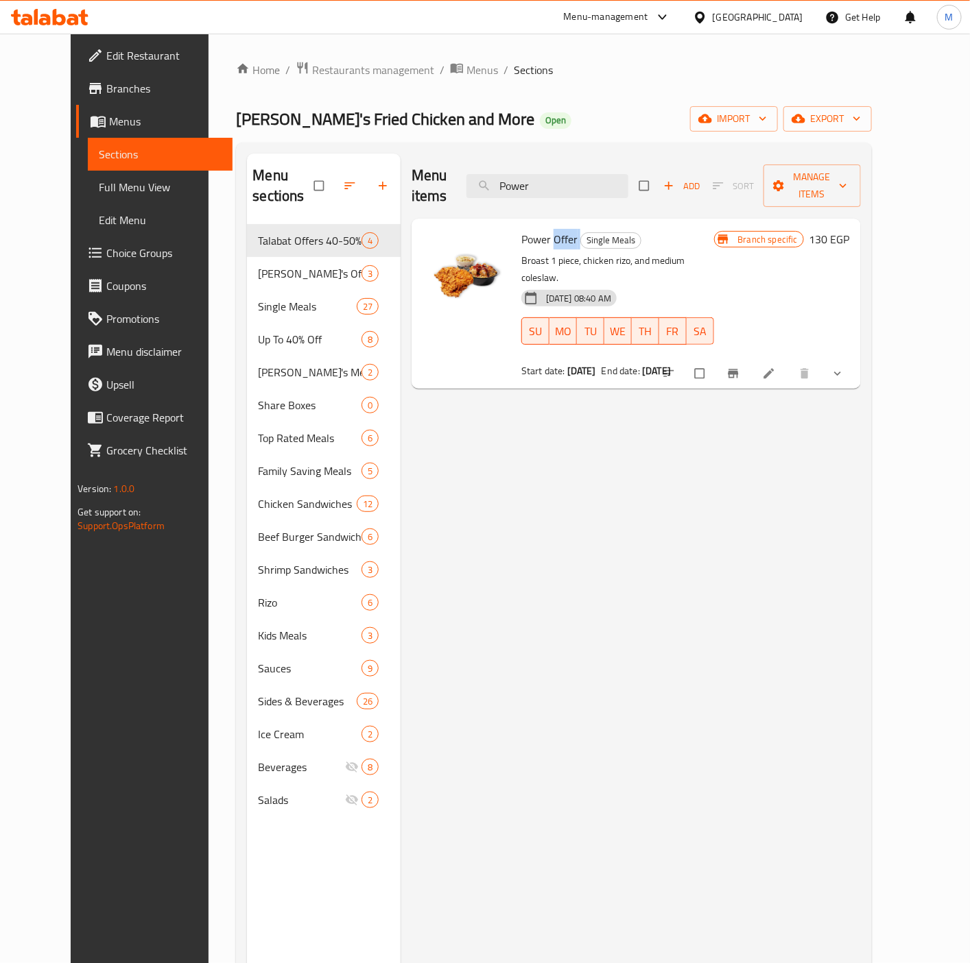
click at [551, 229] on span "Power Offer" at bounding box center [549, 239] width 56 height 21
click at [547, 229] on span "Power Offer" at bounding box center [549, 239] width 56 height 21
click at [547, 181] on input "Power" at bounding box center [547, 186] width 162 height 24
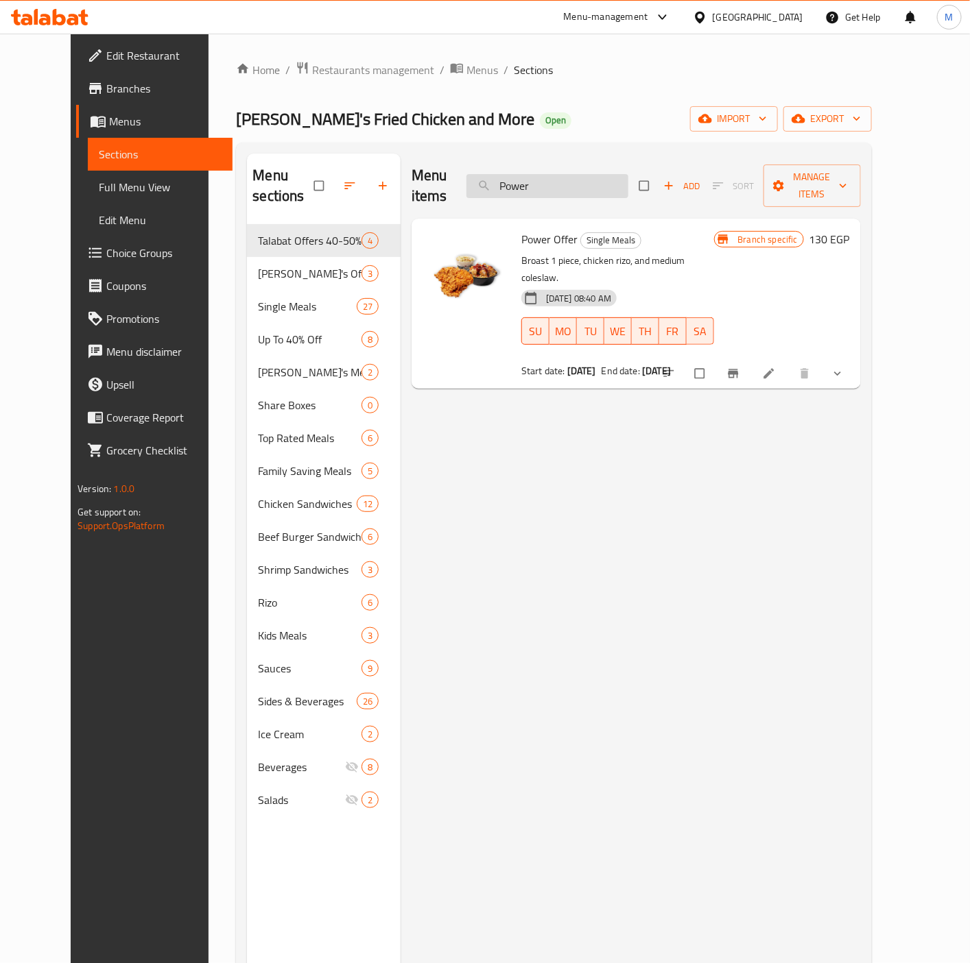
click at [547, 181] on input "Power" at bounding box center [547, 186] width 162 height 24
paste input "King Strips 10"
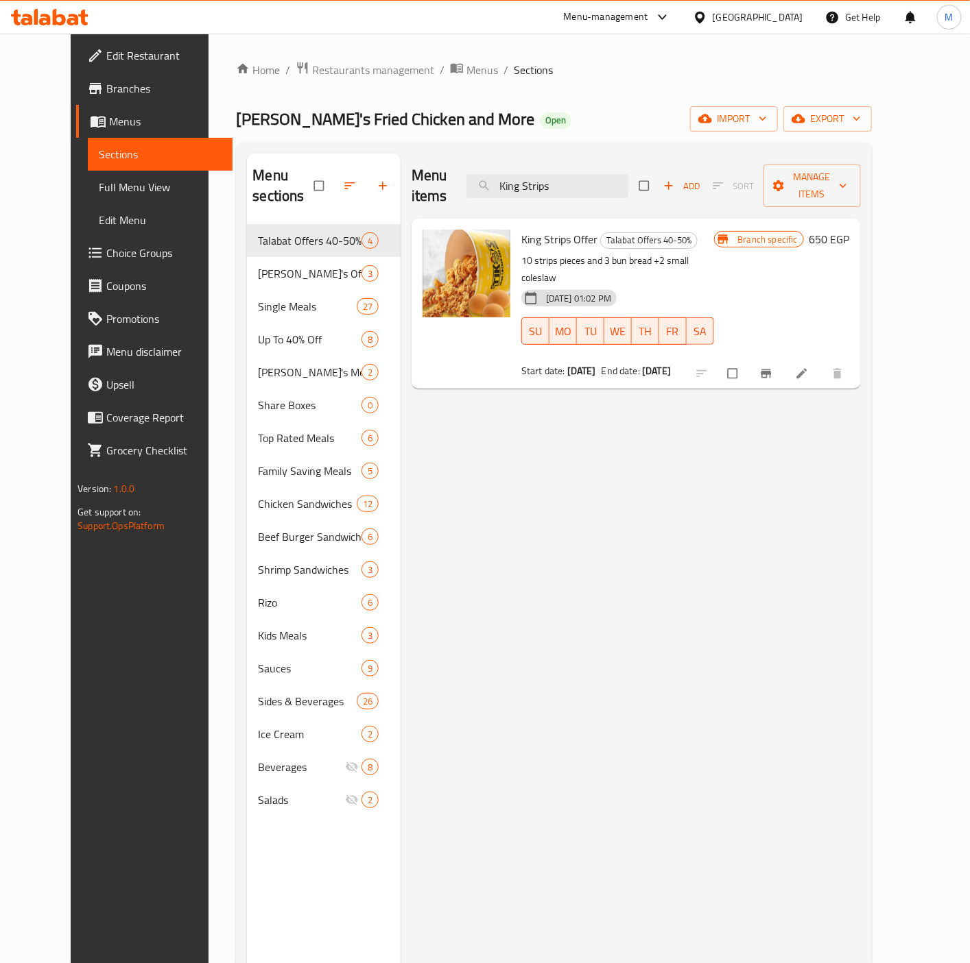
click at [535, 229] on span "King Strips Offer" at bounding box center [559, 239] width 76 height 21
click at [531, 229] on span "King Strips Offer" at bounding box center [559, 239] width 76 height 21
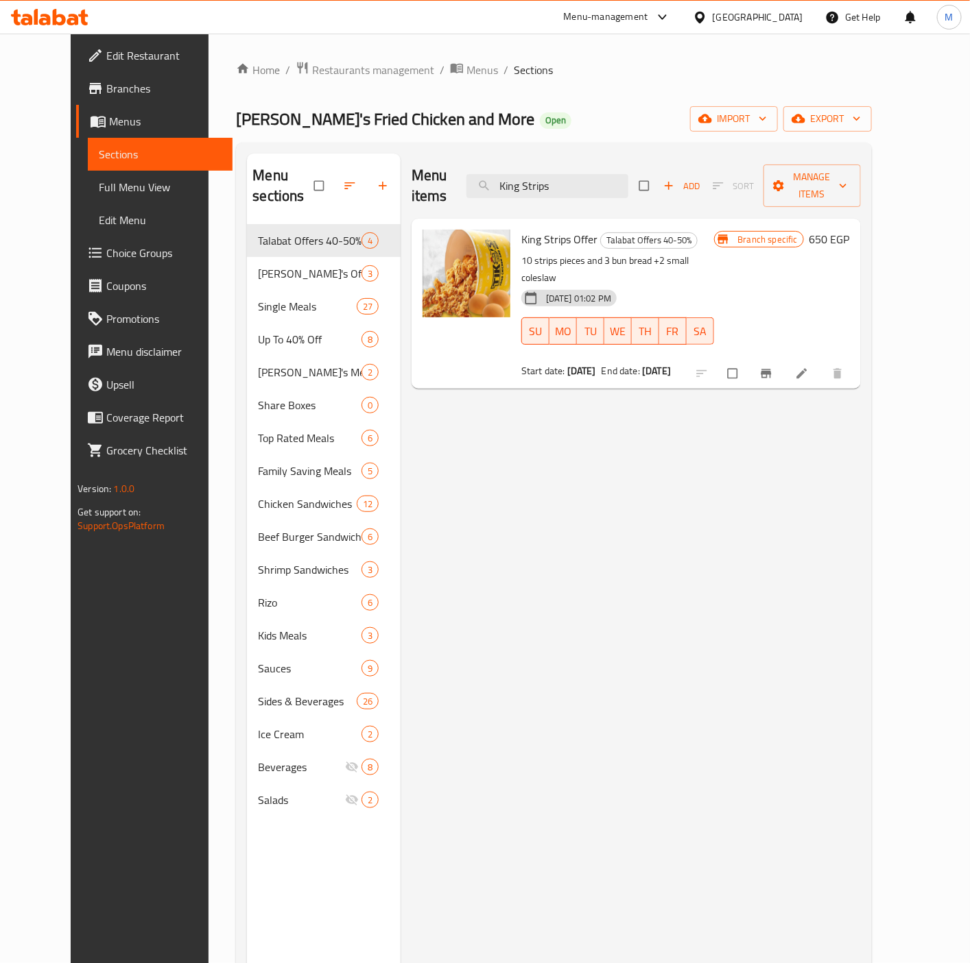
click at [861, 480] on div "Menu items King Strips Add Sort Manage items King Strips Offer Talabat Offers 4…" at bounding box center [630, 635] width 460 height 963
click at [558, 174] on input "King Strips" at bounding box center [547, 186] width 162 height 24
drag, startPoint x: 558, startPoint y: 169, endPoint x: 955, endPoint y: 245, distance: 405.1
click at [558, 174] on input "King Strips" at bounding box center [547, 186] width 162 height 24
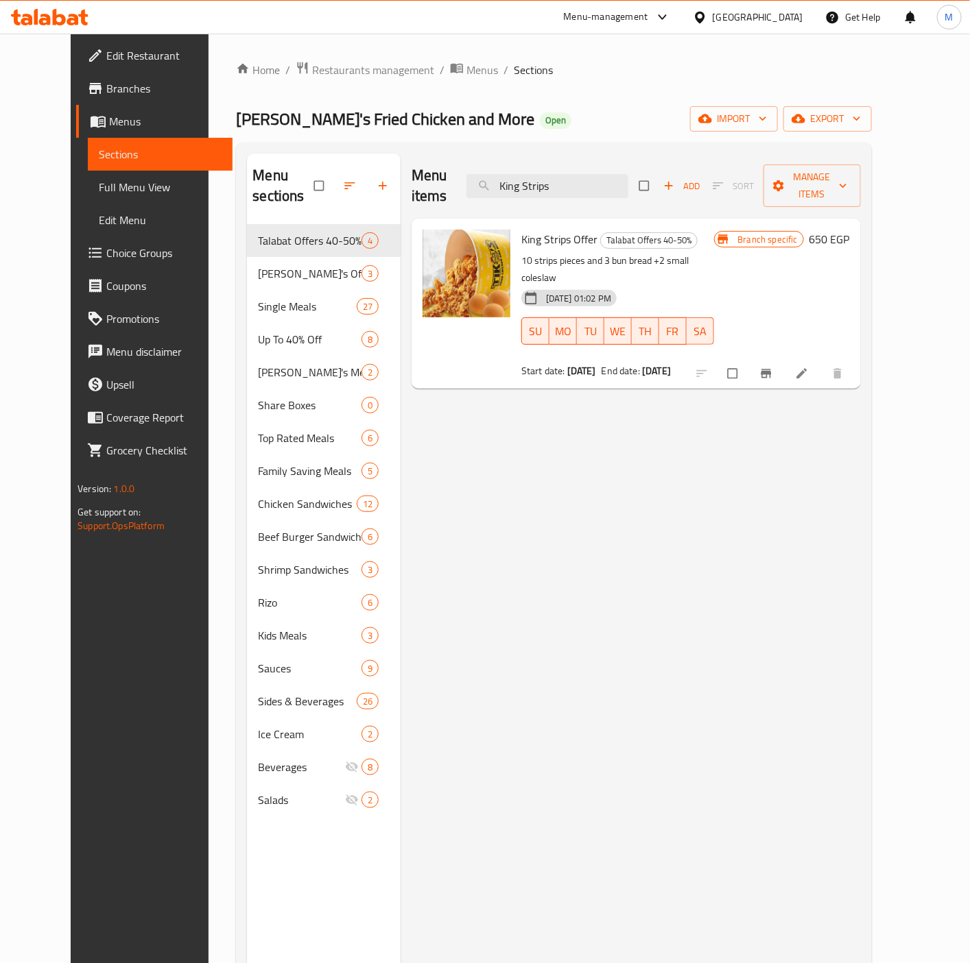
paste input "magic offer"
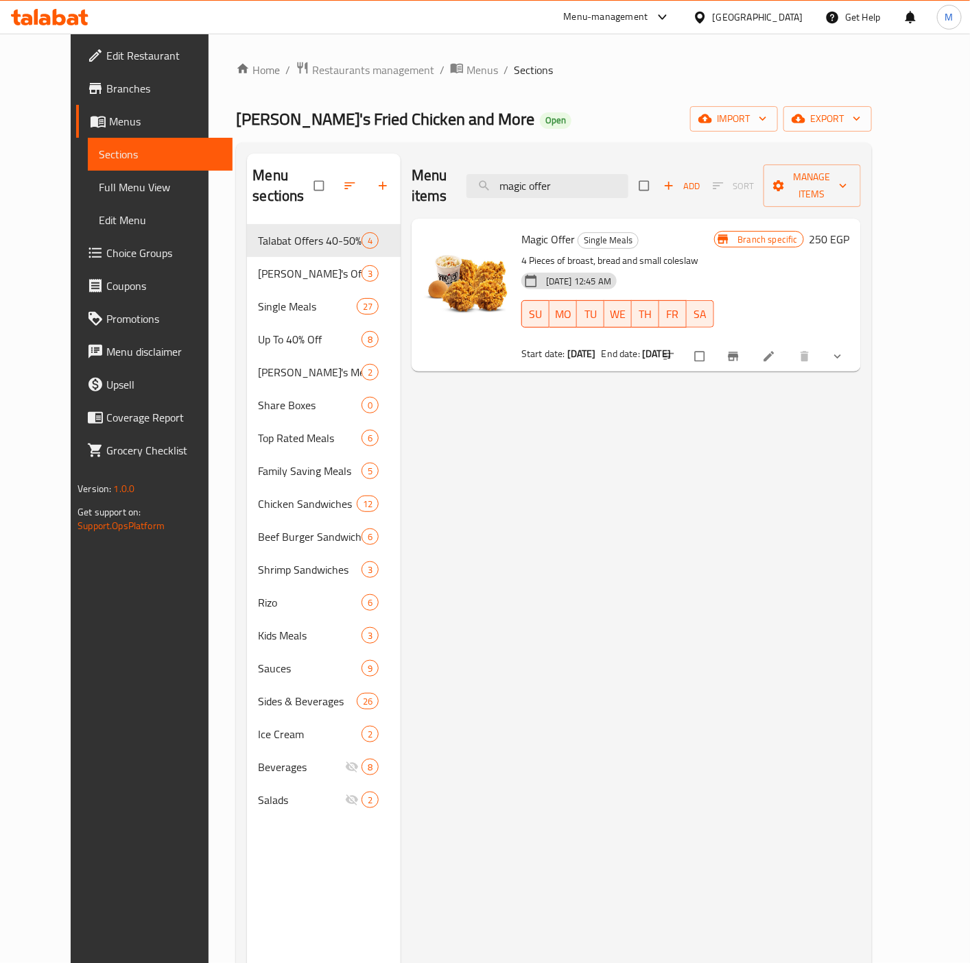
click at [537, 229] on span "Magic Offer" at bounding box center [547, 239] width 53 height 21
copy h6 "Magic Offer"
click at [542, 229] on span "Magic Offer" at bounding box center [547, 239] width 53 height 21
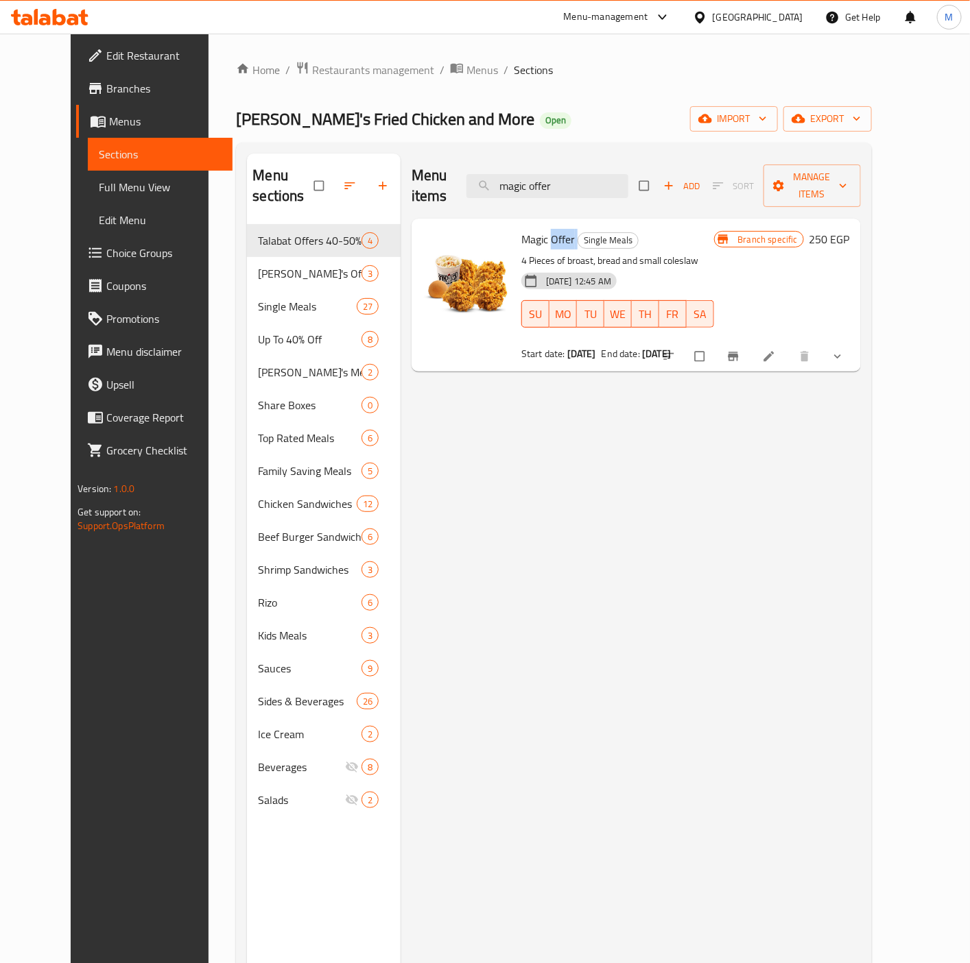
click at [542, 229] on span "Magic Offer" at bounding box center [547, 239] width 53 height 21
click at [558, 174] on input "magic offer" at bounding box center [547, 186] width 162 height 24
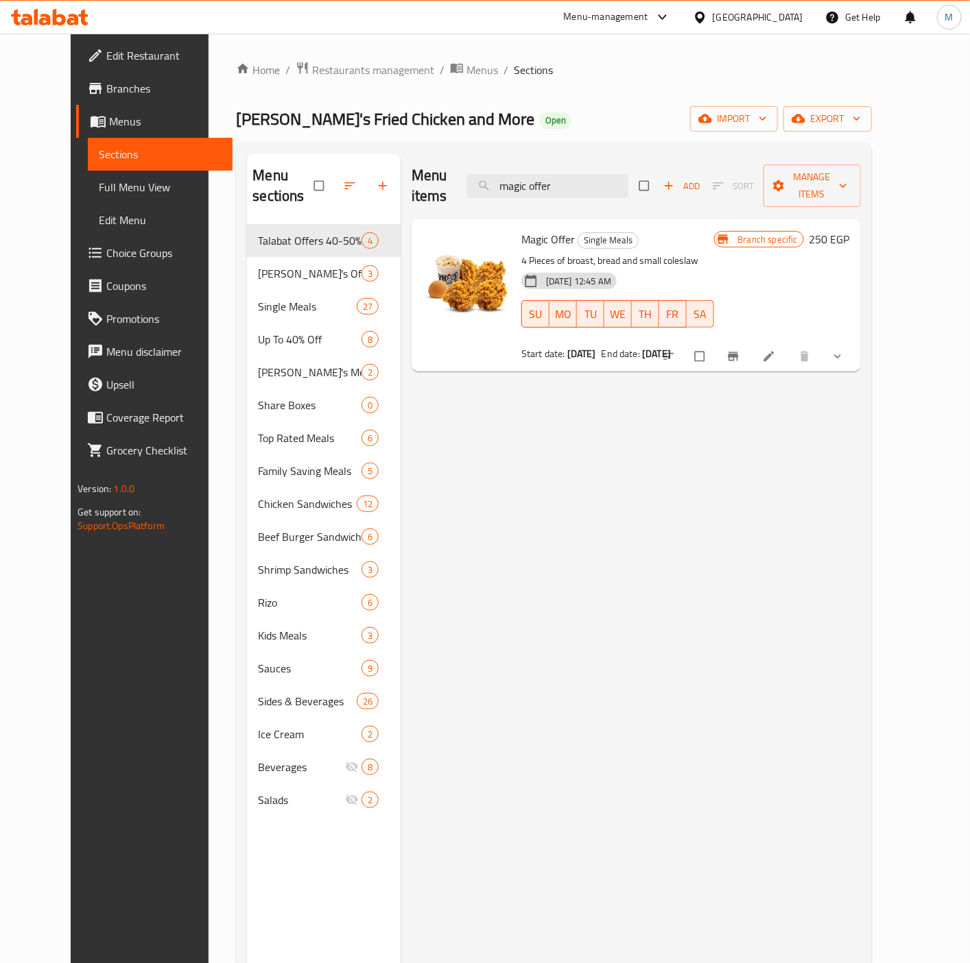
paste input "4x4."
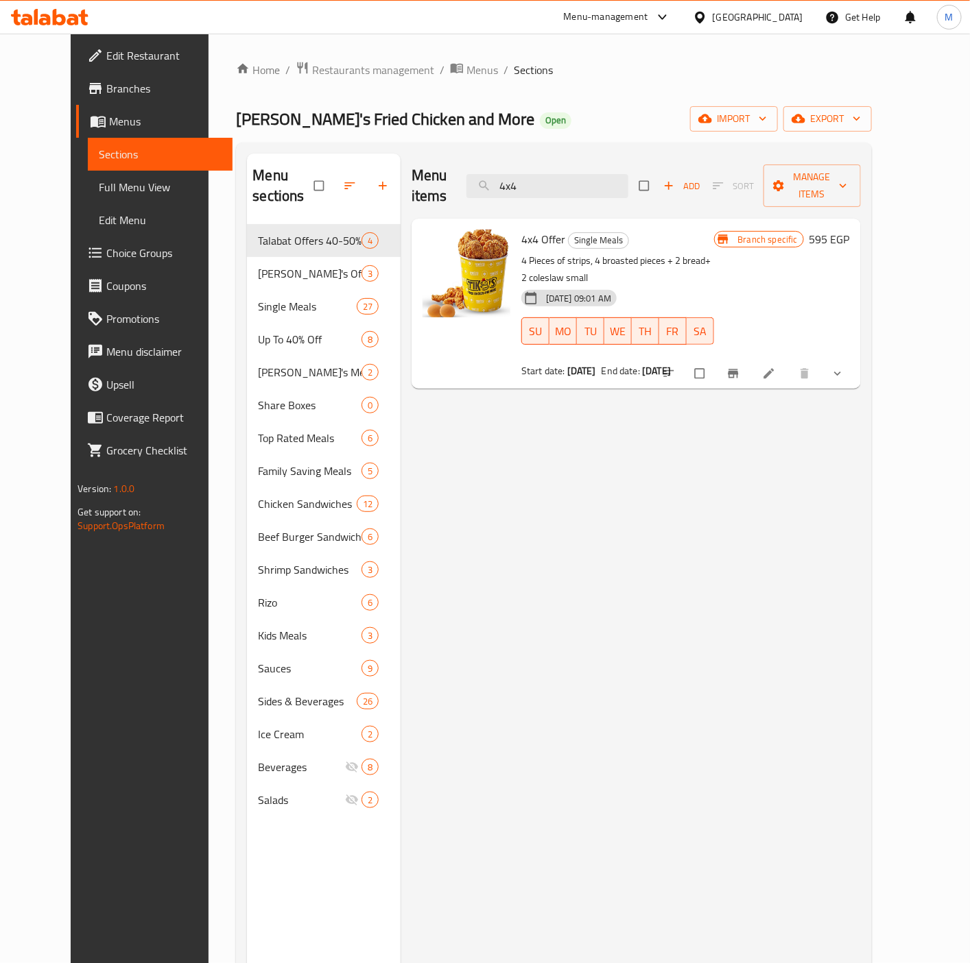
type input "4x4"
click at [521, 229] on span "4x4 Offer" at bounding box center [543, 239] width 44 height 21
copy h6 "4x4 Offer"
